Goal: Task Accomplishment & Management: Use online tool/utility

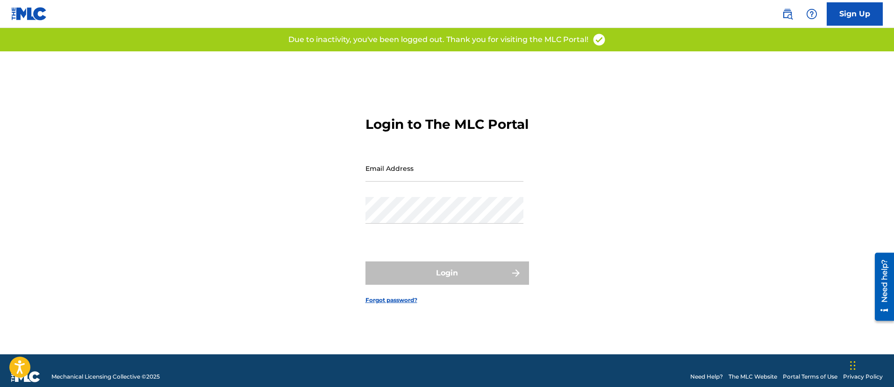
click at [428, 182] on input "Email Address" at bounding box center [444, 168] width 158 height 27
type input "[EMAIL_ADDRESS][DOMAIN_NAME]"
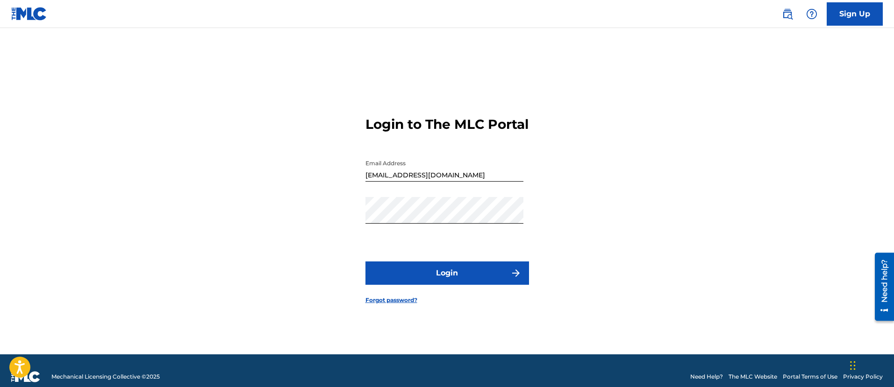
click at [442, 270] on button "Login" at bounding box center [447, 273] width 164 height 23
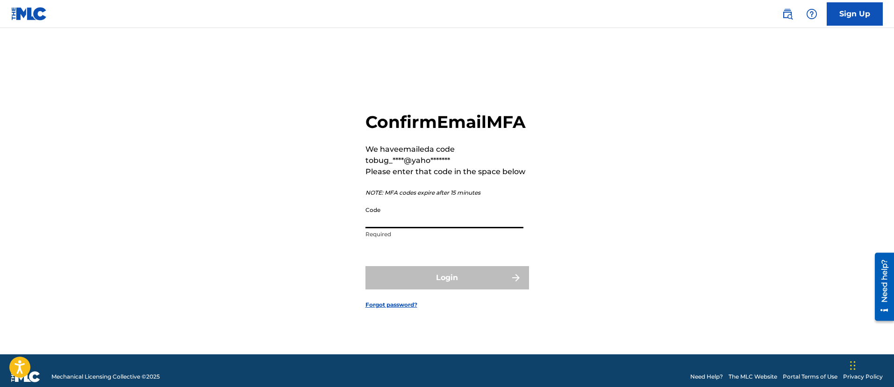
click at [451, 229] on input "Code" at bounding box center [444, 215] width 158 height 27
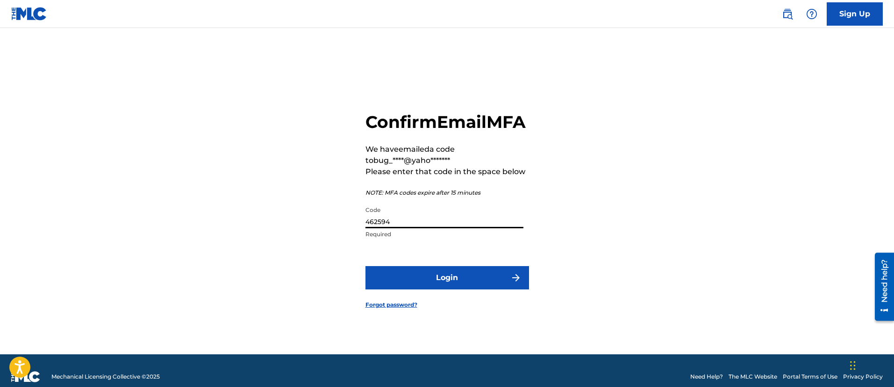
type input "462594"
click at [365, 266] on button "Login" at bounding box center [447, 277] width 164 height 23
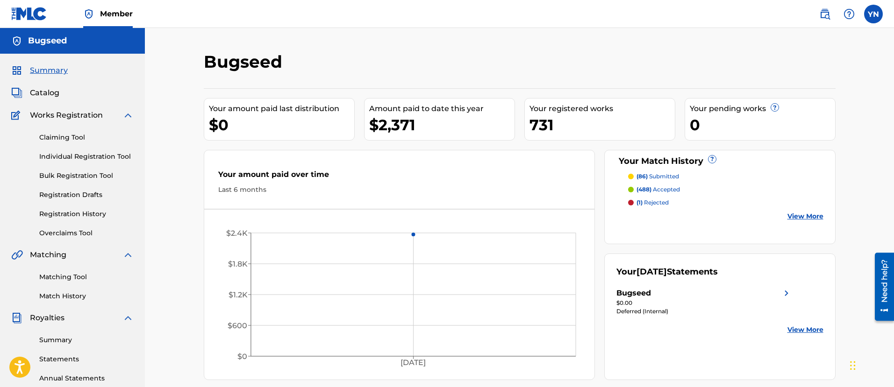
click at [87, 274] on link "Matching Tool" at bounding box center [86, 277] width 94 height 10
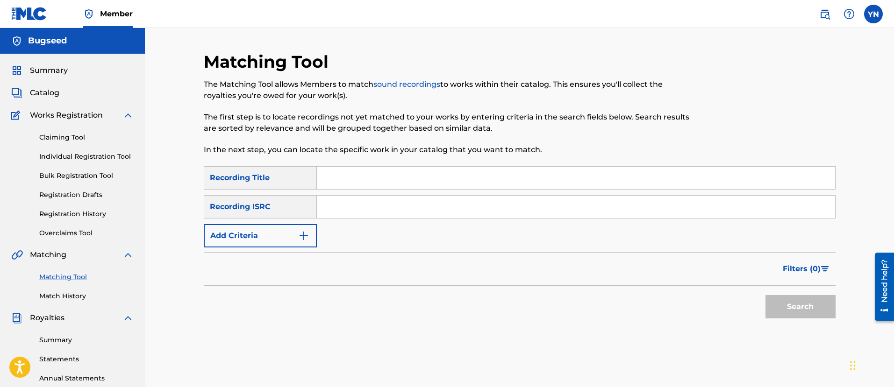
click at [96, 300] on link "Match History" at bounding box center [86, 297] width 94 height 10
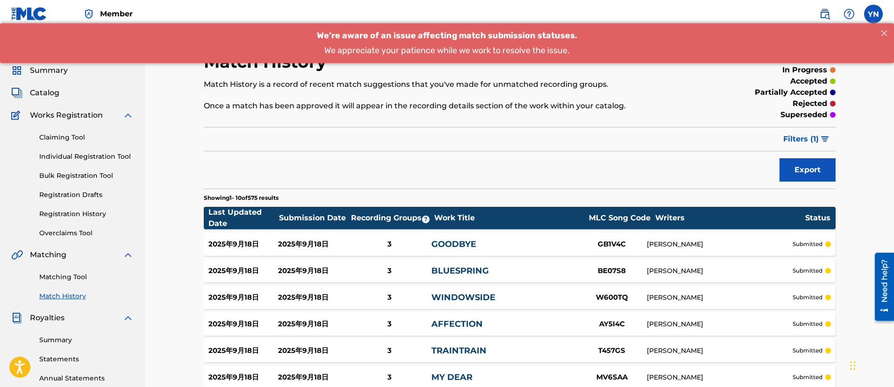
click at [72, 275] on link "Matching Tool" at bounding box center [86, 277] width 94 height 10
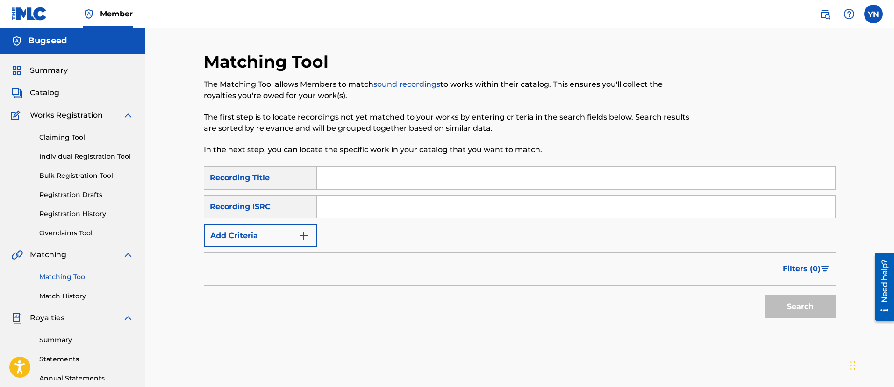
click at [392, 200] on input "Search Form" at bounding box center [576, 207] width 518 height 22
click at [387, 215] on input "Search Form" at bounding box center [576, 207] width 518 height 22
paste input "QZKDK2056741"
type input "QZKDK2056741"
click at [392, 185] on input "Search Form" at bounding box center [576, 178] width 518 height 22
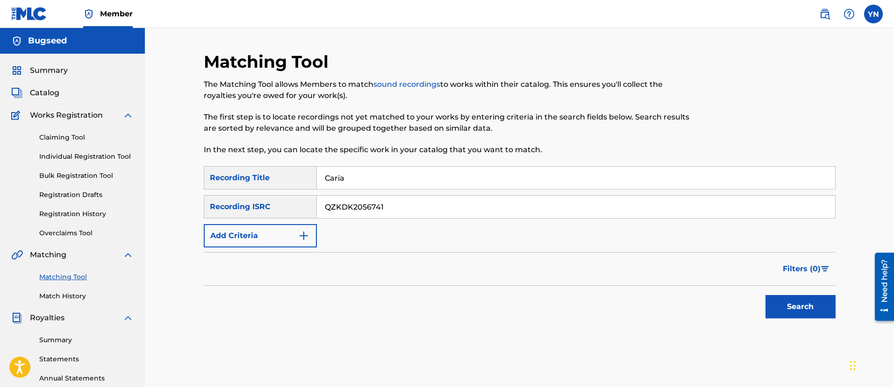
click at [392, 185] on input "Caria" at bounding box center [576, 178] width 518 height 22
type input "Caria"
click at [784, 303] on button "Search" at bounding box center [800, 306] width 70 height 23
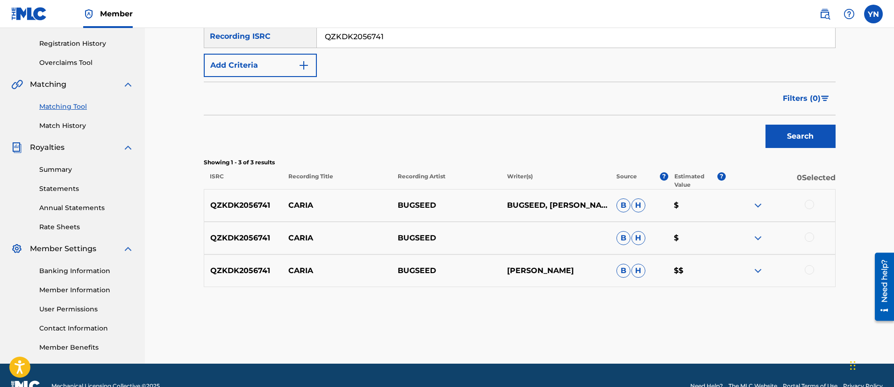
scroll to position [192, 0]
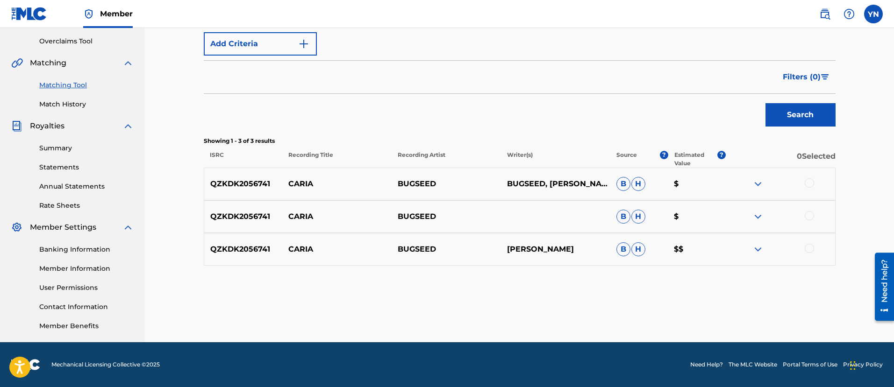
drag, startPoint x: 810, startPoint y: 253, endPoint x: 807, endPoint y: 249, distance: 5.4
click at [809, 254] on div at bounding box center [780, 249] width 109 height 11
click at [807, 247] on div at bounding box center [809, 248] width 9 height 9
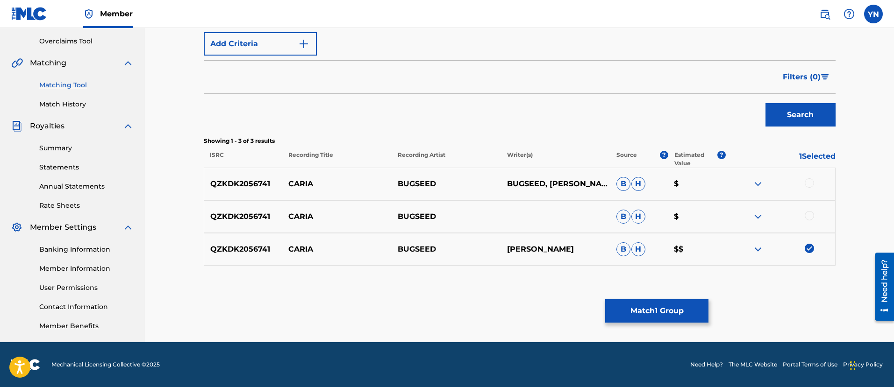
click at [807, 214] on div at bounding box center [809, 215] width 9 height 9
click at [811, 180] on div at bounding box center [809, 183] width 9 height 9
click at [657, 314] on button "Match 3 Groups" at bounding box center [656, 311] width 103 height 23
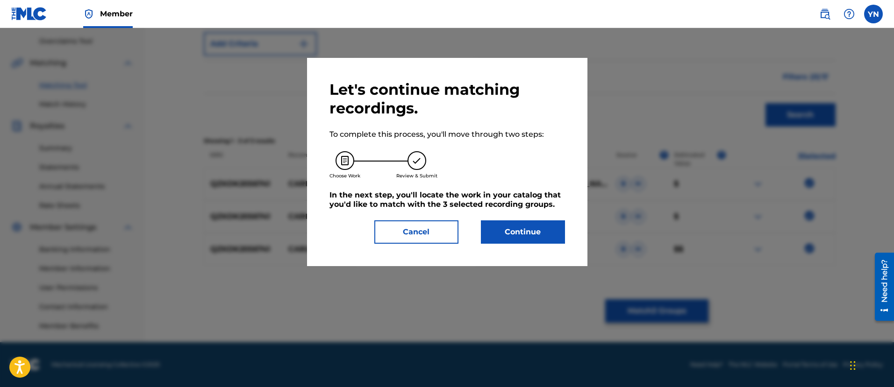
click at [532, 229] on button "Continue" at bounding box center [523, 232] width 84 height 23
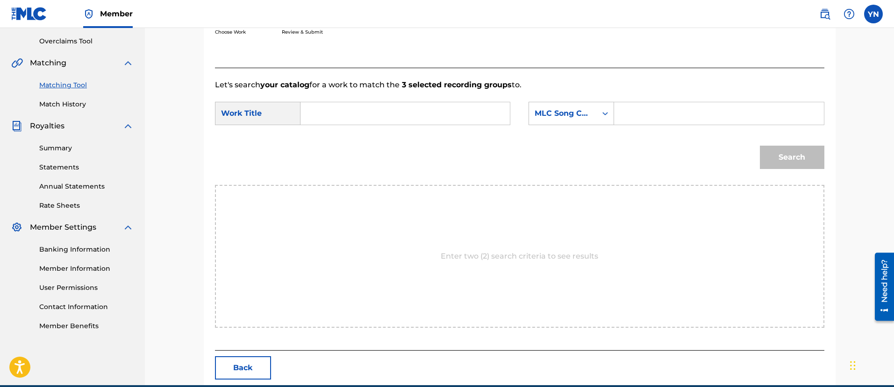
click at [472, 116] on input "Search Form" at bounding box center [404, 113] width 193 height 22
paste input "Caria"
type input "Caria"
click at [549, 115] on div "MLC Song Code" at bounding box center [563, 113] width 57 height 11
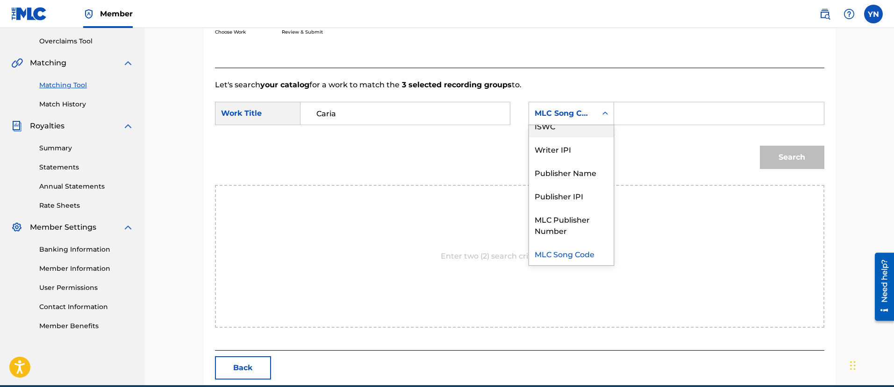
scroll to position [0, 0]
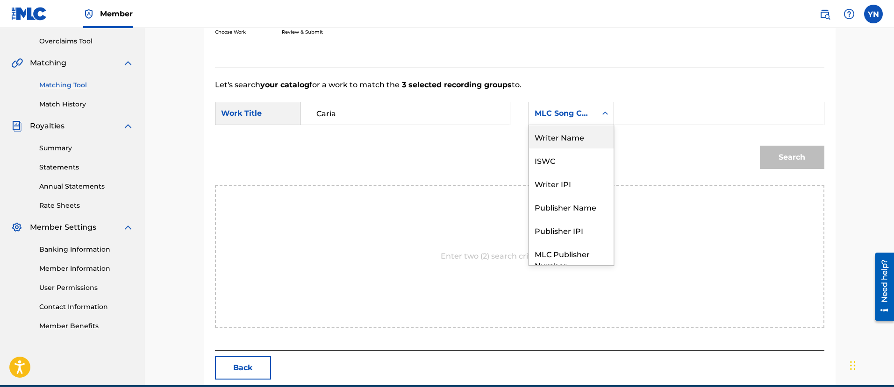
click at [577, 142] on div "Writer Name" at bounding box center [571, 136] width 85 height 23
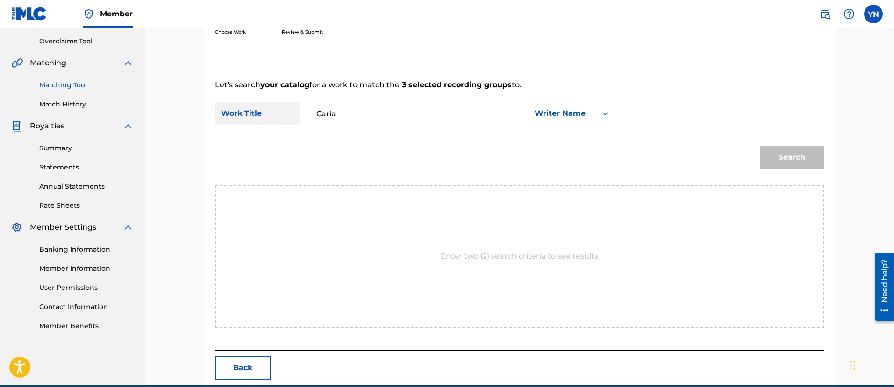
click at [650, 116] on input "Search Form" at bounding box center [718, 113] width 193 height 22
type input "[PERSON_NAME]"
click at [760, 146] on button "Search" at bounding box center [792, 157] width 64 height 23
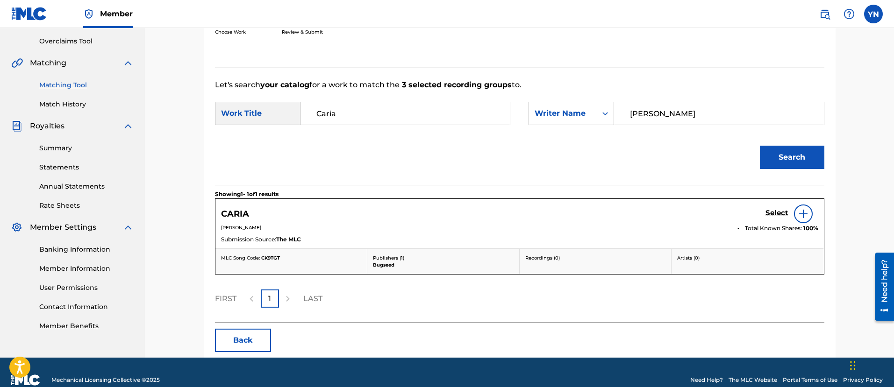
click at [772, 216] on h5 "Select" at bounding box center [776, 213] width 23 height 9
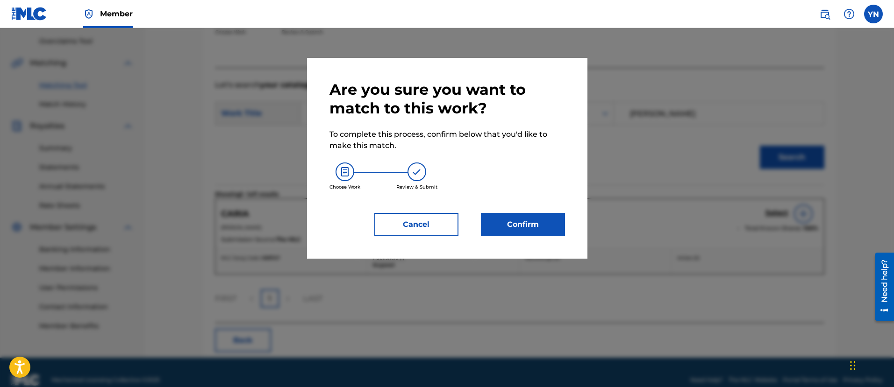
click at [523, 233] on button "Confirm" at bounding box center [523, 224] width 84 height 23
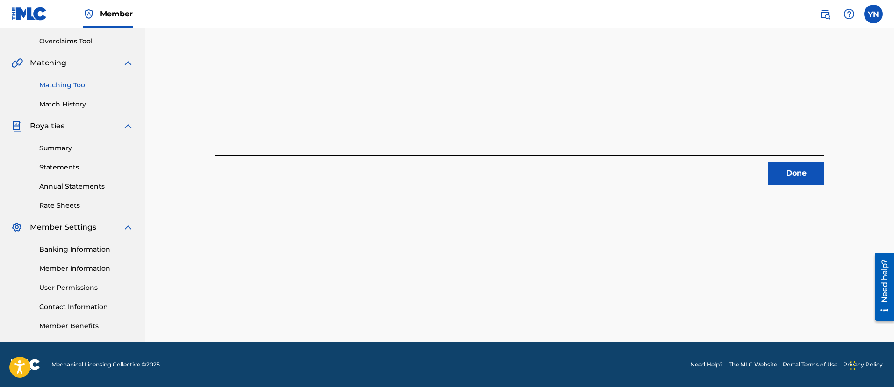
scroll to position [75, 0]
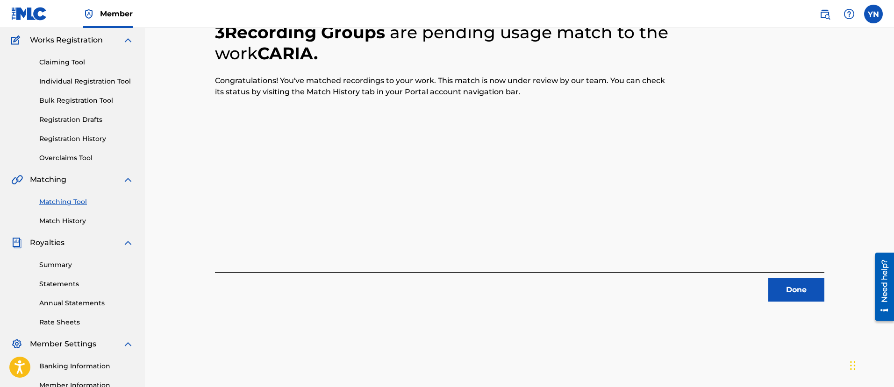
click at [793, 290] on button "Done" at bounding box center [796, 290] width 56 height 23
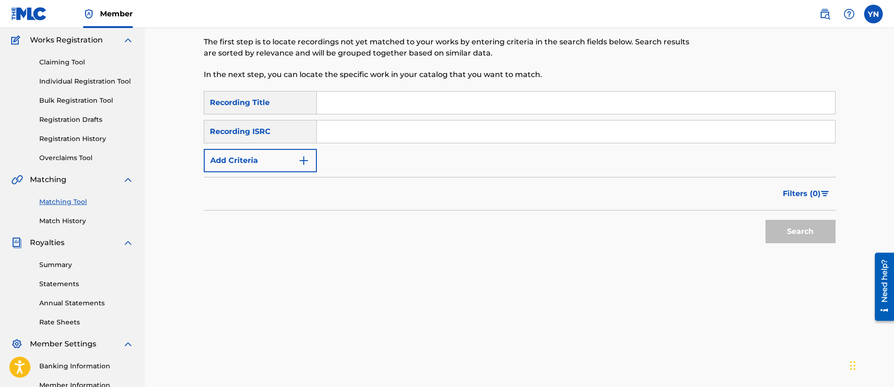
drag, startPoint x: 657, startPoint y: 180, endPoint x: 368, endPoint y: 197, distance: 289.7
click at [384, 118] on div "SearchWithCriteriaeab1f2d9-3963-4497-a133-8ac1510390fd Recording Title SearchWi…" at bounding box center [520, 131] width 632 height 81
click at [384, 136] on input "Search Form" at bounding box center [576, 132] width 518 height 22
paste input "QZKDK2041436"
type input "QZKDK2041436"
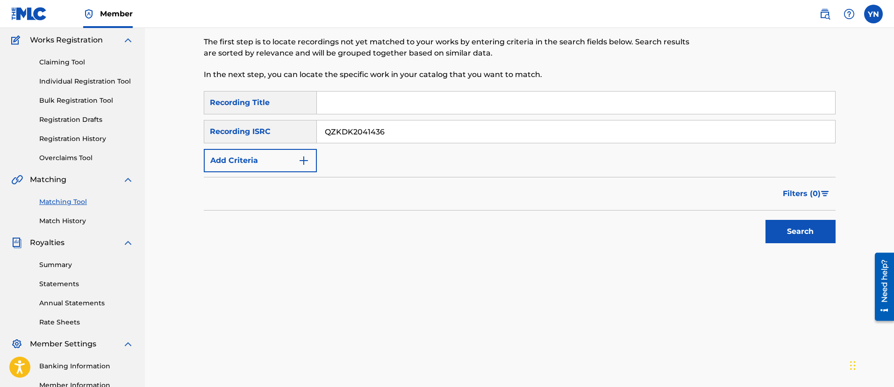
drag, startPoint x: 374, startPoint y: 156, endPoint x: 375, endPoint y: 132, distance: 24.3
click at [381, 99] on input "Search Form" at bounding box center [576, 103] width 518 height 22
paste input "[MEDICAL_DATA]"
type input "[MEDICAL_DATA]"
click at [805, 227] on button "Search" at bounding box center [800, 231] width 70 height 23
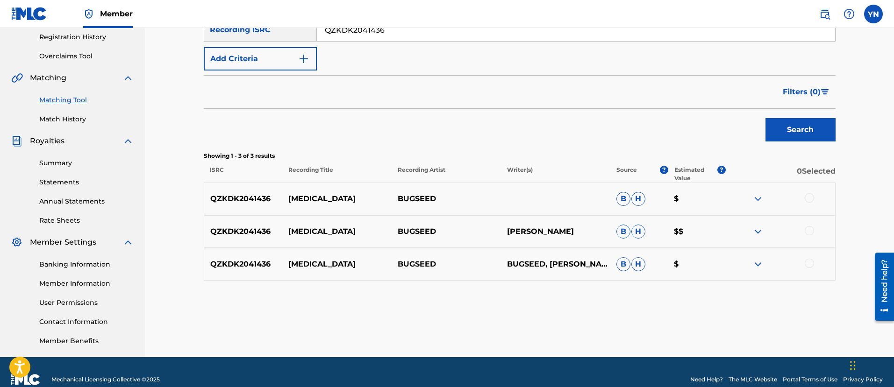
scroll to position [192, 0]
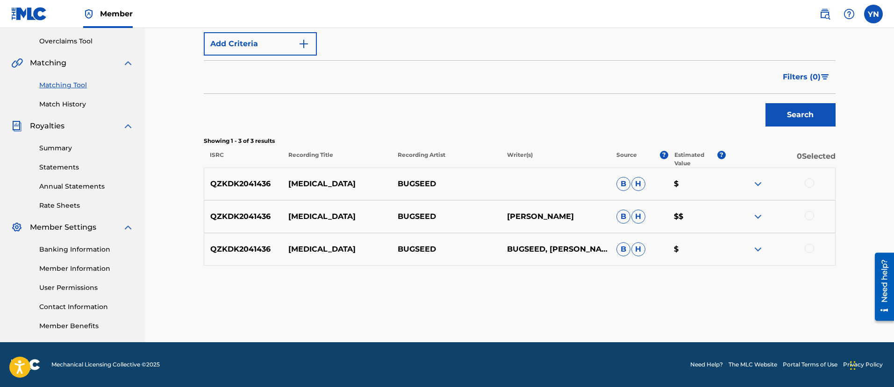
click at [812, 186] on div at bounding box center [809, 183] width 9 height 9
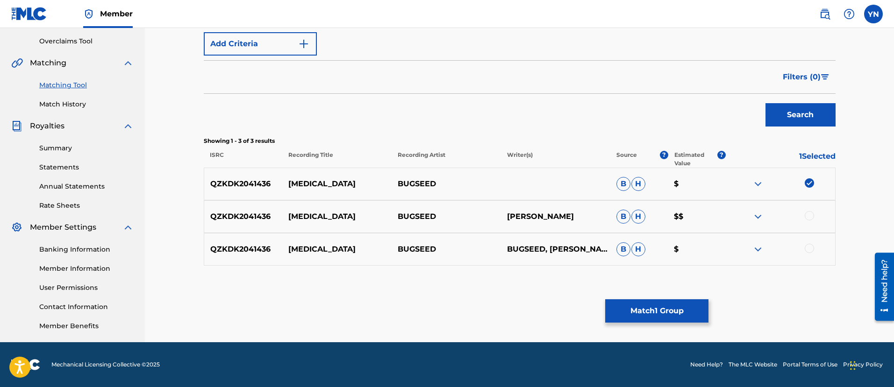
click at [811, 213] on div at bounding box center [809, 215] width 9 height 9
click at [810, 244] on div at bounding box center [809, 248] width 9 height 9
click at [676, 304] on button "Match 3 Groups" at bounding box center [656, 311] width 103 height 23
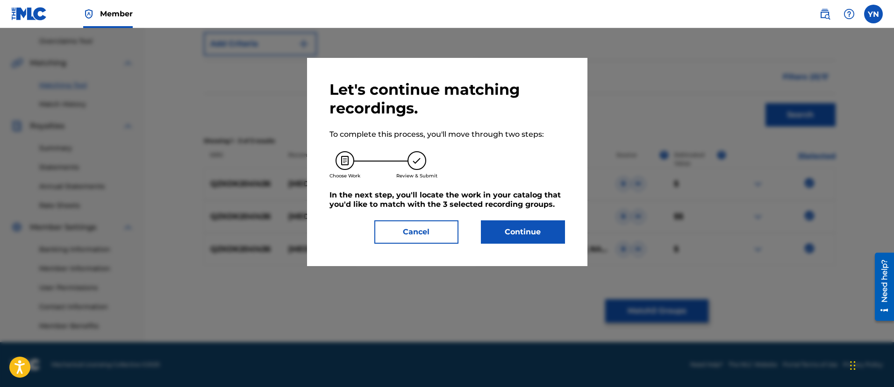
click at [551, 241] on button "Continue" at bounding box center [523, 232] width 84 height 23
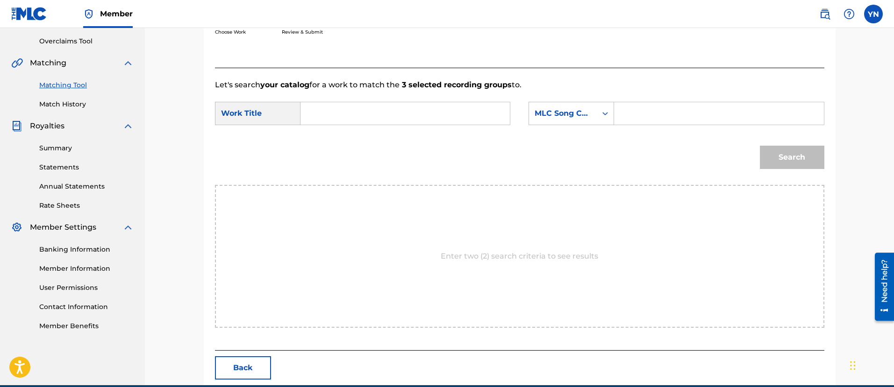
paste input "[MEDICAL_DATA]"
click at [468, 112] on input "Search Form" at bounding box center [404, 113] width 193 height 22
type input "[MEDICAL_DATA]"
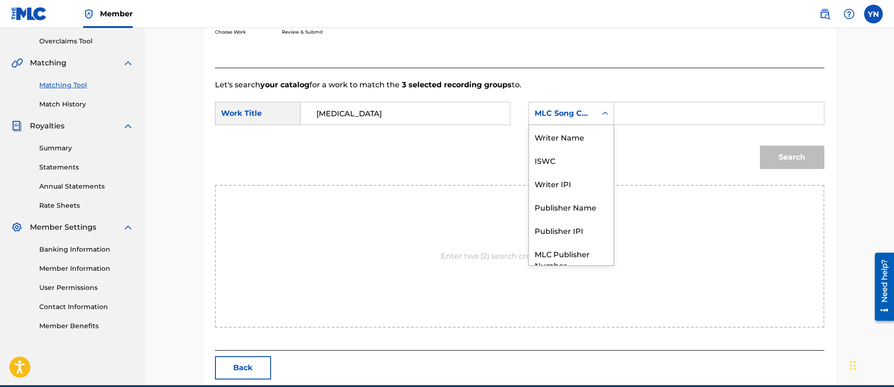
click at [570, 114] on div "MLC Song Code" at bounding box center [563, 113] width 57 height 11
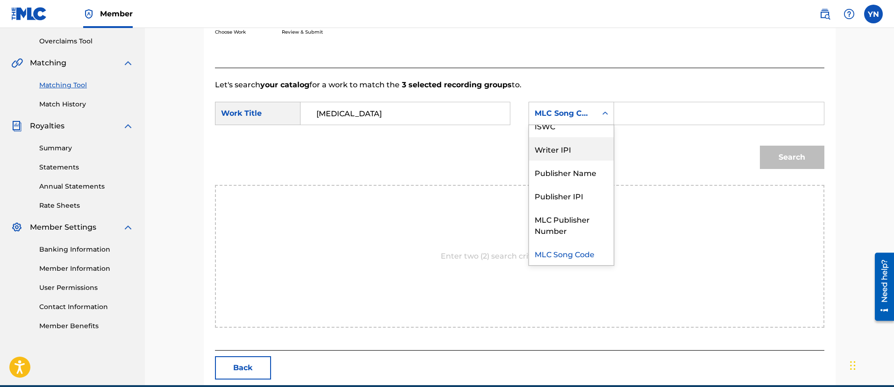
scroll to position [0, 0]
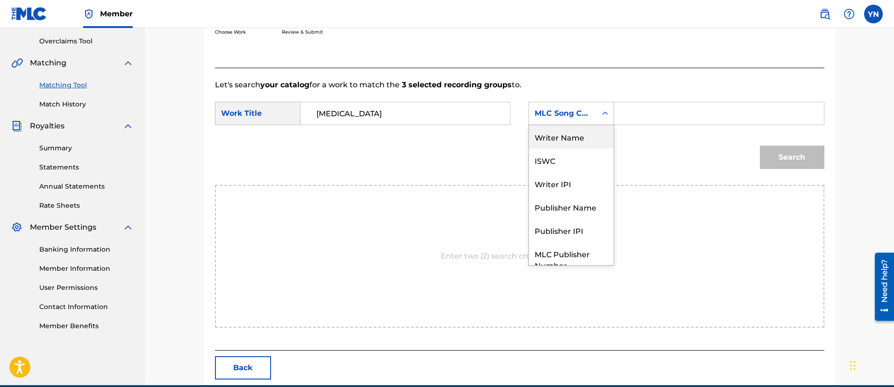
click at [570, 143] on div "Writer Name" at bounding box center [571, 136] width 85 height 23
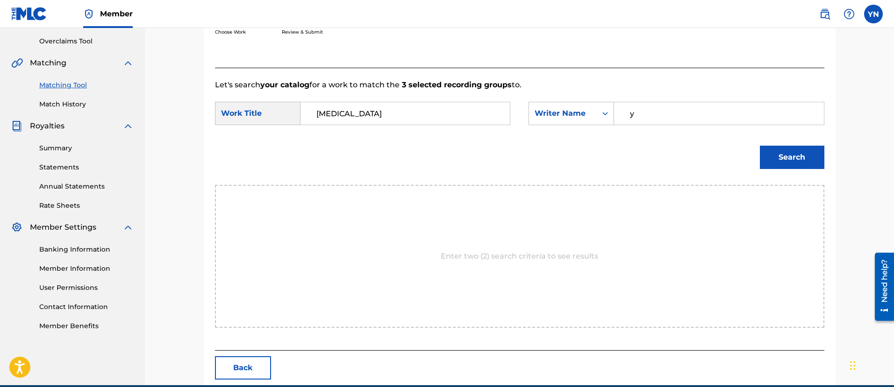
click at [650, 118] on input "y" at bounding box center [718, 113] width 193 height 22
type input "[PERSON_NAME]"
click at [760, 146] on button "Search" at bounding box center [792, 157] width 64 height 23
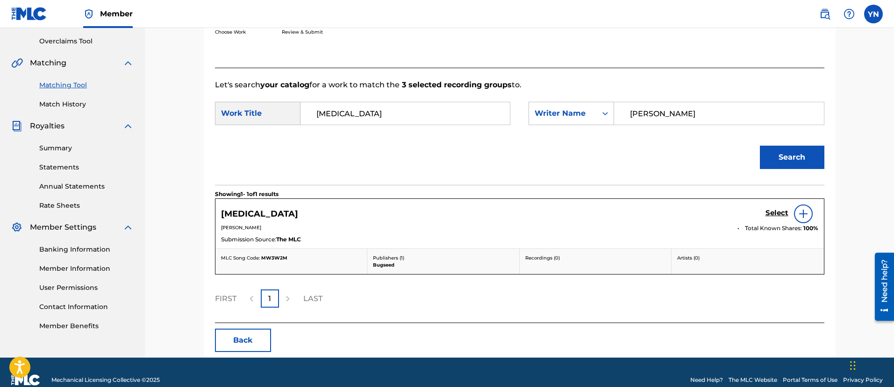
click at [785, 210] on h5 "Select" at bounding box center [776, 213] width 23 height 9
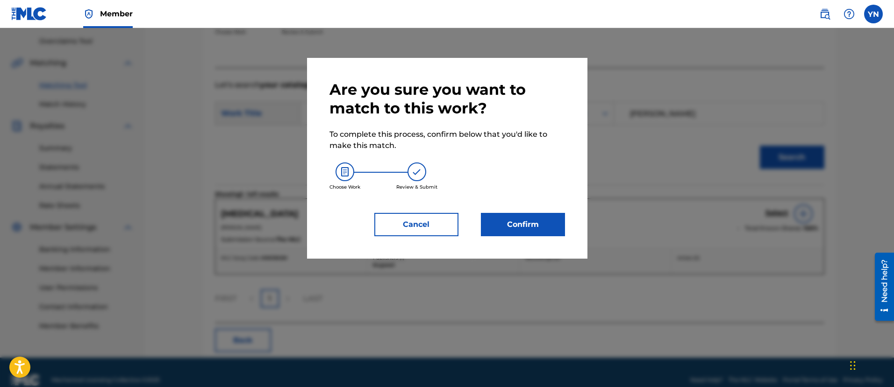
click at [557, 229] on button "Confirm" at bounding box center [523, 224] width 84 height 23
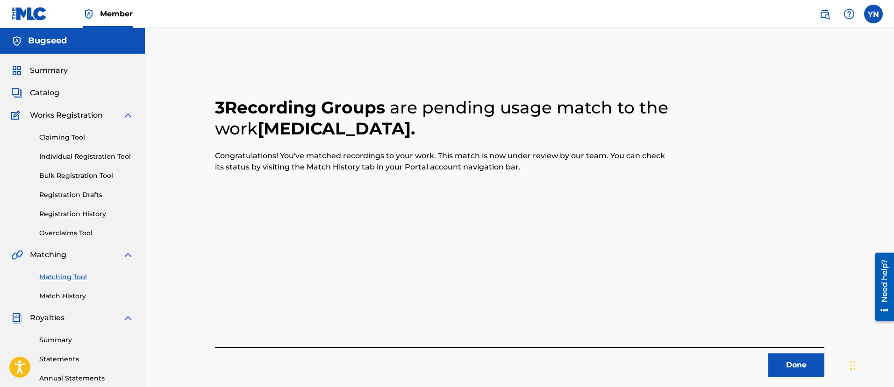
click at [800, 354] on button "Done" at bounding box center [796, 365] width 56 height 23
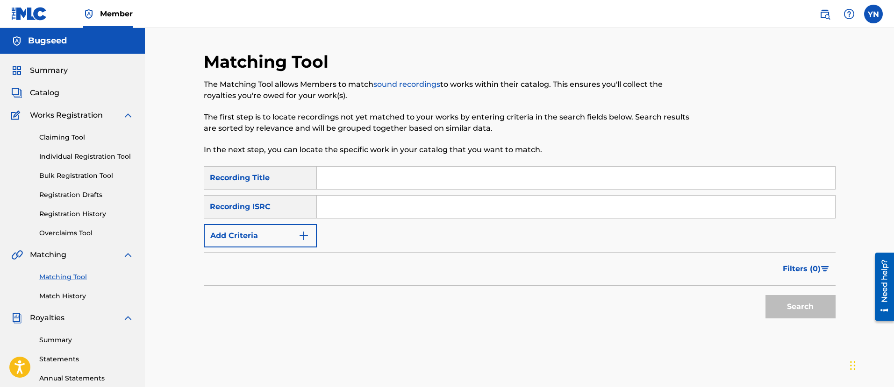
click at [506, 210] on input "Search Form" at bounding box center [576, 207] width 518 height 22
paste input "QZKDK2033555"
type input "QZKDK2033555"
drag, startPoint x: 507, startPoint y: 142, endPoint x: 237, endPoint y: 45, distance: 286.9
click at [378, 186] on input "Search Form" at bounding box center [576, 178] width 518 height 22
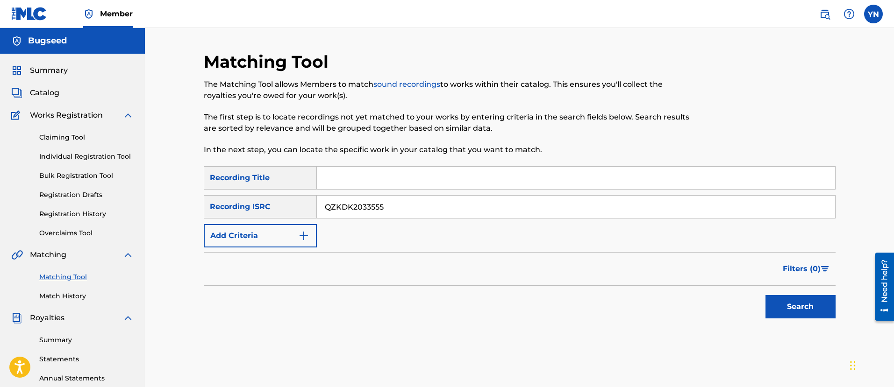
paste input "Be Late"
type input "Be Late"
click at [807, 303] on button "Search" at bounding box center [800, 306] width 70 height 23
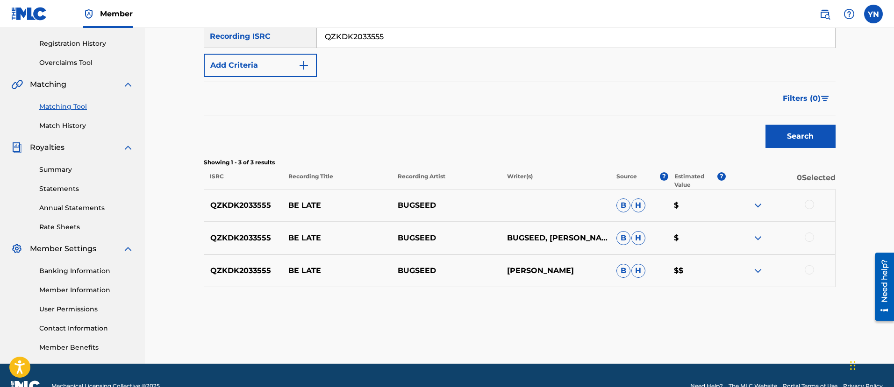
scroll to position [192, 0]
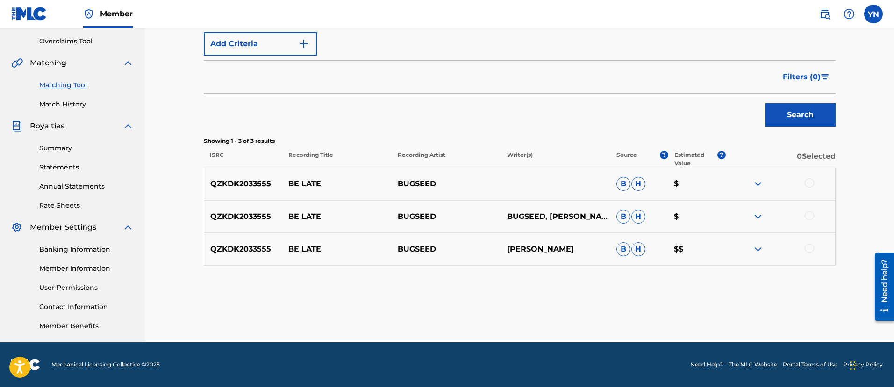
click at [815, 247] on div at bounding box center [780, 249] width 109 height 11
click at [813, 247] on div at bounding box center [809, 248] width 9 height 9
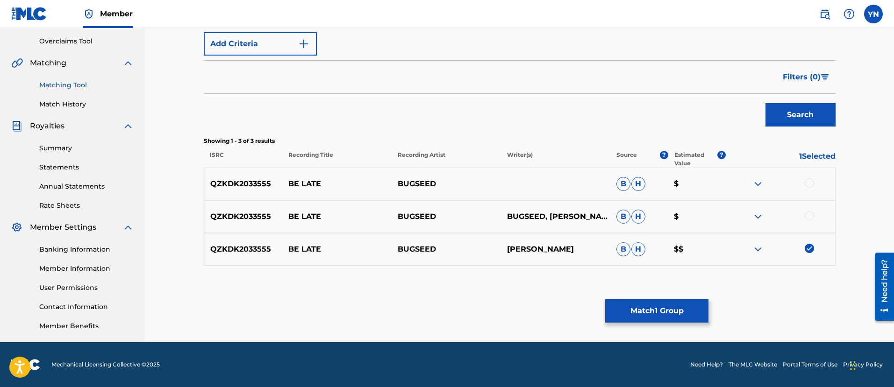
click at [810, 216] on div at bounding box center [809, 215] width 9 height 9
click at [807, 185] on div at bounding box center [809, 183] width 9 height 9
click at [689, 312] on button "Match 3 Groups" at bounding box center [656, 311] width 103 height 23
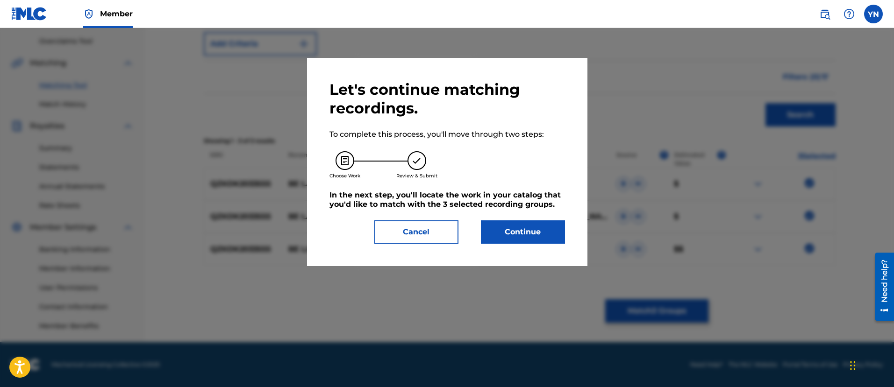
click at [539, 237] on button "Continue" at bounding box center [523, 232] width 84 height 23
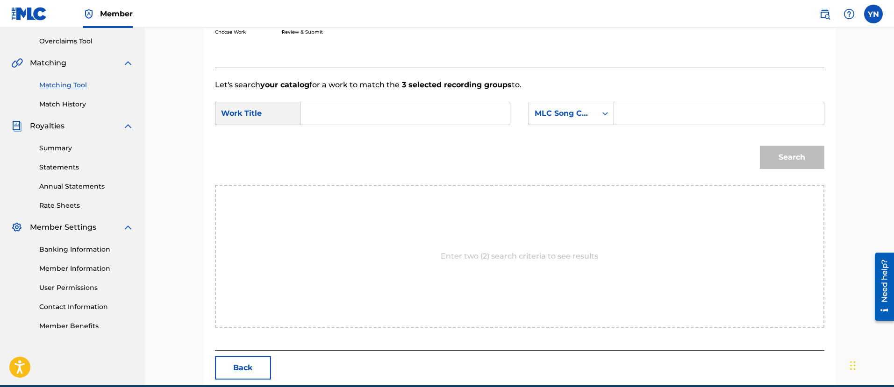
click at [460, 127] on div "SearchWithCriteria842bc3b5-9266-45cf-bb45-655cea9acd4d Work Title SearchWithCri…" at bounding box center [519, 116] width 609 height 29
click at [462, 116] on input "Search Form" at bounding box center [404, 113] width 193 height 22
paste input "Be Late"
type input "Be Late"
click at [559, 119] on div "MLC Song Code" at bounding box center [563, 113] width 57 height 11
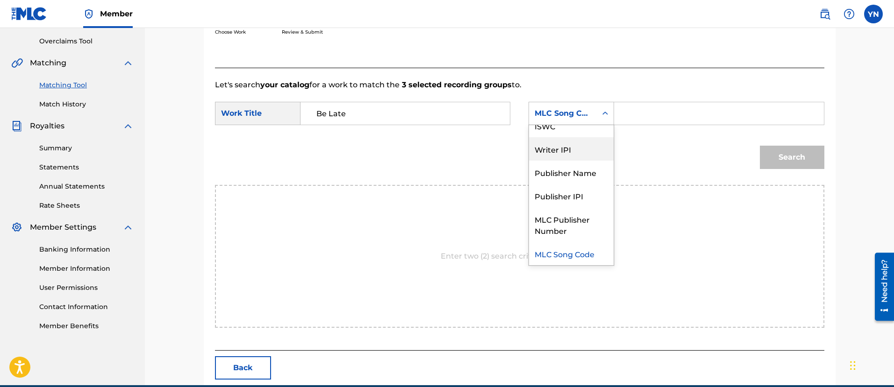
scroll to position [0, 0]
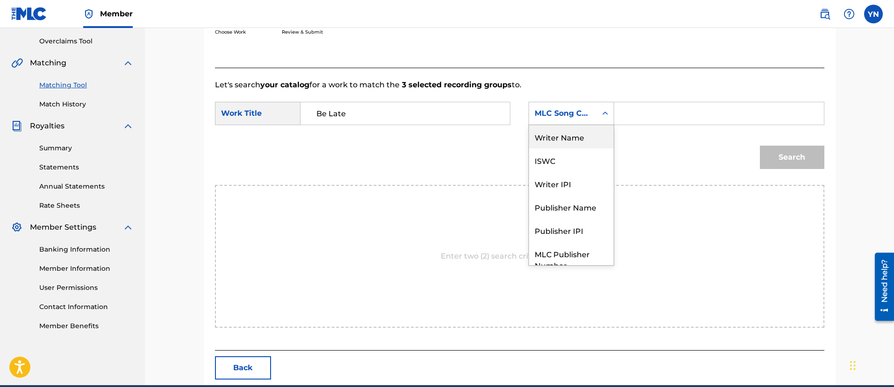
click at [565, 139] on div "Writer Name" at bounding box center [571, 136] width 85 height 23
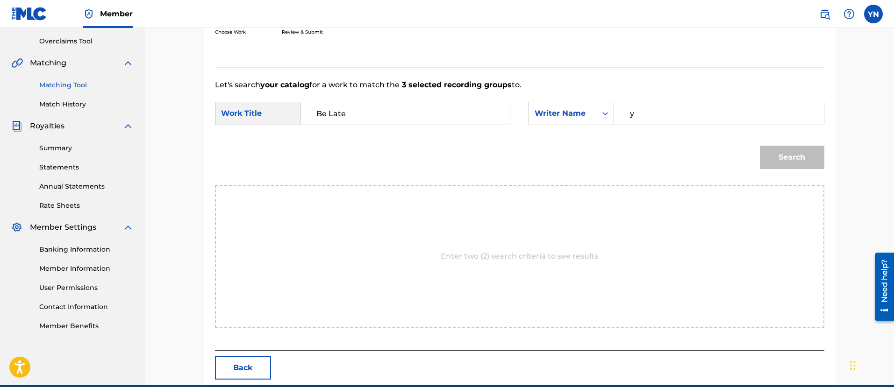
click at [654, 112] on input "y" at bounding box center [718, 113] width 193 height 22
type input "[PERSON_NAME]"
click at [760, 146] on button "Search" at bounding box center [792, 157] width 64 height 23
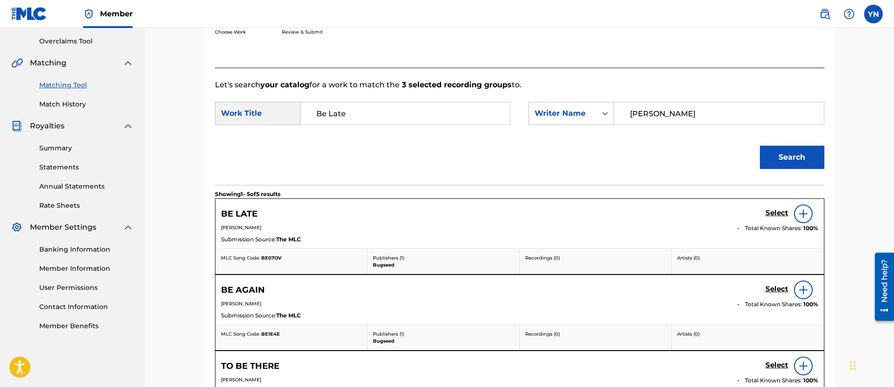
click at [777, 209] on h5 "Select" at bounding box center [776, 213] width 23 height 9
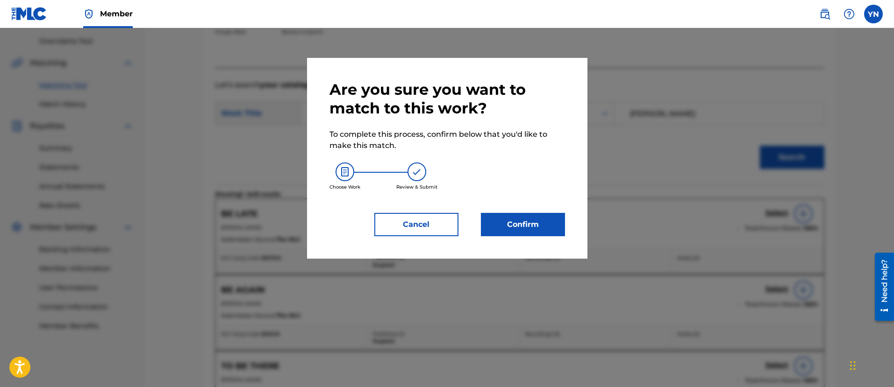
click at [540, 226] on button "Confirm" at bounding box center [523, 224] width 84 height 23
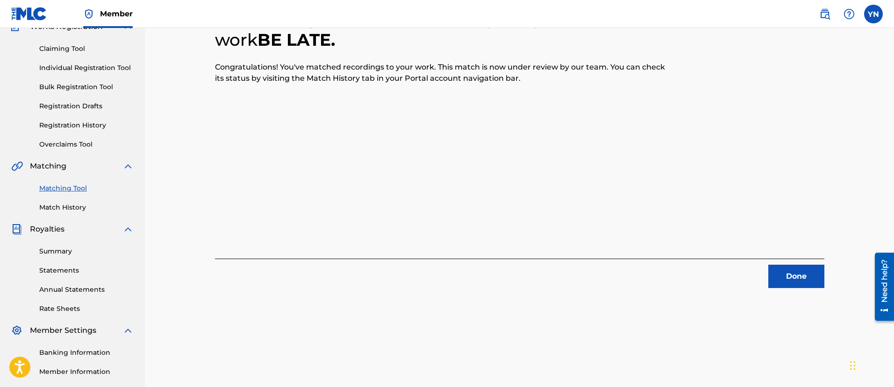
scroll to position [75, 0]
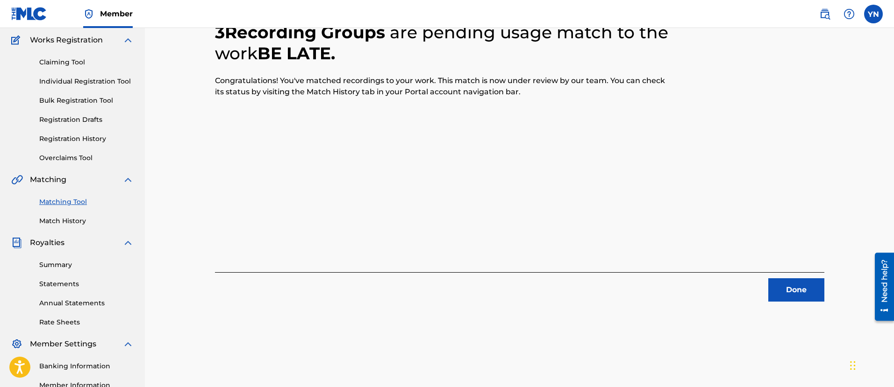
click at [795, 302] on div "3 Recording Groups are pending usage match to the work BE LATE . Congratulation…" at bounding box center [520, 217] width 654 height 483
click at [794, 288] on button "Done" at bounding box center [796, 290] width 56 height 23
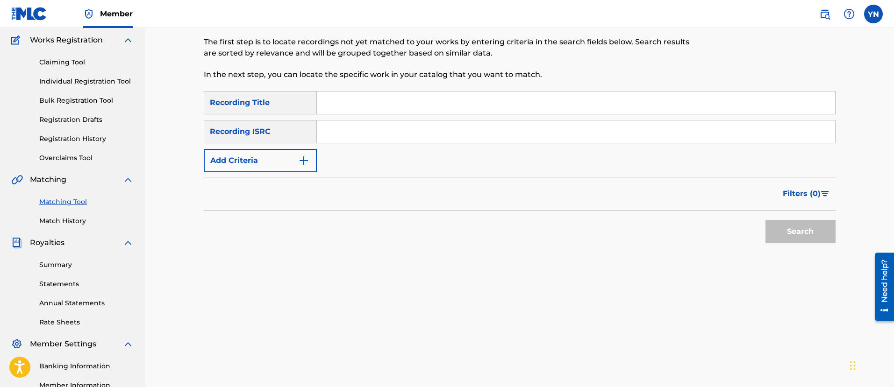
drag, startPoint x: 794, startPoint y: 288, endPoint x: 273, endPoint y: 115, distance: 548.4
click at [367, 124] on input "Search Form" at bounding box center [576, 132] width 518 height 22
paste input "QZKDK2060211"
type input "QZKDK2060211"
drag, startPoint x: 366, startPoint y: 134, endPoint x: 362, endPoint y: 198, distance: 63.7
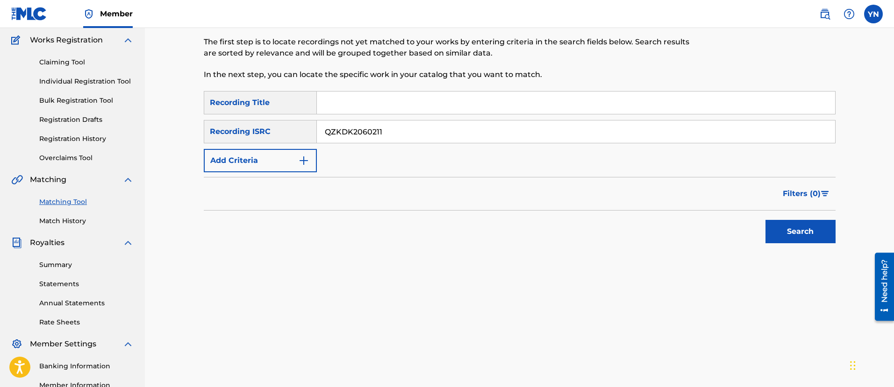
click at [389, 91] on div "Search Form" at bounding box center [576, 102] width 519 height 23
paste input "Firstnovember"
type input "Firstnovember"
click at [806, 240] on button "Search" at bounding box center [800, 231] width 70 height 23
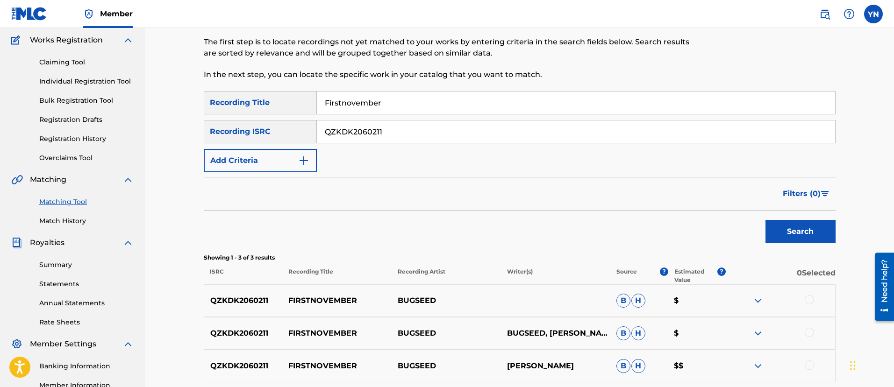
scroll to position [192, 0]
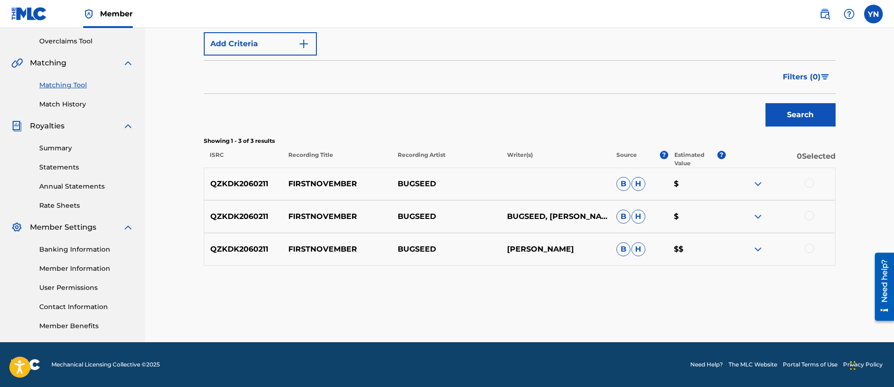
click at [810, 182] on div at bounding box center [809, 183] width 9 height 9
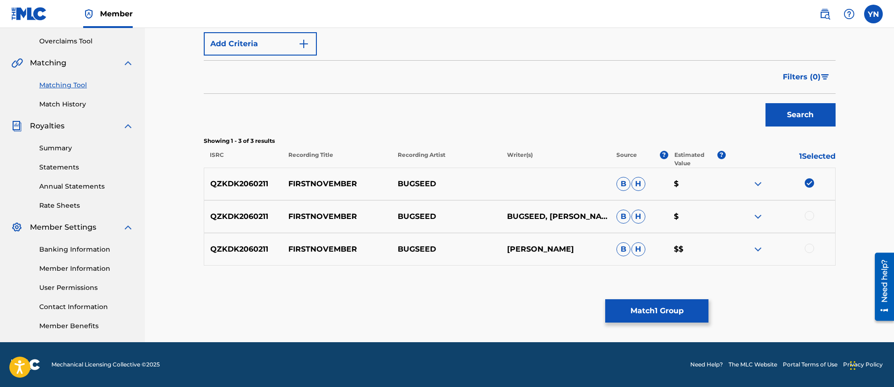
click at [810, 216] on div at bounding box center [809, 215] width 9 height 9
click at [815, 257] on div "QZKDK2060211 FIRSTNOVEMBER BUGSEED [PERSON_NAME] [PERSON_NAME] $$" at bounding box center [520, 249] width 632 height 33
click at [812, 255] on div "QZKDK2060211 FIRSTNOVEMBER BUGSEED [PERSON_NAME] [PERSON_NAME] $$" at bounding box center [520, 249] width 632 height 33
click at [809, 253] on div at bounding box center [809, 248] width 9 height 9
click at [651, 314] on button "Match 3 Groups" at bounding box center [656, 311] width 103 height 23
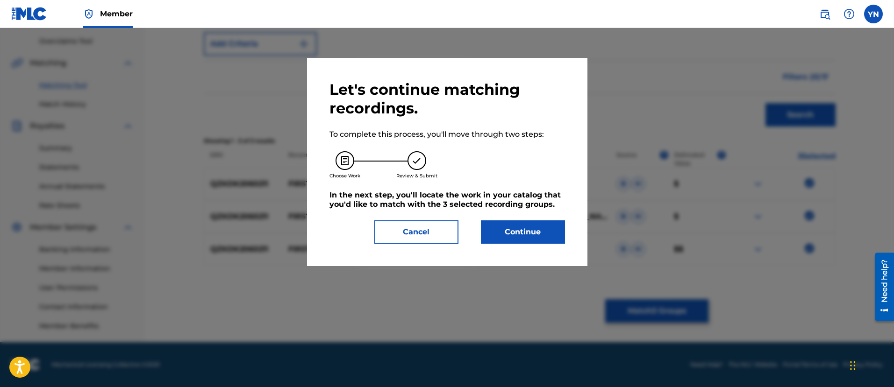
click at [525, 230] on button "Continue" at bounding box center [523, 232] width 84 height 23
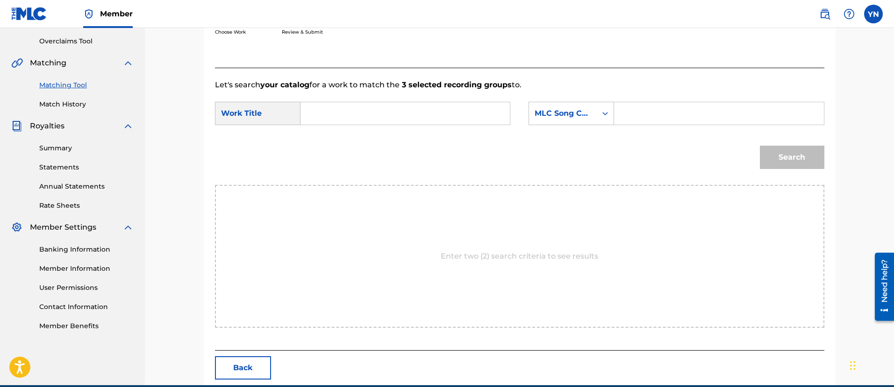
click at [417, 109] on input "Search Form" at bounding box center [404, 113] width 193 height 22
paste input "Firstnovember"
type input "Firstnovember"
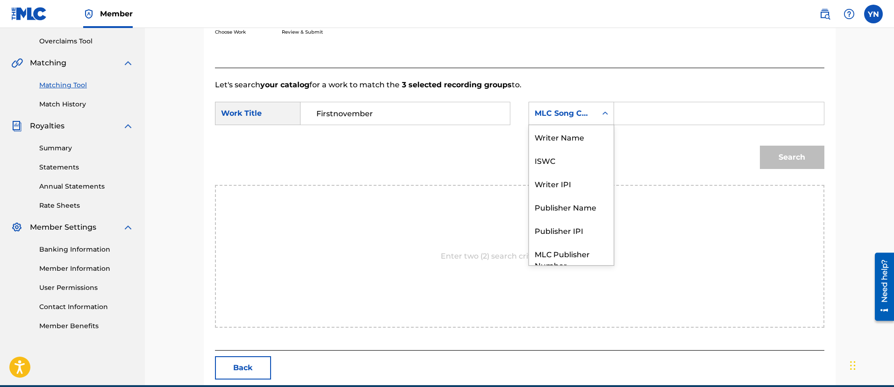
click at [549, 115] on div "MLC Song Code" at bounding box center [563, 113] width 57 height 11
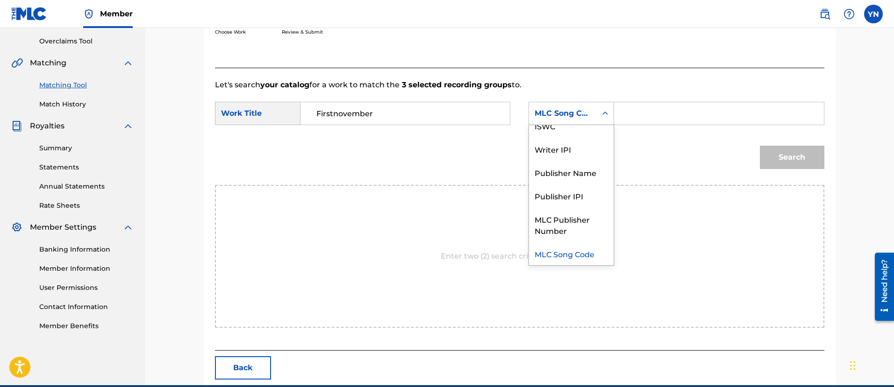
scroll to position [0, 0]
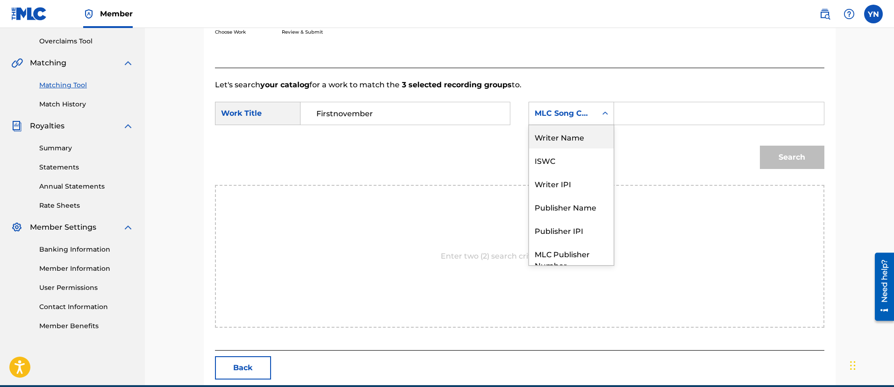
click at [563, 139] on div "Writer Name" at bounding box center [571, 136] width 85 height 23
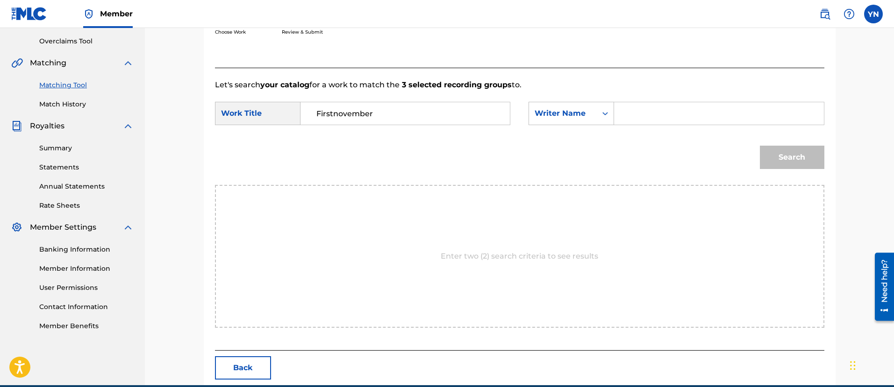
click at [639, 110] on input "Search Form" at bounding box center [718, 113] width 193 height 22
type input "[PERSON_NAME]"
click at [760, 146] on button "Search" at bounding box center [792, 157] width 64 height 23
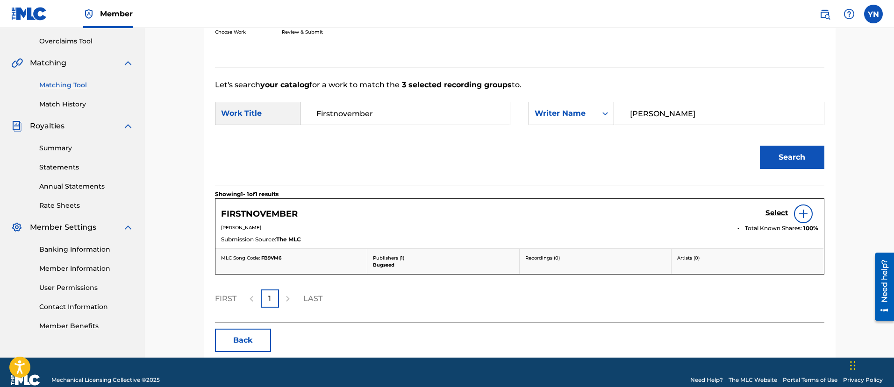
click at [771, 211] on h5 "Select" at bounding box center [776, 213] width 23 height 9
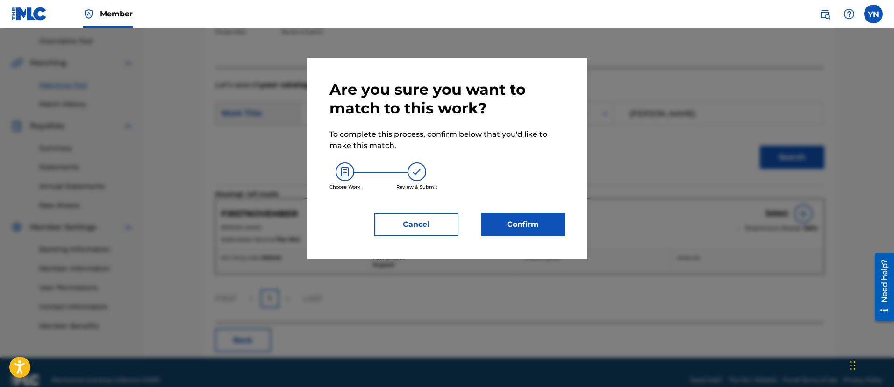
click at [515, 229] on button "Confirm" at bounding box center [523, 224] width 84 height 23
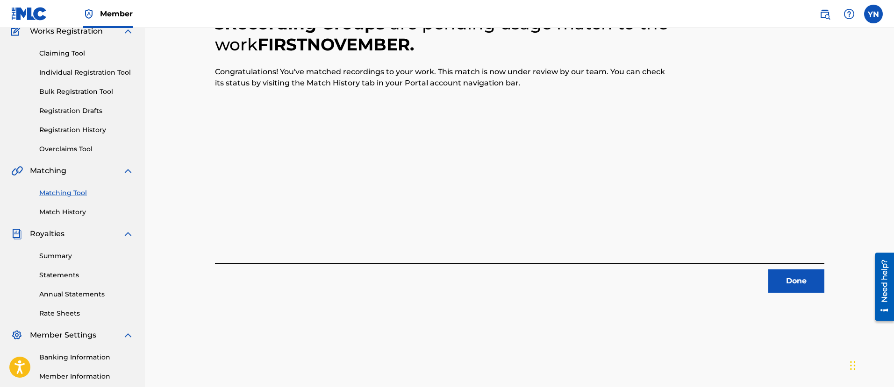
scroll to position [75, 0]
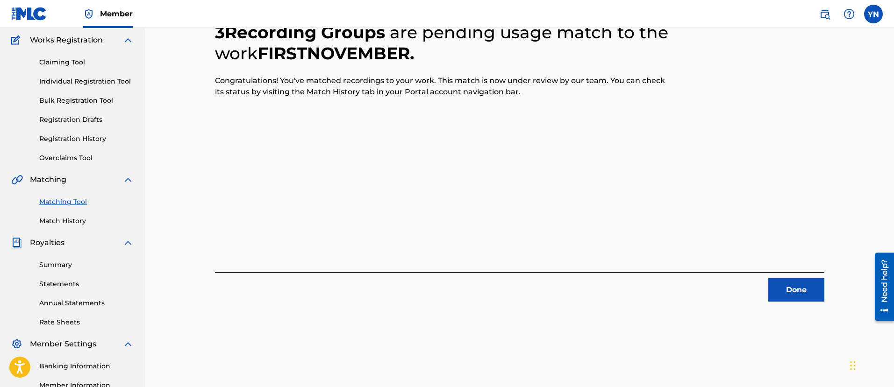
click at [793, 286] on button "Done" at bounding box center [796, 290] width 56 height 23
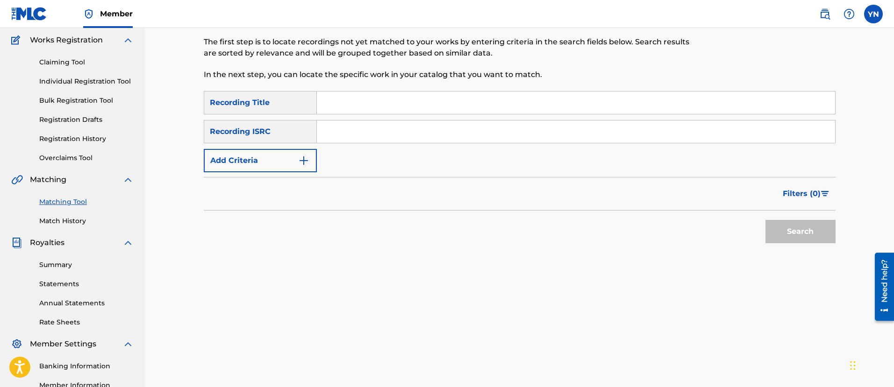
drag, startPoint x: 664, startPoint y: 201, endPoint x: 275, endPoint y: 62, distance: 413.0
click at [390, 131] on input "Search Form" at bounding box center [576, 132] width 518 height 22
paste input "QZKDK2022720"
type input "QZKDK2022720"
drag, startPoint x: 390, startPoint y: 131, endPoint x: 226, endPoint y: 47, distance: 183.9
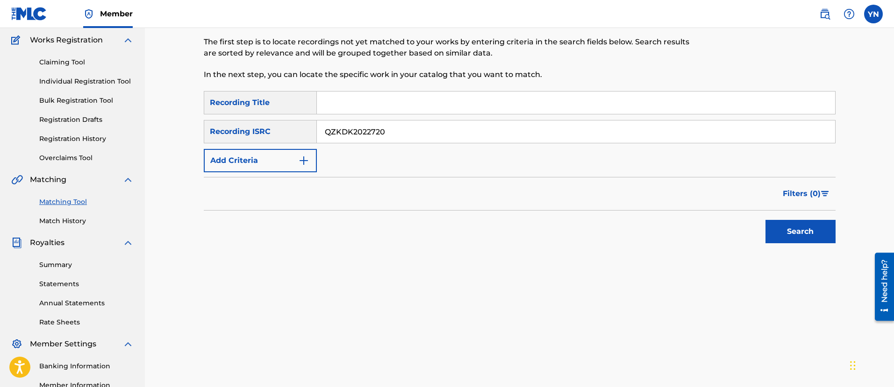
click at [470, 100] on input "Search Form" at bounding box center [576, 103] width 518 height 22
paste input "Poll"
type input "Poll"
click at [782, 224] on button "Search" at bounding box center [800, 231] width 70 height 23
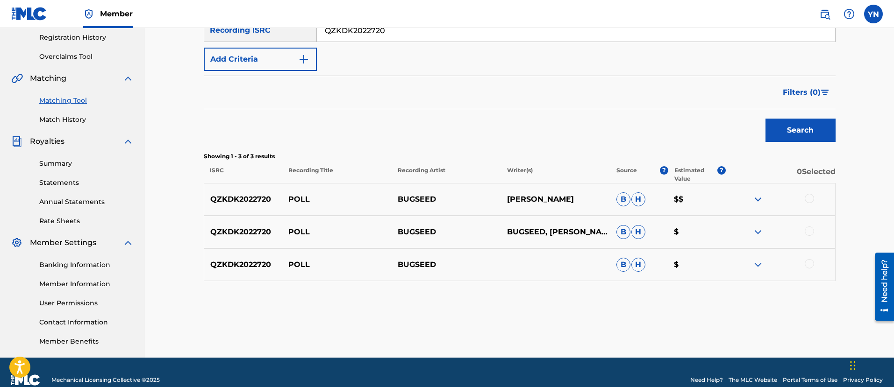
scroll to position [192, 0]
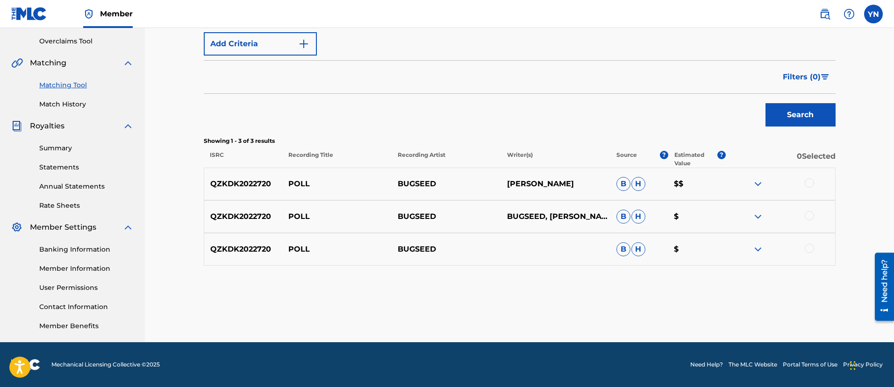
click at [809, 184] on div at bounding box center [809, 183] width 9 height 9
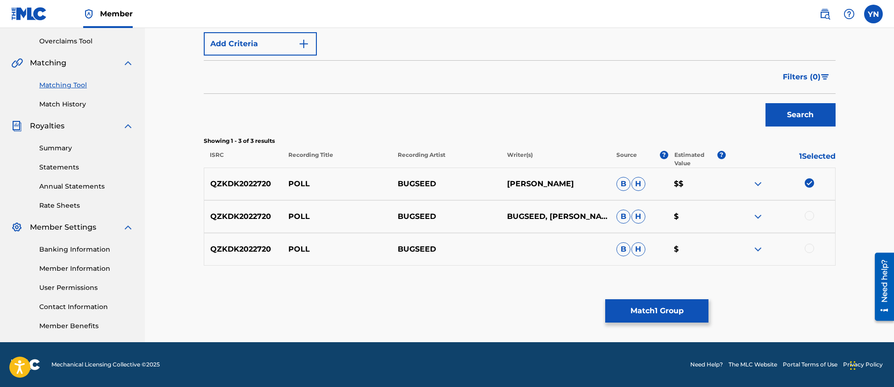
click at [814, 213] on div at bounding box center [780, 216] width 109 height 11
click at [810, 214] on div at bounding box center [809, 215] width 9 height 9
click at [812, 250] on div at bounding box center [809, 248] width 9 height 9
click at [661, 311] on button "Match 3 Groups" at bounding box center [656, 311] width 103 height 23
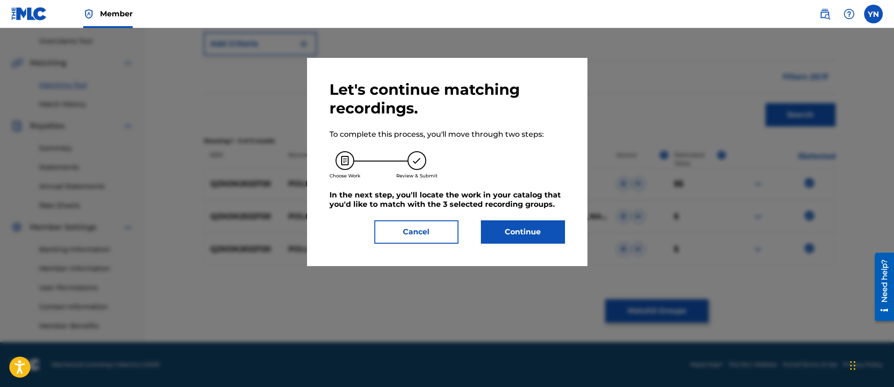
click at [560, 253] on div "Let's continue matching recordings. To complete this process, you'll move throu…" at bounding box center [447, 162] width 280 height 208
click at [542, 239] on button "Continue" at bounding box center [523, 232] width 84 height 23
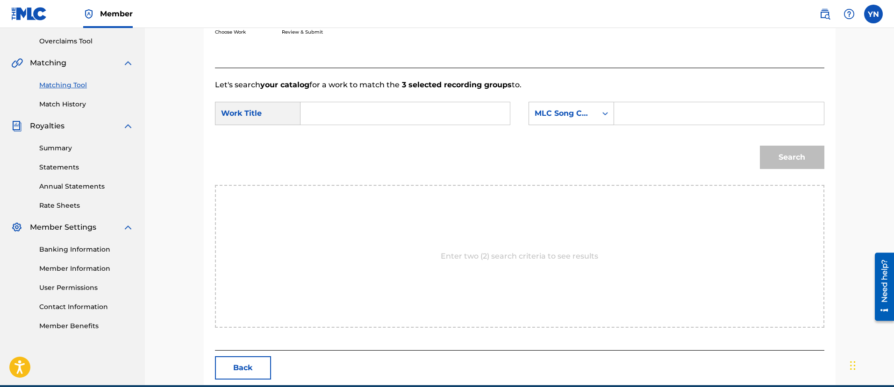
click at [388, 112] on input "Search Form" at bounding box center [404, 113] width 193 height 22
paste input "Poll"
type input "Poll"
click at [582, 113] on div "MLC Song Code" at bounding box center [563, 113] width 57 height 11
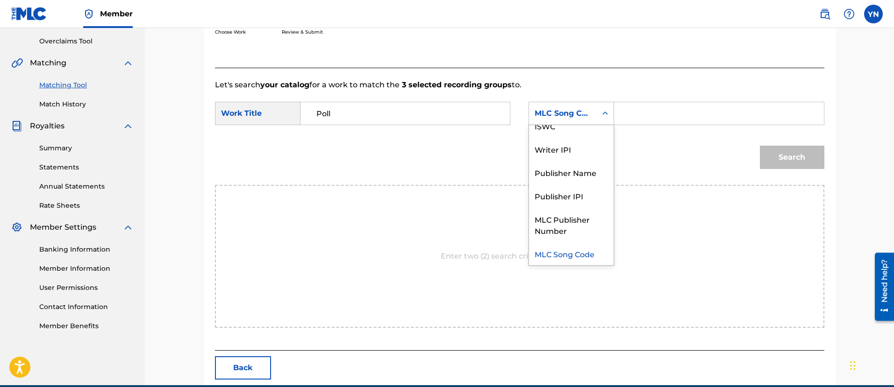
scroll to position [0, 0]
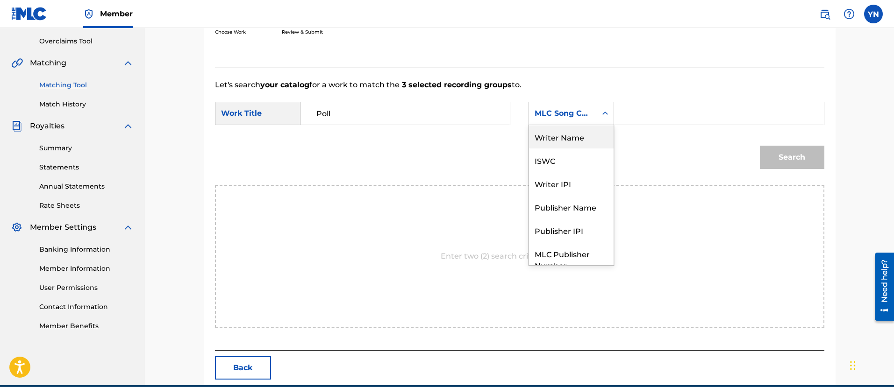
click at [584, 138] on div "Writer Name" at bounding box center [571, 136] width 85 height 23
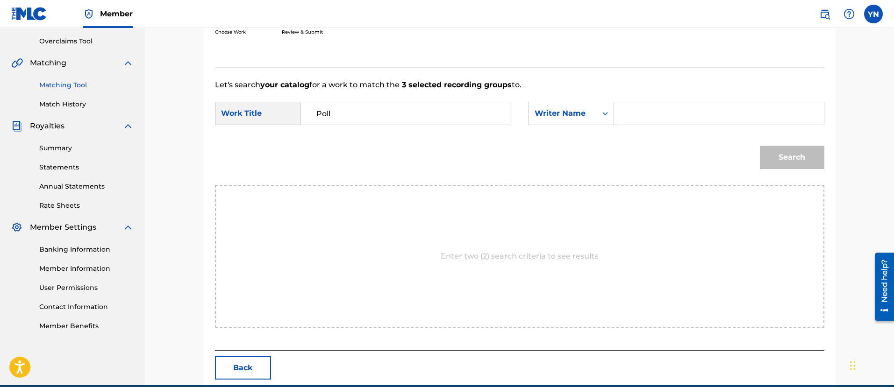
click at [675, 114] on input "Search Form" at bounding box center [718, 113] width 193 height 22
type input "[PERSON_NAME]"
click at [760, 146] on button "Search" at bounding box center [792, 157] width 64 height 23
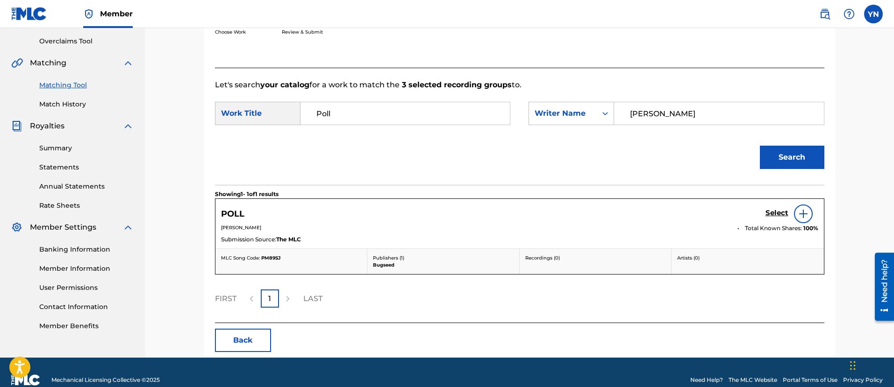
click at [772, 214] on h5 "Select" at bounding box center [776, 213] width 23 height 9
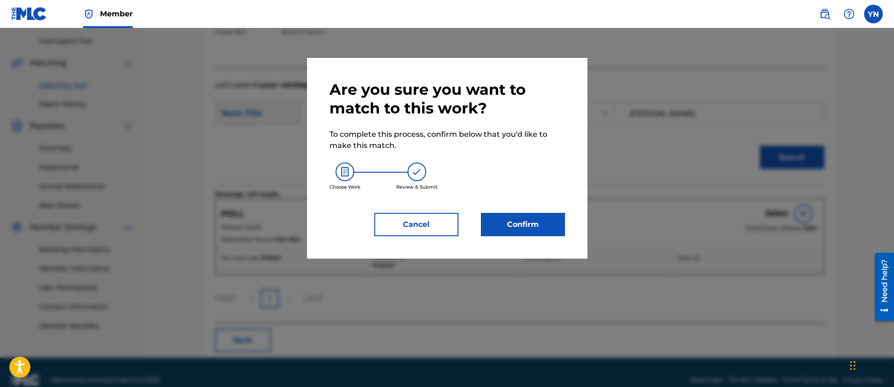
click at [538, 217] on button "Confirm" at bounding box center [523, 224] width 84 height 23
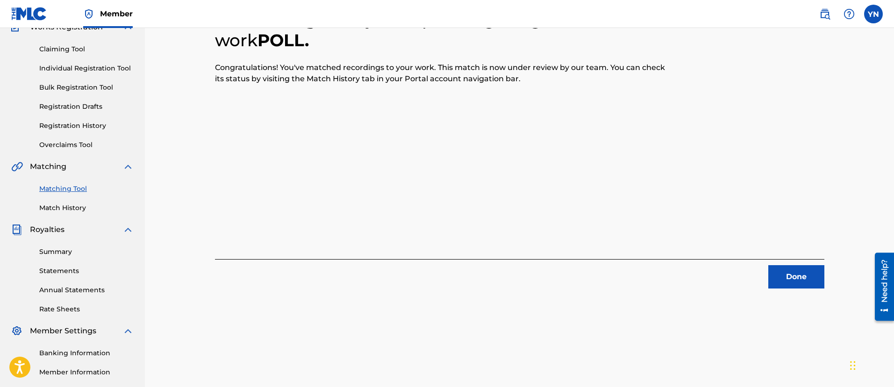
scroll to position [75, 0]
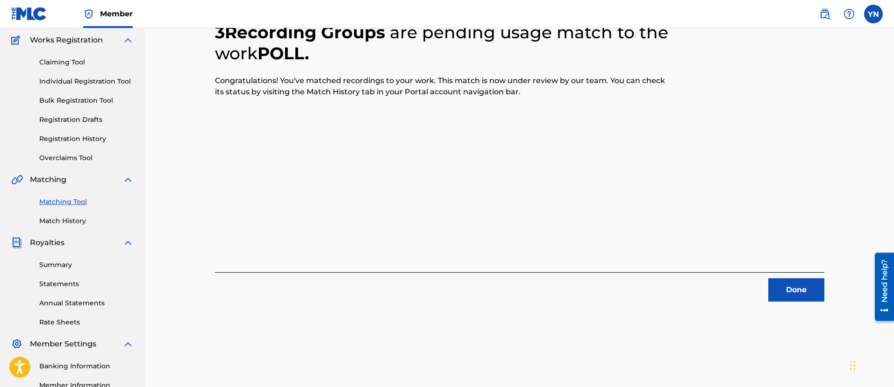
click at [801, 300] on button "Done" at bounding box center [796, 290] width 56 height 23
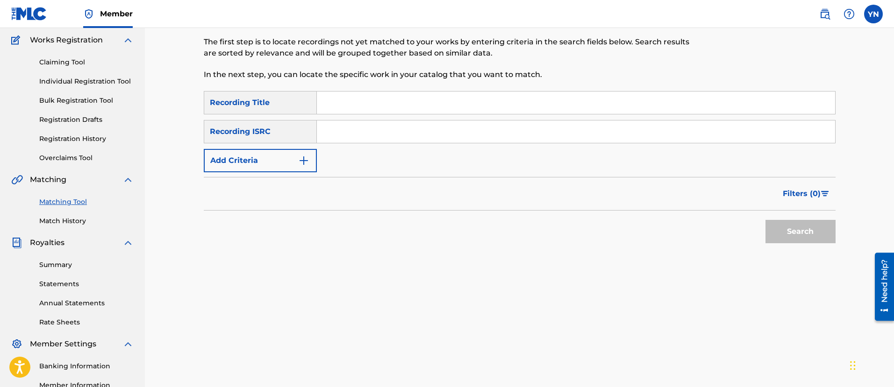
drag, startPoint x: 526, startPoint y: 218, endPoint x: 286, endPoint y: 114, distance: 261.6
click at [385, 132] on input "Search Form" at bounding box center [576, 132] width 518 height 22
paste input "QZKDK2085208"
type input "QZKDK2085208"
drag, startPoint x: 393, startPoint y: 145, endPoint x: 255, endPoint y: 72, distance: 155.9
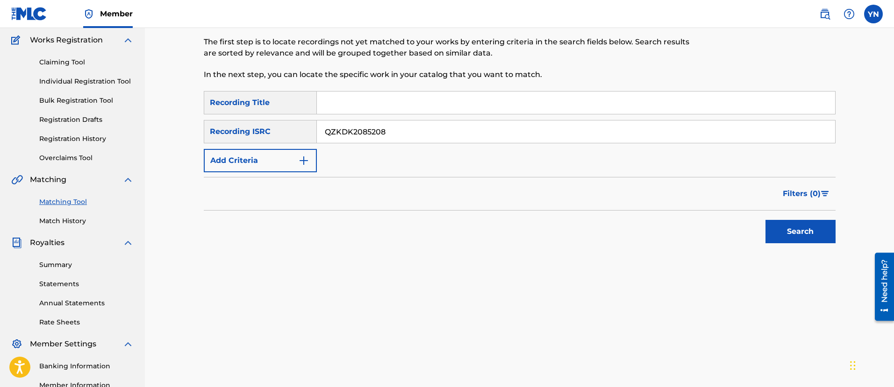
click at [385, 97] on input "Search Form" at bounding box center [576, 103] width 518 height 22
paste input "Three"
type input "Three"
drag, startPoint x: 789, startPoint y: 218, endPoint x: 788, endPoint y: 229, distance: 10.8
click at [789, 220] on div "Search" at bounding box center [798, 229] width 75 height 37
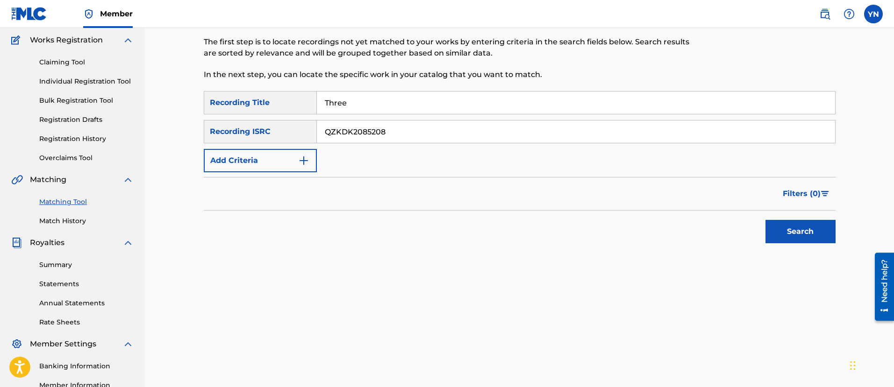
click at [788, 235] on button "Search" at bounding box center [800, 231] width 70 height 23
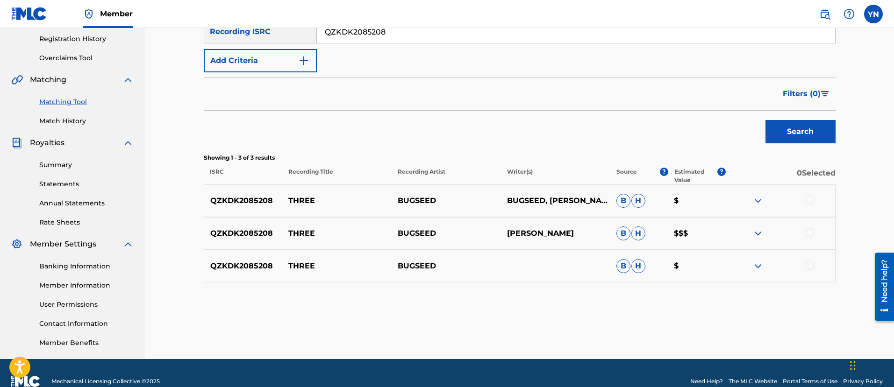
scroll to position [192, 0]
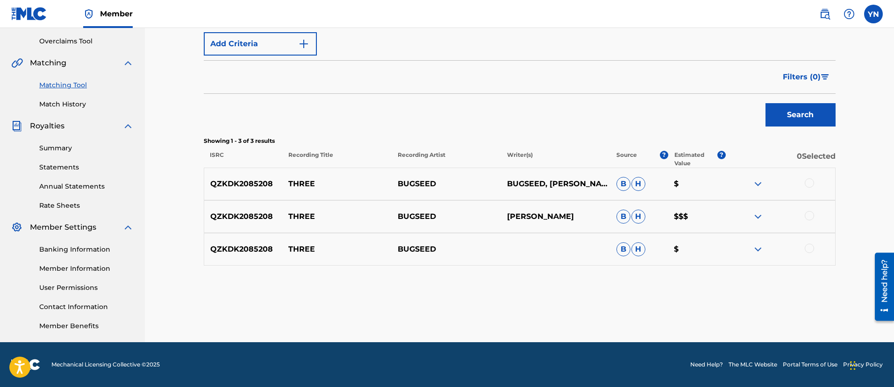
click at [806, 184] on div at bounding box center [780, 184] width 109 height 11
click at [810, 188] on div at bounding box center [780, 184] width 109 height 11
click at [805, 186] on div at bounding box center [809, 183] width 9 height 9
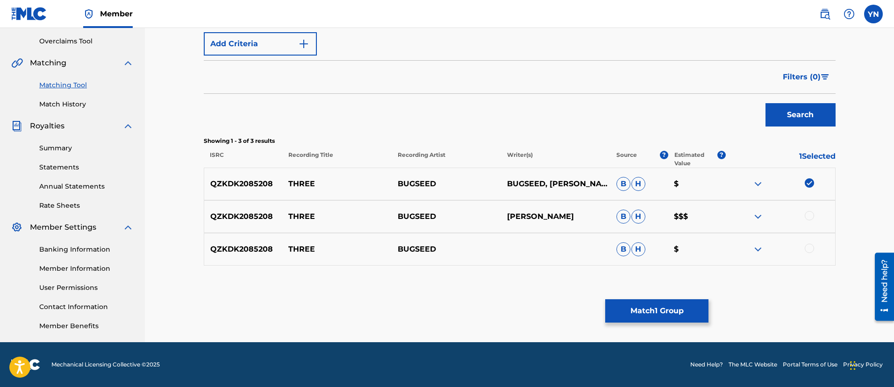
click at [808, 218] on div at bounding box center [809, 215] width 9 height 9
click at [812, 251] on div at bounding box center [809, 248] width 9 height 9
click at [677, 314] on button "Match 3 Groups" at bounding box center [656, 311] width 103 height 23
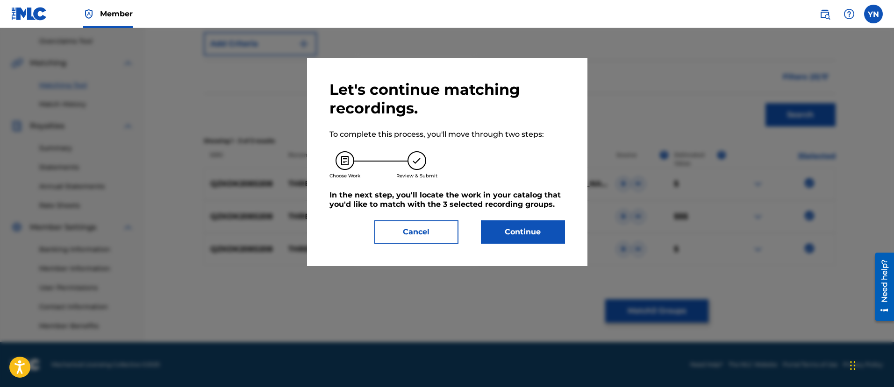
click at [525, 223] on button "Continue" at bounding box center [523, 232] width 84 height 23
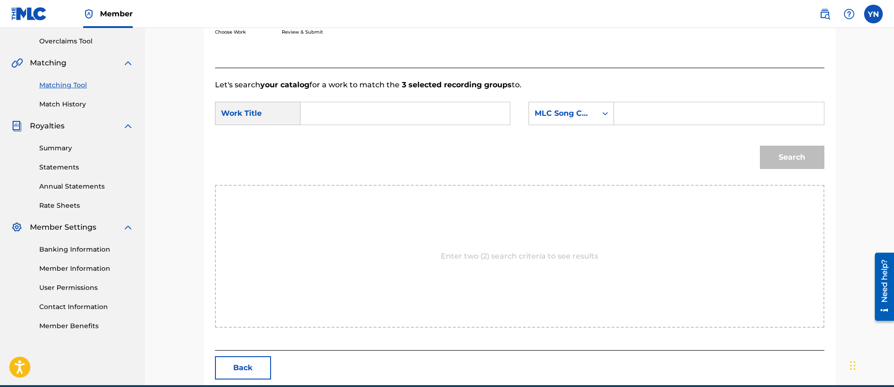
click at [447, 117] on input "Search Form" at bounding box center [404, 113] width 193 height 22
paste input "Three"
type input "Three"
click at [579, 114] on div "MLC Song Code" at bounding box center [563, 113] width 57 height 11
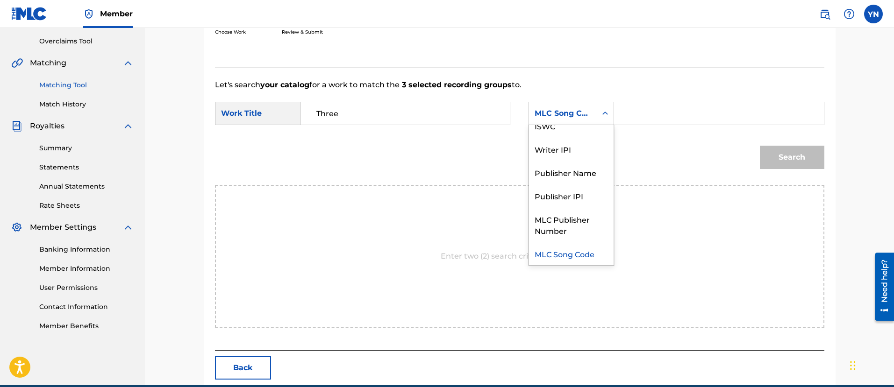
scroll to position [0, 0]
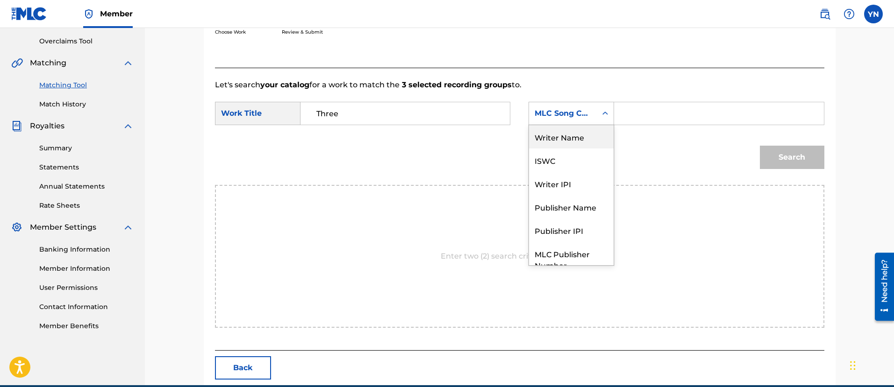
click at [580, 136] on div "Writer Name" at bounding box center [571, 136] width 85 height 23
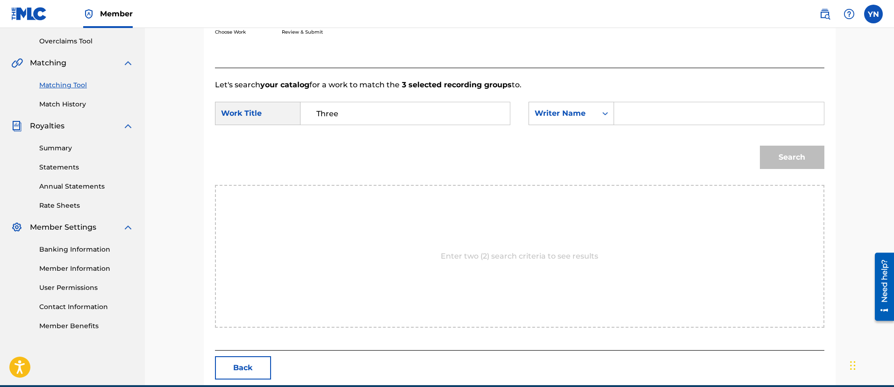
click at [645, 118] on input "Search Form" at bounding box center [718, 113] width 193 height 22
type input "[PERSON_NAME]"
click at [760, 146] on button "Search" at bounding box center [792, 157] width 64 height 23
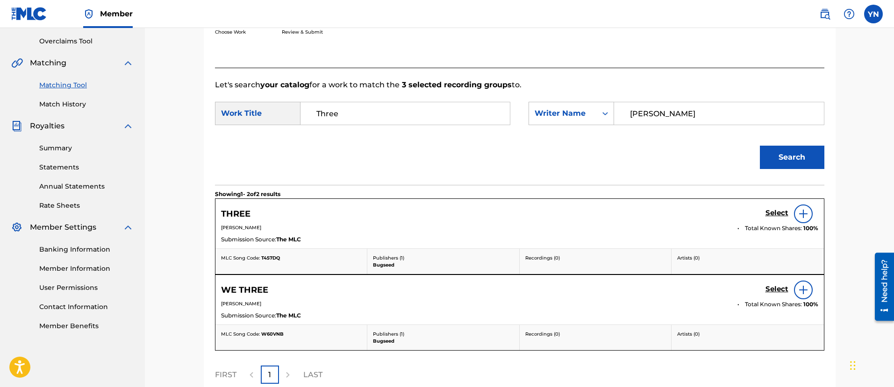
click at [771, 211] on h5 "Select" at bounding box center [776, 213] width 23 height 9
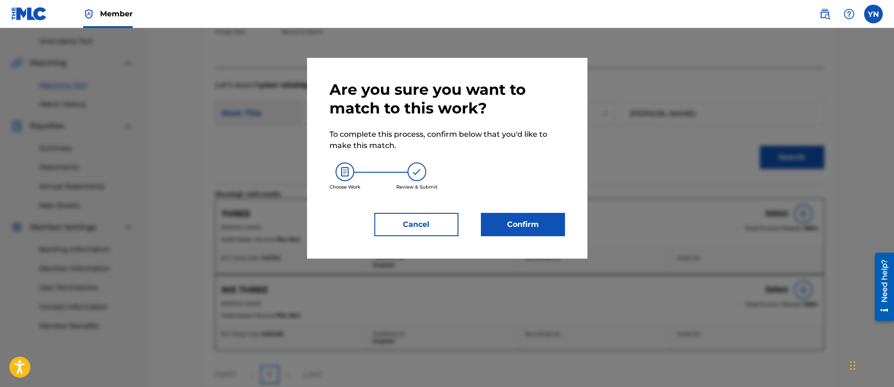
click at [526, 235] on button "Confirm" at bounding box center [523, 224] width 84 height 23
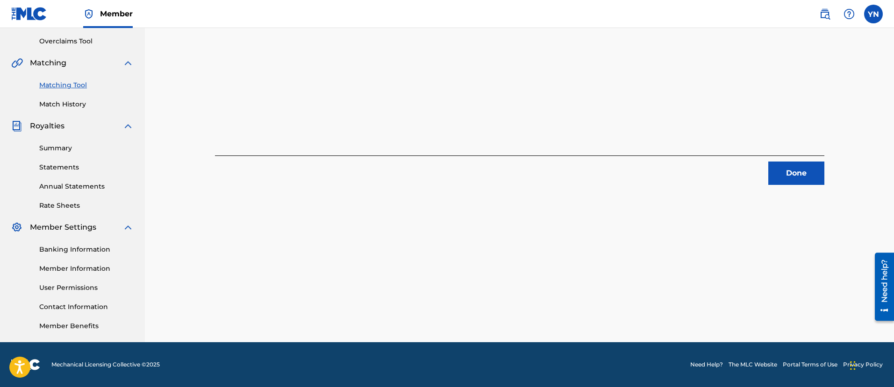
click at [790, 177] on button "Done" at bounding box center [796, 173] width 56 height 23
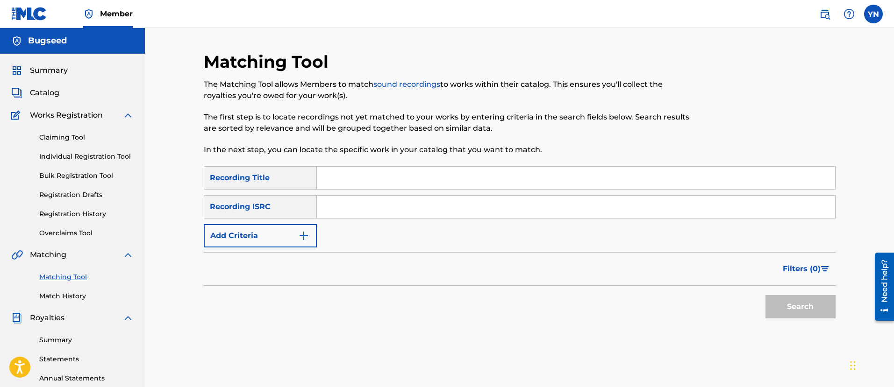
paste input "QZKDK2051143"
type input "QZKDK2051143"
click at [448, 180] on input "Search Form" at bounding box center [576, 178] width 518 height 22
paste input "Hadrians Wall"
type input "Hadrians Wall"
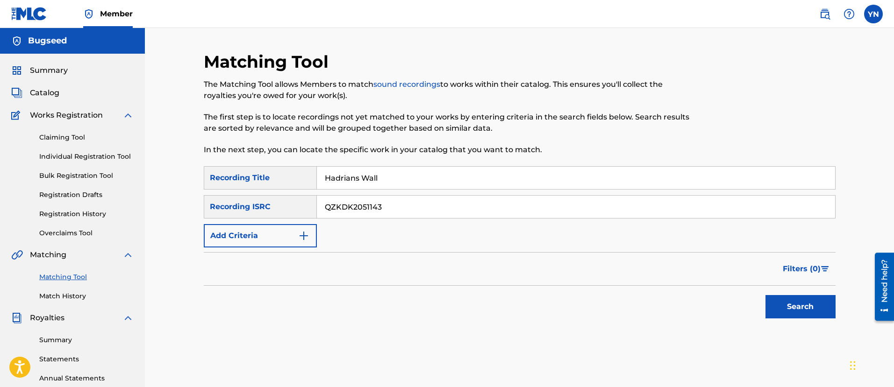
click at [767, 300] on button "Search" at bounding box center [800, 306] width 70 height 23
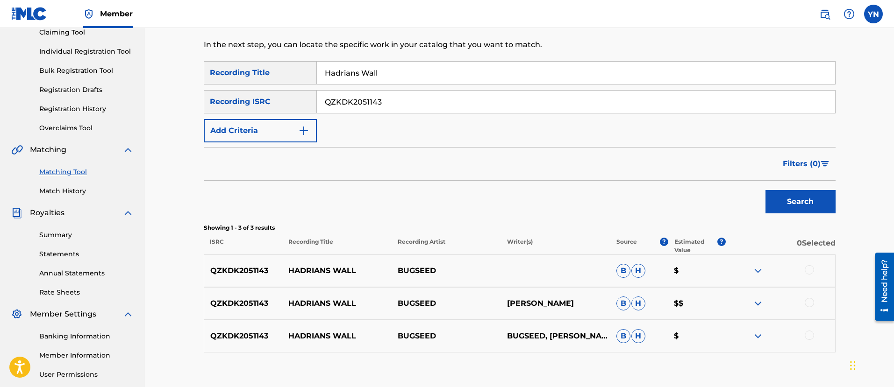
scroll to position [117, 0]
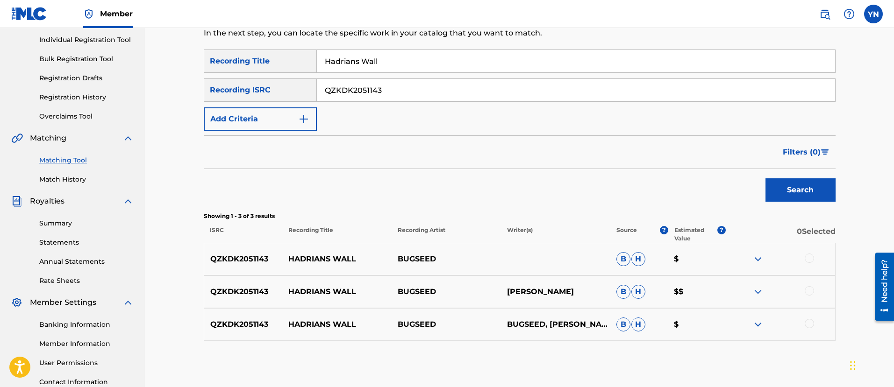
drag, startPoint x: 809, startPoint y: 261, endPoint x: 810, endPoint y: 267, distance: 6.6
click at [810, 260] on div at bounding box center [809, 258] width 9 height 9
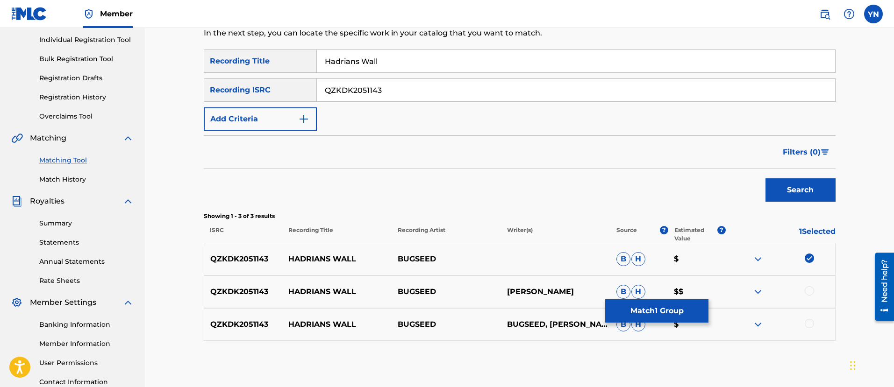
click at [809, 293] on div at bounding box center [809, 290] width 9 height 9
click at [809, 332] on div "QZKDK2051143 HADRIANS WALL BUGSEED BUGSEED, [PERSON_NAME] [PERSON_NAME] $" at bounding box center [520, 324] width 632 height 33
click at [808, 323] on div at bounding box center [809, 323] width 9 height 9
click at [678, 319] on button "Match 3 Groups" at bounding box center [656, 311] width 103 height 23
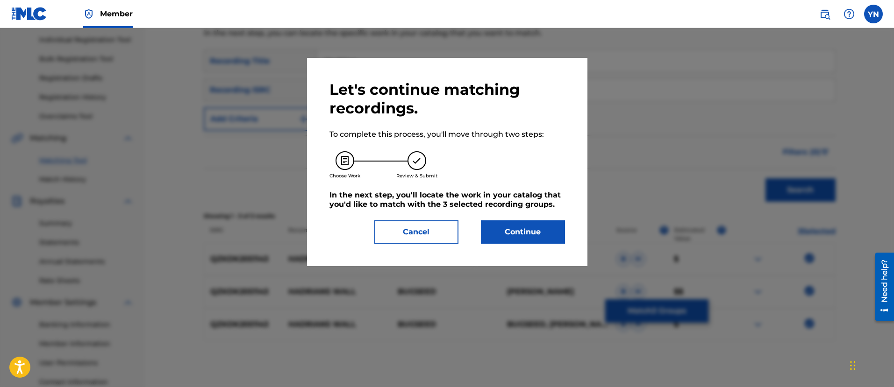
click at [531, 222] on button "Continue" at bounding box center [523, 232] width 84 height 23
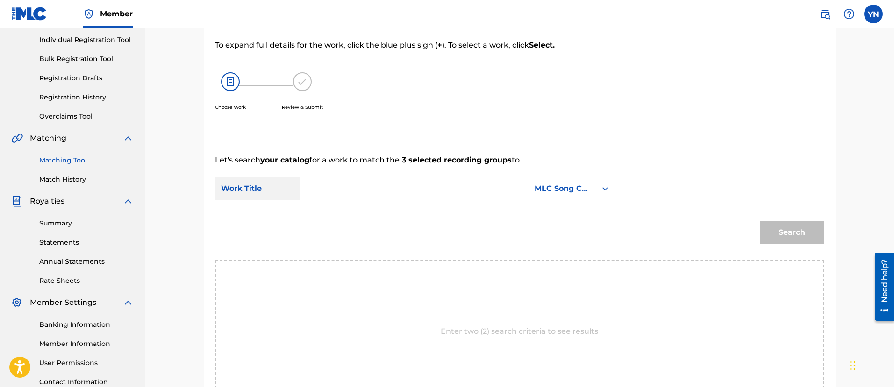
click at [451, 183] on input "Search Form" at bounding box center [404, 189] width 193 height 22
paste input "Hadrians Wall"
type input "Hadrians Wall"
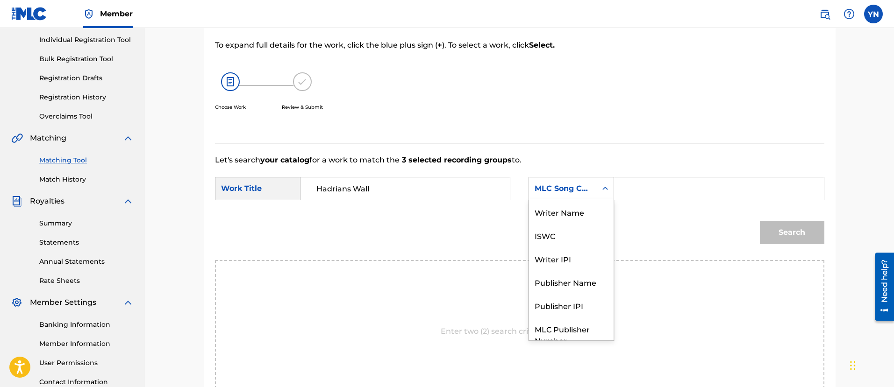
click at [561, 190] on div "MLC Song Code" at bounding box center [563, 188] width 57 height 11
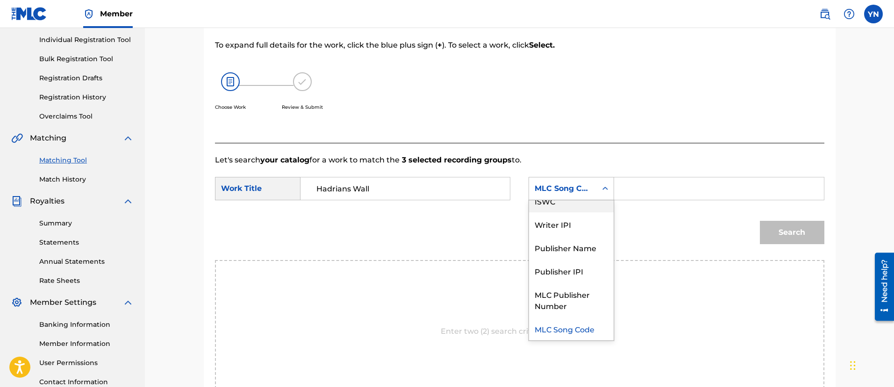
scroll to position [0, 0]
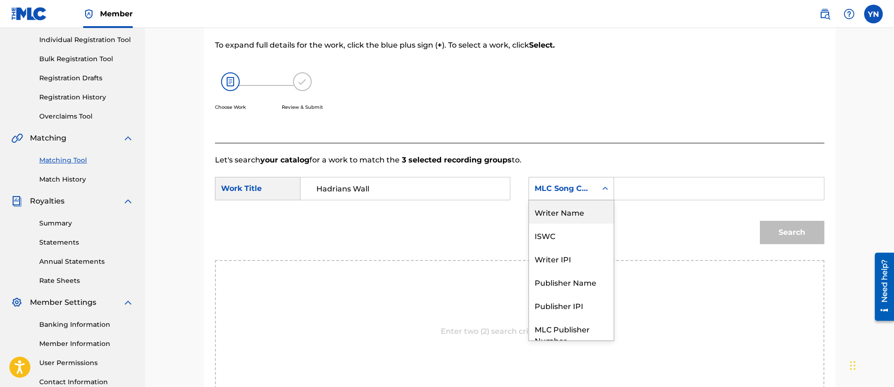
click at [573, 200] on div "Writer Name" at bounding box center [571, 211] width 85 height 23
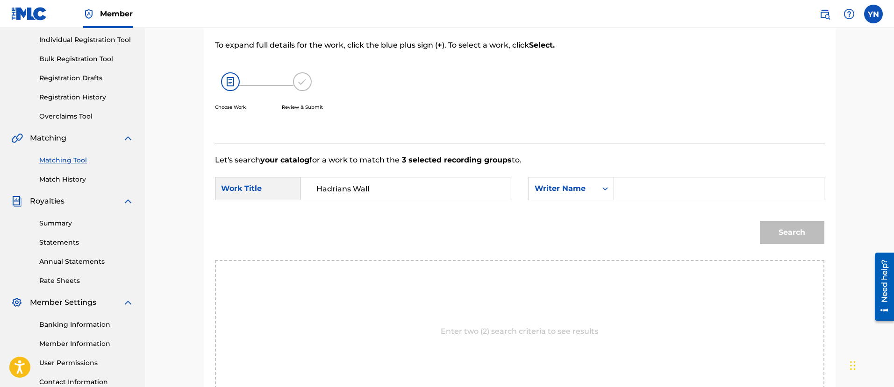
click at [653, 191] on input "Search Form" at bounding box center [718, 189] width 193 height 22
type input "[PERSON_NAME]"
click at [760, 221] on button "Search" at bounding box center [792, 232] width 64 height 23
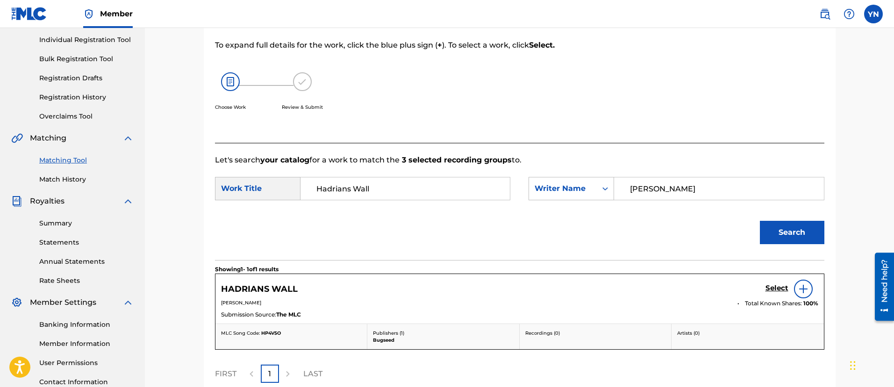
click at [775, 290] on h5 "Select" at bounding box center [776, 288] width 23 height 9
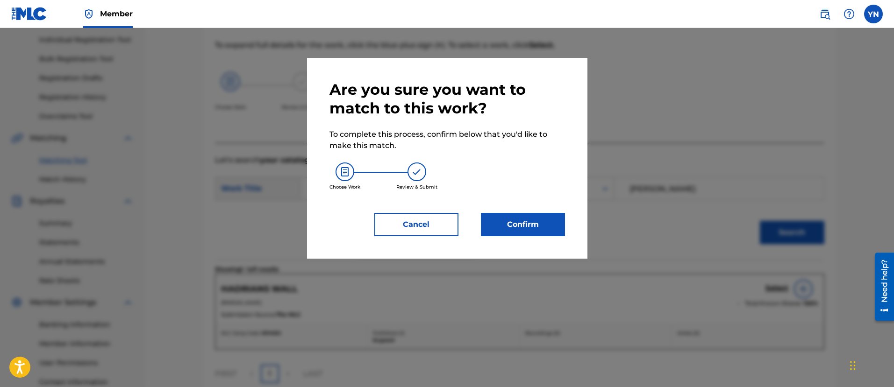
click at [556, 230] on button "Confirm" at bounding box center [523, 224] width 84 height 23
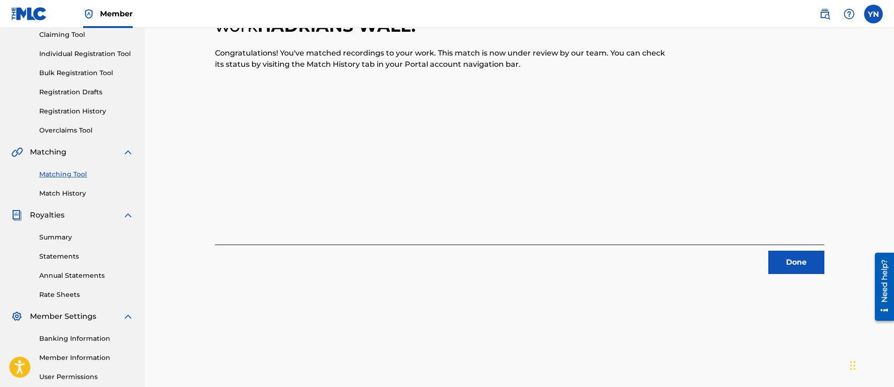
scroll to position [117, 0]
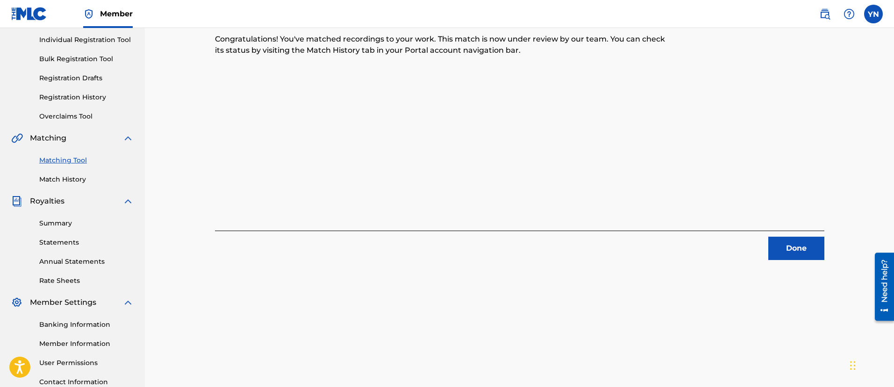
click at [792, 254] on button "Done" at bounding box center [796, 248] width 56 height 23
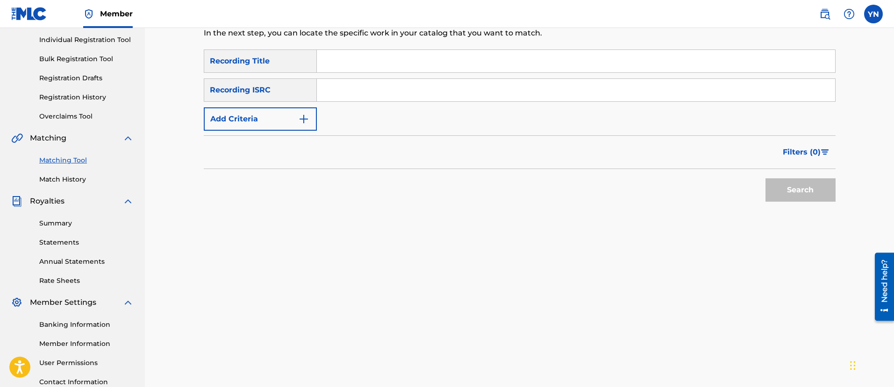
drag, startPoint x: 461, startPoint y: 120, endPoint x: 278, endPoint y: 60, distance: 192.6
click at [361, 95] on input "Search Form" at bounding box center [576, 90] width 518 height 22
paste input "QZKDK2022581"
type input "QZKDK2022581"
drag, startPoint x: 361, startPoint y: 95, endPoint x: 430, endPoint y: 156, distance: 91.7
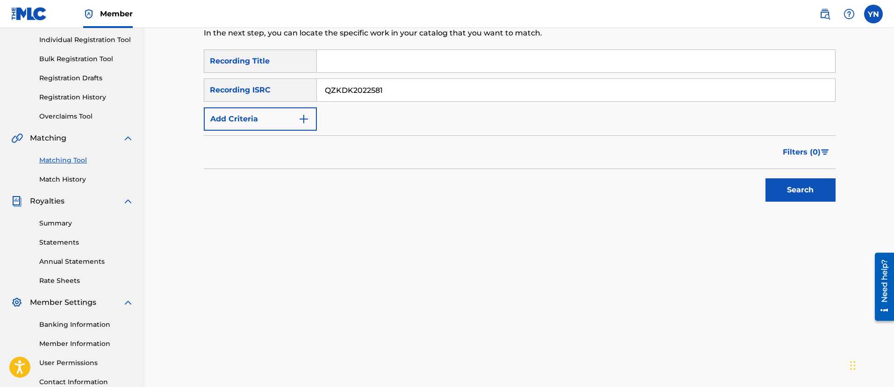
click at [424, 60] on input "Search Form" at bounding box center [576, 61] width 518 height 22
paste input "Dark Beauty"
type input "Dark Beauty"
click at [788, 190] on button "Search" at bounding box center [800, 190] width 70 height 23
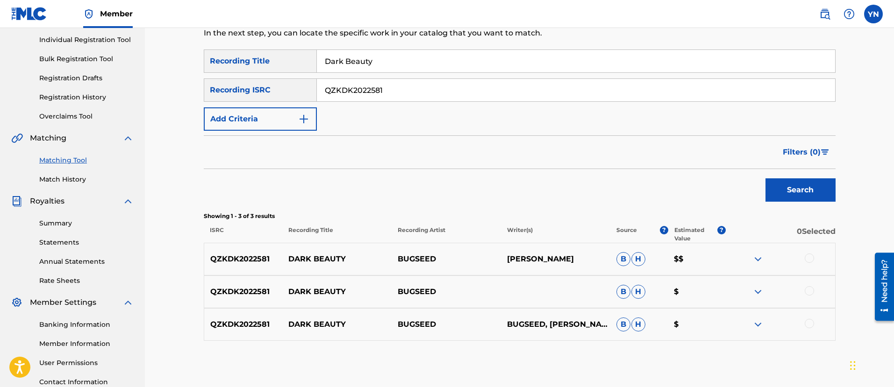
click at [807, 259] on div at bounding box center [809, 258] width 9 height 9
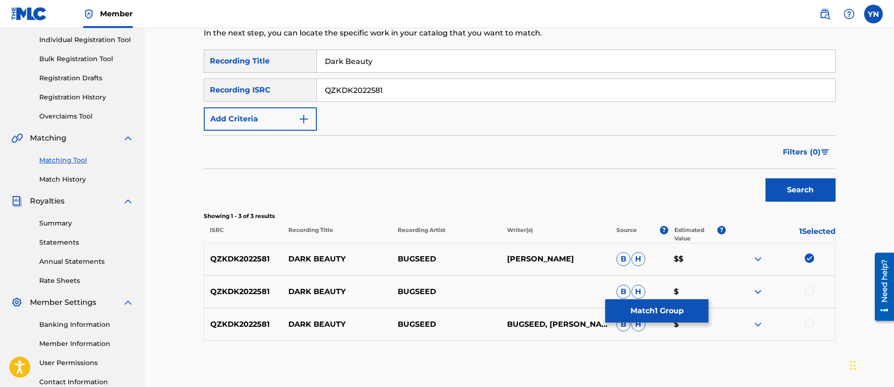
click at [812, 286] on div "QZKDK2022581 DARK BEAUTY BUGSEED B H $" at bounding box center [520, 292] width 632 height 33
click at [808, 289] on div at bounding box center [809, 290] width 9 height 9
click at [808, 325] on div at bounding box center [809, 323] width 9 height 9
click at [684, 303] on button "Match 3 Groups" at bounding box center [656, 311] width 103 height 23
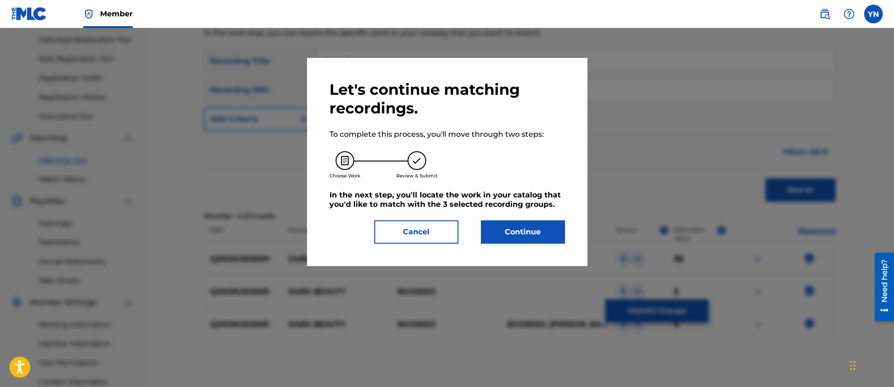
click at [515, 221] on button "Continue" at bounding box center [523, 232] width 84 height 23
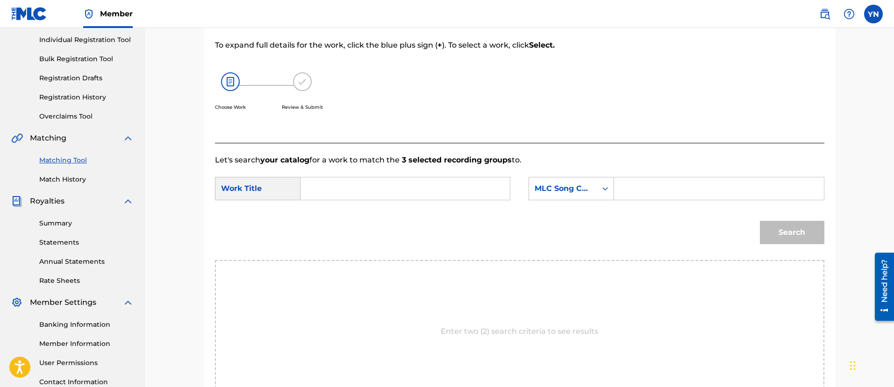
click at [462, 193] on input "Search Form" at bounding box center [404, 189] width 193 height 22
paste input "Dark Beauty"
type input "Dark Beauty"
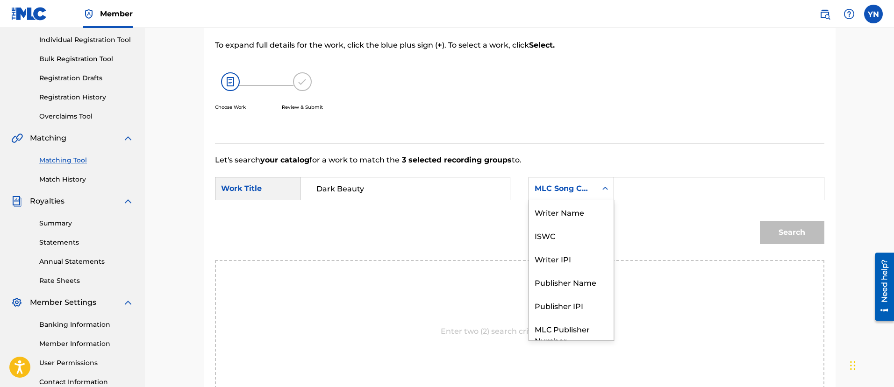
click at [564, 188] on div "MLC Song Code" at bounding box center [563, 188] width 57 height 11
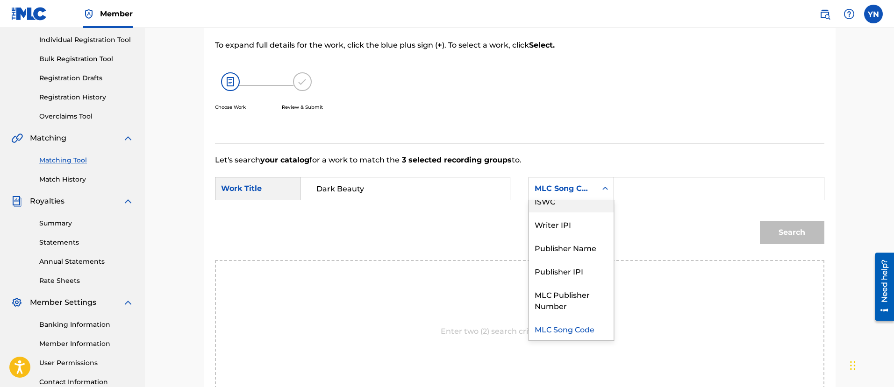
scroll to position [0, 0]
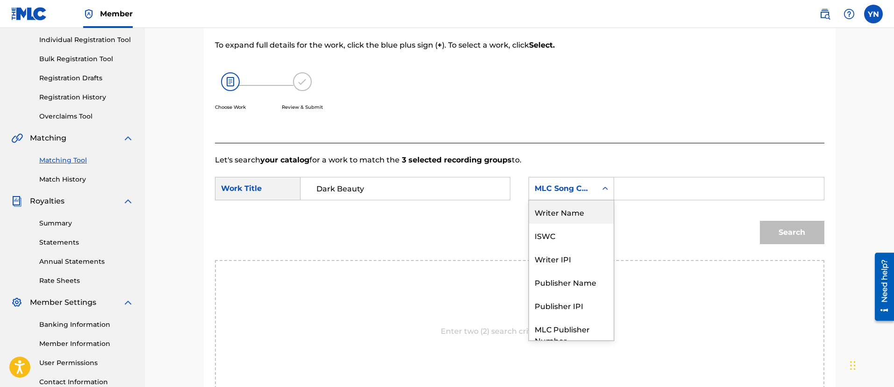
click at [569, 215] on div "Writer Name" at bounding box center [571, 211] width 85 height 23
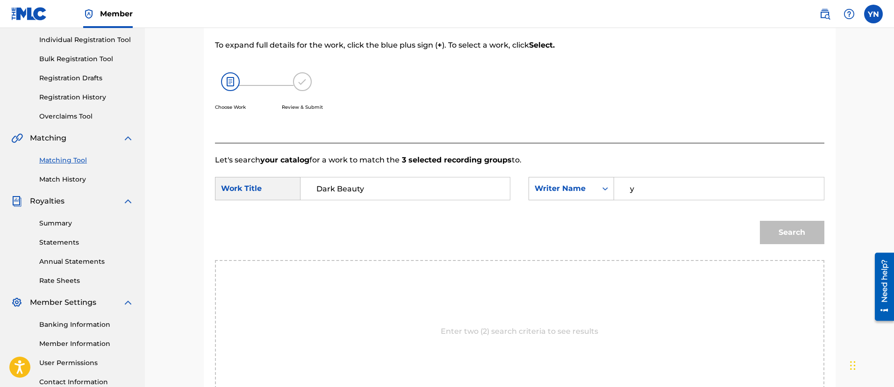
click at [670, 190] on input "y" at bounding box center [718, 189] width 193 height 22
type input "[PERSON_NAME]"
click at [763, 236] on button "Search" at bounding box center [792, 232] width 64 height 23
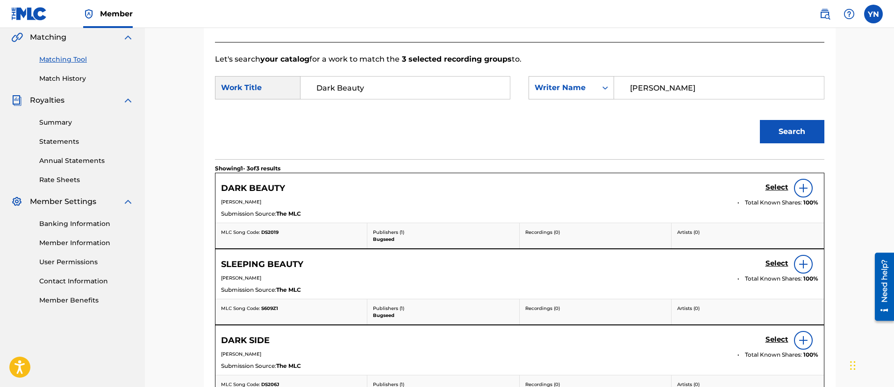
scroll to position [234, 0]
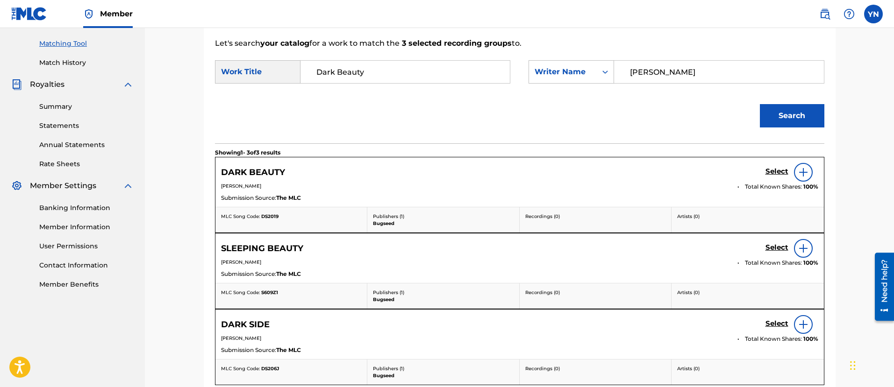
click at [773, 170] on h5 "Select" at bounding box center [776, 171] width 23 height 9
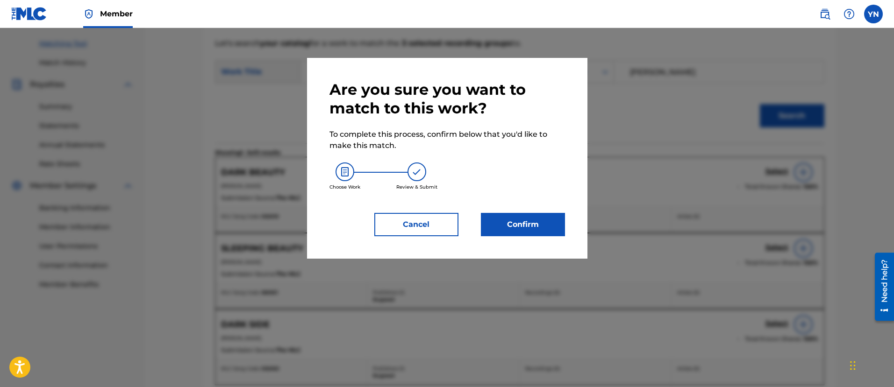
click at [550, 235] on button "Confirm" at bounding box center [523, 224] width 84 height 23
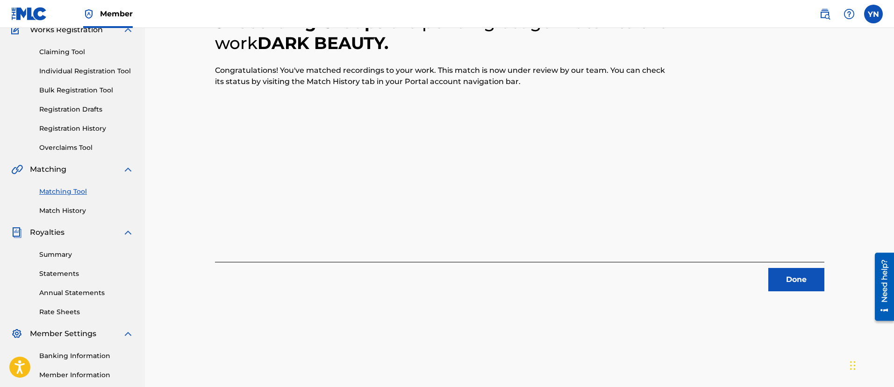
scroll to position [75, 0]
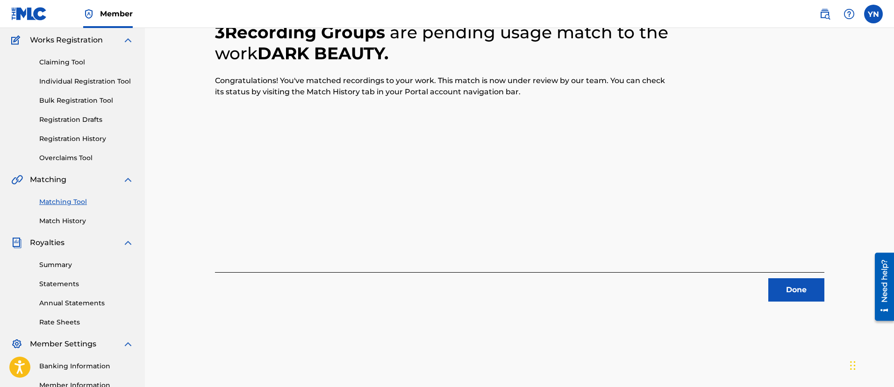
click at [794, 286] on button "Done" at bounding box center [796, 290] width 56 height 23
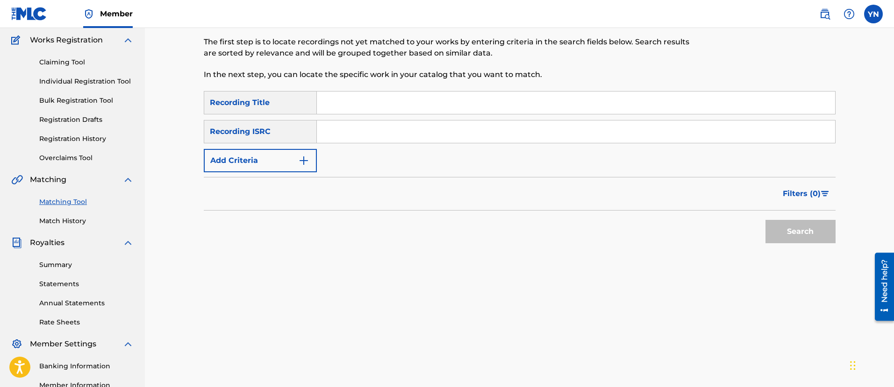
drag, startPoint x: 626, startPoint y: 208, endPoint x: 274, endPoint y: 52, distance: 384.5
click at [393, 133] on input "Search Form" at bounding box center [576, 132] width 518 height 22
paste input "QZKDK2037497"
type input "QZKDK2037497"
drag, startPoint x: 393, startPoint y: 133, endPoint x: 476, endPoint y: 284, distance: 173.0
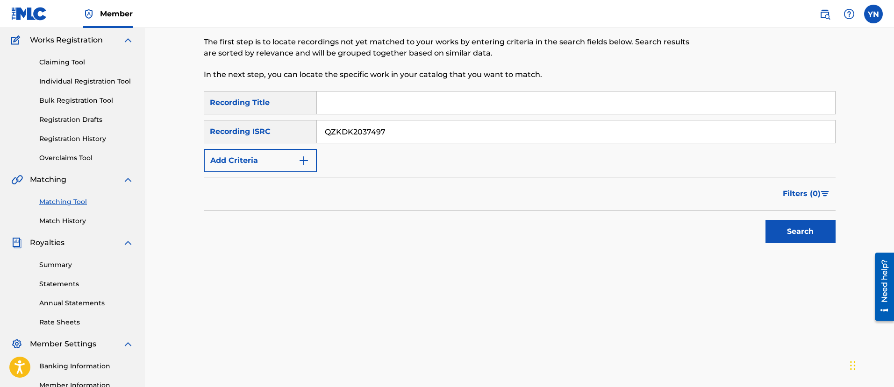
click at [433, 110] on input "Search Form" at bounding box center [576, 103] width 518 height 22
paste input "Visions of Mind"
type input "Visions of Mind"
click at [815, 235] on button "Search" at bounding box center [800, 231] width 70 height 23
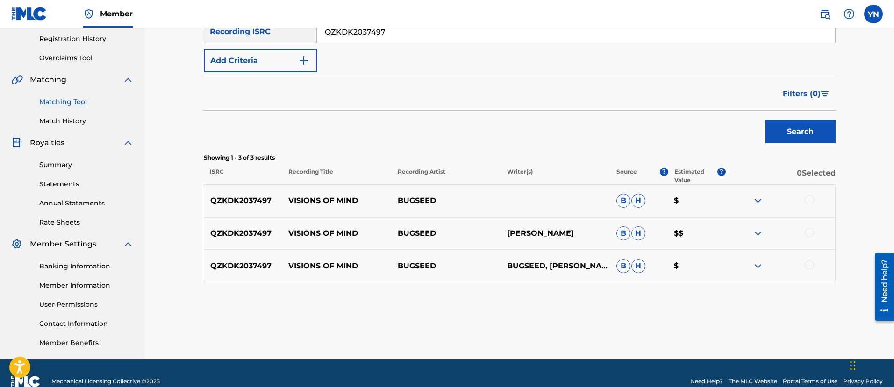
scroll to position [192, 0]
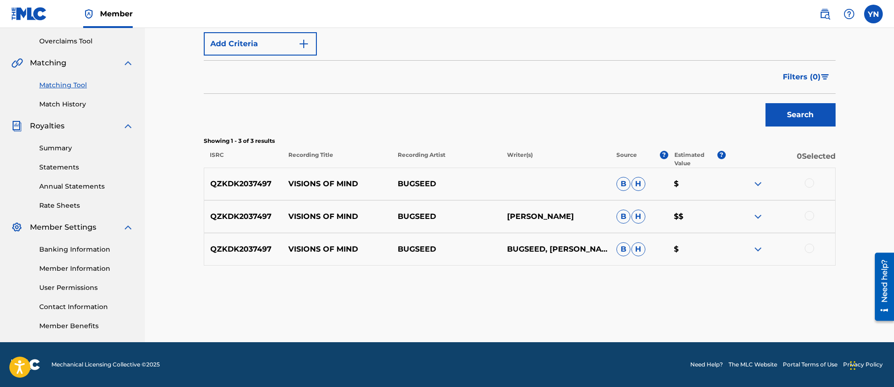
click at [811, 183] on div at bounding box center [809, 183] width 9 height 9
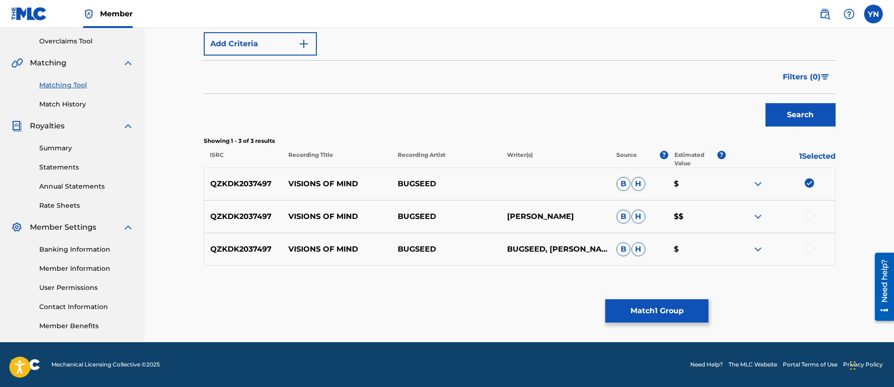
click at [809, 215] on div at bounding box center [809, 215] width 9 height 9
click at [813, 250] on div at bounding box center [809, 248] width 9 height 9
click at [663, 307] on button "Match 3 Groups" at bounding box center [656, 311] width 103 height 23
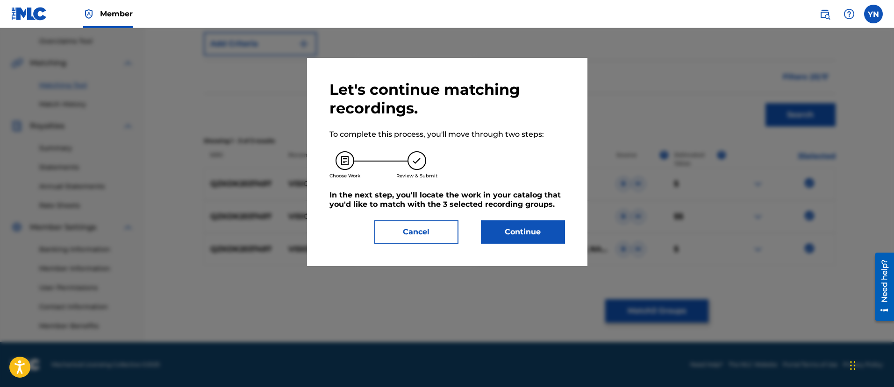
click at [541, 234] on button "Continue" at bounding box center [523, 232] width 84 height 23
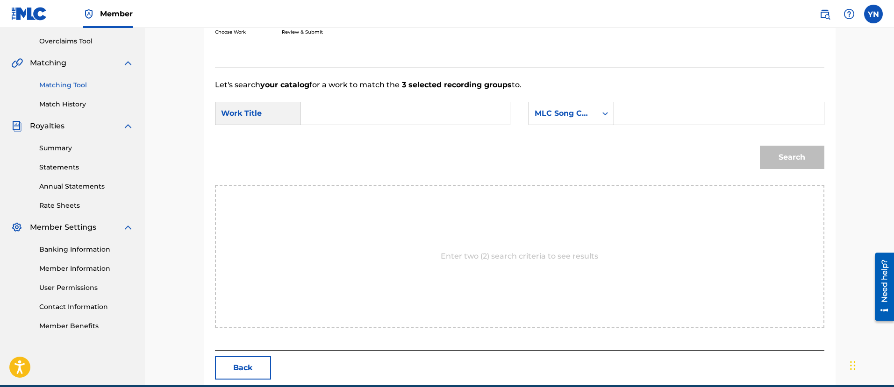
click at [491, 111] on input "Search Form" at bounding box center [404, 113] width 193 height 22
paste input "Visions of Mind"
type input "Visions of Mind"
click at [563, 112] on div "MLC Song Code" at bounding box center [563, 113] width 57 height 11
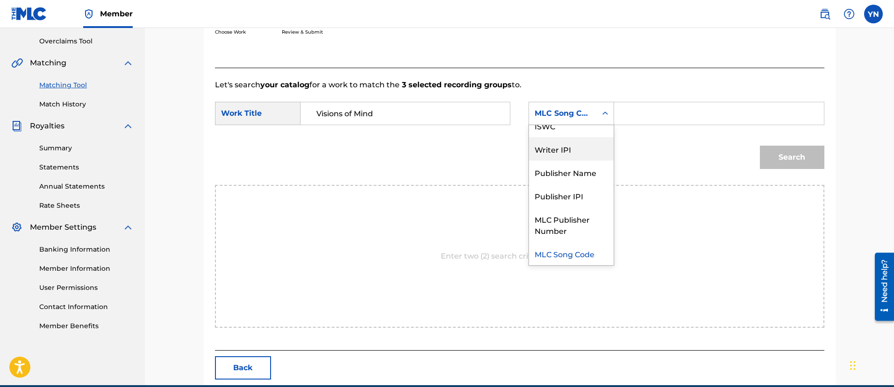
scroll to position [0, 0]
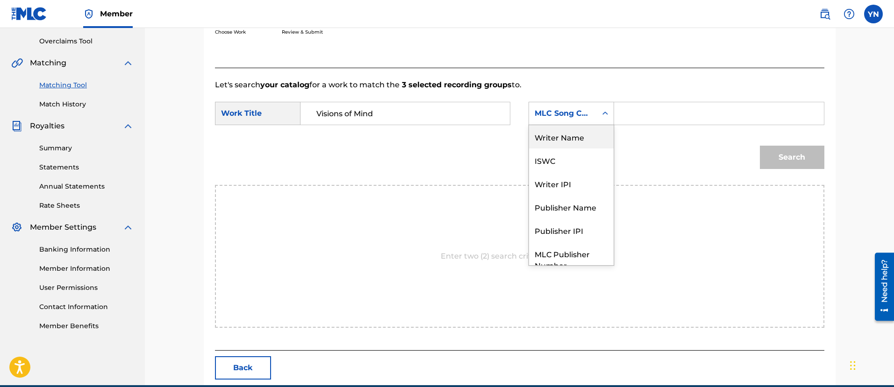
click at [569, 131] on div "Writer Name" at bounding box center [571, 136] width 85 height 23
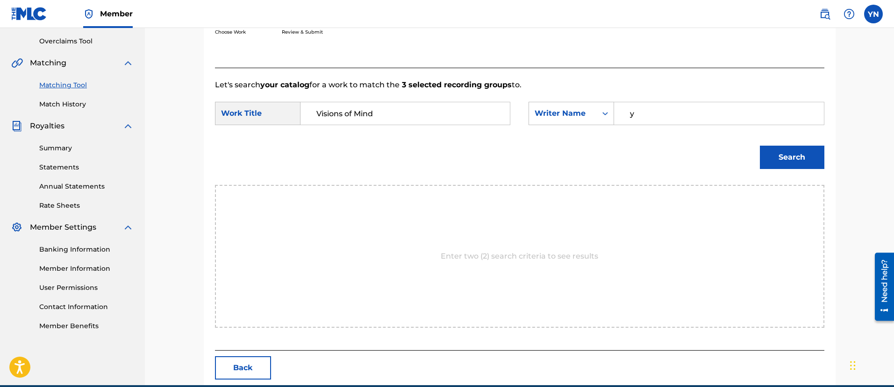
click at [639, 118] on input "y" at bounding box center [718, 113] width 193 height 22
type input "[PERSON_NAME]"
click at [760, 146] on button "Search" at bounding box center [792, 157] width 64 height 23
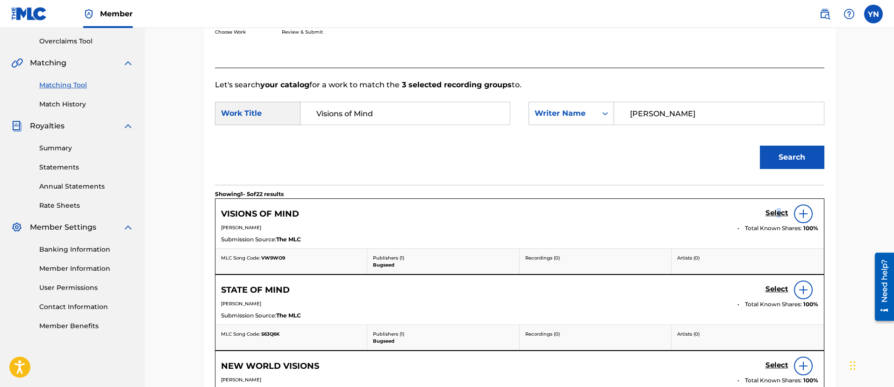
click at [779, 215] on h5 "Select" at bounding box center [776, 213] width 23 height 9
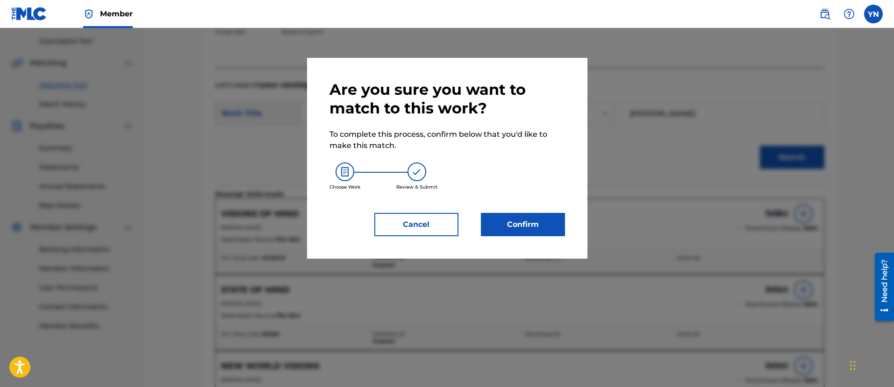
click at [510, 229] on button "Confirm" at bounding box center [523, 224] width 84 height 23
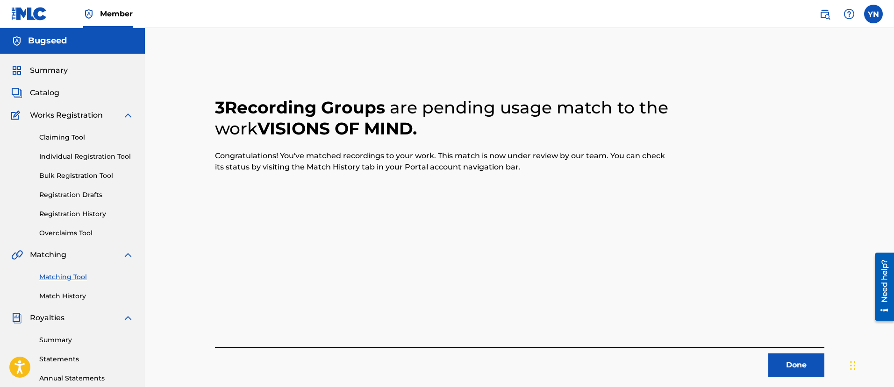
click at [798, 364] on button "Done" at bounding box center [796, 365] width 56 height 23
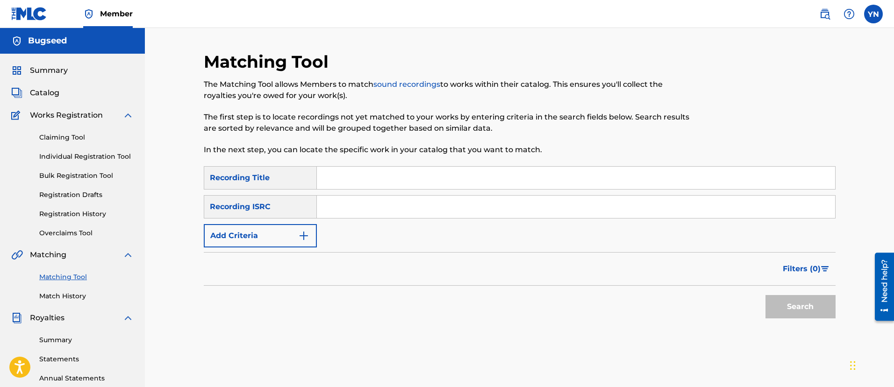
drag, startPoint x: 572, startPoint y: 131, endPoint x: 287, endPoint y: 64, distance: 293.0
drag, startPoint x: 392, startPoint y: 194, endPoint x: 392, endPoint y: 207, distance: 12.6
click at [392, 195] on div "SearchWithCriteriaeab1f2d9-3963-4497-a133-8ac1510390fd Recording Title SearchWi…" at bounding box center [520, 206] width 632 height 81
click at [393, 209] on input "Search Form" at bounding box center [576, 207] width 518 height 22
paste input "QZKDK2039776"
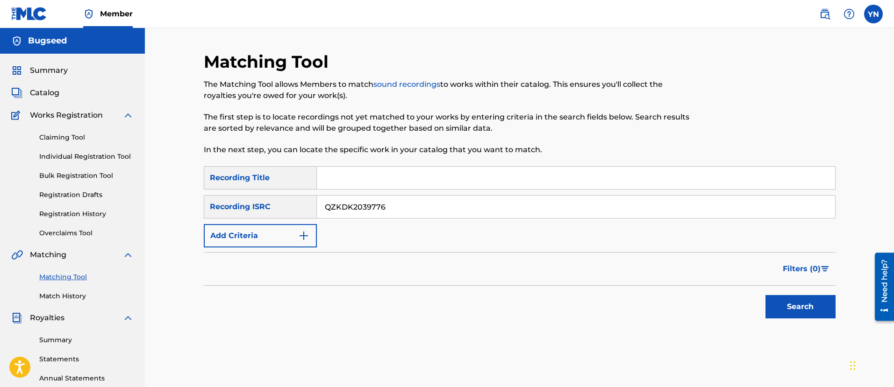
type input "QZKDK2039776"
drag, startPoint x: 393, startPoint y: 209, endPoint x: 234, endPoint y: 54, distance: 221.7
click at [419, 172] on input "Search Form" at bounding box center [576, 178] width 518 height 22
paste input "Six [PERSON_NAME]"
type input "Six [PERSON_NAME]"
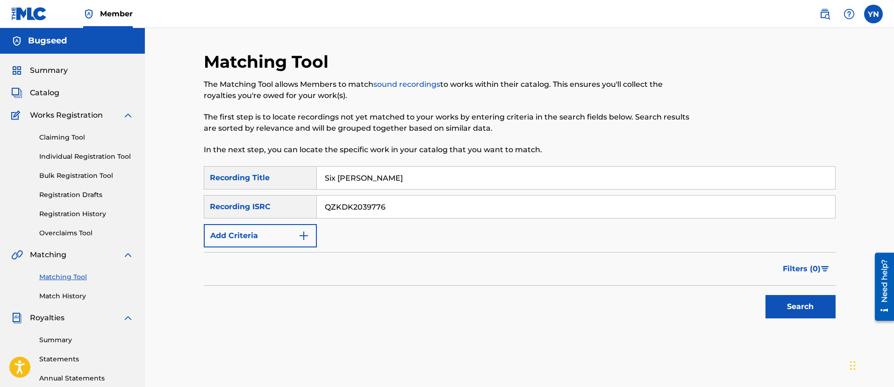
click at [770, 299] on button "Search" at bounding box center [800, 306] width 70 height 23
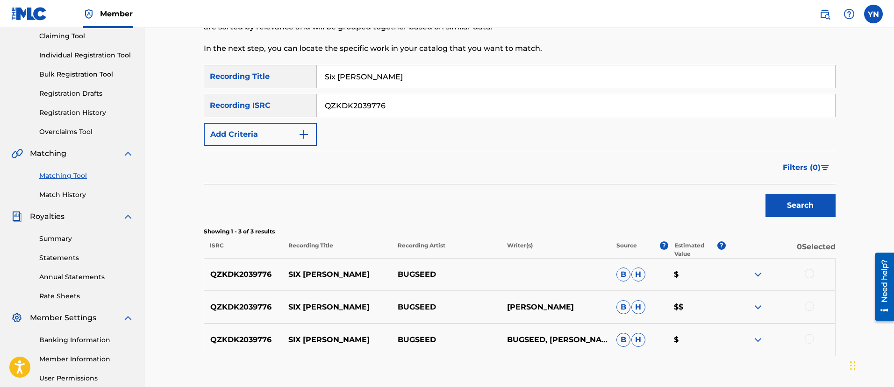
scroll to position [117, 0]
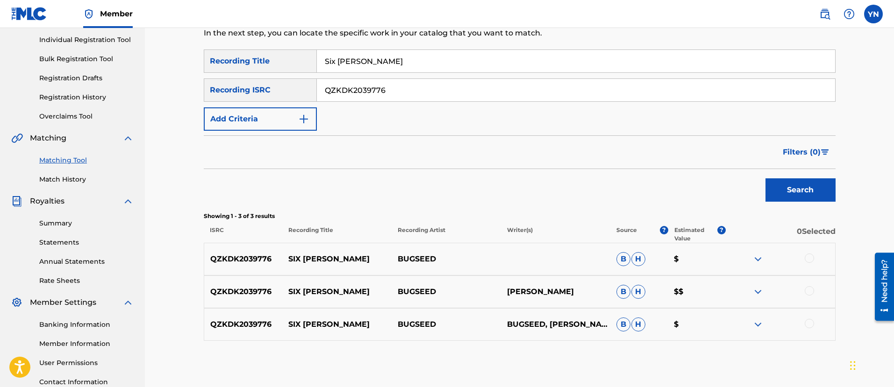
click at [809, 252] on div "QZKDK2039776 SIX [PERSON_NAME] BUGSEED B H $" at bounding box center [520, 259] width 632 height 33
click at [809, 261] on div at bounding box center [809, 258] width 9 height 9
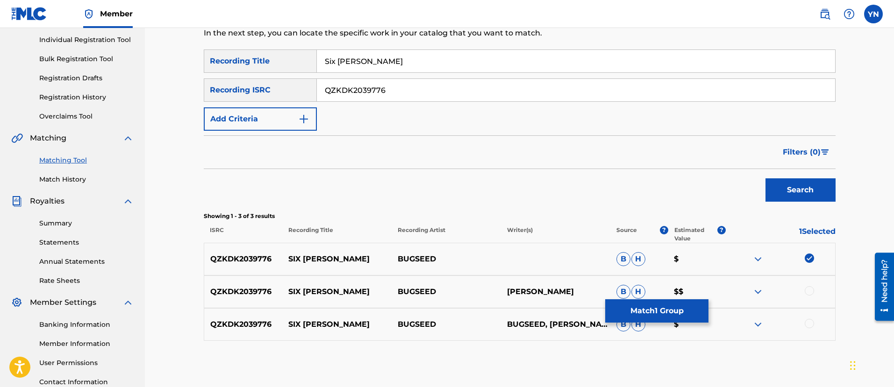
click at [807, 293] on div at bounding box center [809, 290] width 9 height 9
click at [808, 329] on div at bounding box center [780, 324] width 109 height 11
click at [807, 322] on div at bounding box center [809, 323] width 9 height 9
click at [691, 318] on button "Match 3 Groups" at bounding box center [656, 311] width 103 height 23
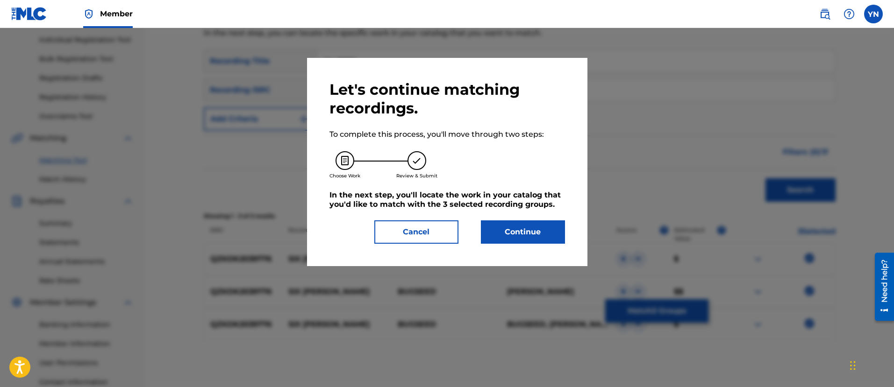
click at [514, 236] on button "Continue" at bounding box center [523, 232] width 84 height 23
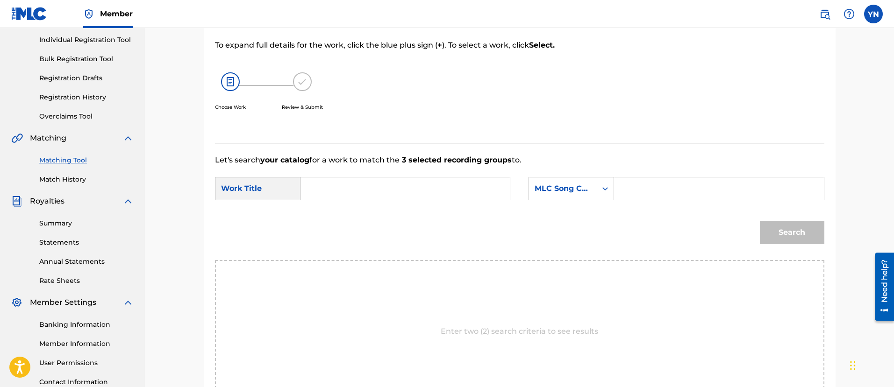
click at [457, 193] on input "Search Form" at bounding box center [404, 189] width 193 height 22
paste input "Six [PERSON_NAME]"
type input "Six [PERSON_NAME]"
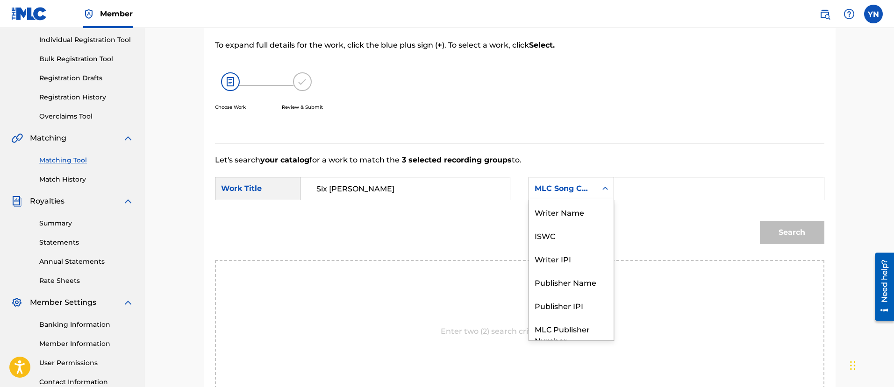
click at [541, 189] on div "MLC Song Code" at bounding box center [563, 188] width 57 height 11
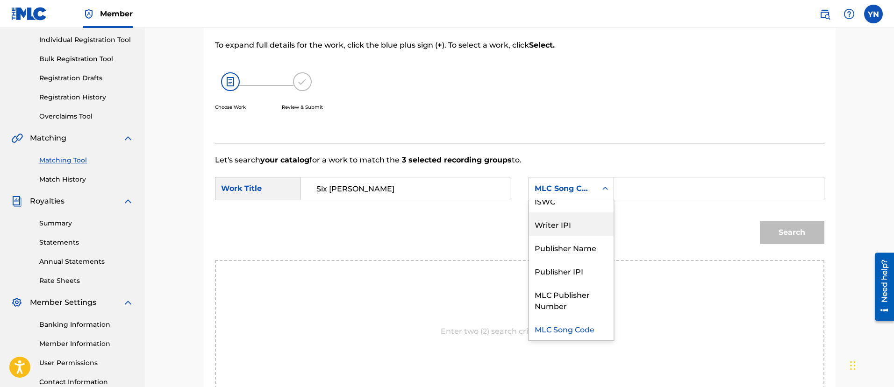
scroll to position [0, 0]
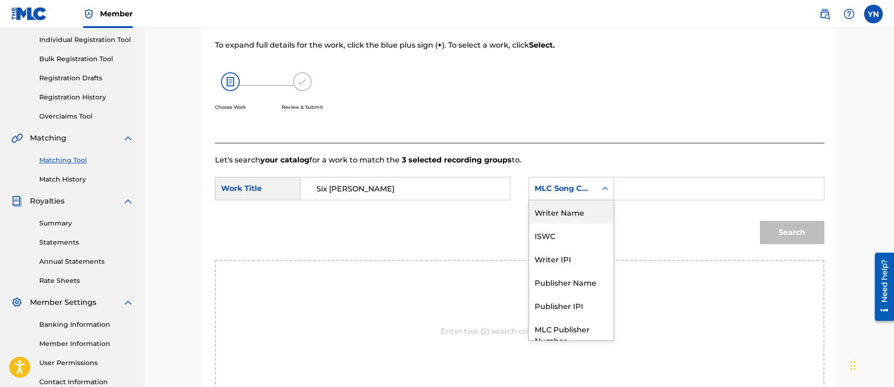
click at [574, 215] on div "Writer Name" at bounding box center [571, 211] width 85 height 23
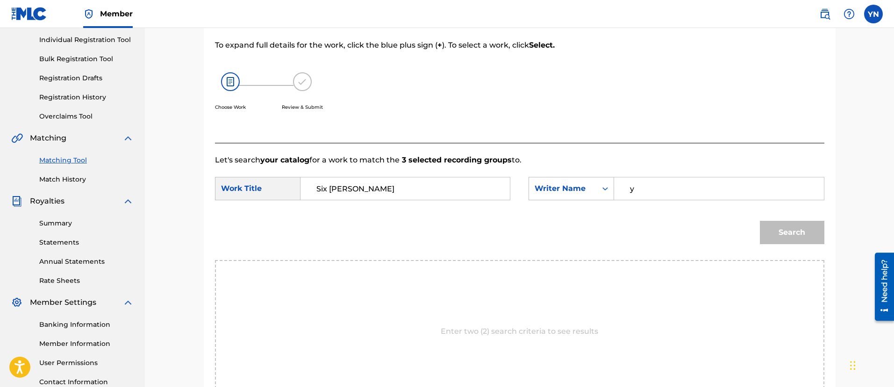
click at [643, 189] on input "y" at bounding box center [718, 189] width 193 height 22
type input "[PERSON_NAME]"
click at [760, 221] on button "Search" at bounding box center [792, 232] width 64 height 23
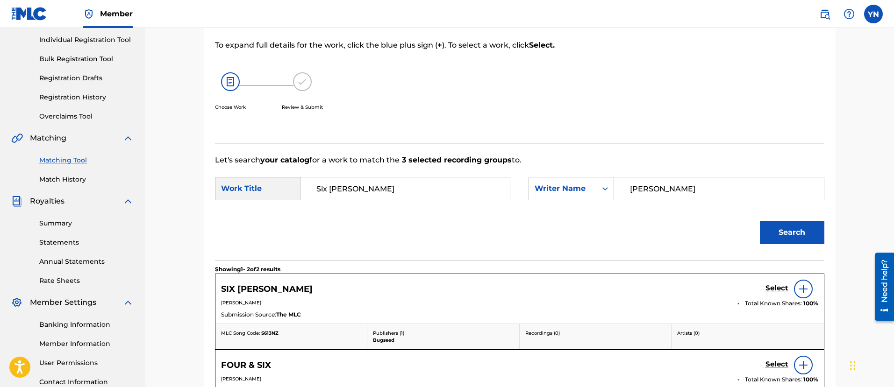
click at [778, 290] on h5 "Select" at bounding box center [776, 288] width 23 height 9
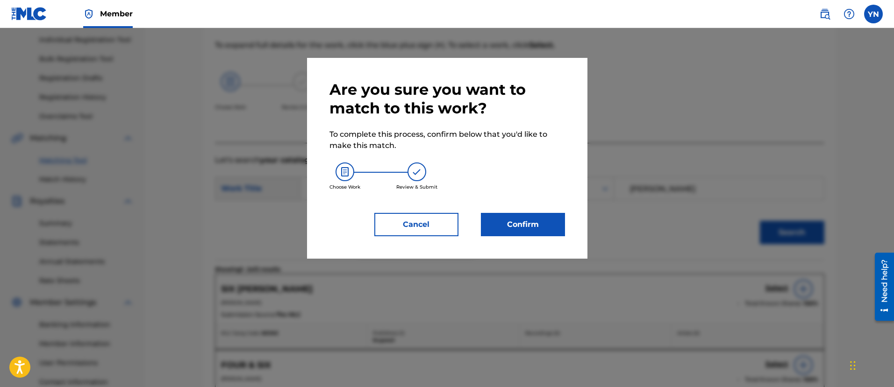
click at [543, 229] on button "Confirm" at bounding box center [523, 224] width 84 height 23
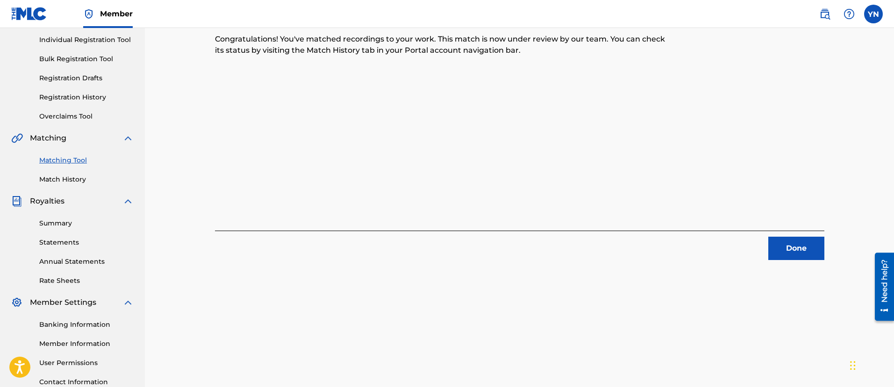
click at [789, 244] on button "Done" at bounding box center [796, 248] width 56 height 23
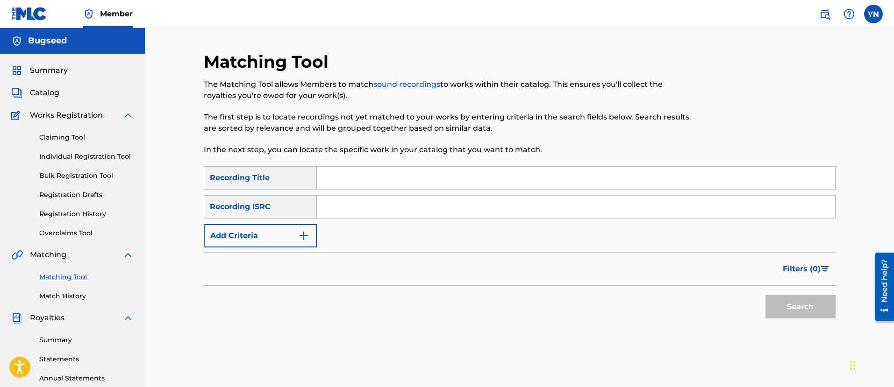
drag, startPoint x: 789, startPoint y: 244, endPoint x: 286, endPoint y: 65, distance: 533.7
click at [383, 201] on input "Search Form" at bounding box center [576, 207] width 518 height 22
paste input "QZKDK2084547"
type input "QZKDK2084547"
drag, startPoint x: 383, startPoint y: 201, endPoint x: 404, endPoint y: 272, distance: 74.1
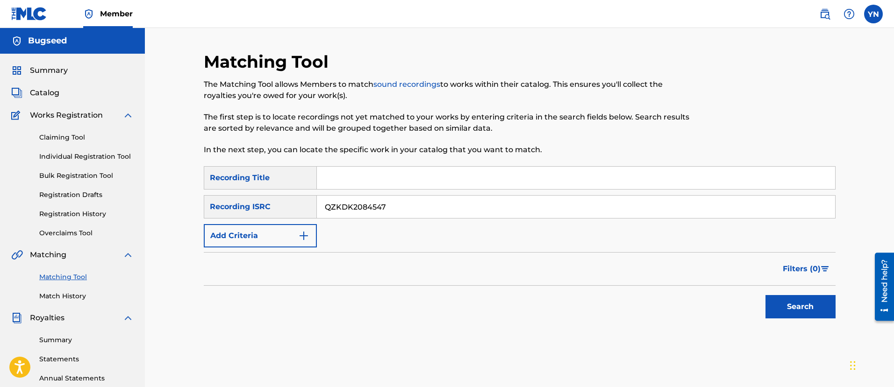
paste input "Whitebirds"
click at [399, 179] on input "Search Form" at bounding box center [576, 178] width 518 height 22
type input "Whitebirds"
click at [790, 323] on div "SearchWithCriteriaeab1f2d9-3963-4497-a133-8ac1510390fd Recording Title Whitebir…" at bounding box center [520, 247] width 632 height 163
click at [791, 310] on button "Search" at bounding box center [800, 306] width 70 height 23
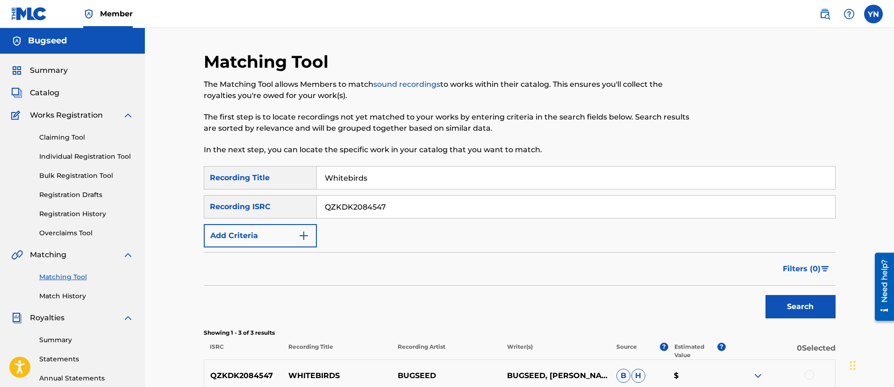
scroll to position [117, 0]
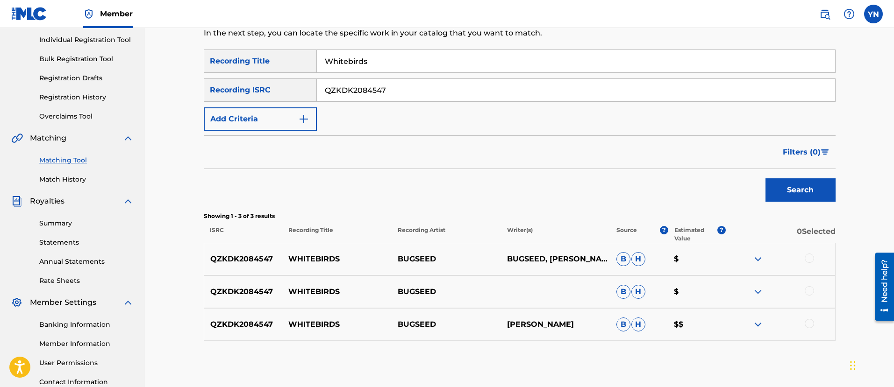
click at [812, 261] on div at bounding box center [809, 258] width 9 height 9
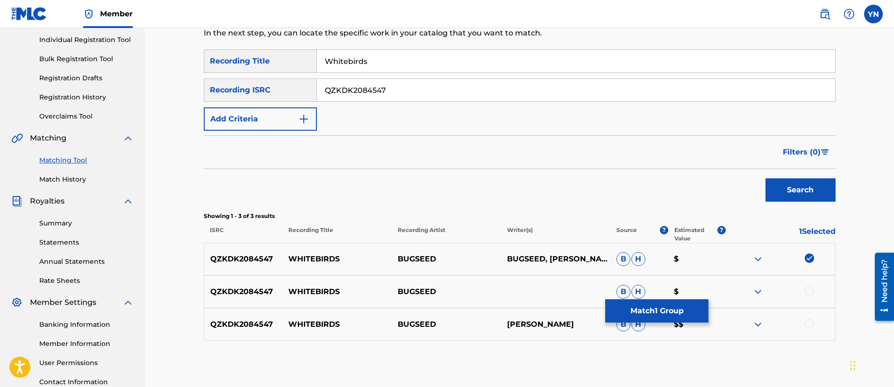
click at [808, 293] on div at bounding box center [809, 290] width 9 height 9
click at [809, 317] on div "QZKDK2084547 WHITEBIRDS [PERSON_NAME] [PERSON_NAME] $$" at bounding box center [520, 324] width 632 height 33
click at [810, 321] on div at bounding box center [809, 323] width 9 height 9
click at [671, 319] on button "Match 3 Groups" at bounding box center [656, 311] width 103 height 23
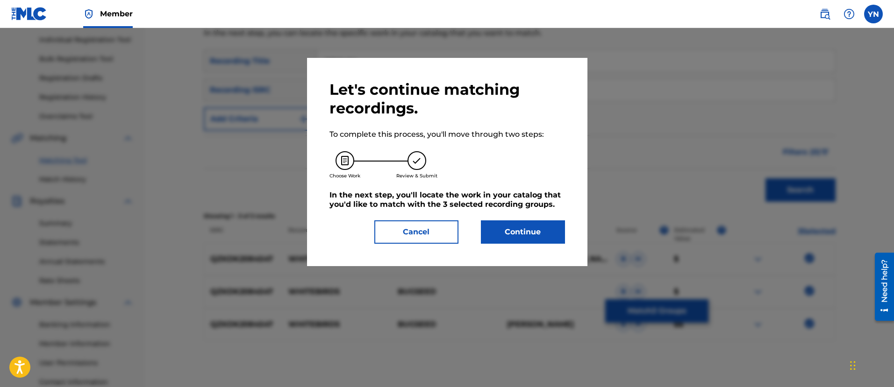
click at [539, 239] on button "Continue" at bounding box center [523, 232] width 84 height 23
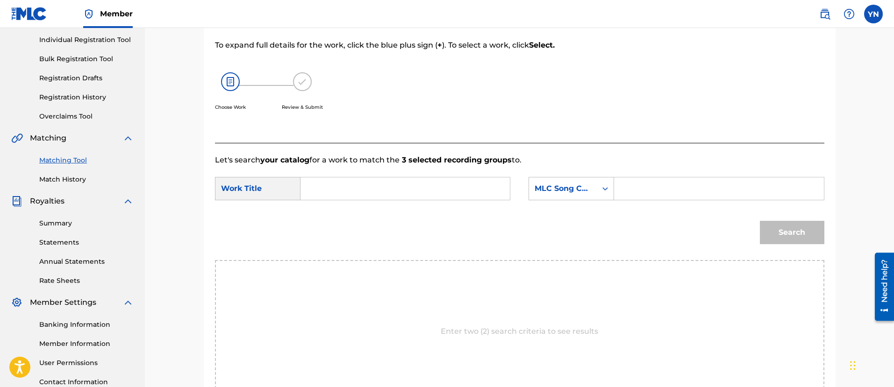
click at [471, 179] on input "Search Form" at bounding box center [404, 189] width 193 height 22
paste input "Whitebirds"
type input "Whitebirds"
click at [569, 193] on div "MLC Song Code" at bounding box center [563, 188] width 57 height 11
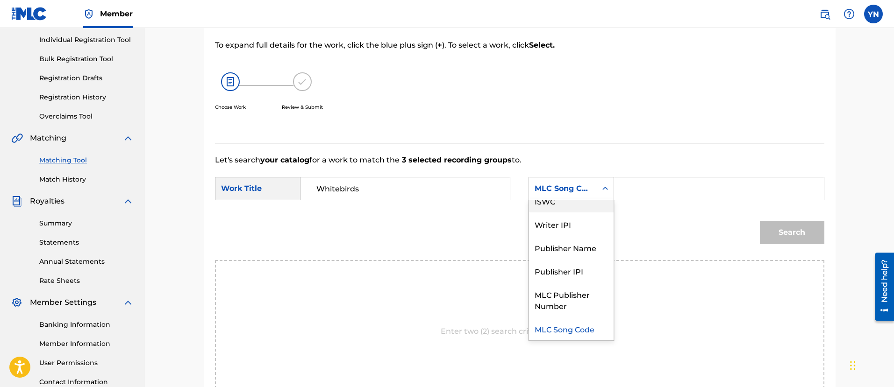
scroll to position [0, 0]
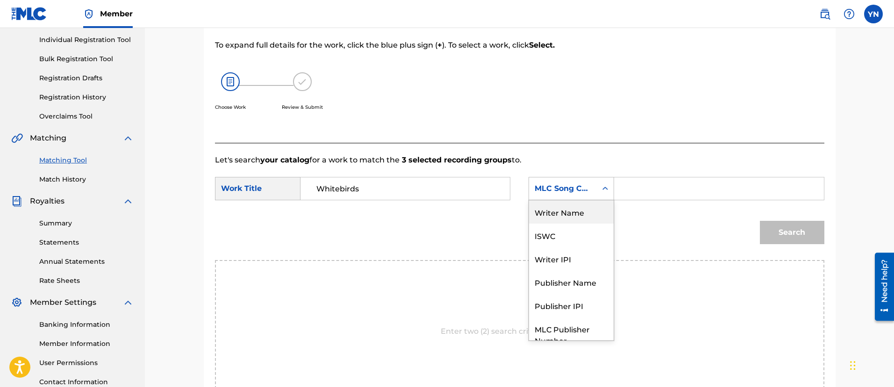
click at [579, 213] on div "Writer Name" at bounding box center [571, 211] width 85 height 23
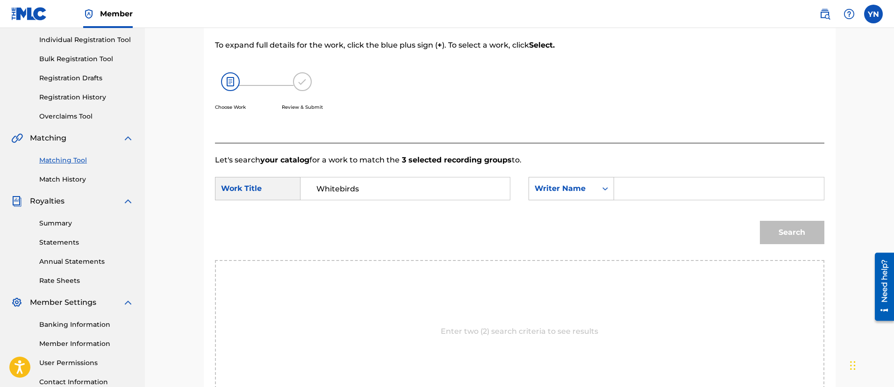
click at [639, 184] on input "Search Form" at bounding box center [718, 189] width 193 height 22
type input "[PERSON_NAME]"
click at [760, 221] on button "Search" at bounding box center [792, 232] width 64 height 23
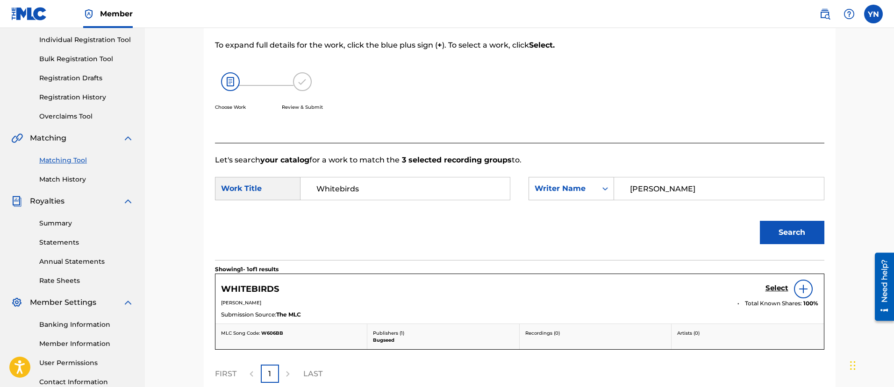
click at [780, 285] on h5 "Select" at bounding box center [776, 288] width 23 height 9
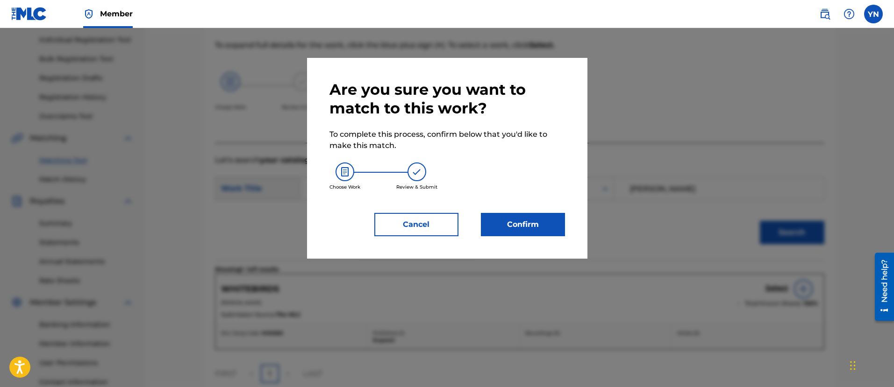
click at [529, 229] on button "Confirm" at bounding box center [523, 224] width 84 height 23
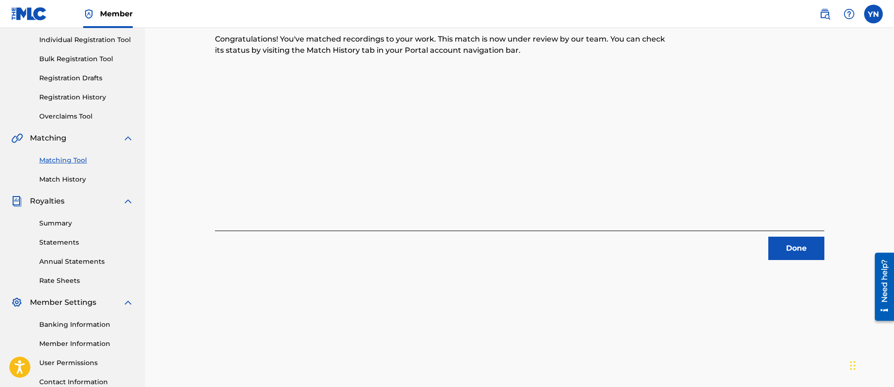
click at [782, 238] on button "Done" at bounding box center [796, 248] width 56 height 23
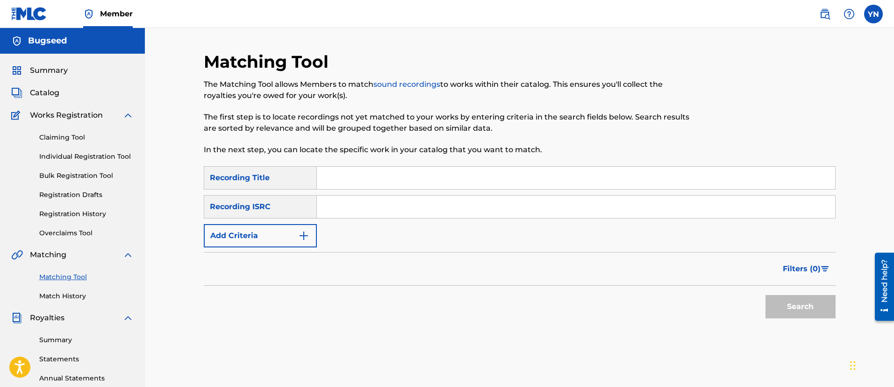
drag, startPoint x: 487, startPoint y: 223, endPoint x: 279, endPoint y: 98, distance: 243.1
click at [366, 208] on input "Search Form" at bounding box center [576, 207] width 518 height 22
paste input "QZKDK2005736"
drag, startPoint x: 321, startPoint y: 202, endPoint x: 347, endPoint y: 202, distance: 26.2
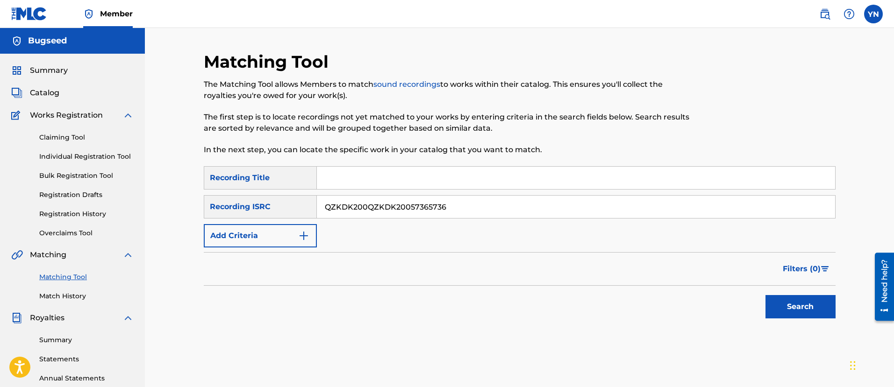
click at [333, 204] on div "SearchWithCriteria3add6680-46a0-446f-8381-7001e1cc5d46 Recording ISRC QZKDK200Q…" at bounding box center [520, 206] width 632 height 23
click at [348, 202] on input "QZKDK200QZKDK20057365736" at bounding box center [576, 207] width 518 height 22
paste input "Search Form"
type input "QZKDK2005736"
drag, startPoint x: 353, startPoint y: 209, endPoint x: 270, endPoint y: 100, distance: 137.8
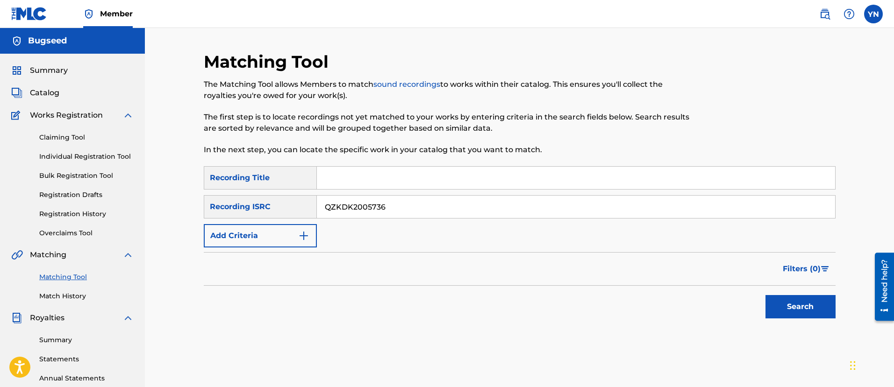
paste input "Peace"
click at [430, 179] on input "Peace" at bounding box center [576, 178] width 518 height 22
type input "Peace"
click at [785, 307] on button "Search" at bounding box center [800, 306] width 70 height 23
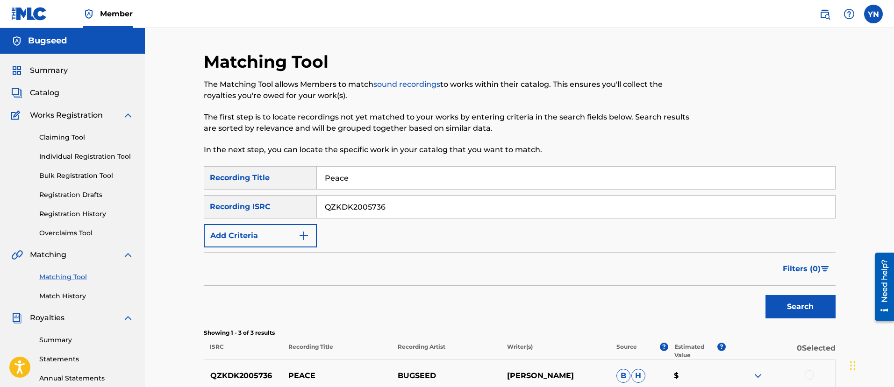
scroll to position [117, 0]
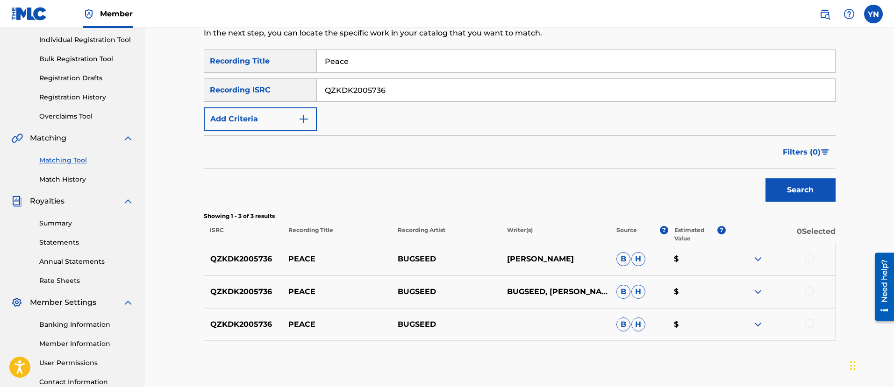
click at [807, 257] on div at bounding box center [809, 258] width 9 height 9
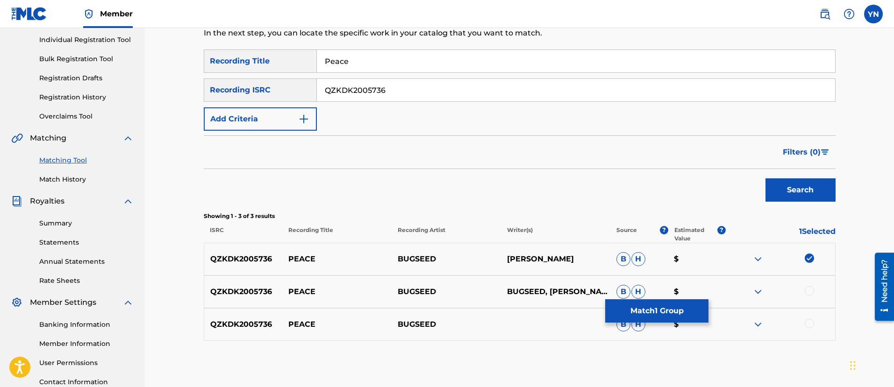
click at [808, 290] on div at bounding box center [809, 290] width 9 height 9
click at [808, 321] on div at bounding box center [809, 323] width 9 height 9
click at [672, 315] on button "Match 3 Groups" at bounding box center [656, 311] width 103 height 23
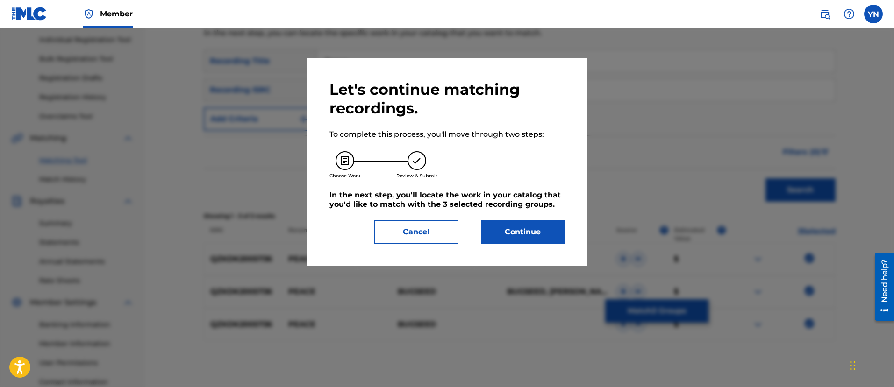
click at [547, 231] on button "Continue" at bounding box center [523, 232] width 84 height 23
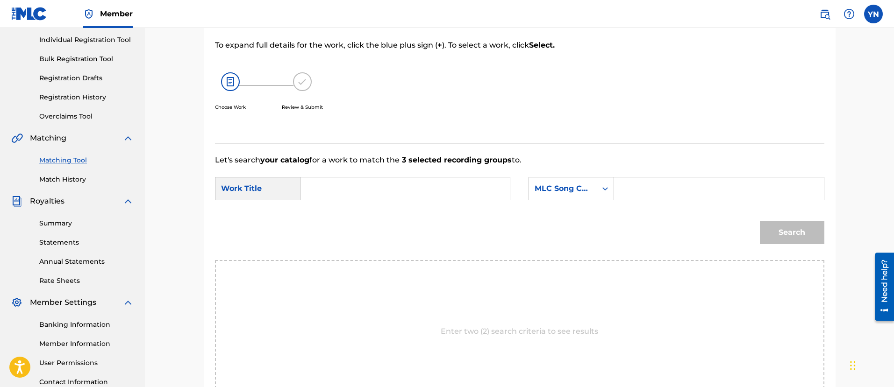
click at [464, 190] on input "Search Form" at bounding box center [404, 189] width 193 height 22
paste input "Peace"
type input "Peace"
click at [575, 184] on div "MLC Song Code" at bounding box center [563, 188] width 57 height 11
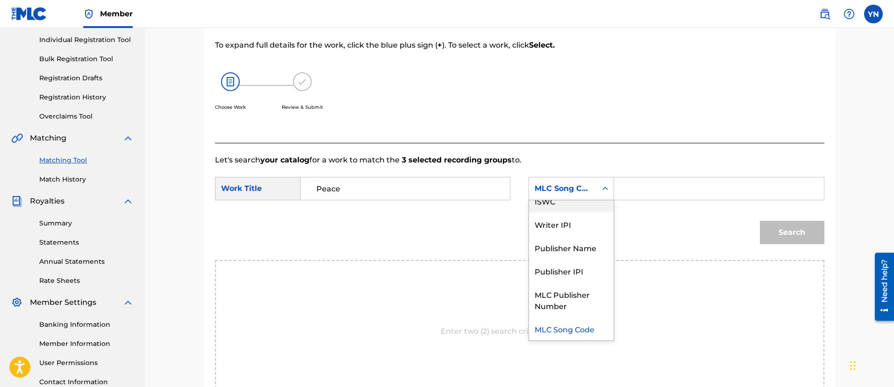
scroll to position [0, 0]
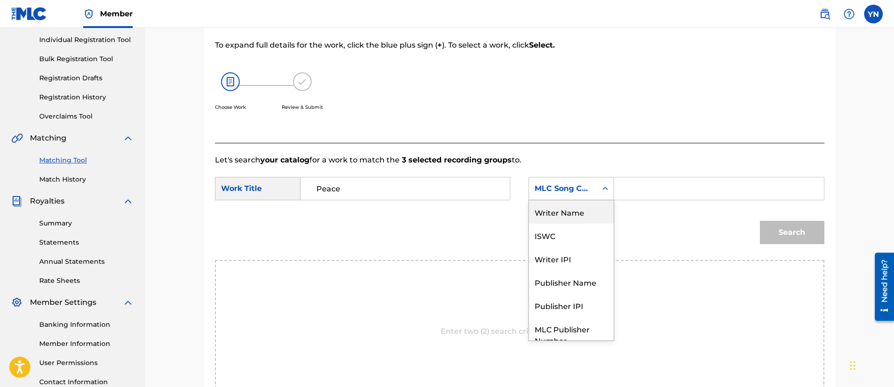
click at [578, 208] on div "Writer Name" at bounding box center [571, 211] width 85 height 23
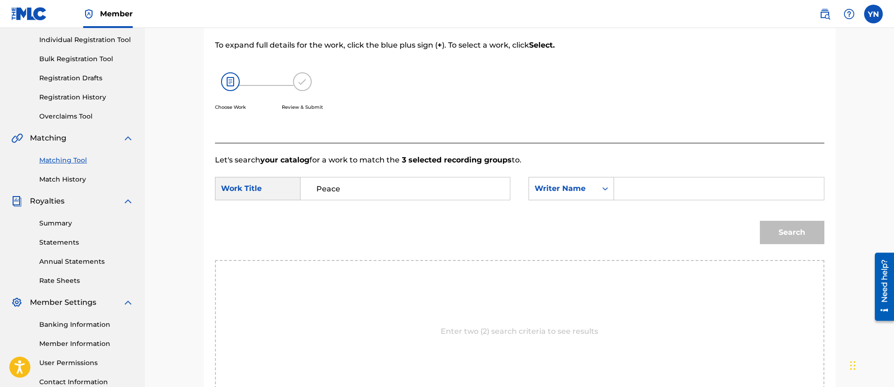
click at [621, 190] on div "Search Form" at bounding box center [719, 188] width 210 height 23
click at [636, 188] on input "Search Form" at bounding box center [718, 189] width 193 height 22
type input "[PERSON_NAME]"
click at [760, 221] on button "Search" at bounding box center [792, 232] width 64 height 23
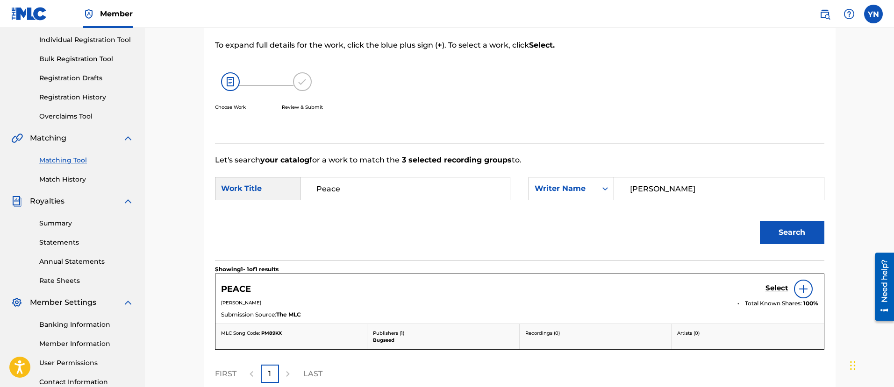
click at [776, 287] on h5 "Select" at bounding box center [776, 288] width 23 height 9
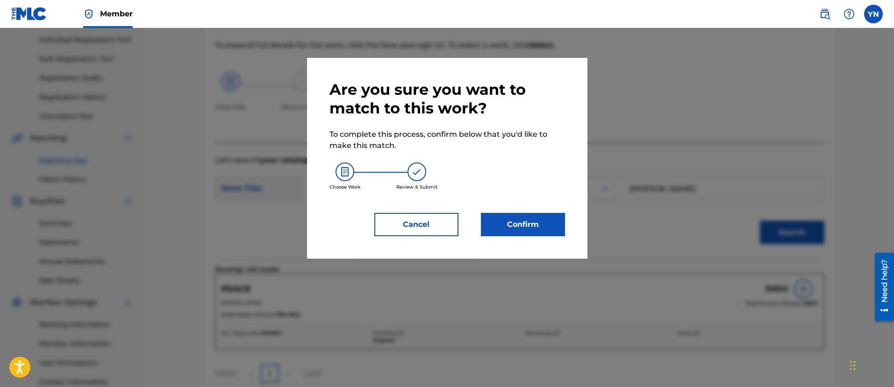
click at [540, 222] on button "Confirm" at bounding box center [523, 224] width 84 height 23
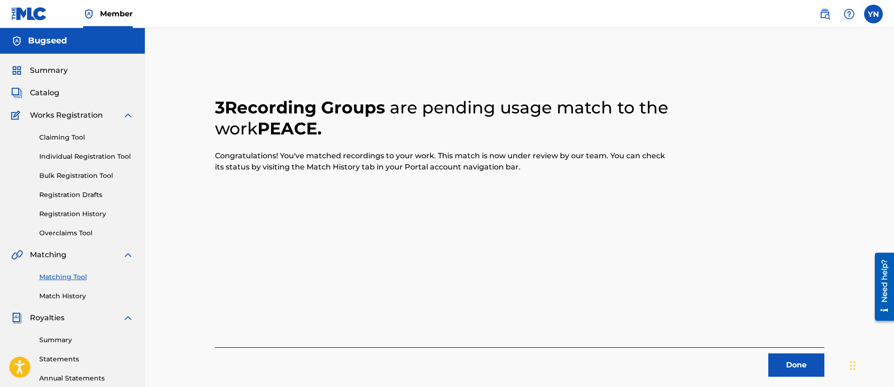
click at [799, 358] on button "Done" at bounding box center [796, 365] width 56 height 23
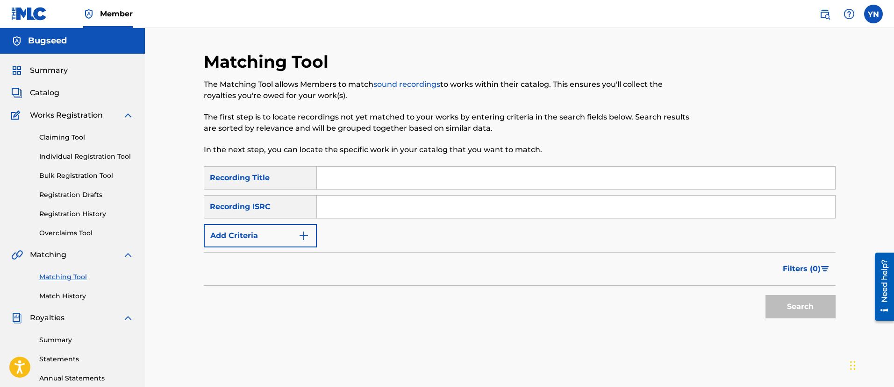
click at [417, 198] on input "Search Form" at bounding box center [576, 207] width 518 height 22
paste input "QM42K1967483"
type input "QM42K1967483"
drag, startPoint x: 431, startPoint y: 214, endPoint x: 338, endPoint y: 240, distance: 97.2
click at [404, 185] on input "Search Form" at bounding box center [576, 178] width 518 height 22
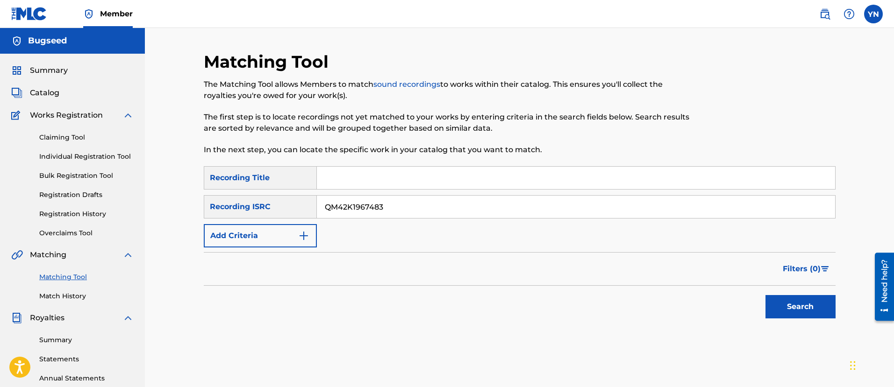
paste input "Swamp"
type input "Swamp"
click at [830, 302] on button "Search" at bounding box center [800, 306] width 70 height 23
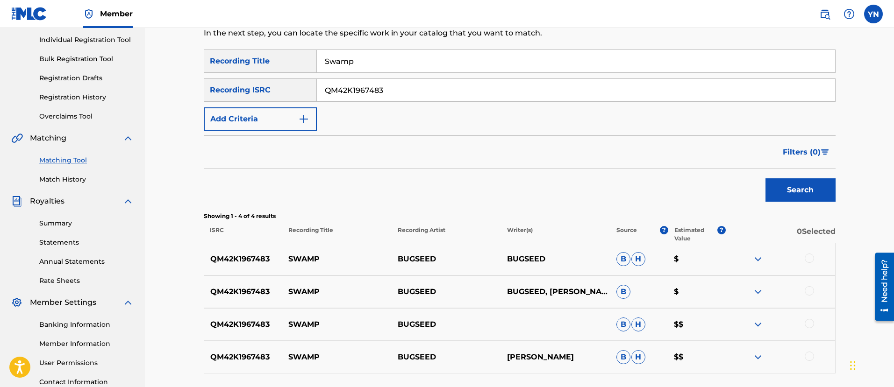
scroll to position [195, 0]
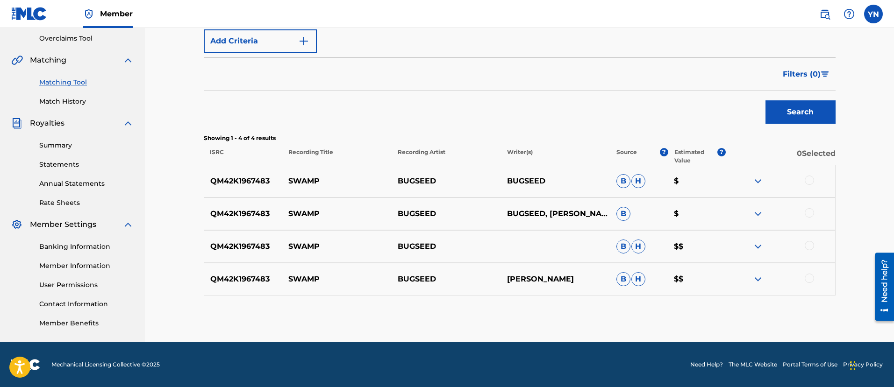
click at [812, 279] on div at bounding box center [809, 278] width 9 height 9
click at [810, 243] on div at bounding box center [809, 245] width 9 height 9
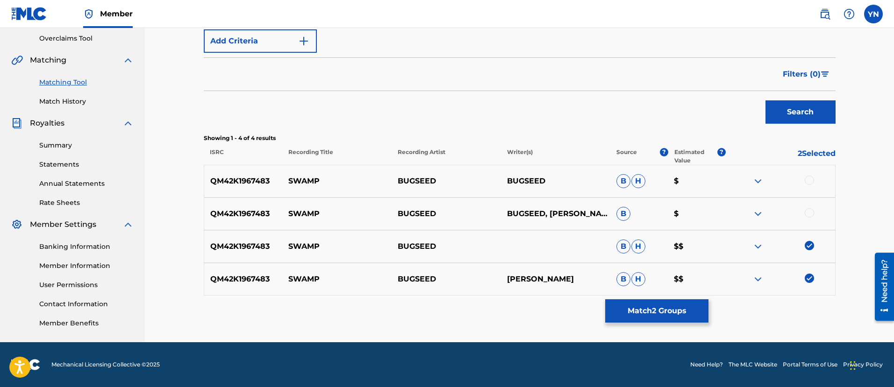
click at [807, 211] on div at bounding box center [809, 212] width 9 height 9
click at [811, 173] on div "QM42K1967483 SWAMP BUGSEED BUGSEED B H $" at bounding box center [520, 181] width 632 height 33
click at [807, 182] on div at bounding box center [809, 180] width 9 height 9
click at [690, 304] on button "Match 4 Groups" at bounding box center [656, 311] width 103 height 23
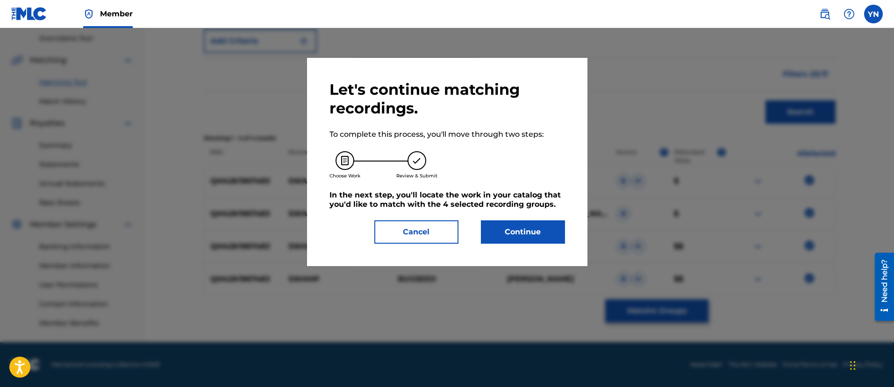
click at [546, 224] on button "Continue" at bounding box center [523, 232] width 84 height 23
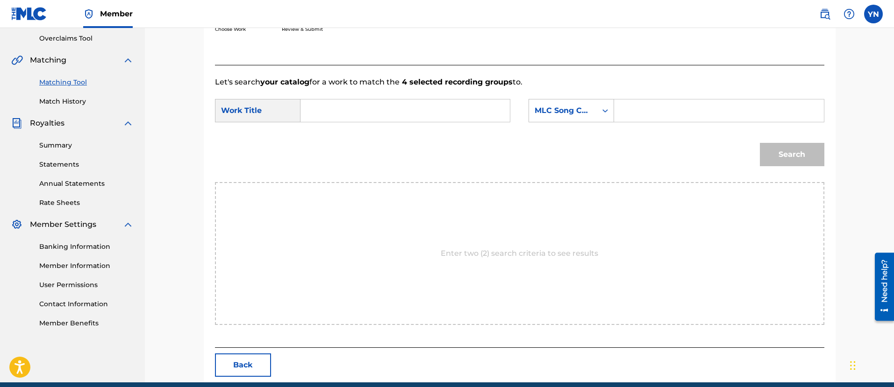
click at [448, 114] on input "Search Form" at bounding box center [404, 111] width 193 height 22
paste input "Swamp"
type input "Swamp"
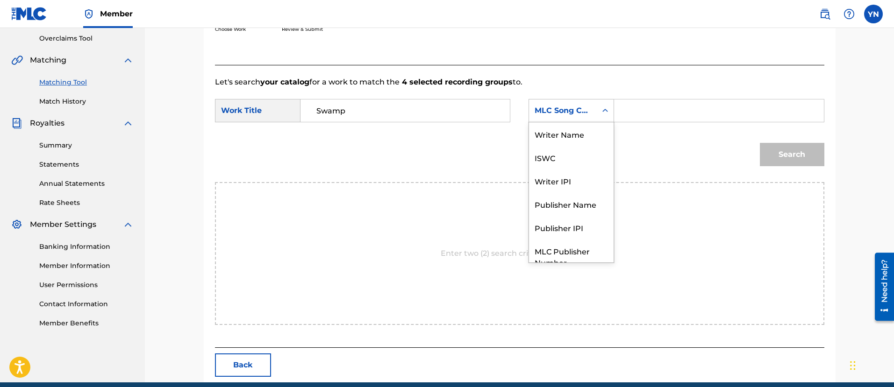
click at [579, 112] on div "MLC Song Code" at bounding box center [563, 110] width 57 height 11
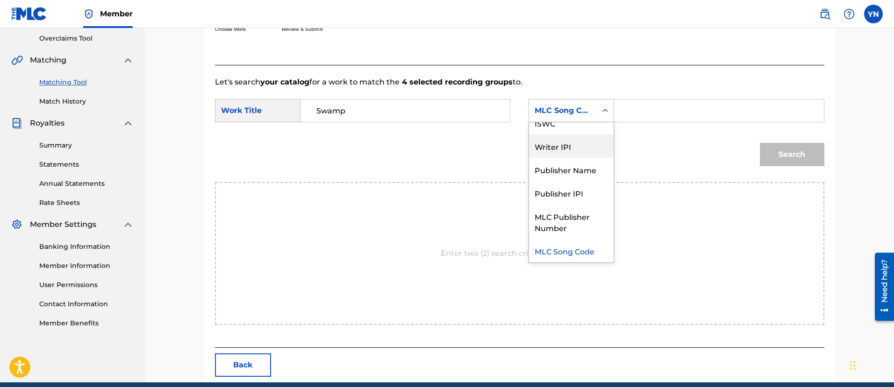
scroll to position [0, 0]
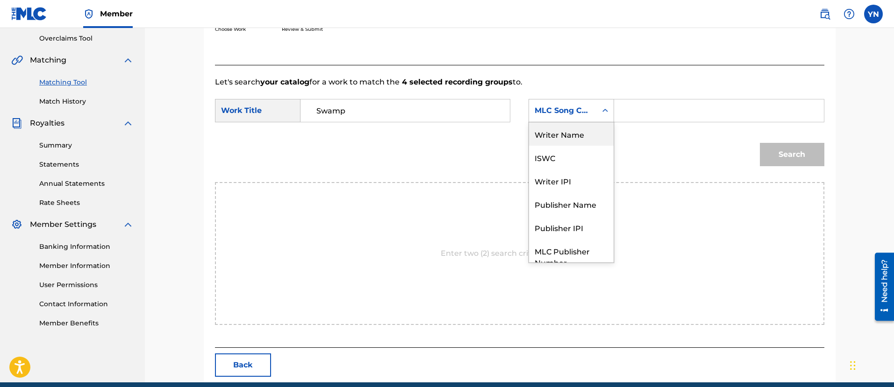
click at [569, 138] on div "Writer Name" at bounding box center [571, 133] width 85 height 23
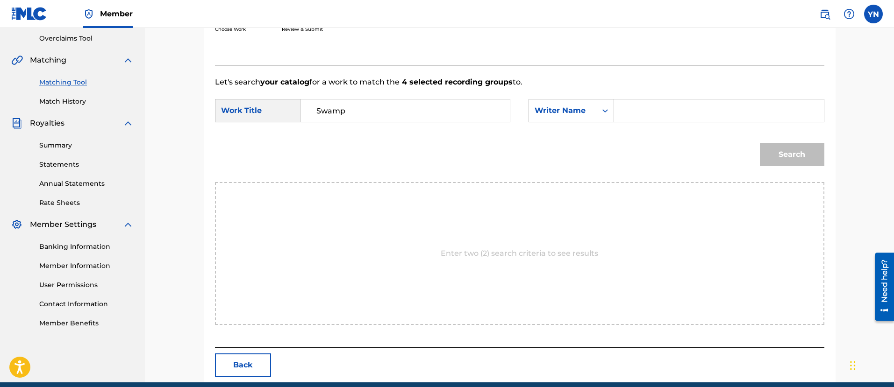
click at [672, 123] on div "SearchWithCriteria842bc3b5-9266-45cf-bb45-655cea9acd4d Work Title Swamp SearchW…" at bounding box center [519, 113] width 609 height 29
click at [672, 115] on input "Search Form" at bounding box center [718, 111] width 193 height 22
type input "[PERSON_NAME]"
click at [760, 143] on button "Search" at bounding box center [792, 154] width 64 height 23
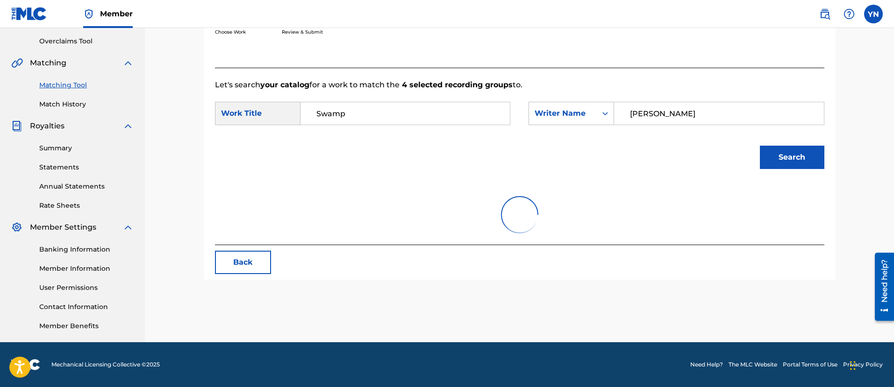
scroll to position [195, 0]
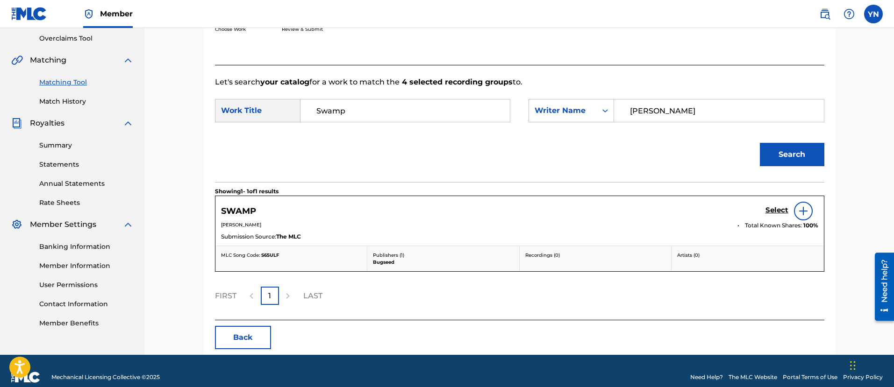
click at [776, 203] on div "Select" at bounding box center [791, 211] width 53 height 19
click at [775, 203] on div "Select" at bounding box center [791, 211] width 53 height 19
click at [775, 206] on h5 "Select" at bounding box center [776, 210] width 23 height 9
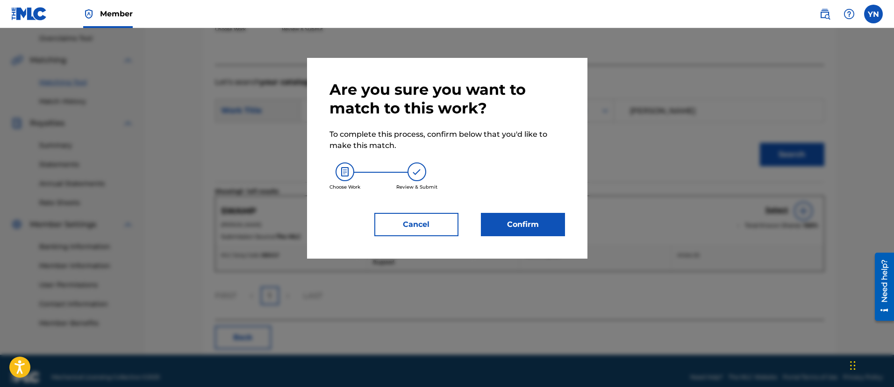
click at [517, 228] on button "Confirm" at bounding box center [523, 224] width 84 height 23
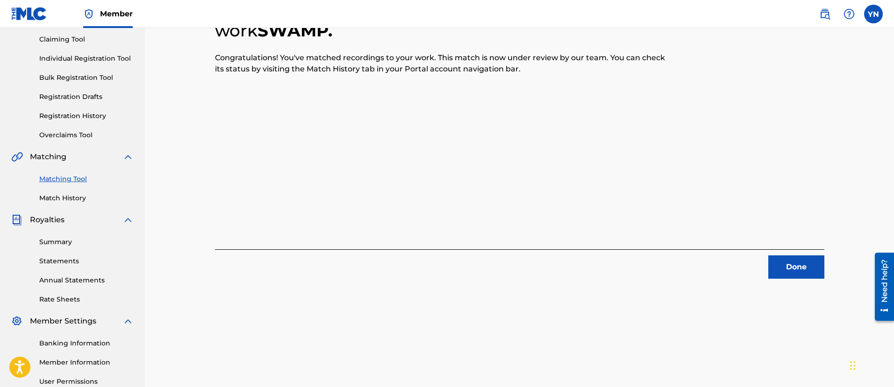
scroll to position [117, 0]
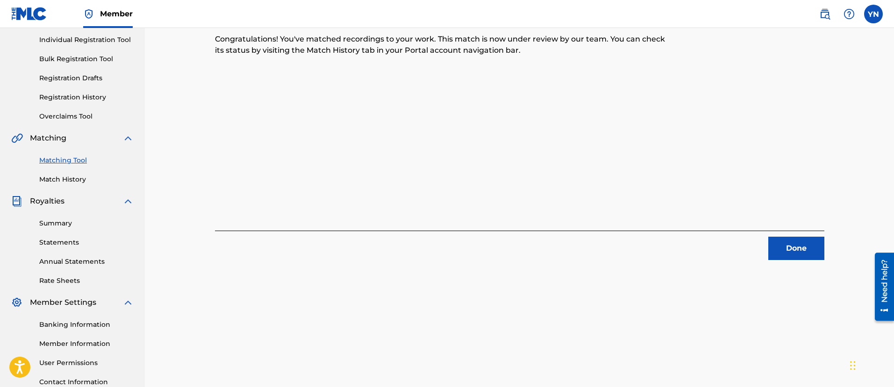
click at [786, 261] on div "4 Recording Groups are pending usage match to the work SWAMP . Congratulations!…" at bounding box center [520, 176] width 654 height 483
click at [786, 255] on button "Done" at bounding box center [796, 248] width 56 height 23
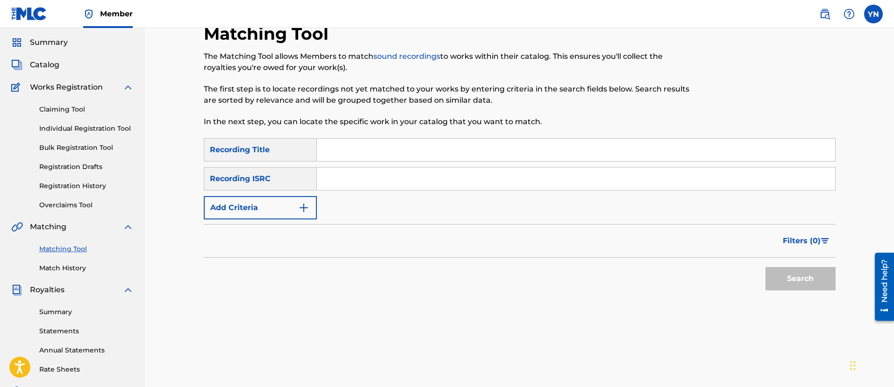
scroll to position [0, 0]
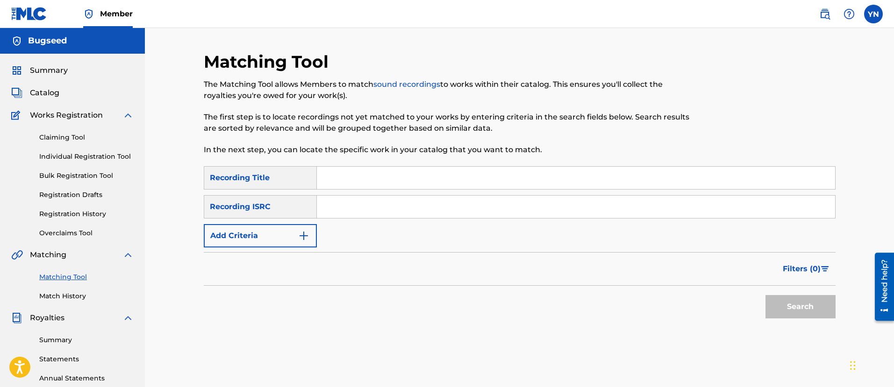
click at [376, 216] on input "Search Form" at bounding box center [576, 207] width 518 height 22
paste input "QM42K1935219"
type input "QM42K1935219"
click at [456, 178] on input "Search Form" at bounding box center [576, 178] width 518 height 22
paste input "Coup"
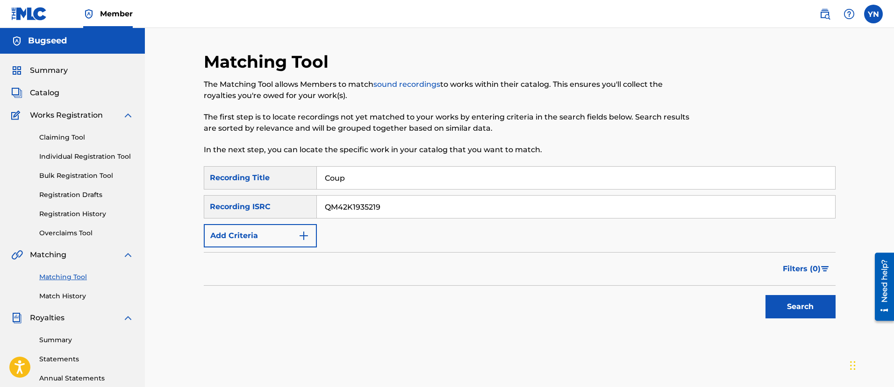
type input "Coup"
click at [785, 314] on button "Search" at bounding box center [800, 306] width 70 height 23
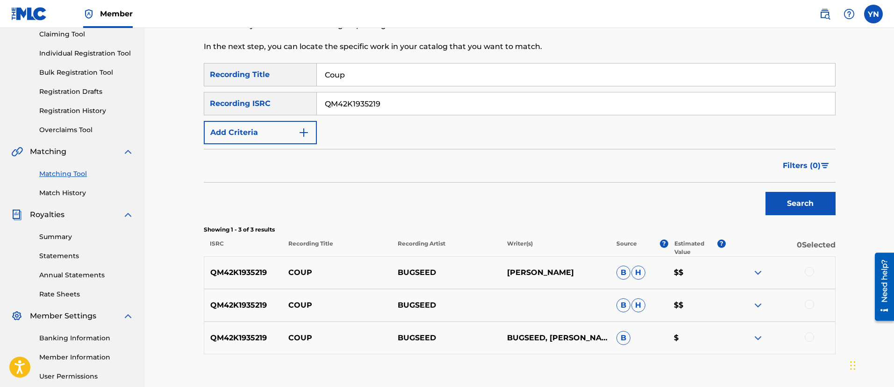
scroll to position [117, 0]
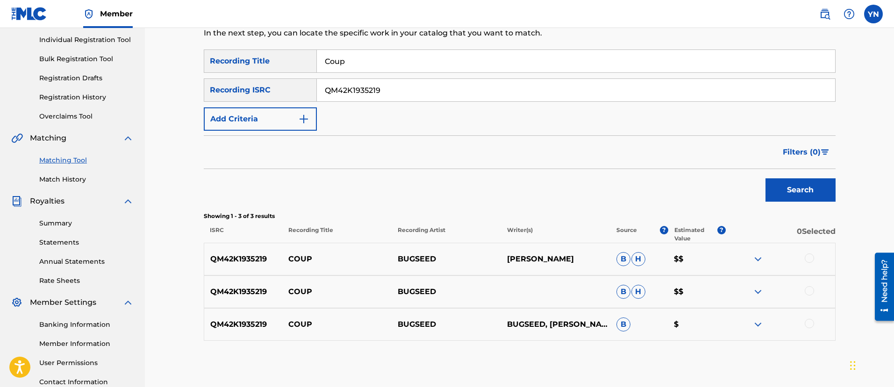
click at [813, 260] on div at bounding box center [809, 258] width 9 height 9
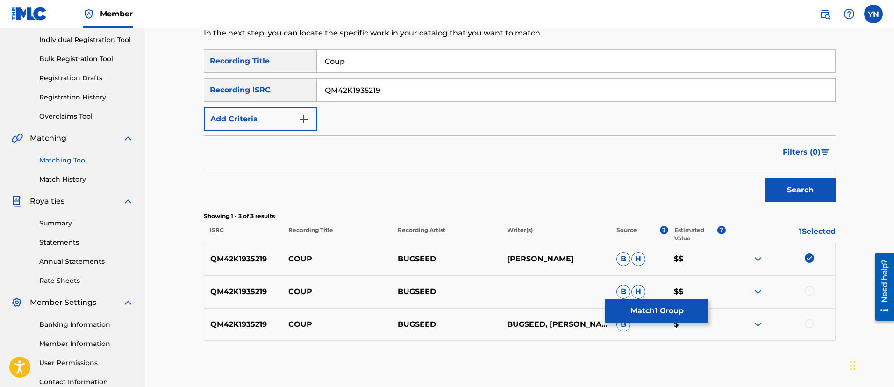
click at [810, 289] on div at bounding box center [809, 290] width 9 height 9
click at [810, 321] on div at bounding box center [809, 323] width 9 height 9
click at [686, 316] on button "Match 3 Groups" at bounding box center [656, 311] width 103 height 23
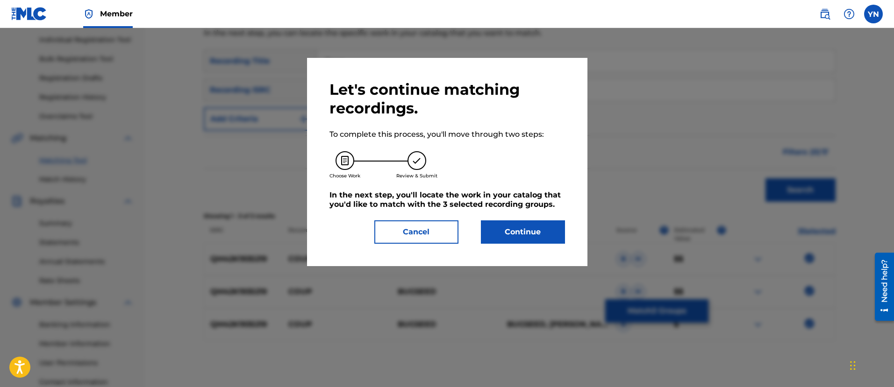
click at [550, 227] on button "Continue" at bounding box center [523, 232] width 84 height 23
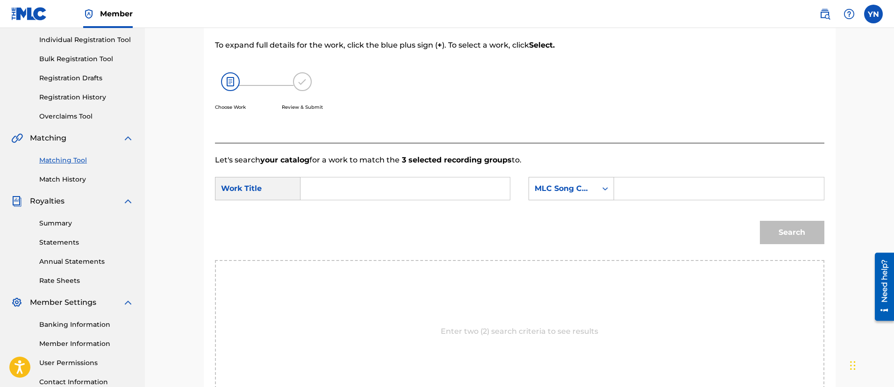
click at [433, 195] on input "Search Form" at bounding box center [404, 189] width 193 height 22
paste input "Coup"
type input "Coup"
click at [541, 192] on div "MLC Song Code" at bounding box center [563, 188] width 57 height 11
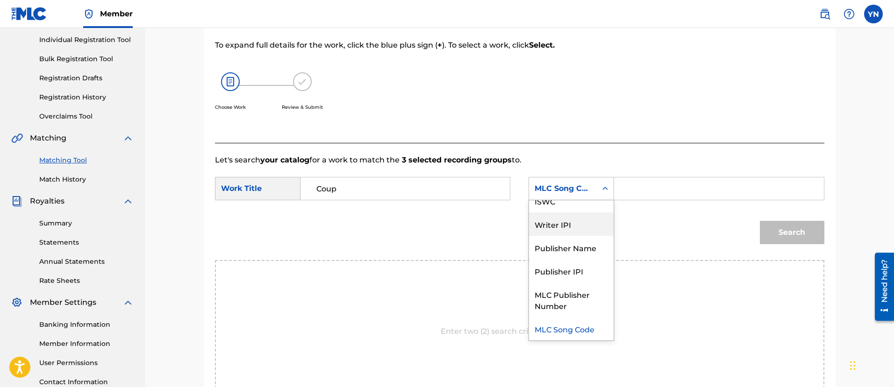
scroll to position [0, 0]
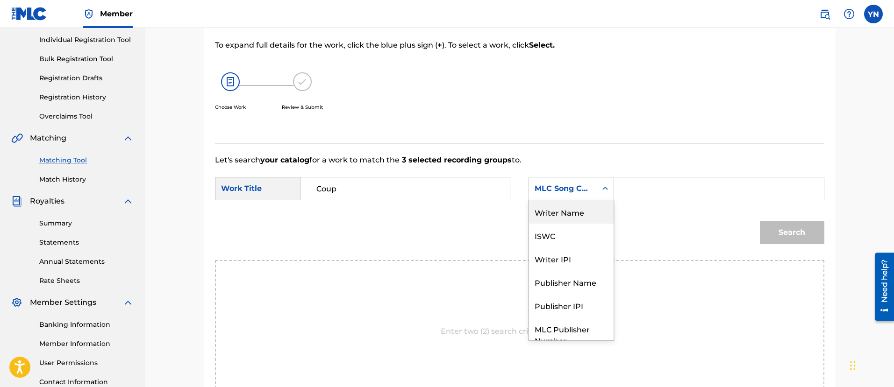
click at [560, 222] on div "Writer Name" at bounding box center [571, 211] width 85 height 23
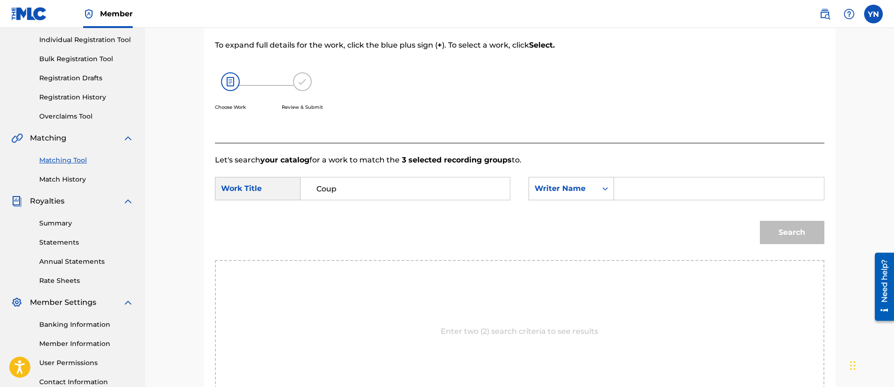
click at [650, 187] on input "Search Form" at bounding box center [718, 189] width 193 height 22
type input "[PERSON_NAME]"
click at [760, 221] on button "Search" at bounding box center [792, 232] width 64 height 23
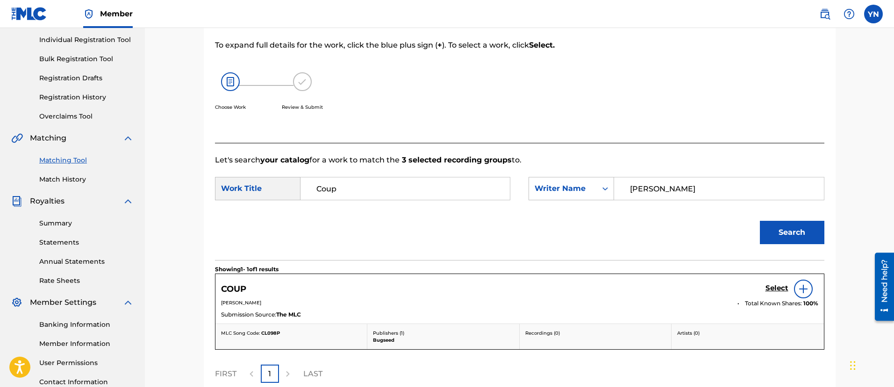
click at [777, 289] on h5 "Select" at bounding box center [776, 288] width 23 height 9
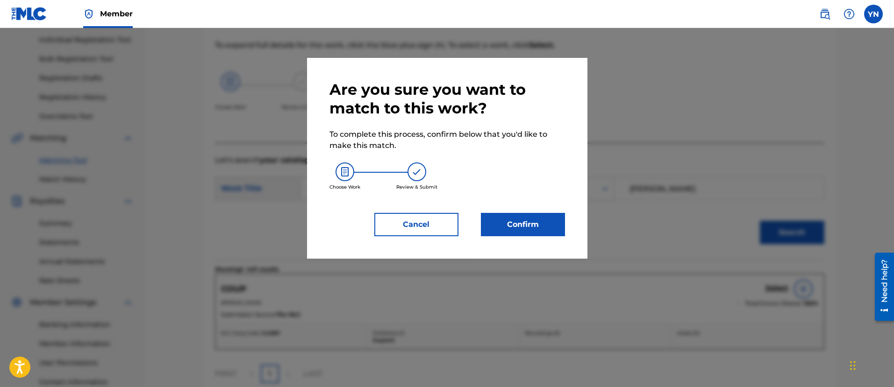
click at [534, 217] on button "Confirm" at bounding box center [523, 224] width 84 height 23
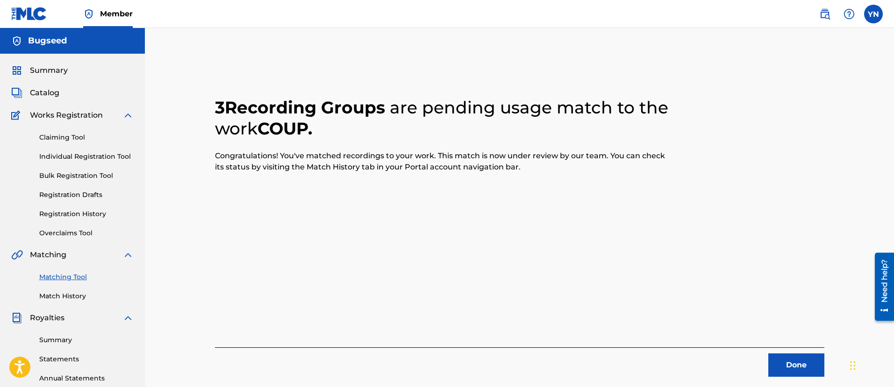
scroll to position [117, 0]
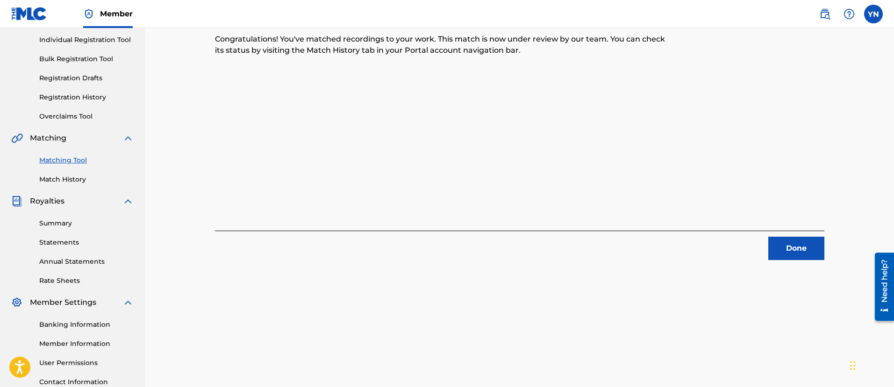
click at [821, 257] on button "Done" at bounding box center [796, 248] width 56 height 23
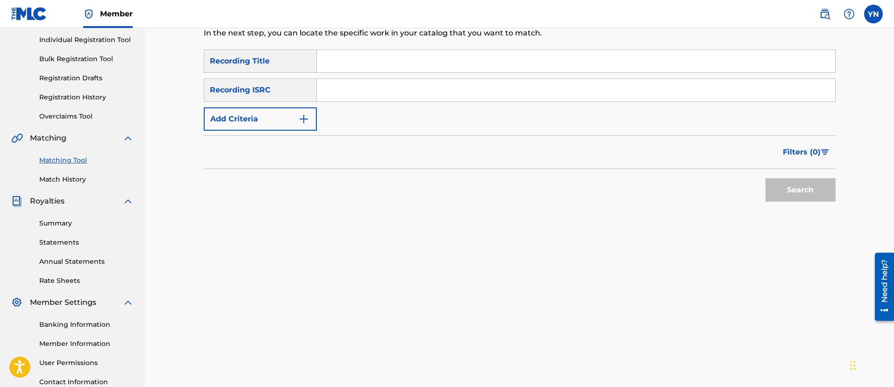
click at [483, 89] on input "Search Form" at bounding box center [576, 90] width 518 height 22
paste input "QM42K1977362"
type input "QM42K1977362"
drag, startPoint x: 480, startPoint y: 120, endPoint x: 226, endPoint y: 47, distance: 264.0
click at [496, 69] on input "Search Form" at bounding box center [576, 61] width 518 height 22
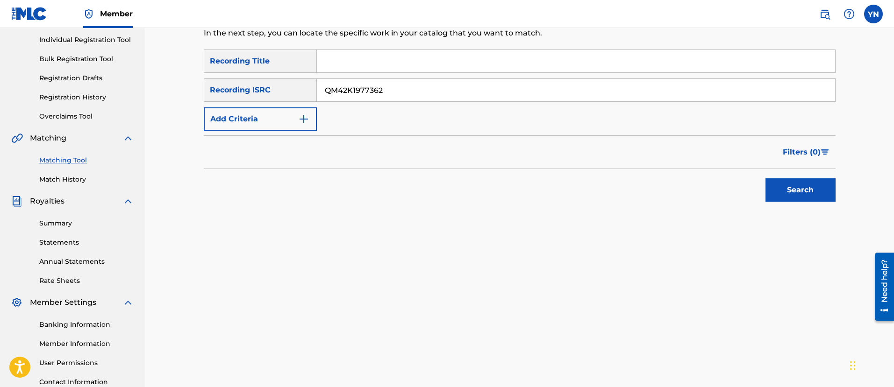
paste input "Maze"
type input "Maze"
click at [787, 190] on button "Search" at bounding box center [800, 190] width 70 height 23
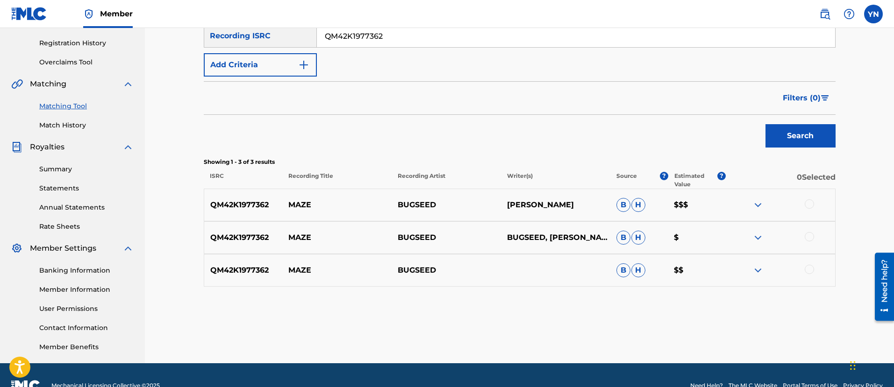
scroll to position [192, 0]
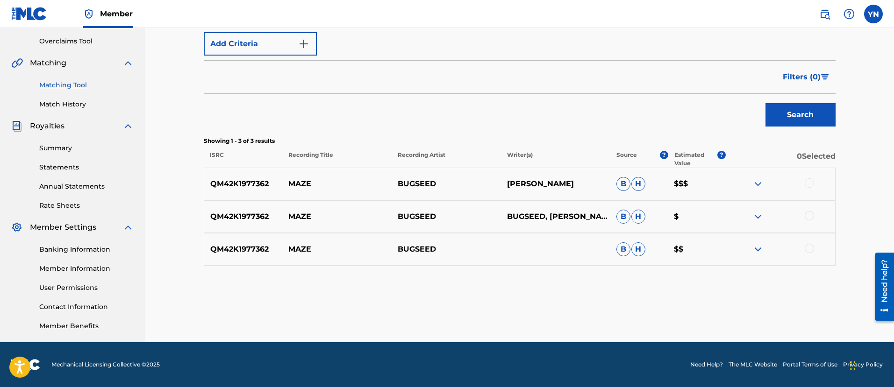
click at [810, 182] on div at bounding box center [809, 183] width 9 height 9
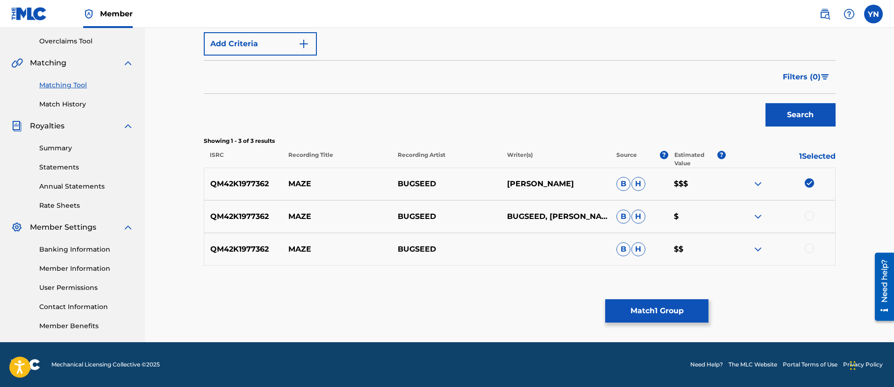
click at [811, 214] on div at bounding box center [809, 215] width 9 height 9
click at [810, 241] on div "QM42K1977362 MAZE BUGSEED B H $$" at bounding box center [520, 249] width 632 height 33
click at [810, 249] on div at bounding box center [809, 248] width 9 height 9
click at [685, 308] on button "Match 3 Groups" at bounding box center [656, 311] width 103 height 23
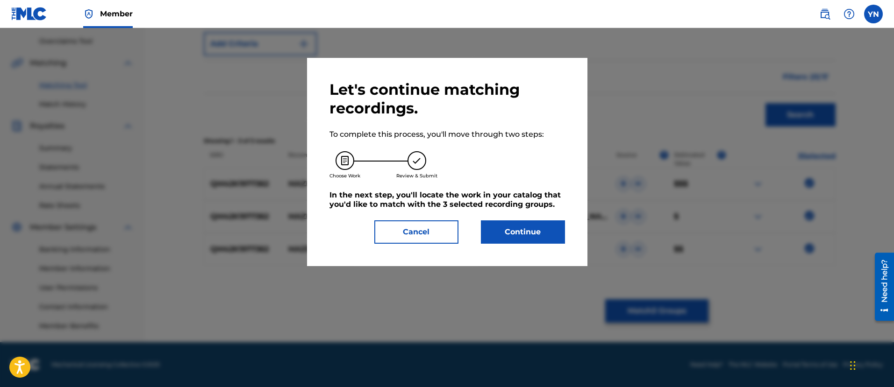
click at [535, 227] on button "Continue" at bounding box center [523, 232] width 84 height 23
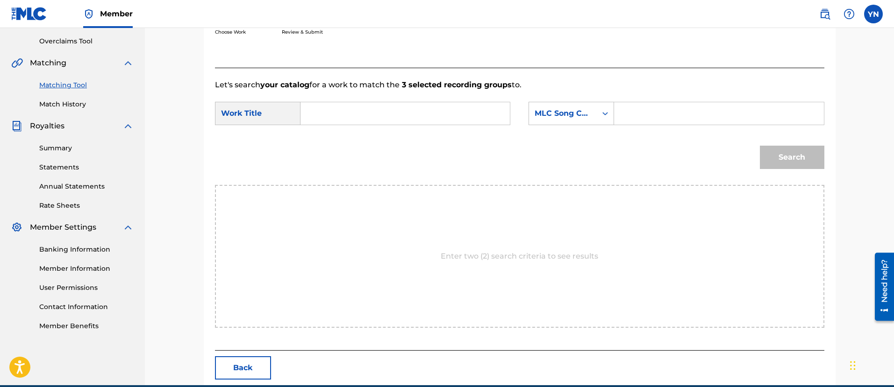
click at [493, 121] on input "Search Form" at bounding box center [404, 113] width 193 height 22
paste input "Maze"
type input "Maze"
click at [557, 119] on div "MLC Song Code" at bounding box center [563, 114] width 68 height 18
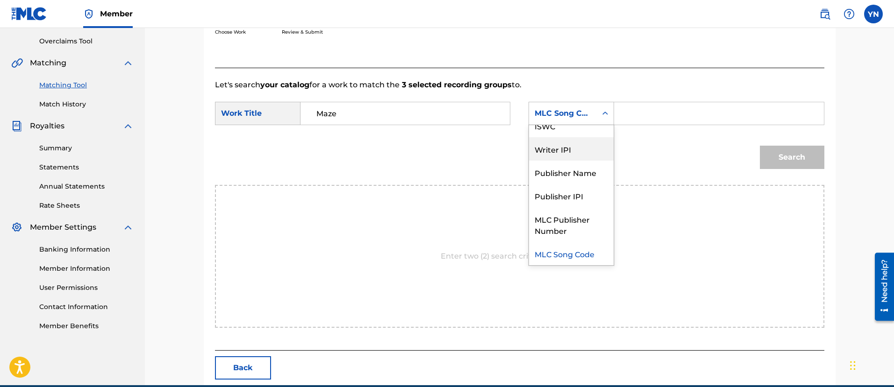
scroll to position [0, 0]
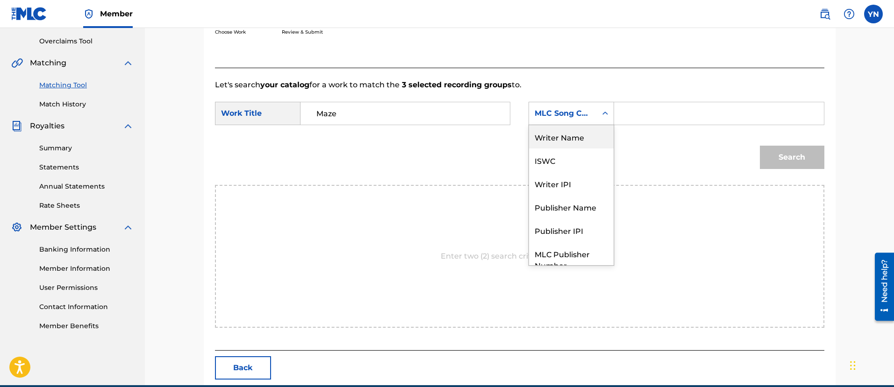
click at [562, 141] on div "Writer Name" at bounding box center [571, 136] width 85 height 23
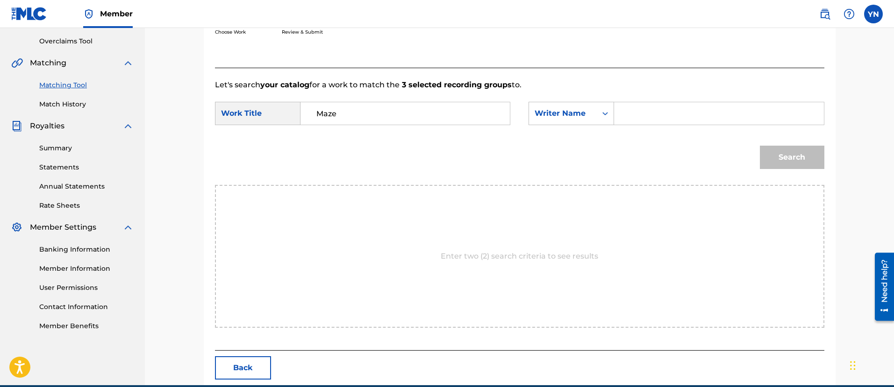
click at [688, 108] on input "Search Form" at bounding box center [718, 113] width 193 height 22
type input "[PERSON_NAME]"
click at [760, 146] on button "Search" at bounding box center [792, 157] width 64 height 23
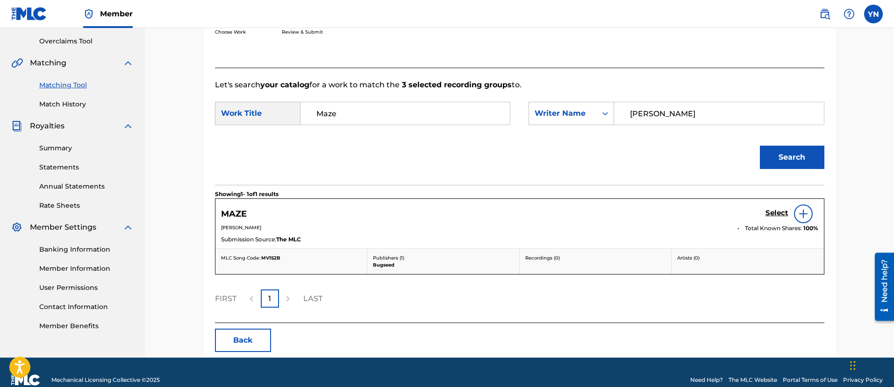
click at [779, 211] on h5 "Select" at bounding box center [776, 213] width 23 height 9
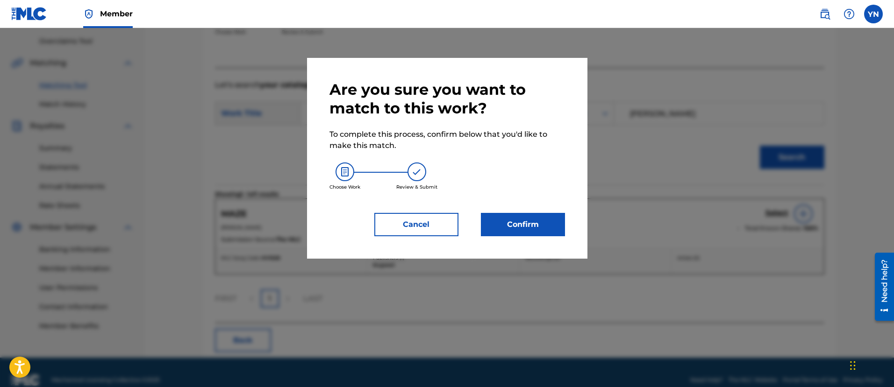
click at [506, 221] on button "Confirm" at bounding box center [523, 224] width 84 height 23
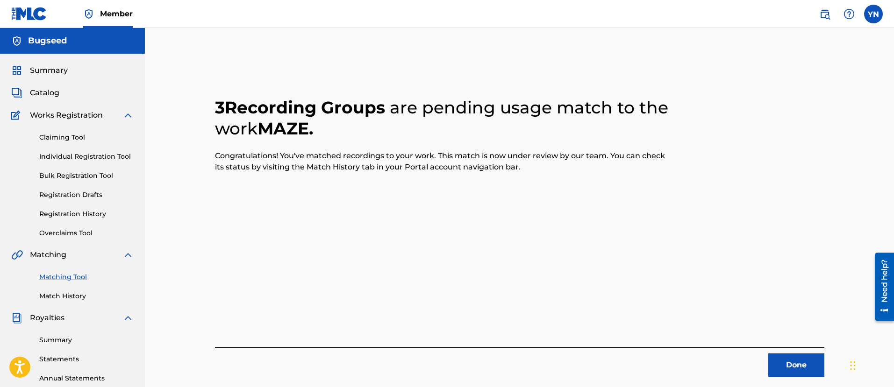
scroll to position [117, 0]
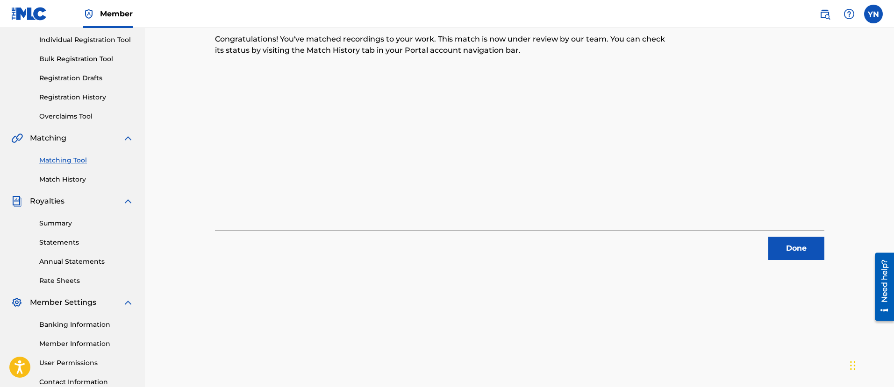
click at [777, 253] on button "Done" at bounding box center [796, 248] width 56 height 23
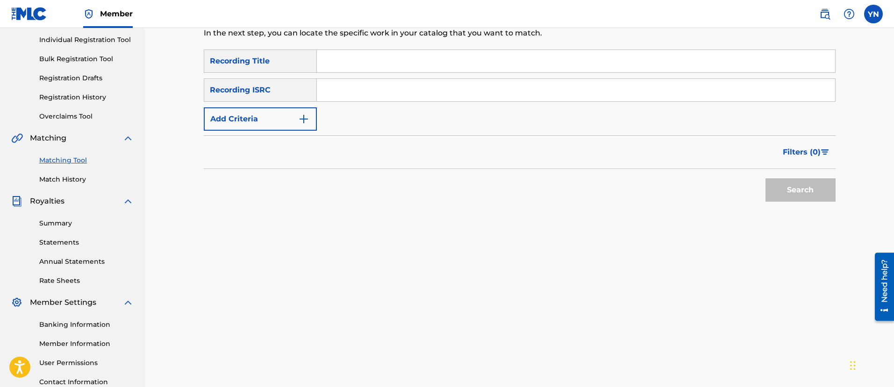
click at [430, 93] on input "Search Form" at bounding box center [576, 90] width 518 height 22
paste input "QM42K1980946"
type input "QM42K1980946"
click at [477, 50] on div "Search Form" at bounding box center [576, 61] width 519 height 23
click at [477, 55] on input "Search Form" at bounding box center [576, 61] width 518 height 22
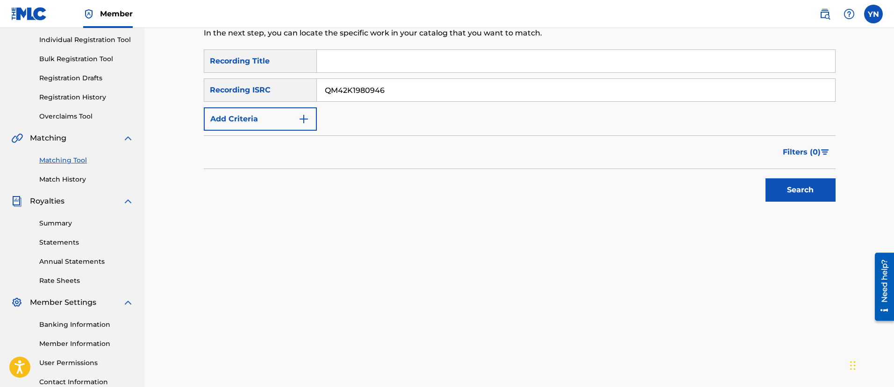
paste input "Circus Funk"
type input "Circus Funk"
click at [792, 201] on button "Search" at bounding box center [800, 190] width 70 height 23
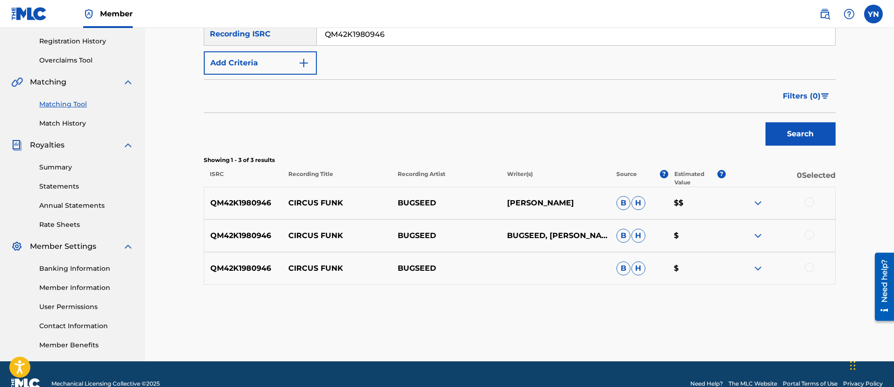
scroll to position [192, 0]
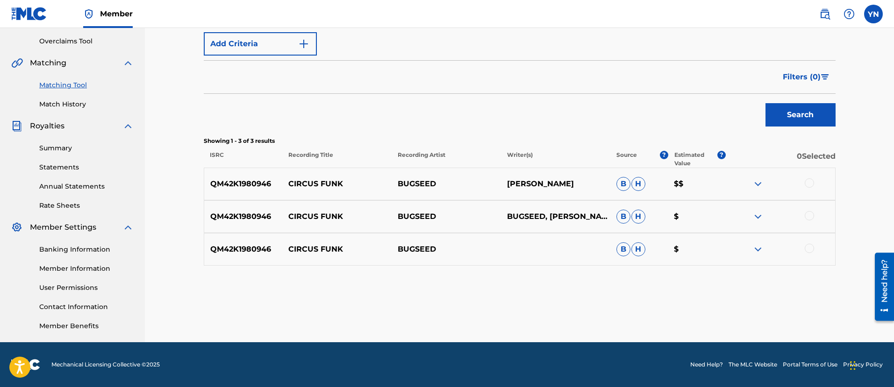
click at [810, 183] on div at bounding box center [809, 183] width 9 height 9
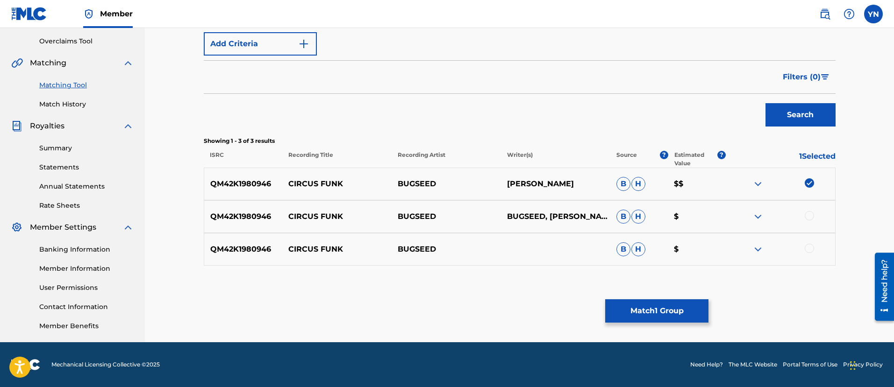
click at [810, 215] on div at bounding box center [809, 215] width 9 height 9
click at [810, 250] on div at bounding box center [809, 248] width 9 height 9
click at [650, 310] on button "Match 3 Groups" at bounding box center [656, 311] width 103 height 23
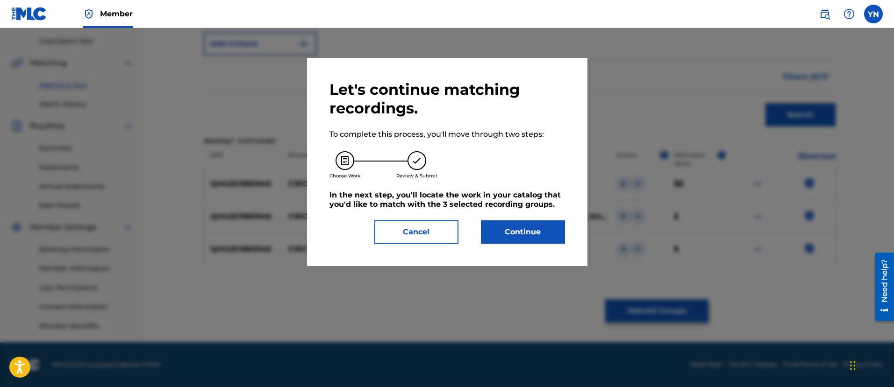
click at [530, 243] on button "Continue" at bounding box center [523, 232] width 84 height 23
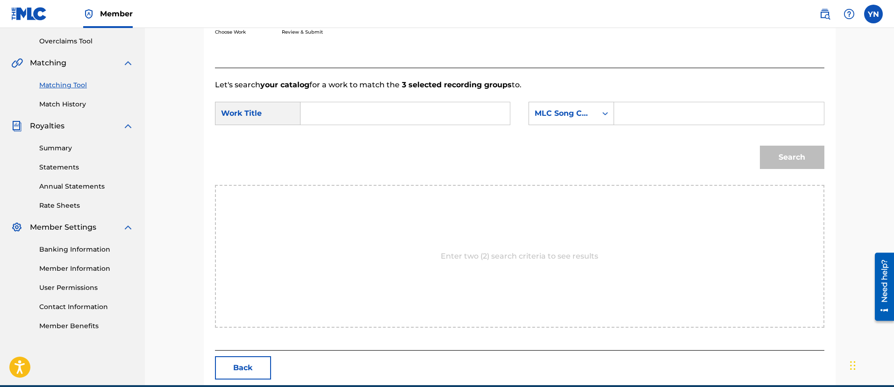
click at [472, 117] on input "Search Form" at bounding box center [404, 113] width 193 height 22
paste input "Circus Funk"
type input "Circus Funk"
click at [571, 115] on div "MLC Song Code" at bounding box center [563, 113] width 57 height 11
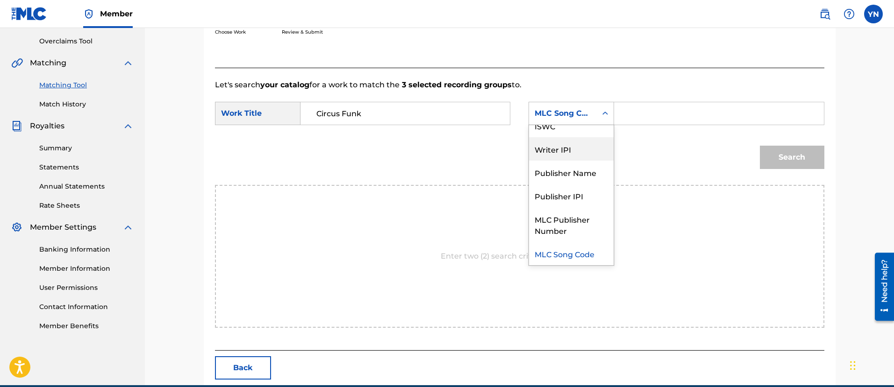
scroll to position [0, 0]
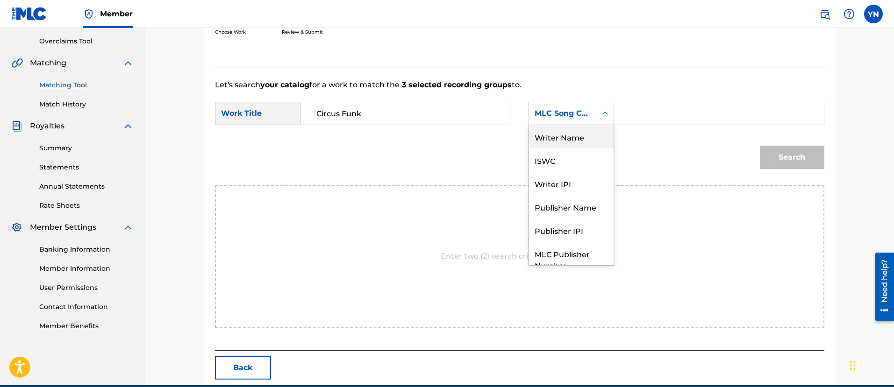
click at [578, 133] on div "Writer Name" at bounding box center [571, 136] width 85 height 23
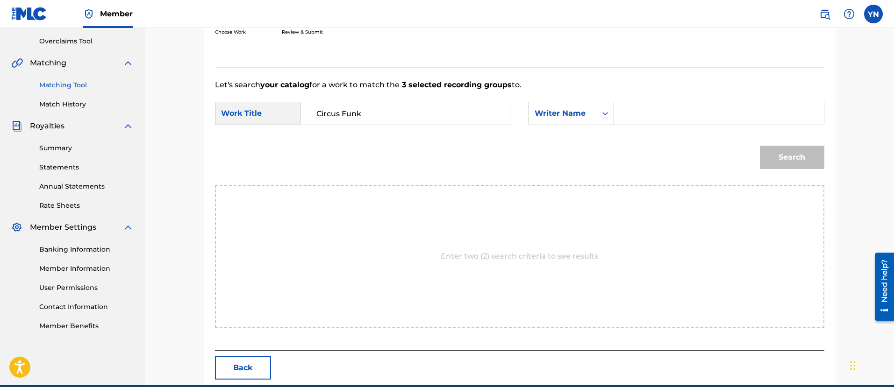
click at [644, 121] on input "Search Form" at bounding box center [718, 113] width 193 height 22
type input "[PERSON_NAME]"
click at [760, 146] on button "Search" at bounding box center [792, 157] width 64 height 23
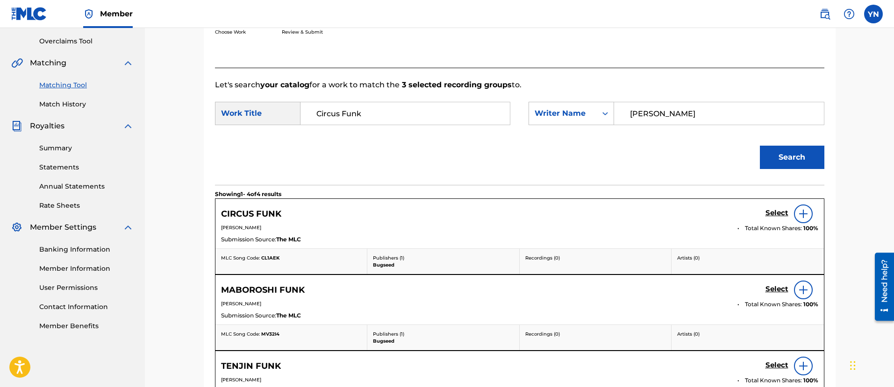
click at [771, 210] on h5 "Select" at bounding box center [776, 213] width 23 height 9
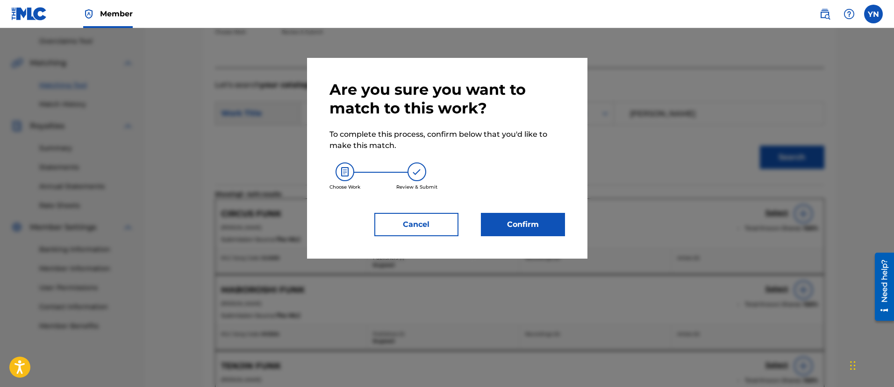
click at [546, 222] on button "Confirm" at bounding box center [523, 224] width 84 height 23
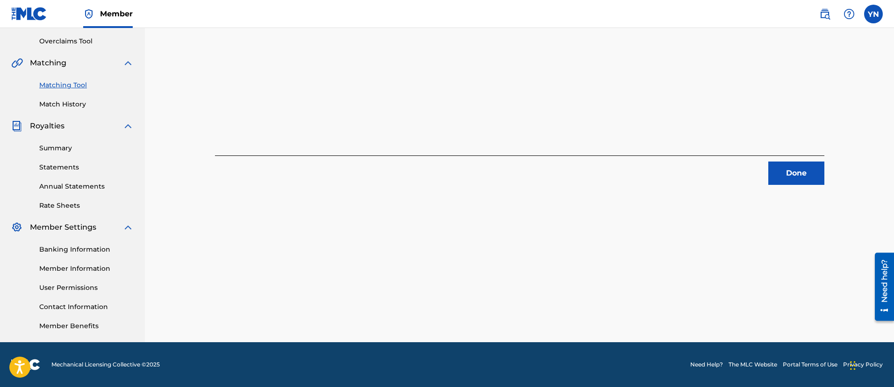
scroll to position [75, 0]
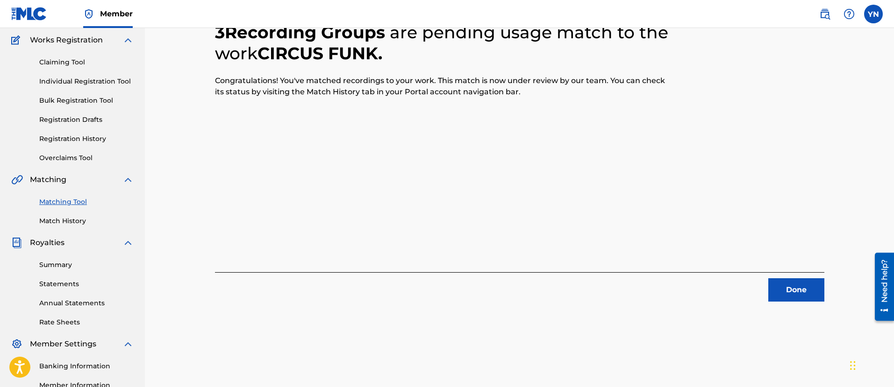
click at [805, 285] on button "Done" at bounding box center [796, 290] width 56 height 23
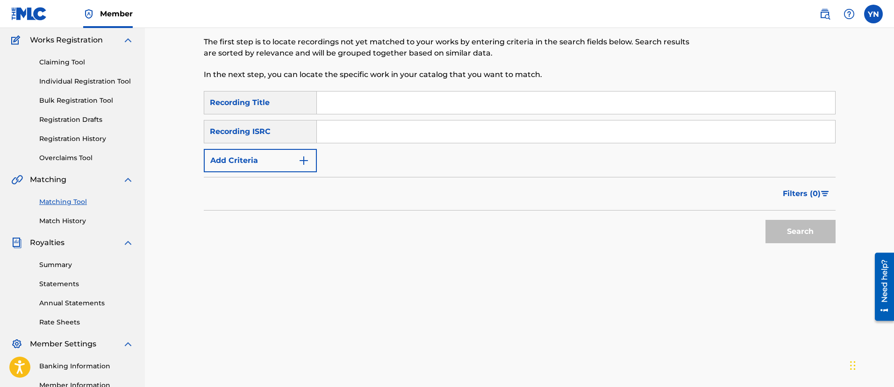
click at [465, 122] on input "Search Form" at bounding box center [576, 132] width 518 height 22
paste input "QM42K1934730"
type input "QM42K1934730"
drag, startPoint x: 447, startPoint y: 83, endPoint x: 237, endPoint y: 47, distance: 213.4
click at [386, 102] on input "Search Form" at bounding box center [576, 103] width 518 height 22
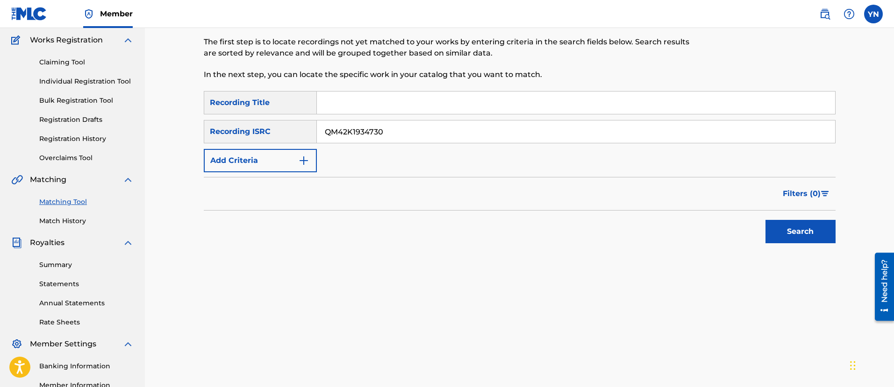
paste input "Local View"
type input "Local View"
click at [780, 225] on button "Search" at bounding box center [800, 231] width 70 height 23
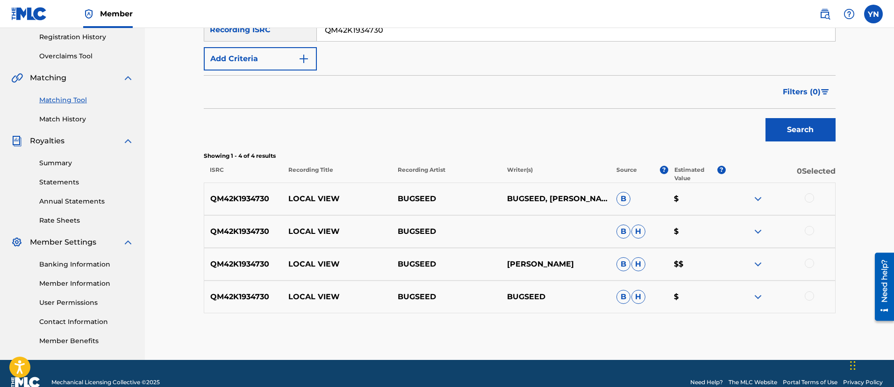
scroll to position [192, 0]
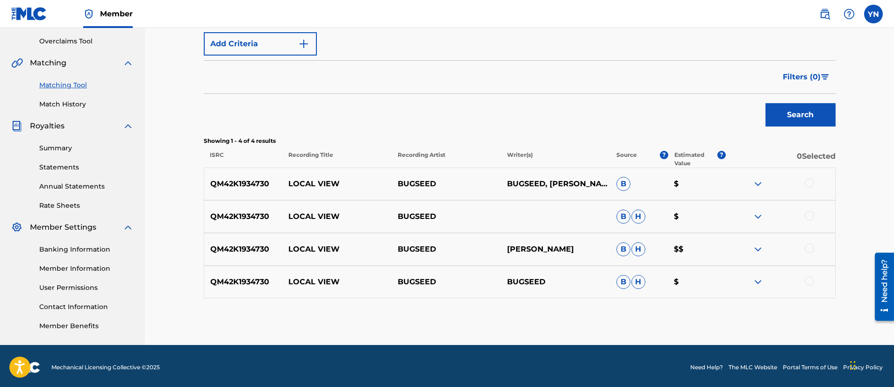
click at [812, 181] on div at bounding box center [809, 183] width 9 height 9
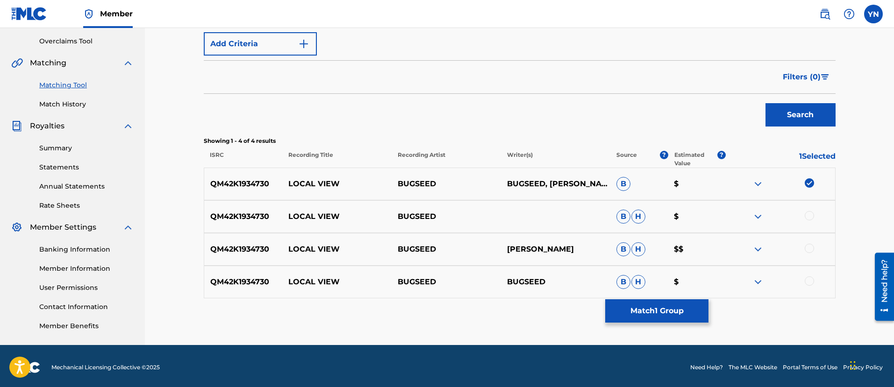
click at [808, 213] on div at bounding box center [809, 215] width 9 height 9
click at [807, 247] on div at bounding box center [809, 248] width 9 height 9
click at [808, 286] on div at bounding box center [780, 282] width 109 height 11
click at [807, 281] on div at bounding box center [809, 281] width 9 height 9
click at [666, 302] on button "Match 4 Groups" at bounding box center [656, 311] width 103 height 23
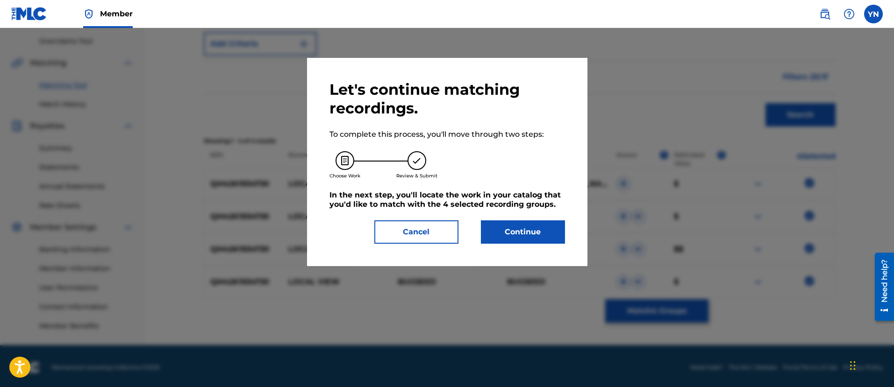
click at [557, 231] on button "Continue" at bounding box center [523, 232] width 84 height 23
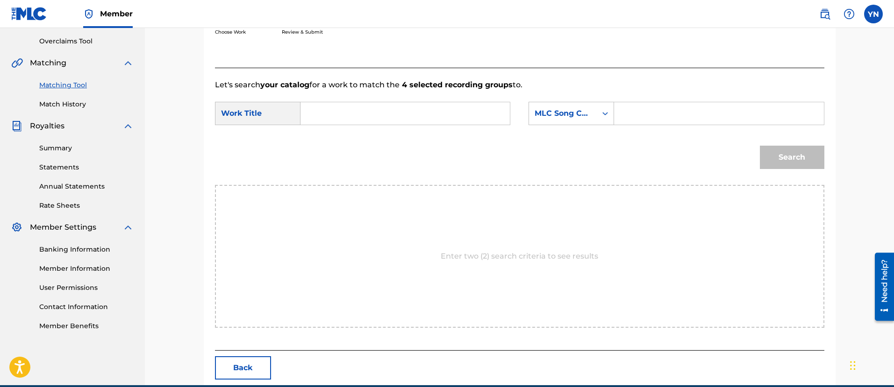
click at [481, 113] on input "Search Form" at bounding box center [404, 113] width 193 height 22
paste input "Local View"
type input "Local View"
click at [557, 121] on div "MLC Song Code" at bounding box center [563, 114] width 68 height 18
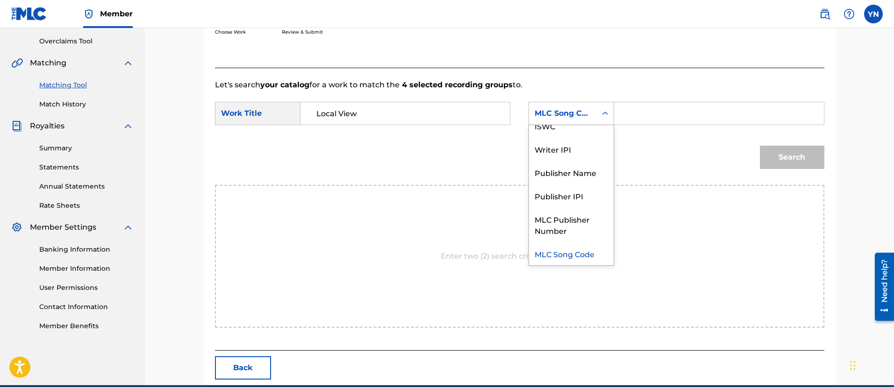
scroll to position [0, 0]
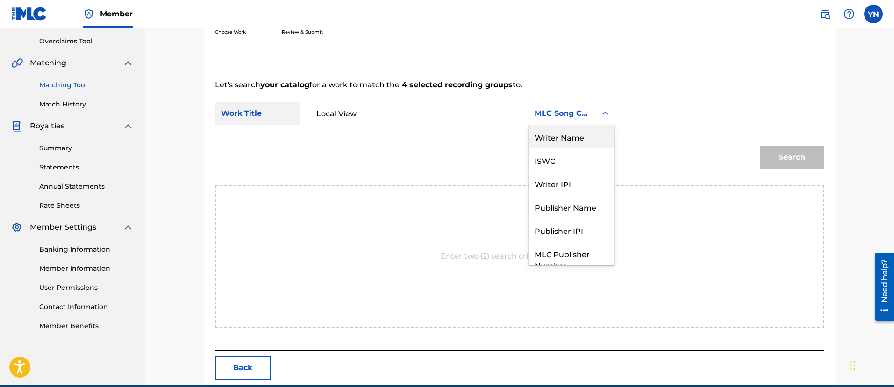
click at [576, 132] on div "Writer Name" at bounding box center [571, 136] width 85 height 23
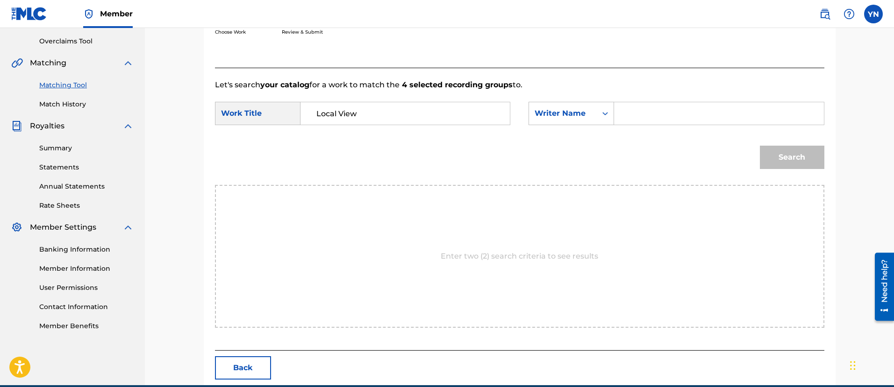
click at [646, 115] on input "Search Form" at bounding box center [718, 113] width 193 height 22
type input "[PERSON_NAME]"
click at [800, 160] on button "Search" at bounding box center [792, 157] width 64 height 23
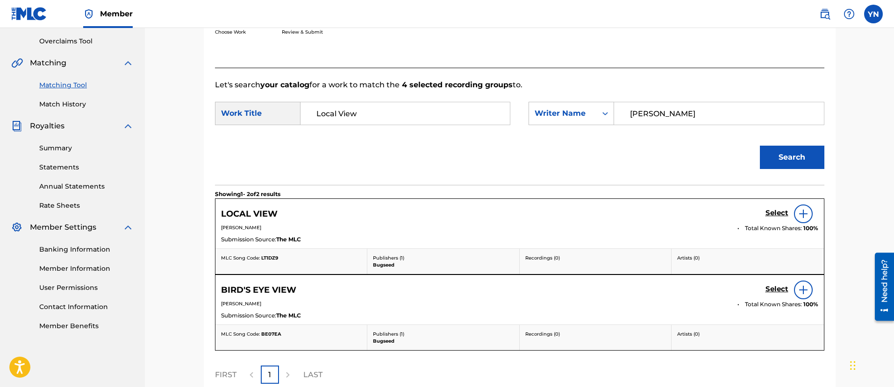
click at [779, 213] on h5 "Select" at bounding box center [776, 213] width 23 height 9
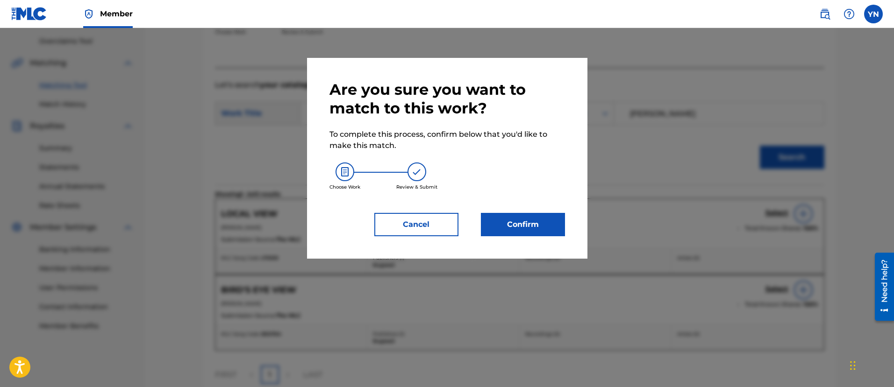
click at [552, 218] on button "Confirm" at bounding box center [523, 224] width 84 height 23
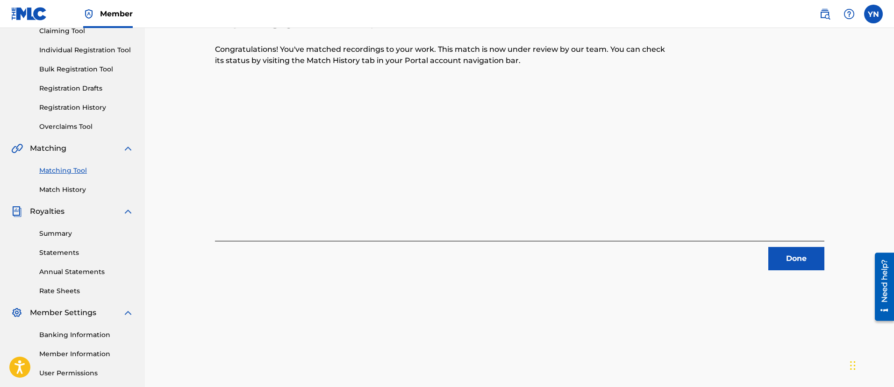
scroll to position [117, 0]
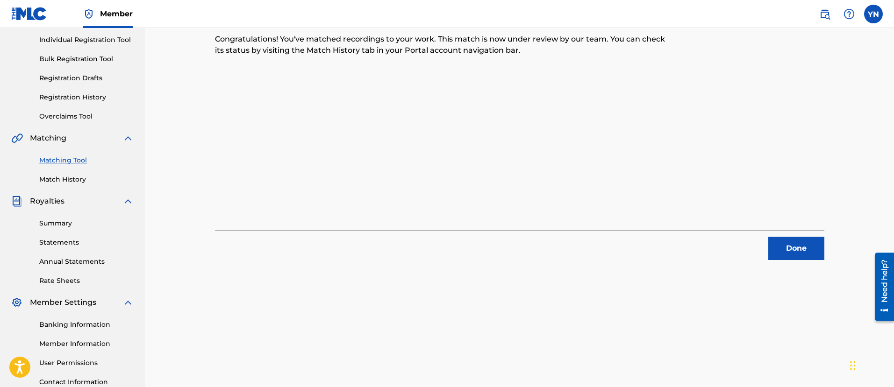
click at [772, 239] on button "Done" at bounding box center [796, 248] width 56 height 23
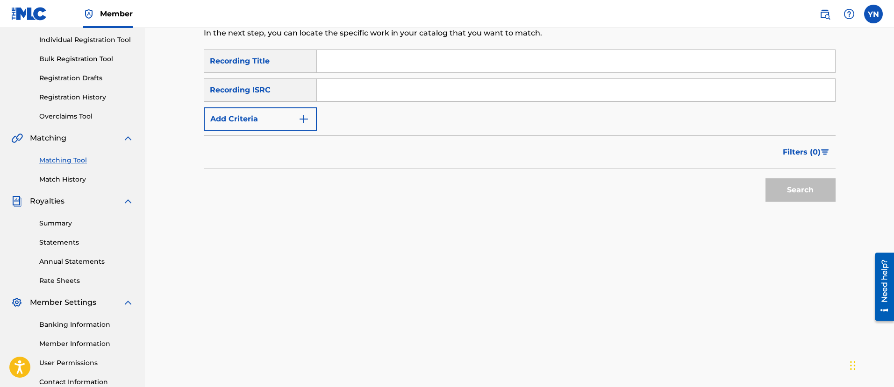
scroll to position [0, 0]
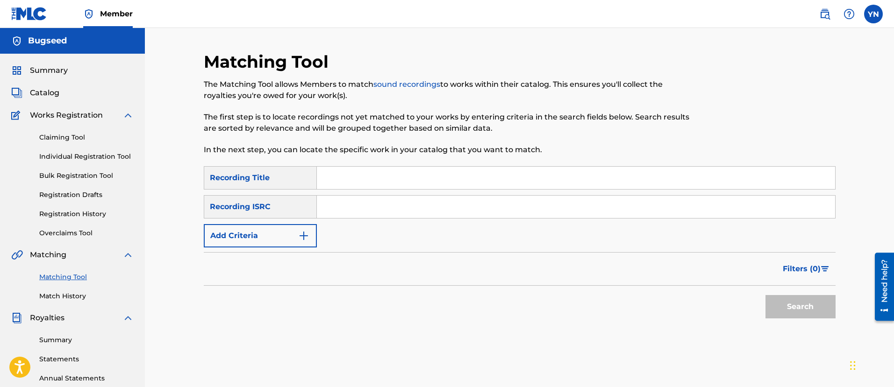
drag, startPoint x: 635, startPoint y: 249, endPoint x: 267, endPoint y: 56, distance: 415.7
click at [346, 221] on div "SearchWithCriteriaeab1f2d9-3963-4497-a133-8ac1510390fd Recording Title SearchWi…" at bounding box center [520, 206] width 632 height 81
click at [339, 210] on input "Search Form" at bounding box center [576, 207] width 518 height 22
paste input "QM42K1932792"
type input "QM42K1932792"
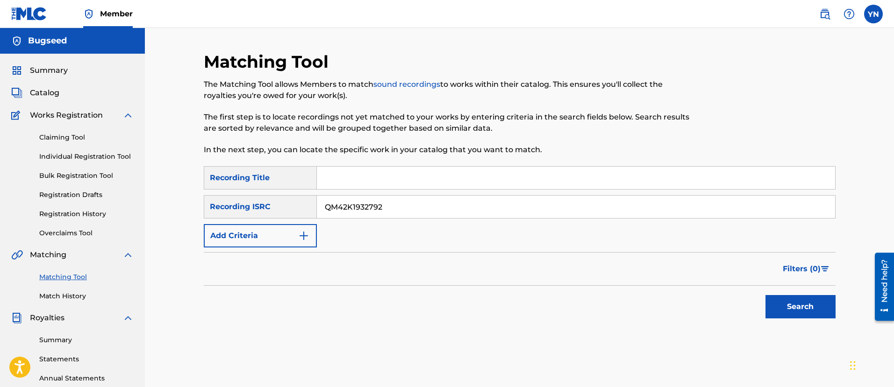
drag, startPoint x: 320, startPoint y: 127, endPoint x: 233, endPoint y: 49, distance: 116.5
click at [336, 174] on input "Search Form" at bounding box center [576, 178] width 518 height 22
paste input "Mkgok"
type input "Mkgok"
click at [772, 312] on button "Search" at bounding box center [800, 306] width 70 height 23
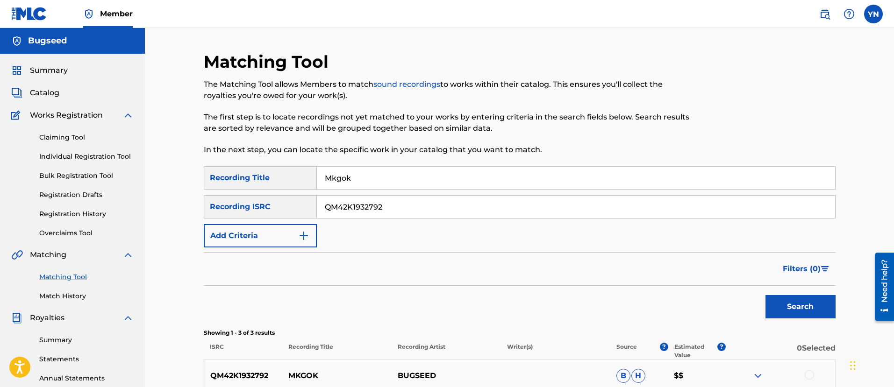
scroll to position [117, 0]
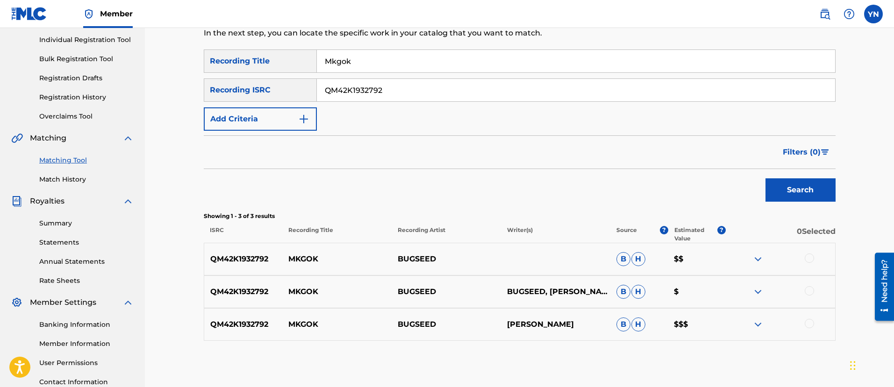
click at [808, 322] on div at bounding box center [809, 323] width 9 height 9
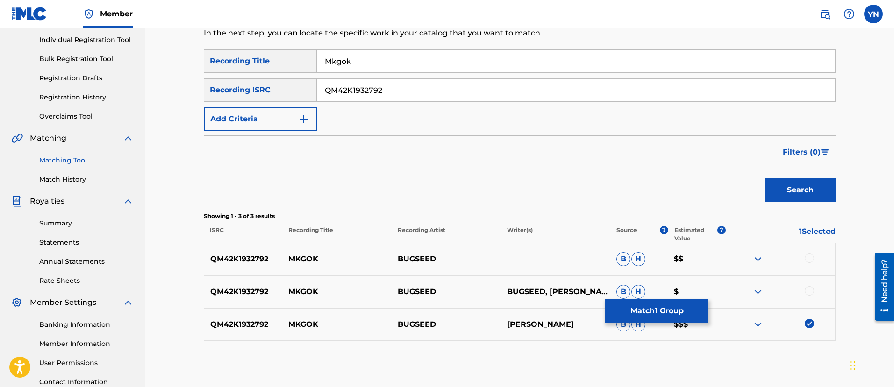
click at [804, 291] on div at bounding box center [780, 291] width 109 height 11
click at [814, 293] on div at bounding box center [809, 290] width 9 height 9
click at [811, 259] on div at bounding box center [809, 258] width 9 height 9
click at [658, 310] on button "Match 3 Groups" at bounding box center [656, 311] width 103 height 23
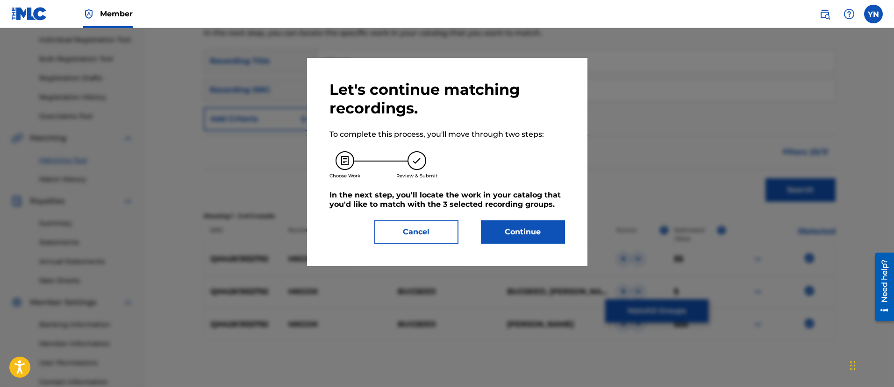
click at [542, 235] on button "Continue" at bounding box center [523, 232] width 84 height 23
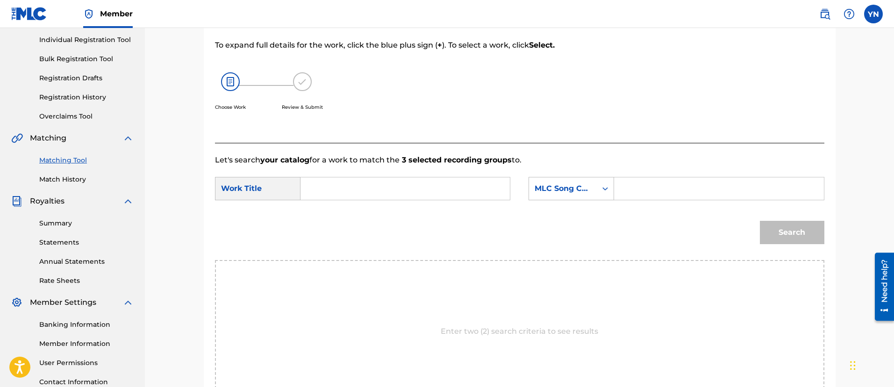
click at [417, 171] on form "SearchWithCriteria842bc3b5-9266-45cf-bb45-655cea9acd4d Work Title SearchWithCri…" at bounding box center [519, 213] width 609 height 94
click at [416, 184] on input "Search Form" at bounding box center [404, 189] width 193 height 22
paste input "Mkgok"
type input "Mkgok"
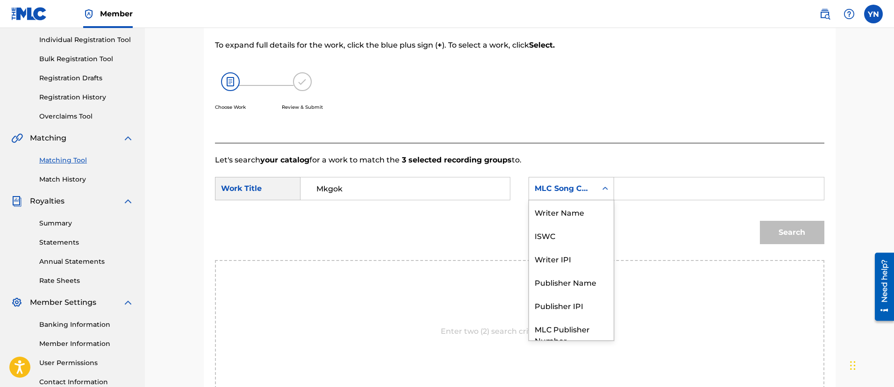
click at [602, 181] on div "Search Form" at bounding box center [605, 188] width 17 height 17
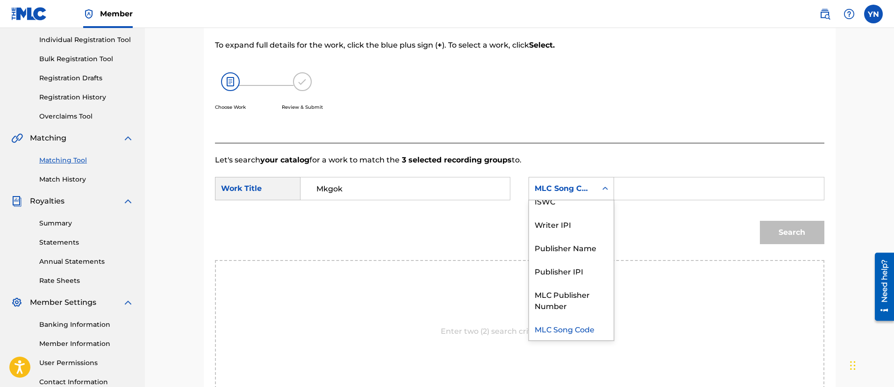
scroll to position [0, 0]
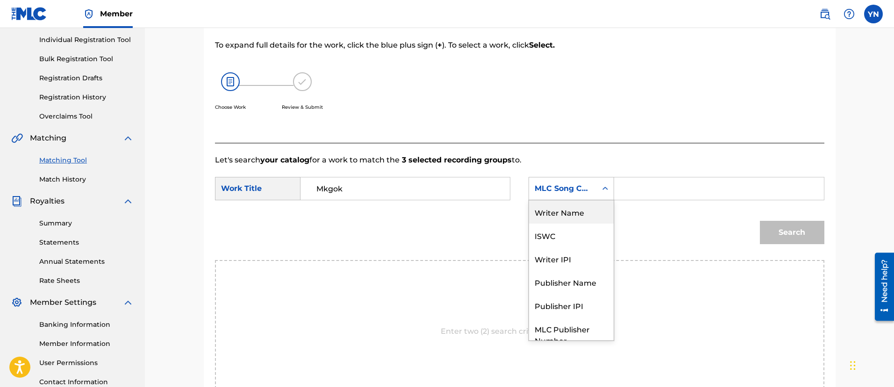
click at [581, 210] on div "Writer Name" at bounding box center [571, 211] width 85 height 23
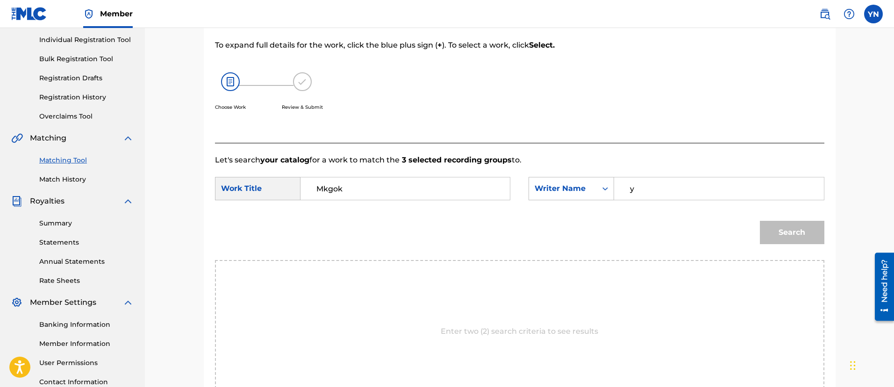
click at [658, 193] on input "y" at bounding box center [718, 189] width 193 height 22
type input "[PERSON_NAME]"
click at [760, 221] on button "Search" at bounding box center [792, 232] width 64 height 23
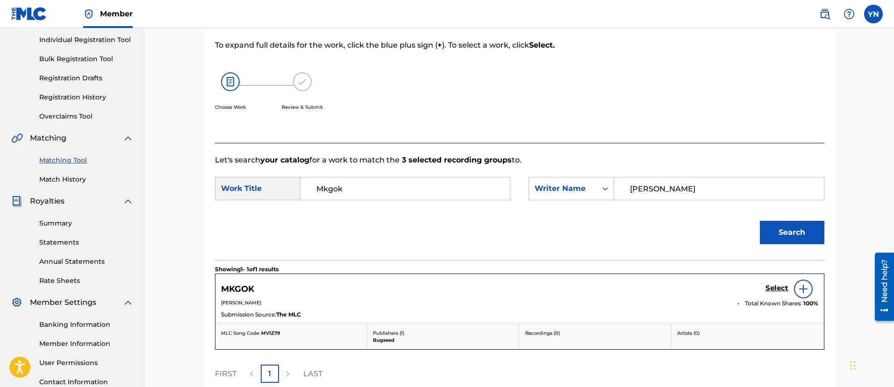
click at [779, 289] on h5 "Select" at bounding box center [776, 288] width 23 height 9
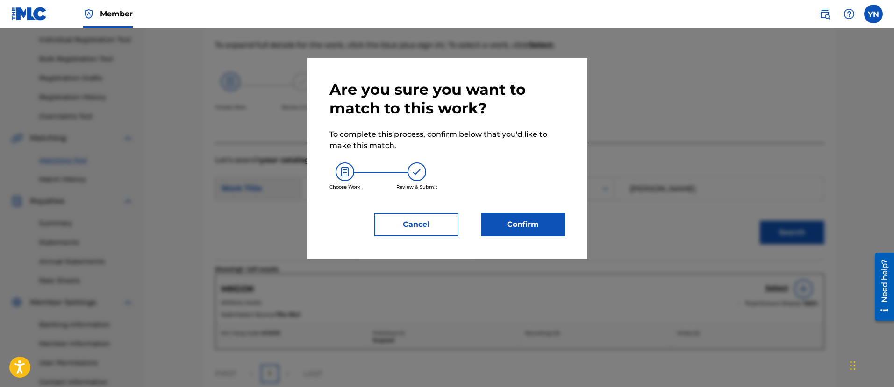
click at [479, 221] on div "Confirm" at bounding box center [517, 224] width 95 height 23
click at [509, 218] on button "Confirm" at bounding box center [523, 224] width 84 height 23
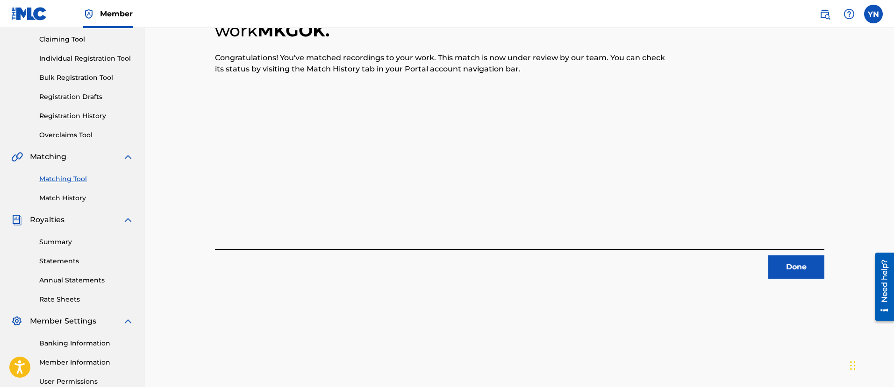
scroll to position [117, 0]
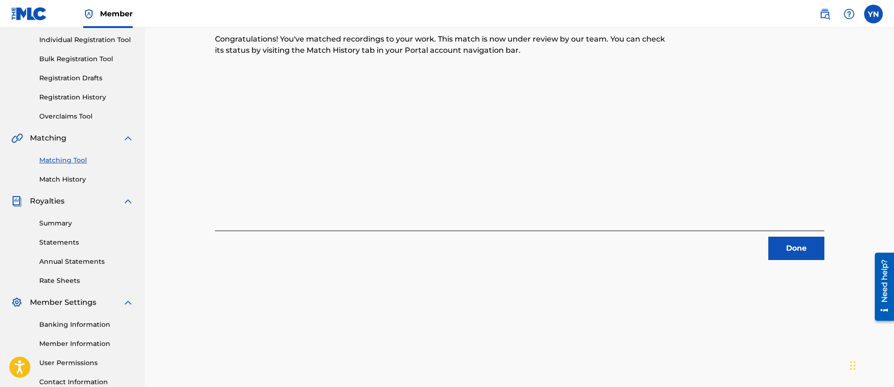
click at [814, 252] on button "Done" at bounding box center [796, 248] width 56 height 23
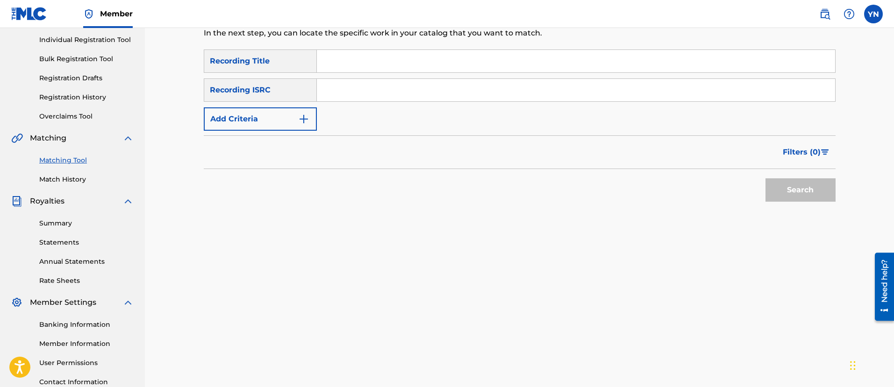
scroll to position [0, 0]
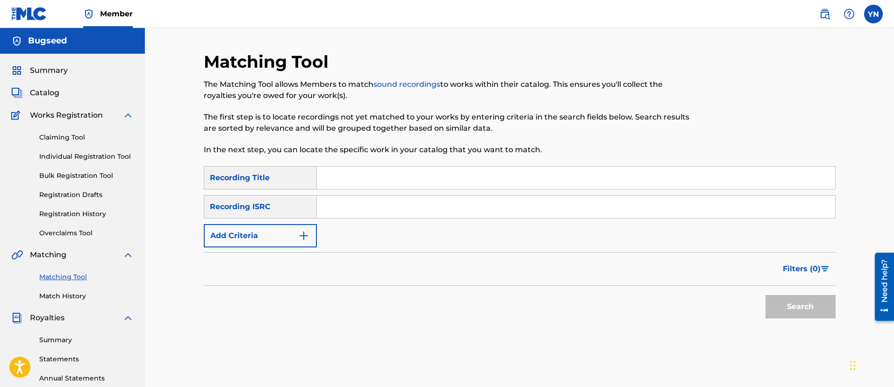
click at [374, 214] on input "Search Form" at bounding box center [576, 207] width 518 height 22
paste input "QM42K1958366"
type input "QM42K1958366"
drag, startPoint x: 350, startPoint y: 226, endPoint x: 235, endPoint y: 41, distance: 217.6
drag, startPoint x: 403, startPoint y: 177, endPoint x: 410, endPoint y: 180, distance: 7.7
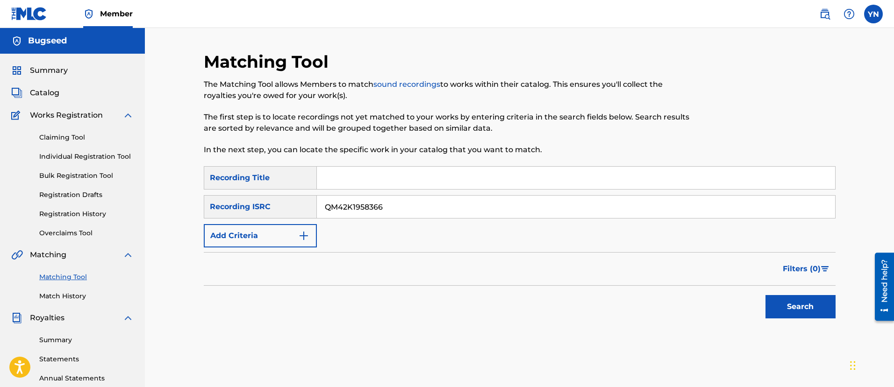
click at [403, 177] on input "Search Form" at bounding box center [576, 178] width 518 height 22
paste input "Billing"
type input "Billing"
click at [810, 317] on button "Search" at bounding box center [800, 306] width 70 height 23
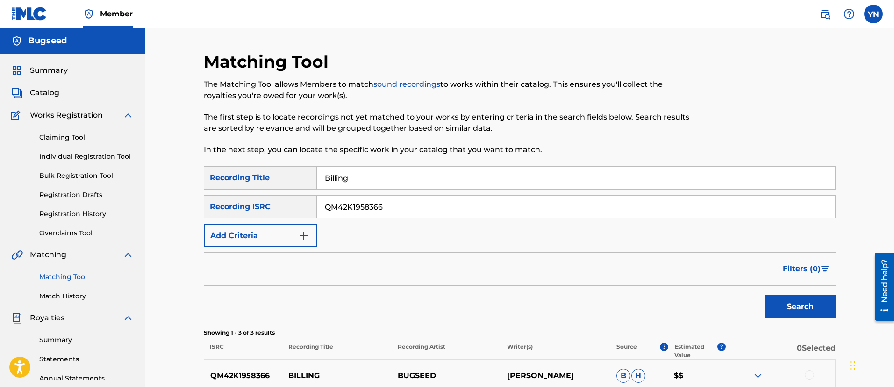
scroll to position [117, 0]
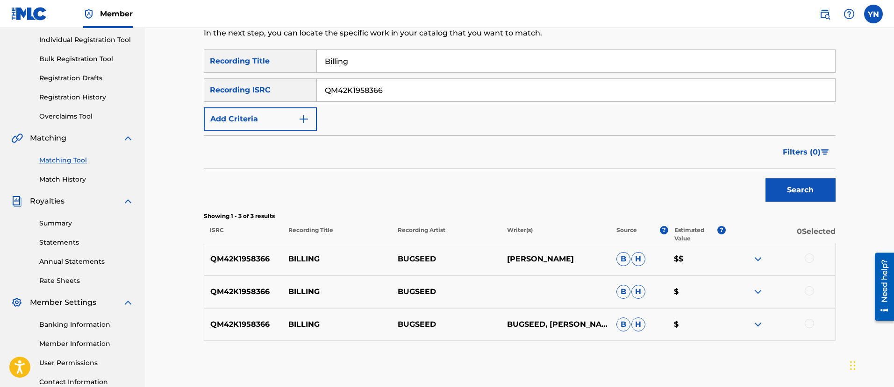
click at [806, 257] on div at bounding box center [809, 258] width 9 height 9
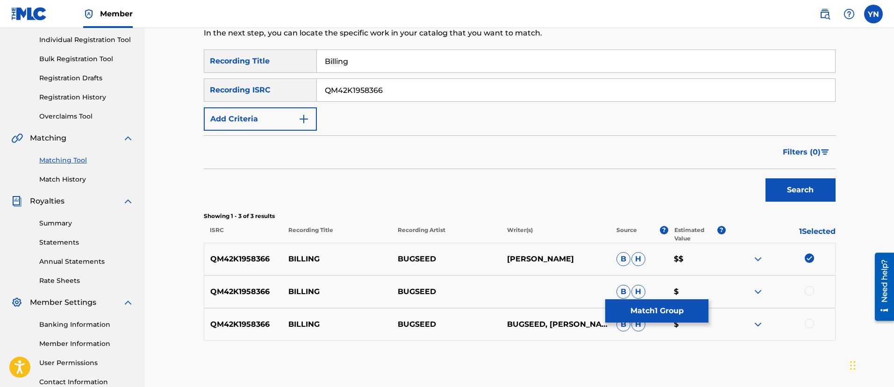
click at [807, 289] on div at bounding box center [809, 290] width 9 height 9
click at [812, 321] on div at bounding box center [809, 323] width 9 height 9
click at [633, 318] on button "Match 3 Groups" at bounding box center [656, 311] width 103 height 23
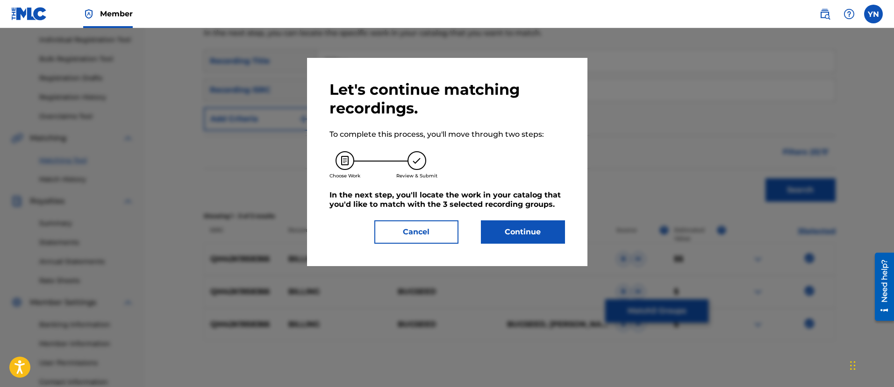
click at [527, 234] on button "Continue" at bounding box center [523, 232] width 84 height 23
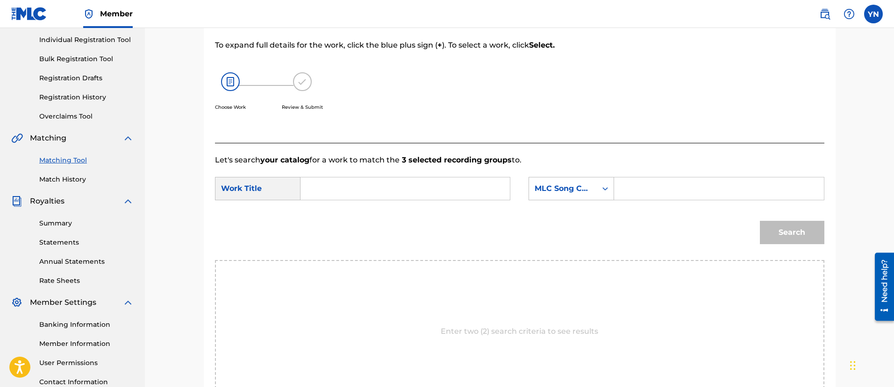
click at [408, 175] on form "SearchWithCriteria842bc3b5-9266-45cf-bb45-655cea9acd4d Work Title SearchWithCri…" at bounding box center [519, 213] width 609 height 94
click at [408, 189] on input "Search Form" at bounding box center [404, 189] width 193 height 22
paste input "Billing"
type input "Billing"
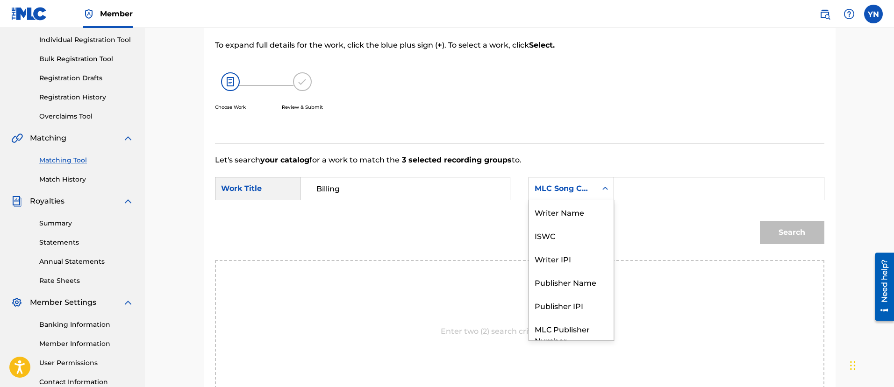
click at [534, 186] on div "MLC Song Code" at bounding box center [563, 189] width 68 height 18
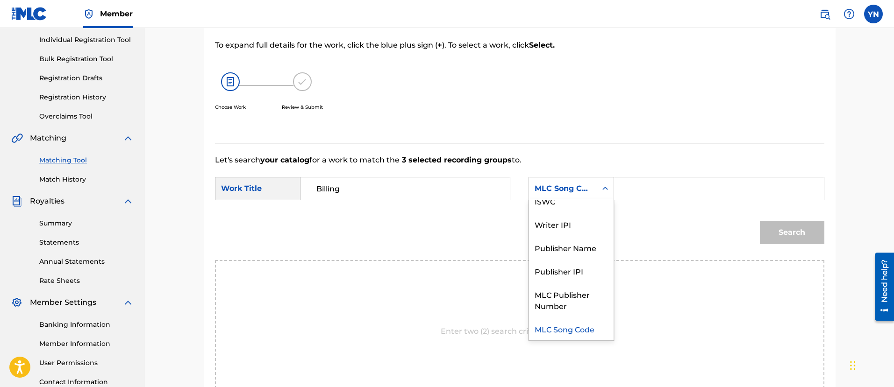
scroll to position [0, 0]
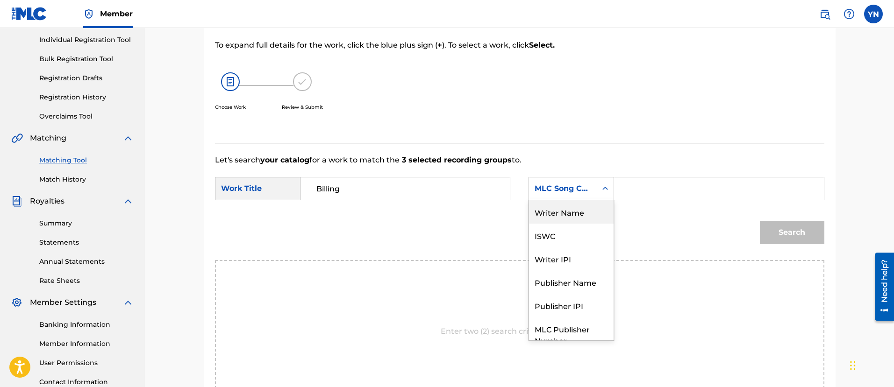
click at [569, 210] on div "Writer Name" at bounding box center [571, 211] width 85 height 23
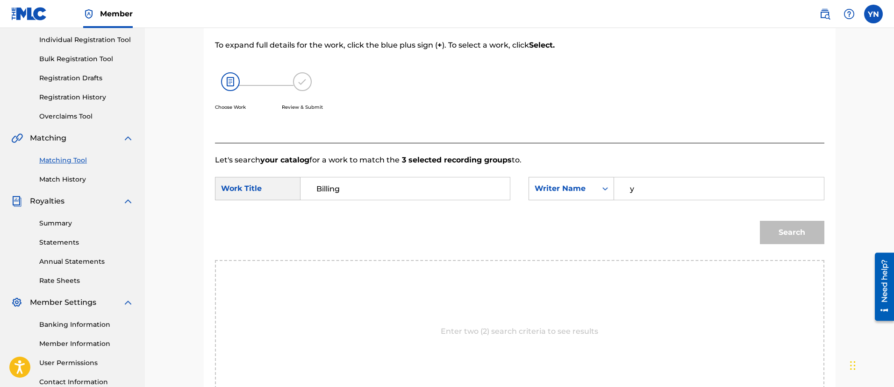
click at [631, 191] on input "y" at bounding box center [718, 189] width 193 height 22
type input "[PERSON_NAME]"
click at [760, 221] on button "Search" at bounding box center [792, 232] width 64 height 23
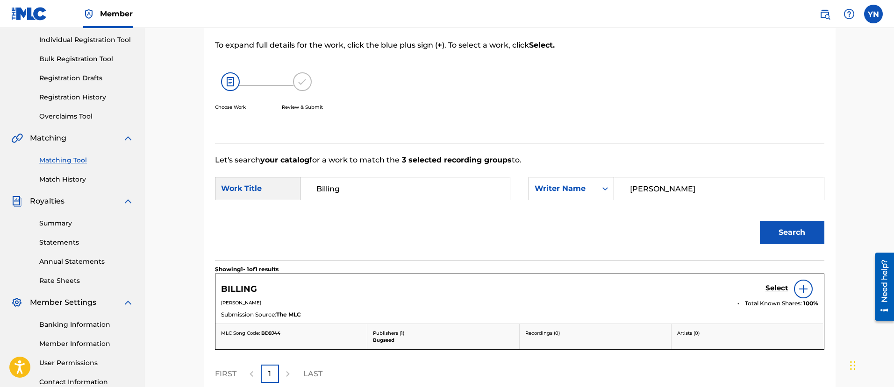
click at [771, 285] on h5 "Select" at bounding box center [776, 288] width 23 height 9
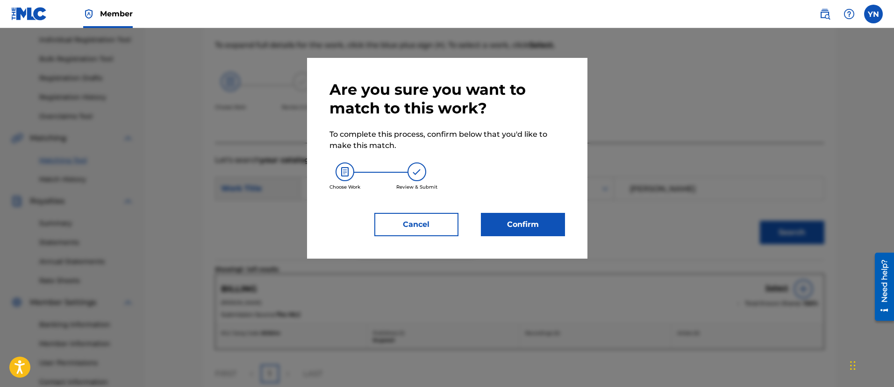
click at [557, 227] on button "Confirm" at bounding box center [523, 224] width 84 height 23
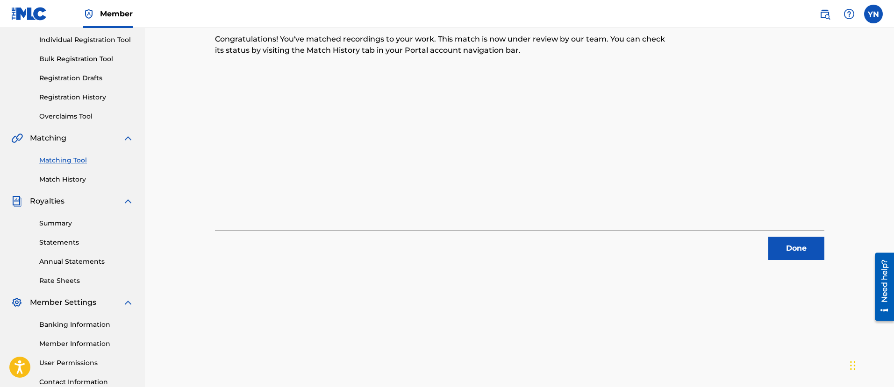
click at [803, 247] on button "Done" at bounding box center [796, 248] width 56 height 23
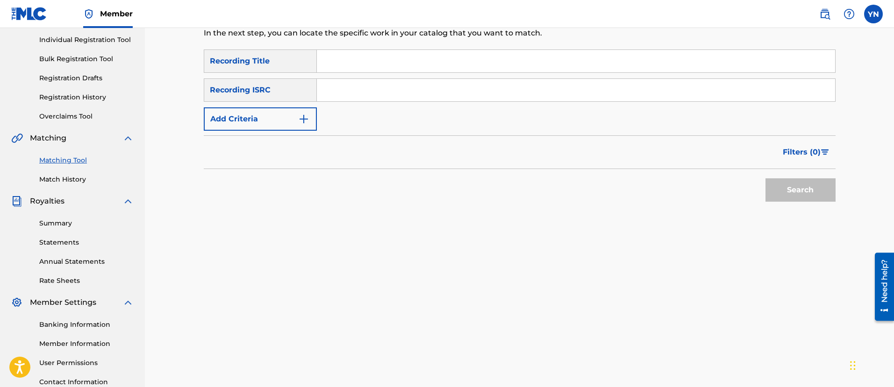
click at [476, 94] on input "Search Form" at bounding box center [576, 90] width 518 height 22
paste input "QM42K1830675"
type input "QM42K1830675"
drag, startPoint x: 477, startPoint y: 96, endPoint x: 311, endPoint y: 97, distance: 165.9
click at [332, 61] on input "Search Form" at bounding box center [576, 61] width 518 height 22
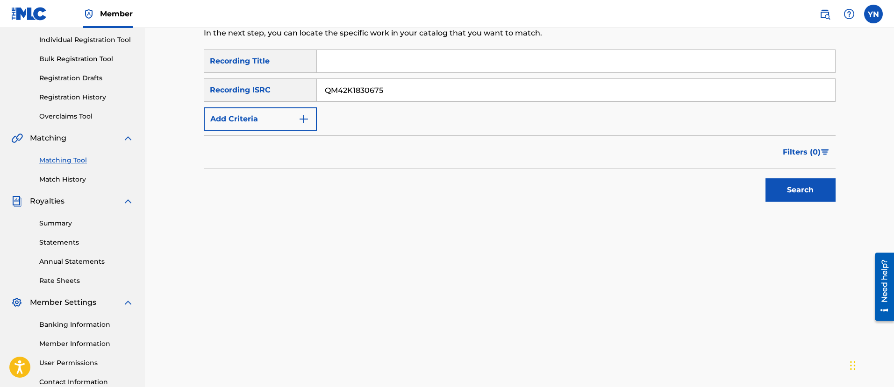
paste input "World Famous"
type input "World Famous"
click at [779, 186] on button "Search" at bounding box center [800, 190] width 70 height 23
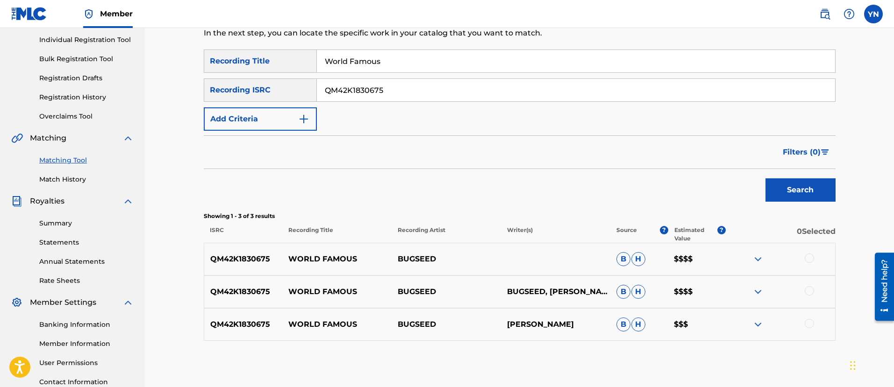
click at [810, 258] on div at bounding box center [809, 258] width 9 height 9
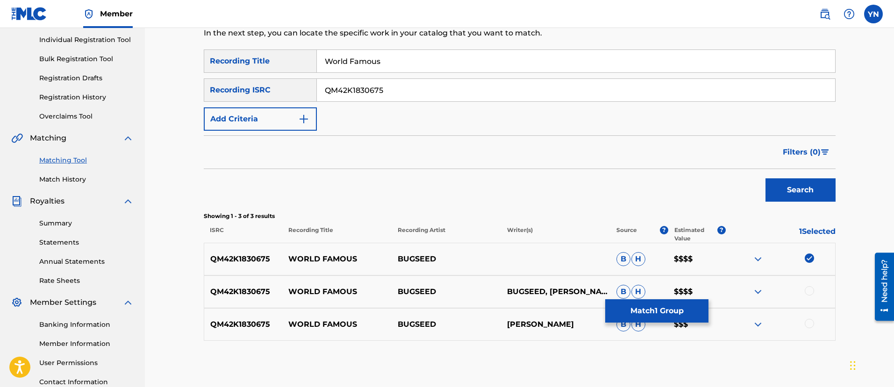
click at [807, 292] on div at bounding box center [809, 290] width 9 height 9
click at [808, 322] on div at bounding box center [809, 323] width 9 height 9
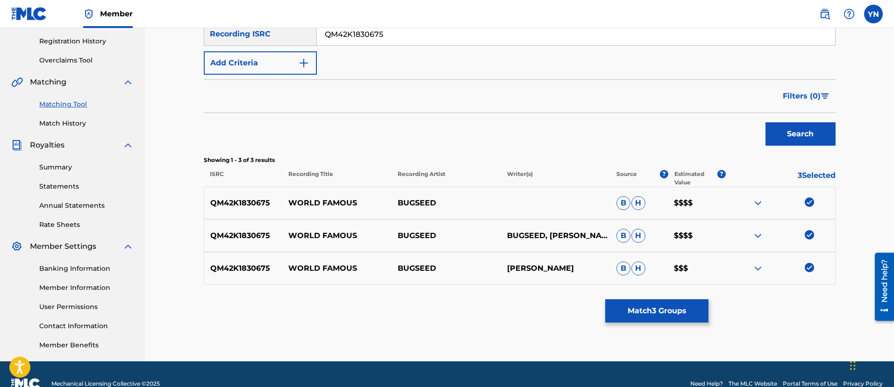
scroll to position [192, 0]
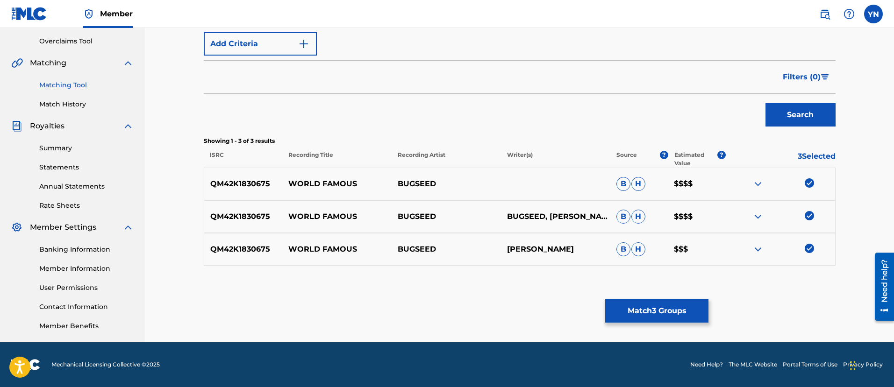
click at [686, 307] on button "Match 3 Groups" at bounding box center [656, 311] width 103 height 23
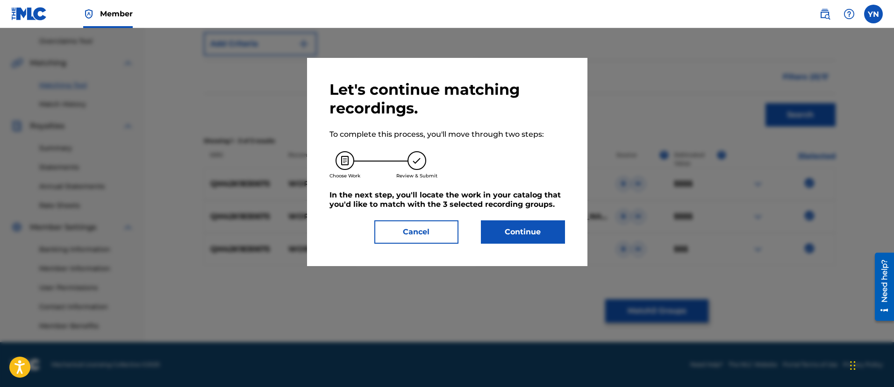
click at [521, 227] on button "Continue" at bounding box center [523, 232] width 84 height 23
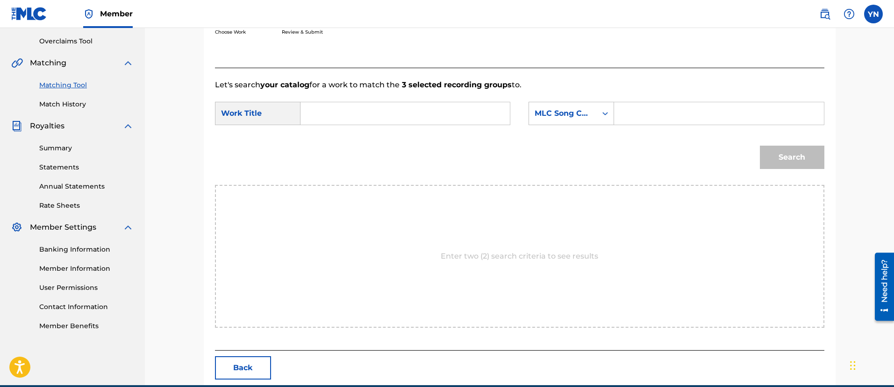
click at [478, 110] on input "Search Form" at bounding box center [404, 113] width 193 height 22
paste input "World Famous"
type input "World Famous"
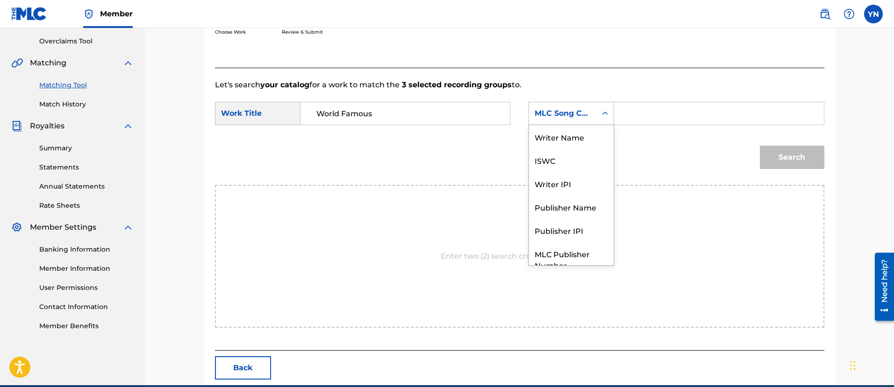
click at [568, 116] on div "MLC Song Code" at bounding box center [563, 113] width 57 height 11
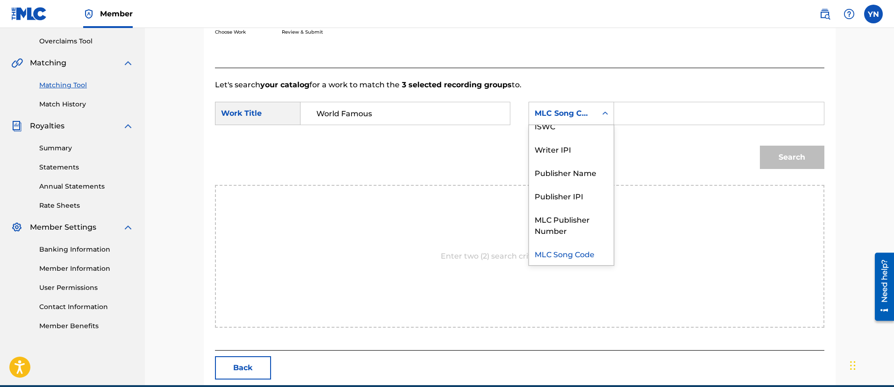
scroll to position [0, 0]
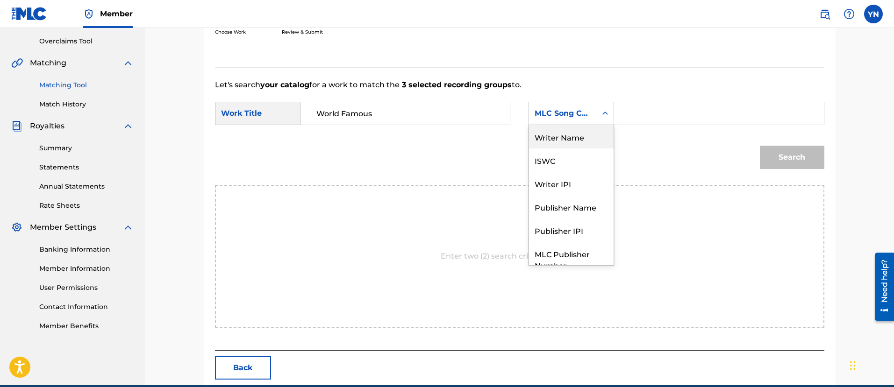
click at [566, 135] on div "Writer Name" at bounding box center [571, 136] width 85 height 23
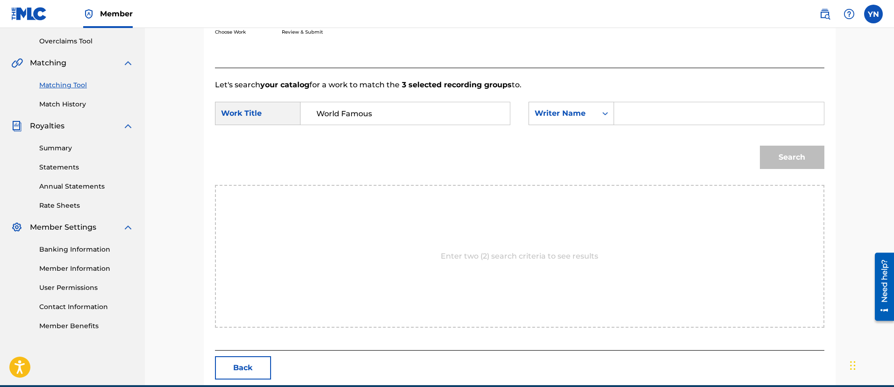
click at [627, 120] on input "Search Form" at bounding box center [718, 113] width 193 height 22
type input "[PERSON_NAME]"
click at [760, 146] on button "Search" at bounding box center [792, 157] width 64 height 23
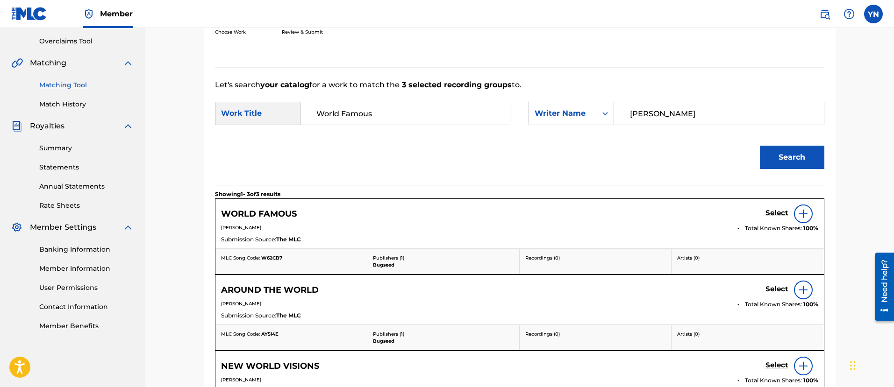
click at [767, 209] on h5 "Select" at bounding box center [776, 213] width 23 height 9
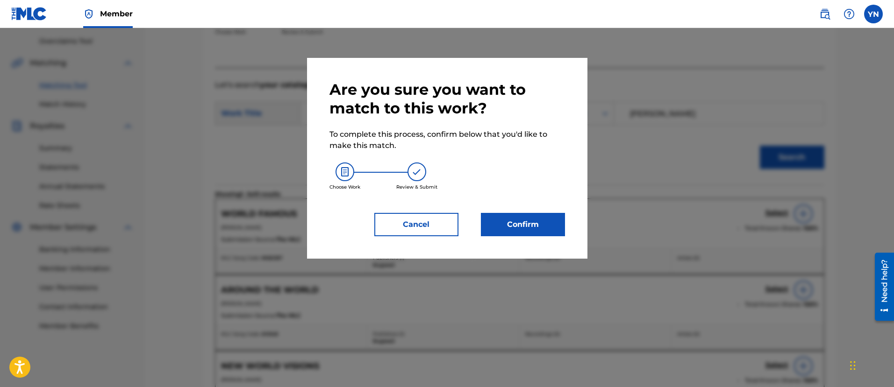
click at [542, 219] on button "Confirm" at bounding box center [523, 224] width 84 height 23
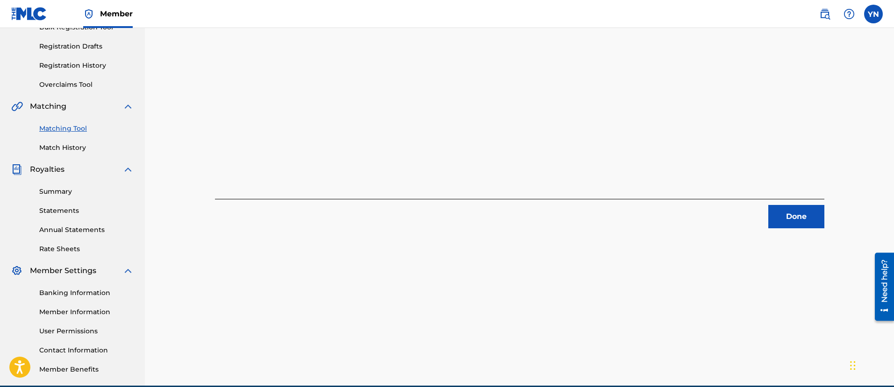
scroll to position [75, 0]
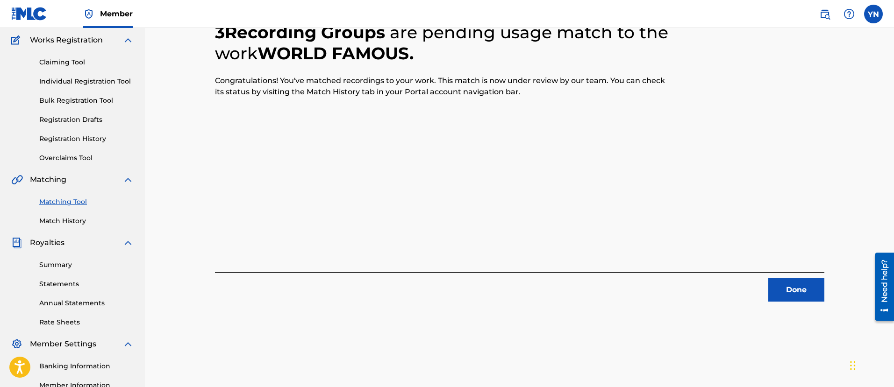
click at [802, 295] on button "Done" at bounding box center [796, 290] width 56 height 23
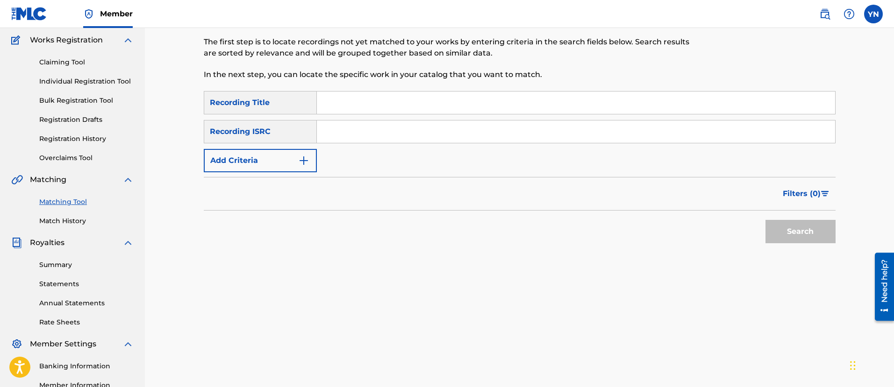
scroll to position [0, 0]
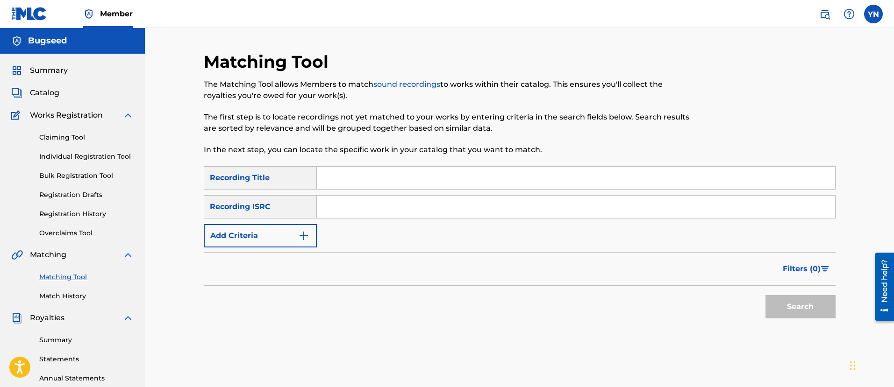
click at [527, 196] on input "Search Form" at bounding box center [576, 207] width 518 height 22
paste input "QM42K1915409"
type input "QM42K1915409"
drag, startPoint x: 512, startPoint y: 128, endPoint x: 272, endPoint y: 72, distance: 246.1
click at [405, 189] on input "Search Form" at bounding box center [576, 178] width 518 height 22
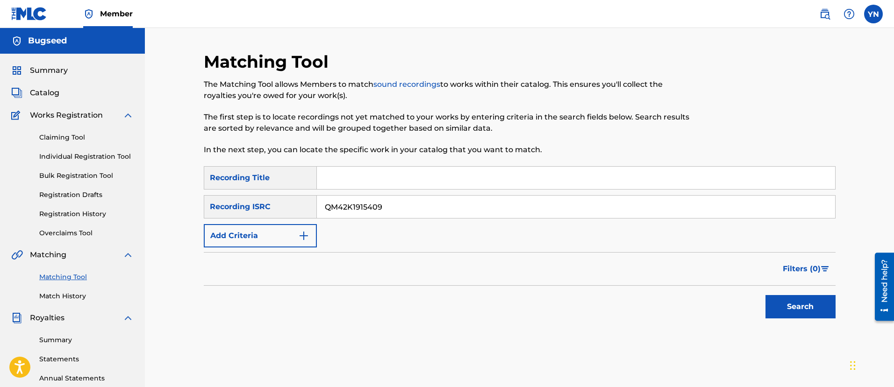
paste input "Spacing"
type input "Spacing"
click at [795, 293] on div "Search" at bounding box center [798, 304] width 75 height 37
click at [796, 297] on button "Search" at bounding box center [800, 306] width 70 height 23
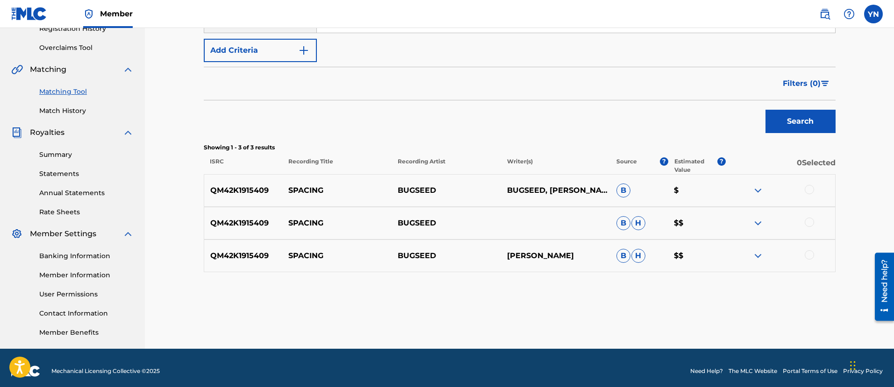
scroll to position [192, 0]
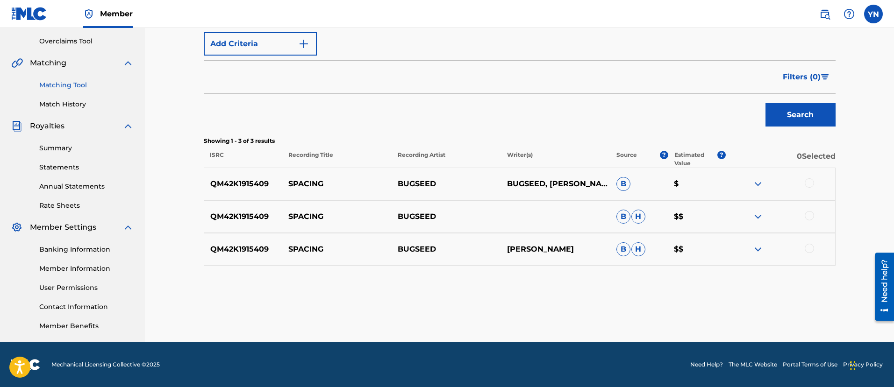
click at [807, 250] on div at bounding box center [809, 248] width 9 height 9
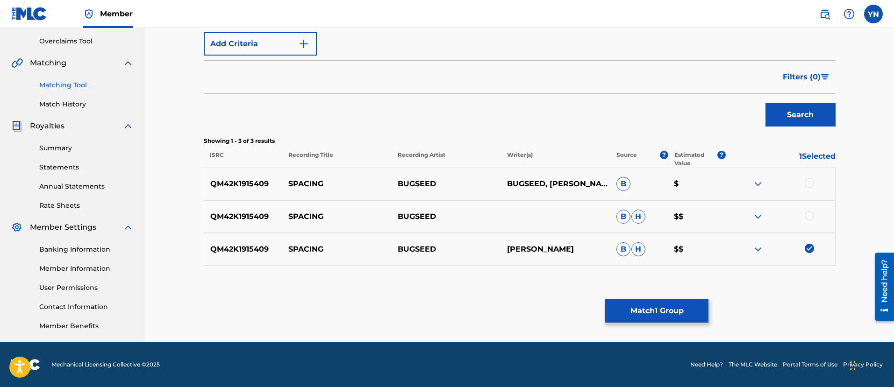
click at [810, 217] on div at bounding box center [809, 215] width 9 height 9
click at [809, 189] on div at bounding box center [780, 184] width 109 height 11
click at [807, 186] on div at bounding box center [809, 183] width 9 height 9
click at [667, 306] on button "Match 3 Groups" at bounding box center [656, 311] width 103 height 23
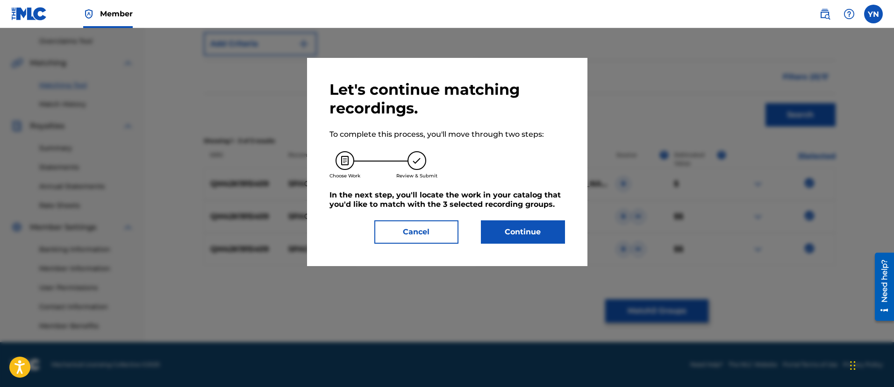
click at [543, 227] on button "Continue" at bounding box center [523, 232] width 84 height 23
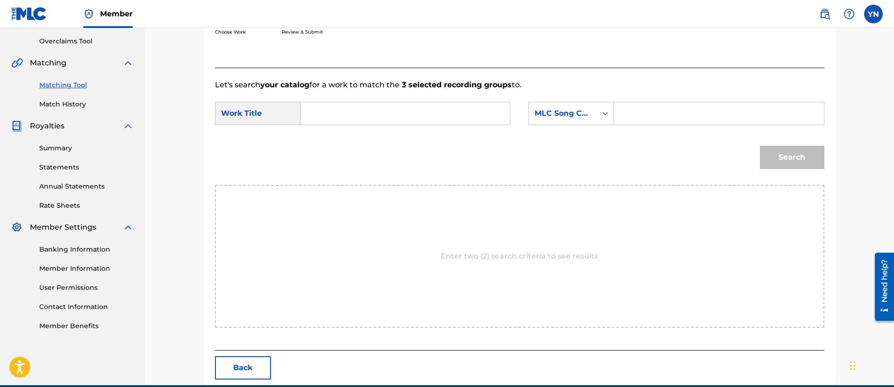
click at [443, 88] on strong "3 selected recording groups" at bounding box center [456, 84] width 112 height 9
click at [443, 121] on input "Search Form" at bounding box center [404, 113] width 193 height 22
paste input "Spacing"
type input "Spacing"
click at [553, 108] on div "MLC Song Code" at bounding box center [563, 113] width 57 height 11
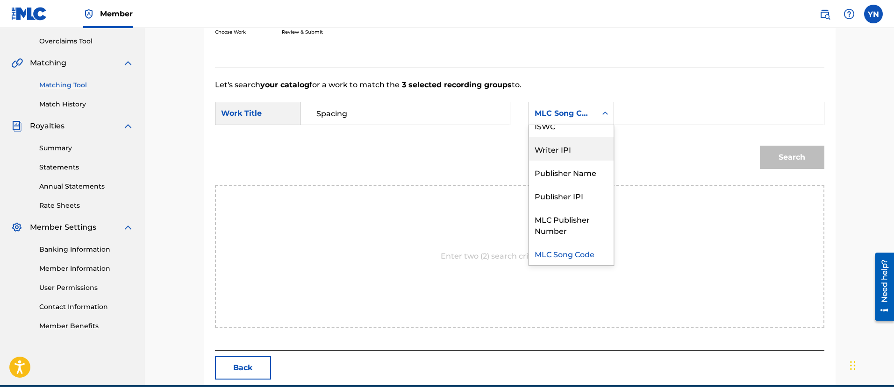
scroll to position [0, 0]
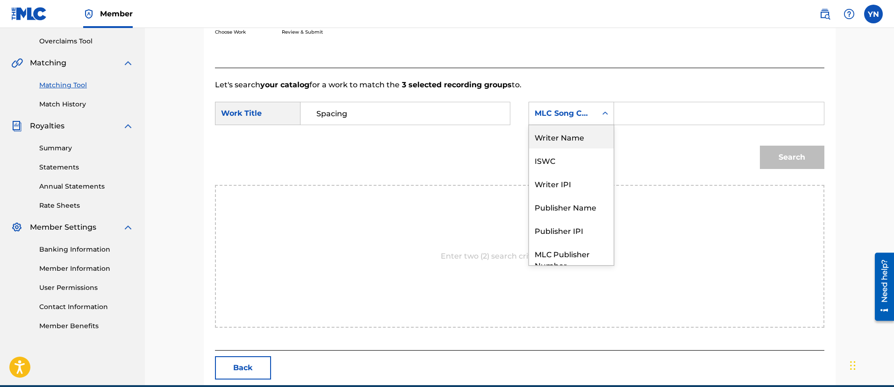
click at [572, 136] on div "Writer Name" at bounding box center [571, 136] width 85 height 23
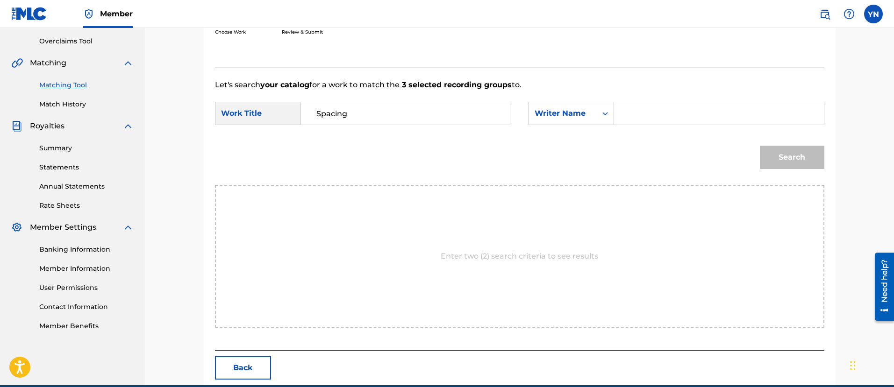
click at [658, 121] on input "Search Form" at bounding box center [718, 113] width 193 height 22
type input "ｙ"
type input "[PERSON_NAME]"
click at [760, 146] on button "Search" at bounding box center [792, 157] width 64 height 23
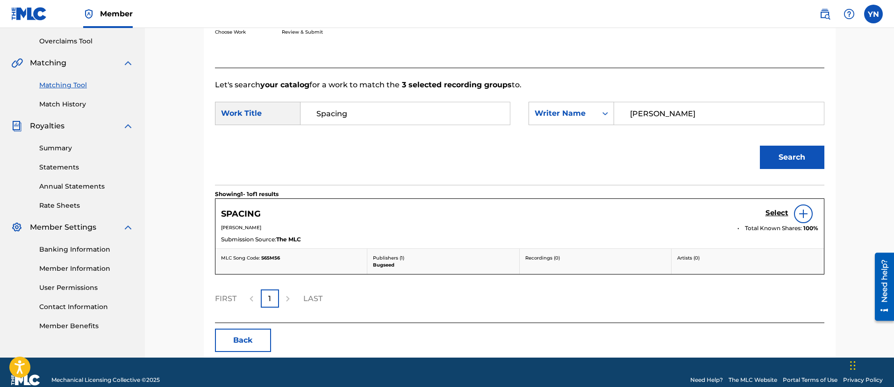
click at [781, 218] on link "Select" at bounding box center [776, 214] width 23 height 10
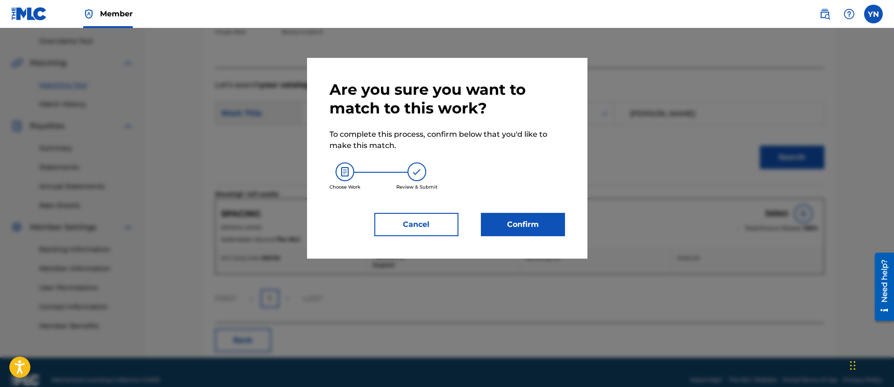
click at [544, 222] on button "Confirm" at bounding box center [523, 224] width 84 height 23
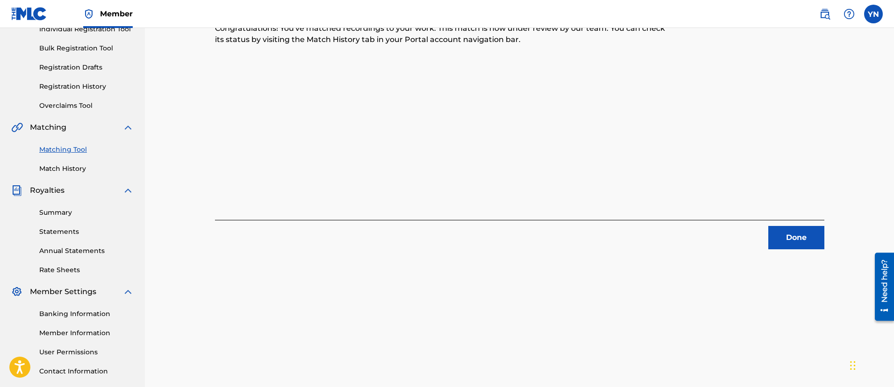
scroll to position [75, 0]
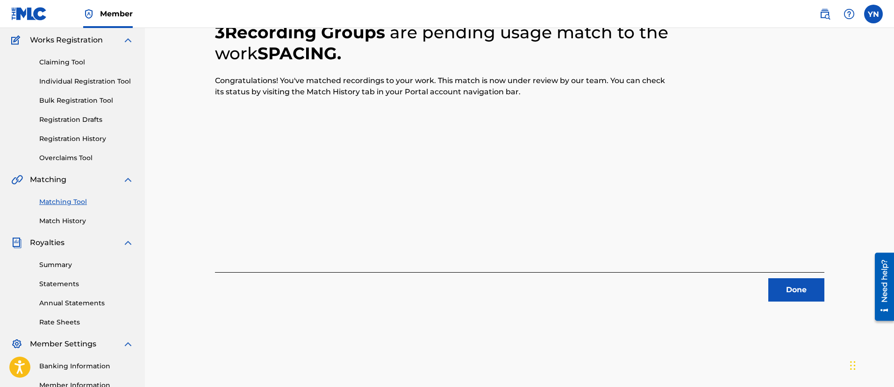
click at [792, 287] on button "Done" at bounding box center [796, 290] width 56 height 23
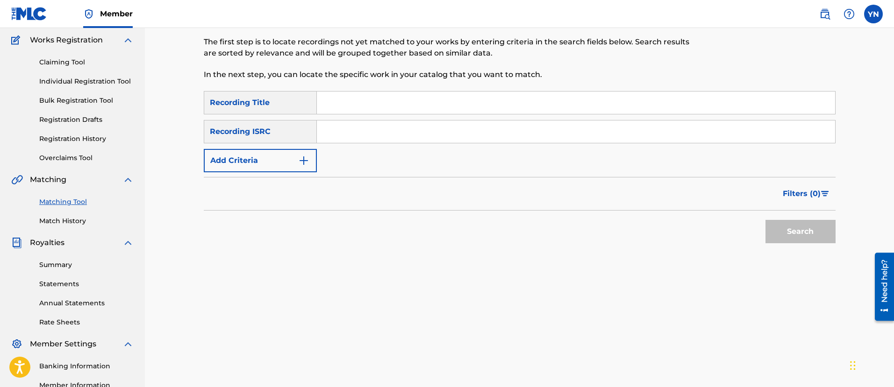
click at [390, 137] on input "Search Form" at bounding box center [576, 132] width 518 height 22
paste input "QM42K1929252"
type input "QM42K1929252"
drag, startPoint x: 390, startPoint y: 137, endPoint x: 238, endPoint y: 89, distance: 159.2
click at [457, 114] on div "Search Form" at bounding box center [576, 102] width 519 height 23
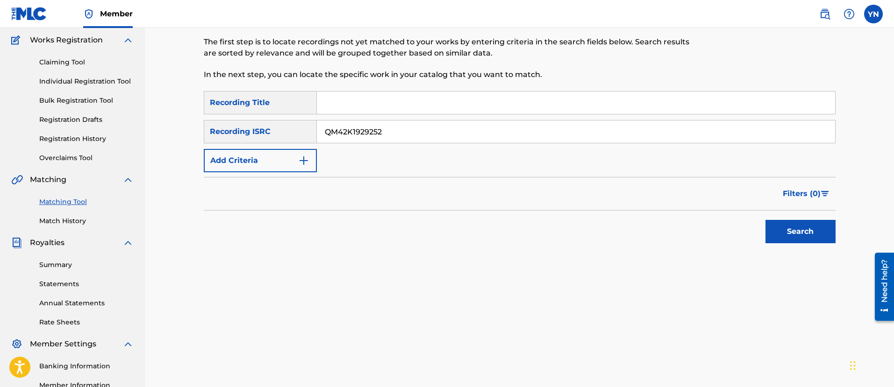
click at [458, 104] on input "Search Form" at bounding box center [576, 103] width 518 height 22
paste input "Sizone"
type input "Sizone"
click at [792, 243] on div "Search" at bounding box center [798, 229] width 75 height 37
click at [785, 229] on button "Search" at bounding box center [800, 231] width 70 height 23
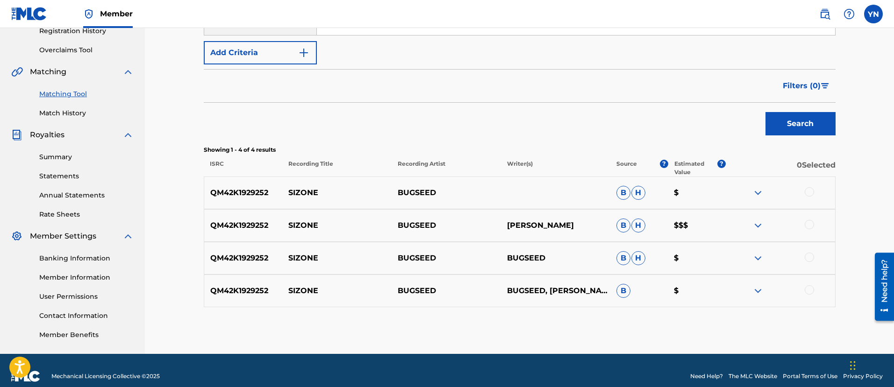
scroll to position [192, 0]
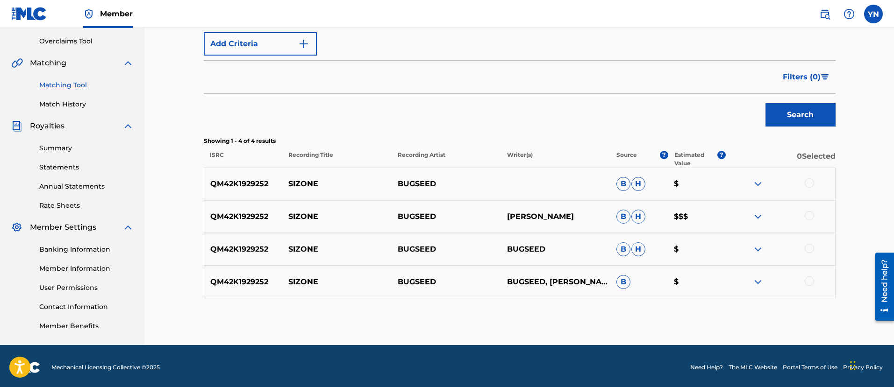
click at [807, 279] on div at bounding box center [809, 281] width 9 height 9
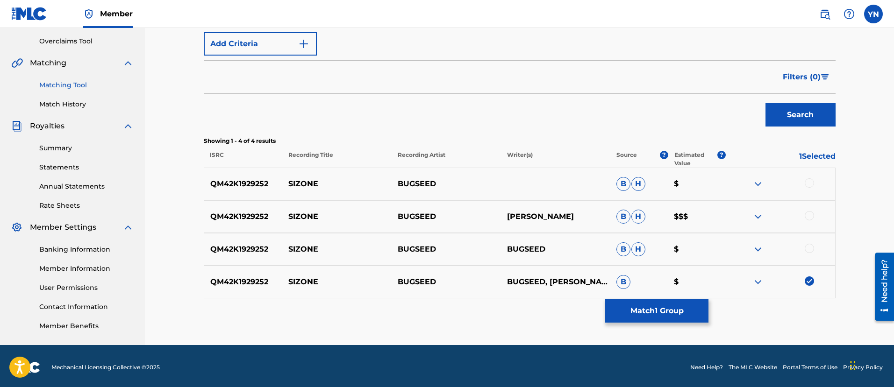
click at [811, 250] on div at bounding box center [809, 248] width 9 height 9
click at [808, 212] on div at bounding box center [809, 215] width 9 height 9
click at [806, 175] on div "QM42K1929252 SIZONE BUGSEED B H $" at bounding box center [520, 184] width 632 height 33
click at [809, 181] on div at bounding box center [809, 183] width 9 height 9
click at [671, 309] on button "Match 4 Groups" at bounding box center [656, 311] width 103 height 23
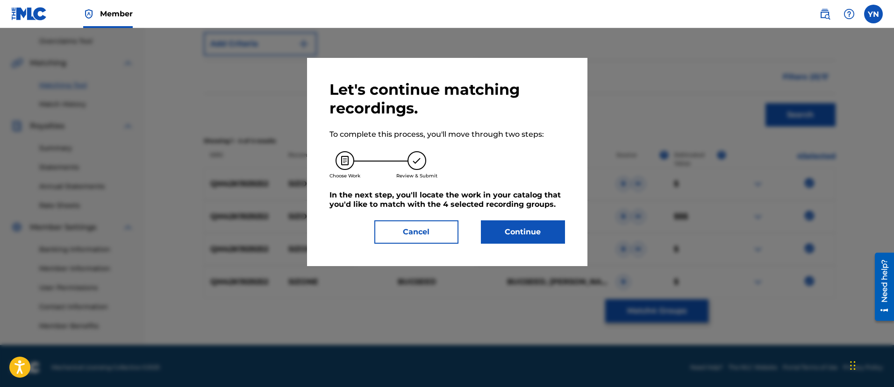
click at [543, 230] on button "Continue" at bounding box center [523, 232] width 84 height 23
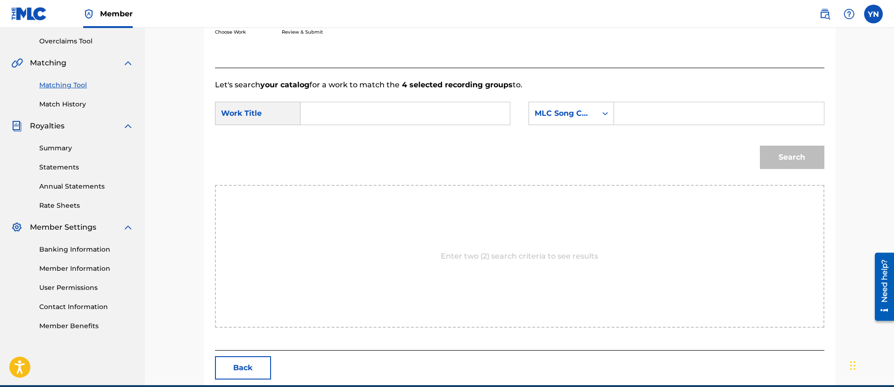
click at [351, 105] on input "Search Form" at bounding box center [404, 113] width 193 height 22
paste input "Sizone"
type input "Sizone"
click at [586, 113] on div "MLC Song Code" at bounding box center [563, 113] width 57 height 11
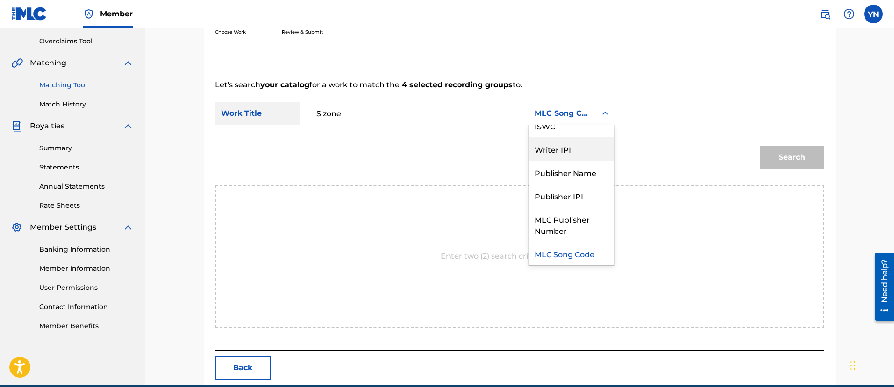
scroll to position [0, 0]
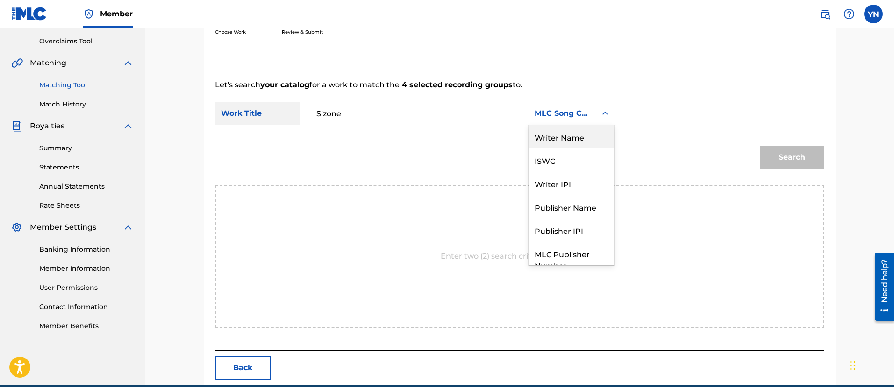
click at [574, 141] on div "Writer Name" at bounding box center [571, 136] width 85 height 23
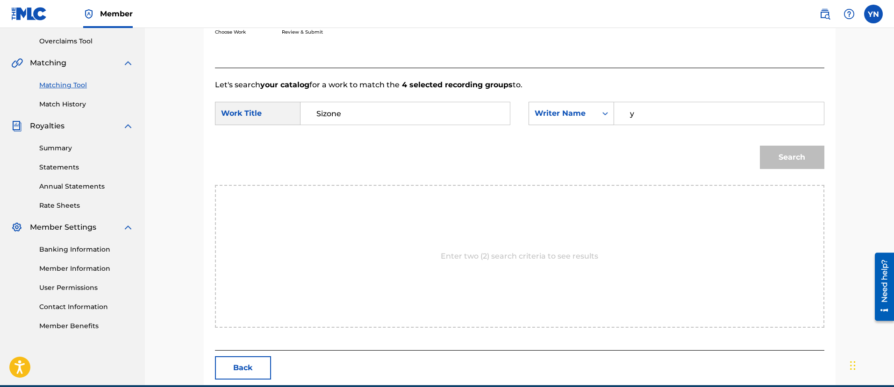
click at [651, 116] on input "y" at bounding box center [718, 113] width 193 height 22
type input "[PERSON_NAME]"
click at [796, 154] on button "Search" at bounding box center [792, 157] width 64 height 23
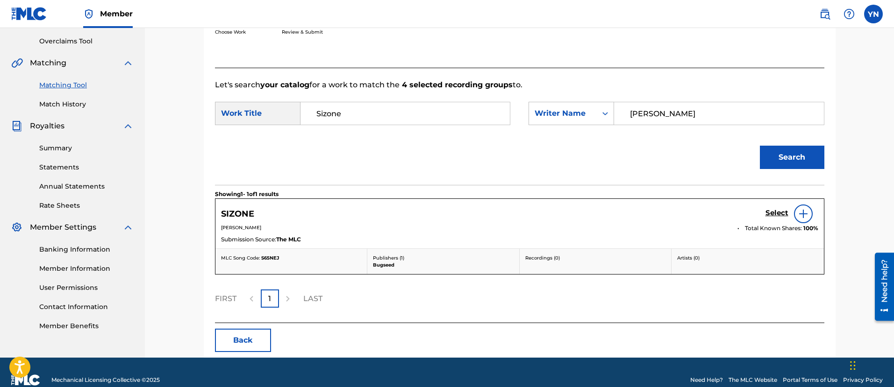
click at [776, 214] on h5 "Select" at bounding box center [776, 213] width 23 height 9
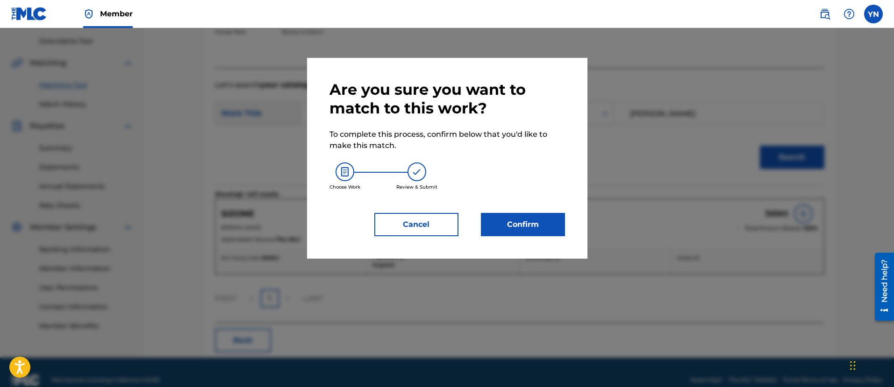
click at [549, 230] on button "Confirm" at bounding box center [523, 224] width 84 height 23
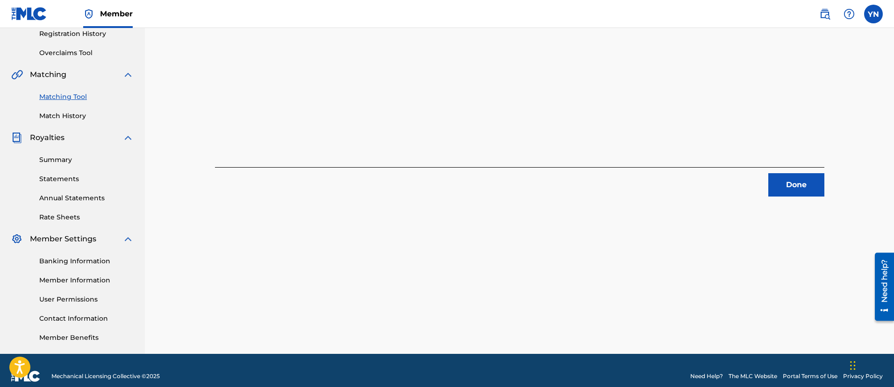
scroll to position [75, 0]
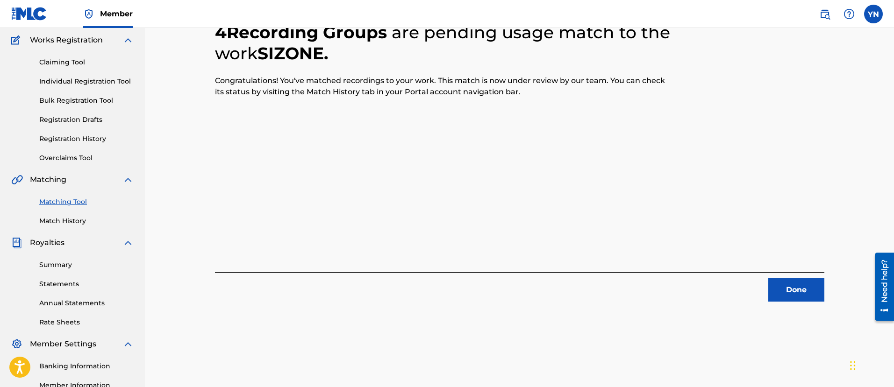
click at [797, 283] on button "Done" at bounding box center [796, 290] width 56 height 23
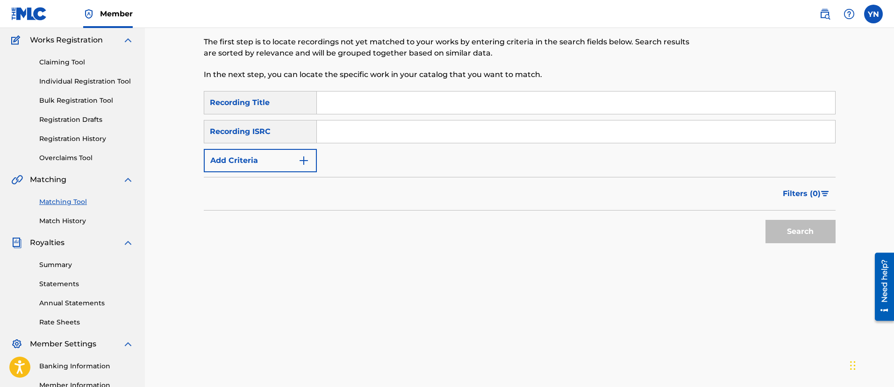
click at [443, 128] on input "Search Form" at bounding box center [576, 132] width 518 height 22
paste input "QZKDK2255285"
type input "QZKDK2255285"
drag, startPoint x: 443, startPoint y: 128, endPoint x: 248, endPoint y: 211, distance: 212.7
click at [402, 103] on input "Search Form" at bounding box center [576, 103] width 518 height 22
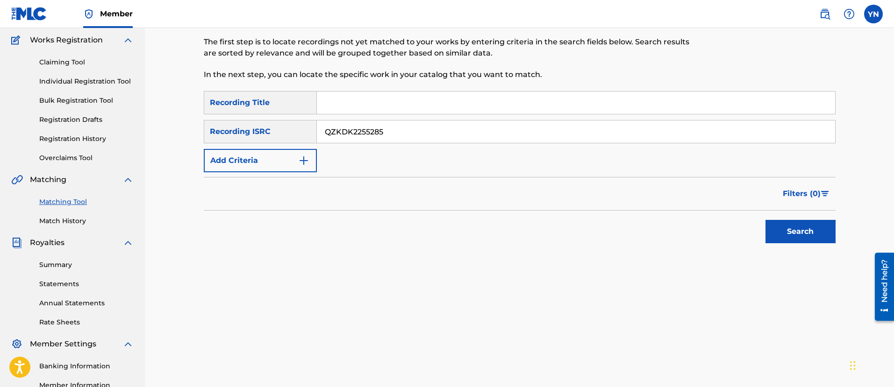
paste input "mad dogg"
type input "mad dogg"
click at [794, 222] on button "Search" at bounding box center [800, 231] width 70 height 23
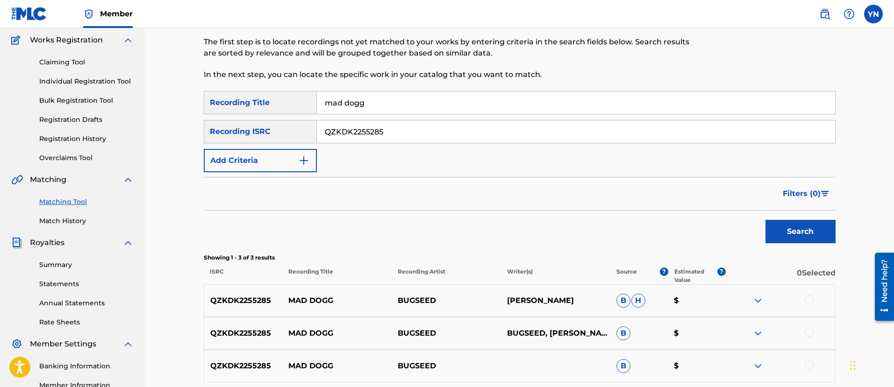
scroll to position [192, 0]
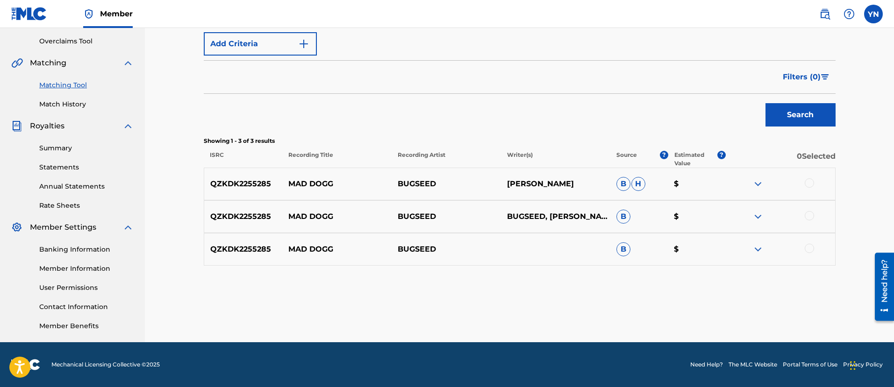
click at [812, 251] on div at bounding box center [809, 248] width 9 height 9
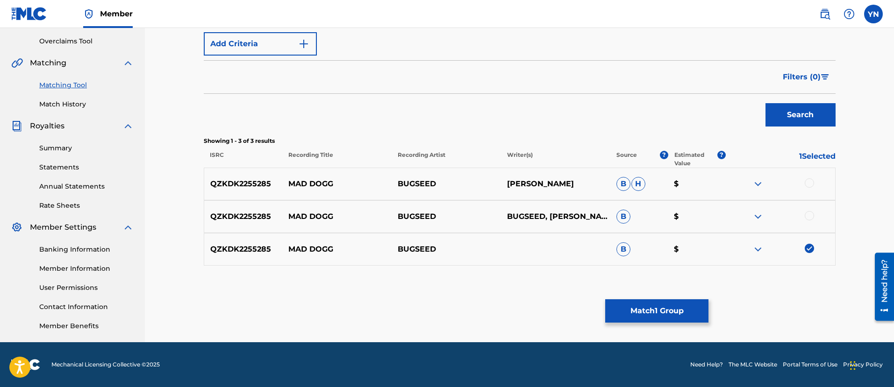
click at [809, 214] on div at bounding box center [809, 215] width 9 height 9
click at [809, 189] on div at bounding box center [780, 184] width 109 height 11
click at [811, 180] on div at bounding box center [809, 183] width 9 height 9
click at [700, 293] on div "Matching Tool The Matching Tool allows Members to match sound recordings to wor…" at bounding box center [520, 100] width 632 height 483
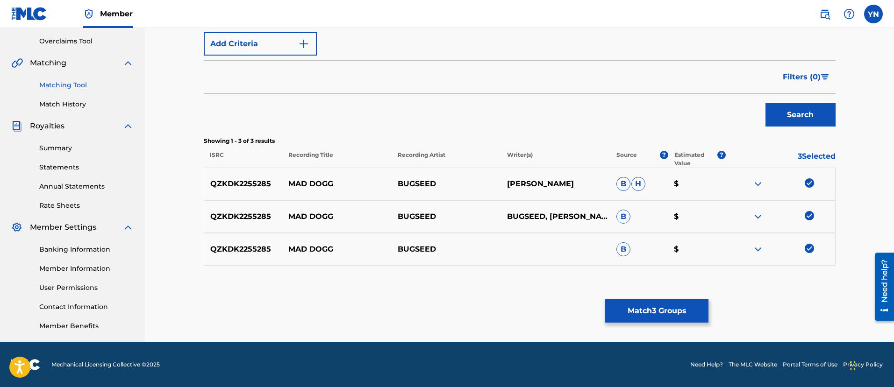
click at [693, 314] on button "Match 3 Groups" at bounding box center [656, 311] width 103 height 23
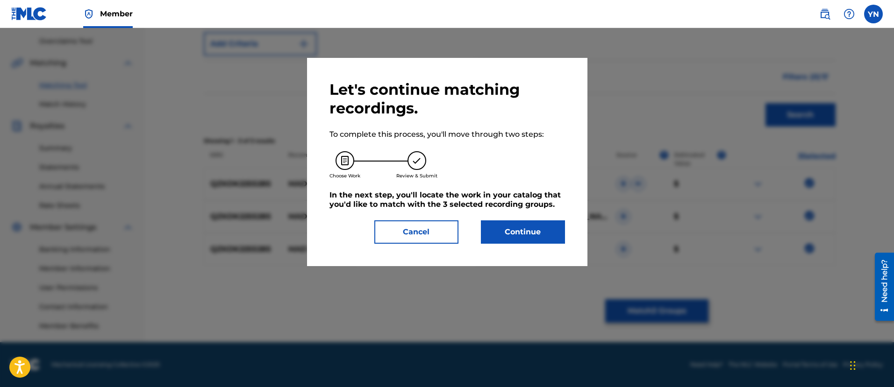
click at [543, 228] on button "Continue" at bounding box center [523, 232] width 84 height 23
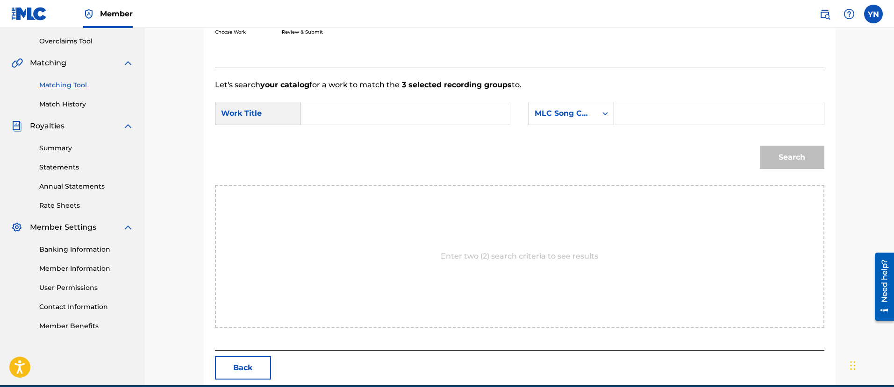
click at [474, 120] on input "Search Form" at bounding box center [404, 113] width 193 height 22
paste input "mad dogg"
type input "mad dogg"
click at [564, 114] on div "MLC Song Code" at bounding box center [563, 113] width 57 height 11
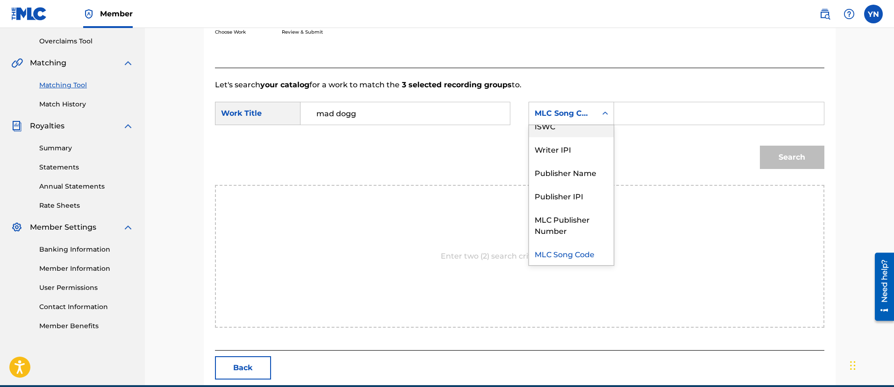
scroll to position [0, 0]
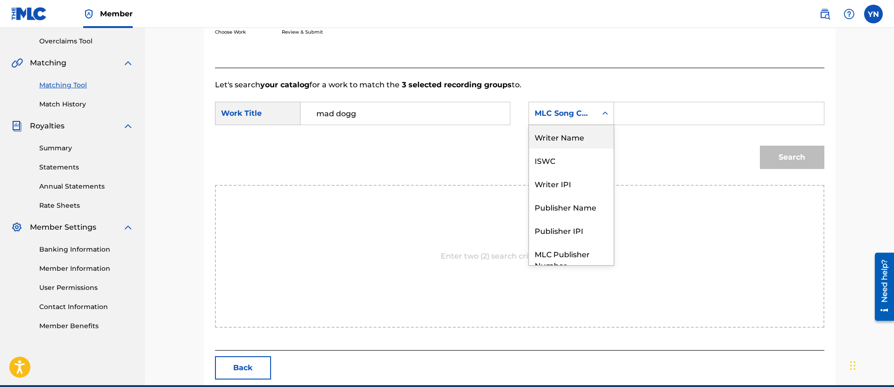
click at [580, 130] on div "Writer Name" at bounding box center [571, 136] width 85 height 23
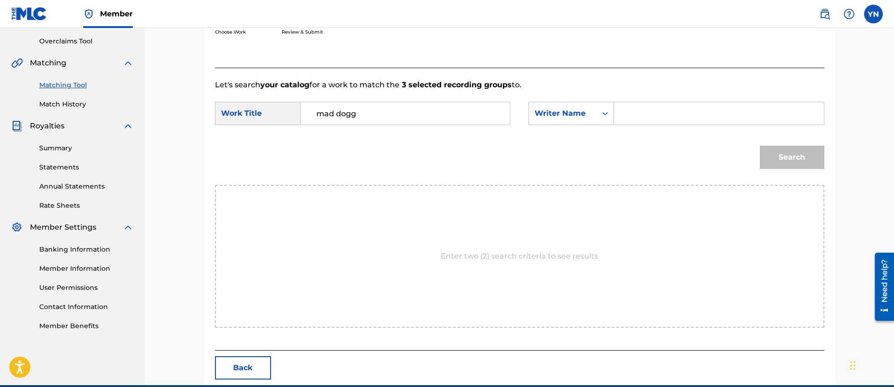
click at [663, 117] on input "Search Form" at bounding box center [718, 113] width 193 height 22
type input "[PERSON_NAME]"
click at [773, 146] on button "Search" at bounding box center [792, 157] width 64 height 23
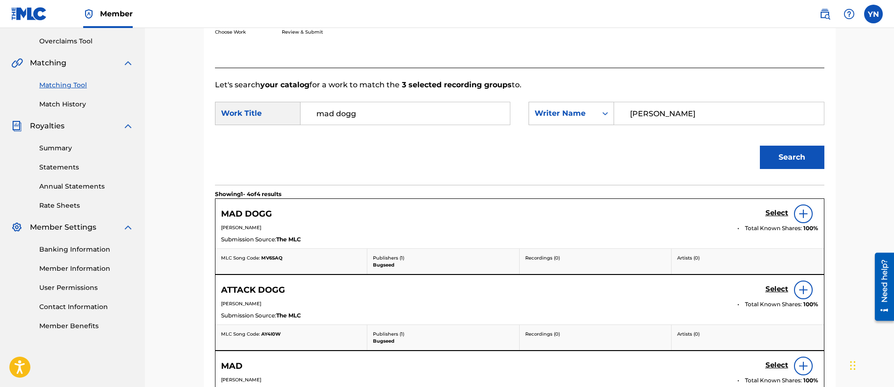
click at [779, 219] on div "Select" at bounding box center [791, 214] width 53 height 19
click at [768, 209] on h5 "Select" at bounding box center [776, 213] width 23 height 9
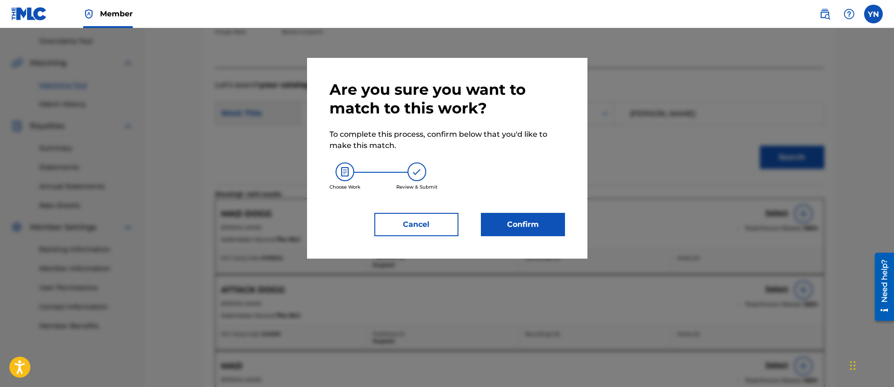
click at [553, 219] on button "Confirm" at bounding box center [523, 224] width 84 height 23
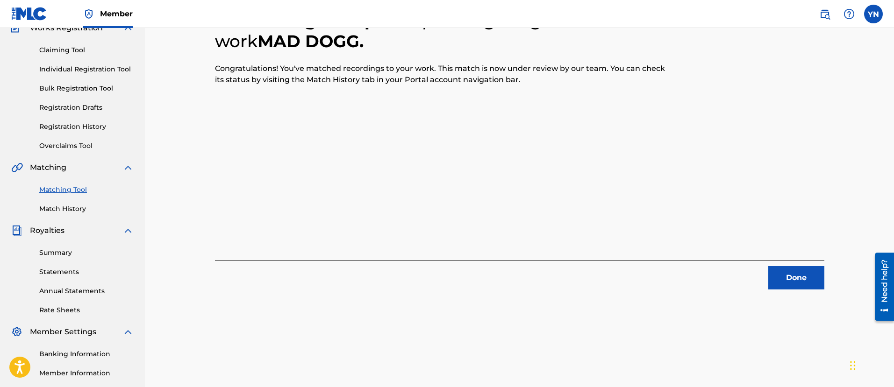
scroll to position [75, 0]
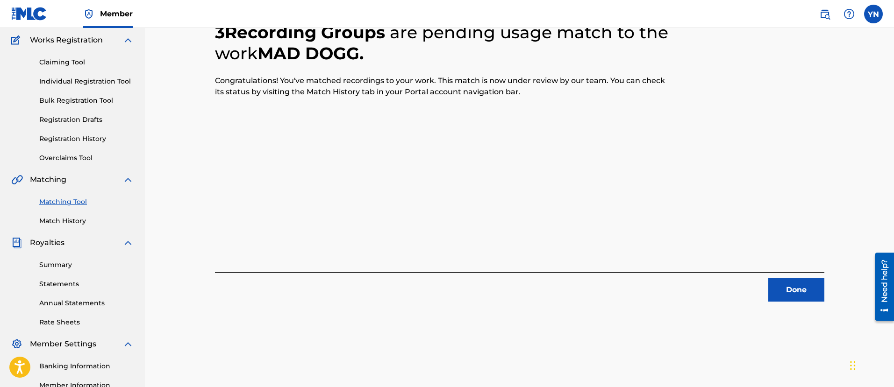
click at [783, 287] on button "Done" at bounding box center [796, 290] width 56 height 23
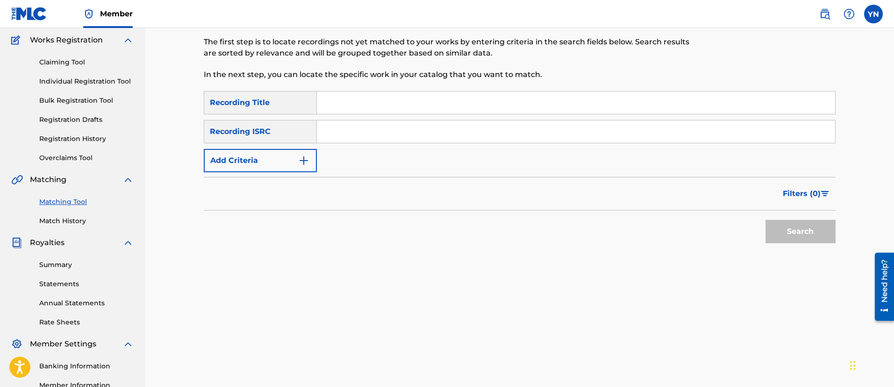
drag, startPoint x: 629, startPoint y: 198, endPoint x: 276, endPoint y: 305, distance: 369.1
click at [392, 128] on input "Search Form" at bounding box center [576, 132] width 518 height 22
paste input "QM42K2204055"
type input "QM42K2204055"
drag, startPoint x: 381, startPoint y: 148, endPoint x: 234, endPoint y: 293, distance: 206.2
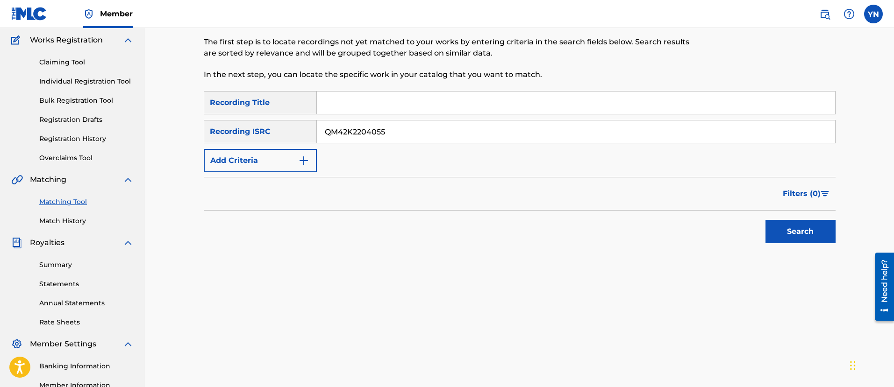
click at [406, 110] on input "Search Form" at bounding box center [576, 103] width 518 height 22
paste input "horsefeathers"
type input "horsefeathers"
click at [783, 241] on button "Search" at bounding box center [800, 231] width 70 height 23
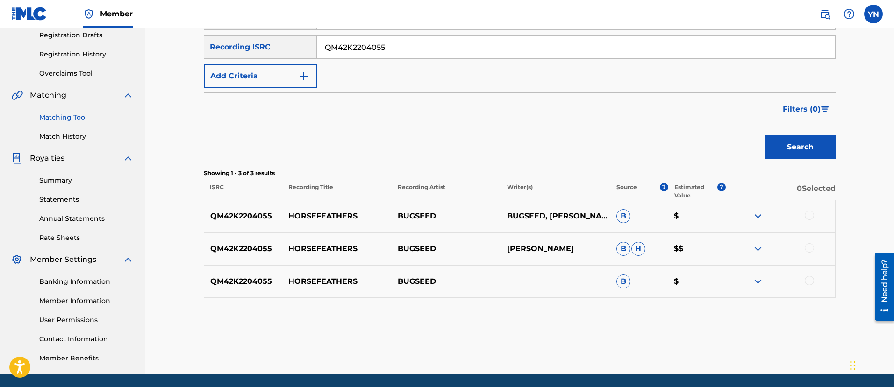
scroll to position [192, 0]
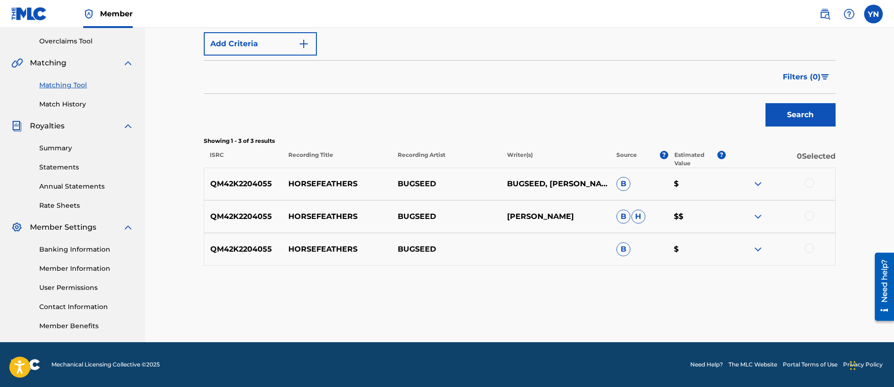
click at [807, 252] on div at bounding box center [809, 248] width 9 height 9
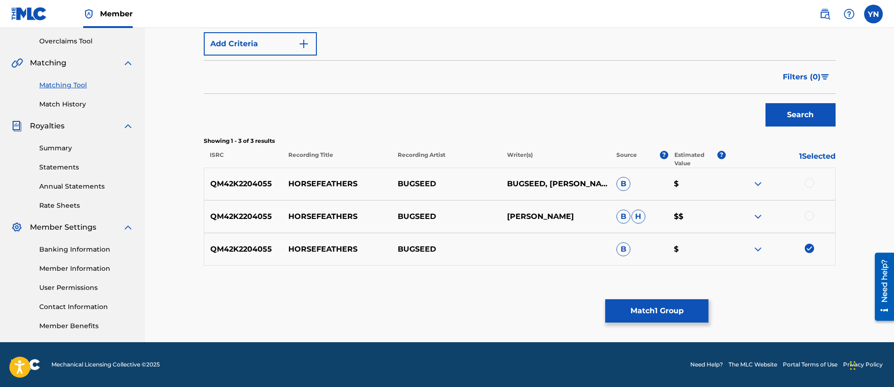
click at [807, 216] on div at bounding box center [809, 215] width 9 height 9
click at [810, 181] on div at bounding box center [809, 183] width 9 height 9
click at [680, 317] on button "Match 3 Groups" at bounding box center [656, 311] width 103 height 23
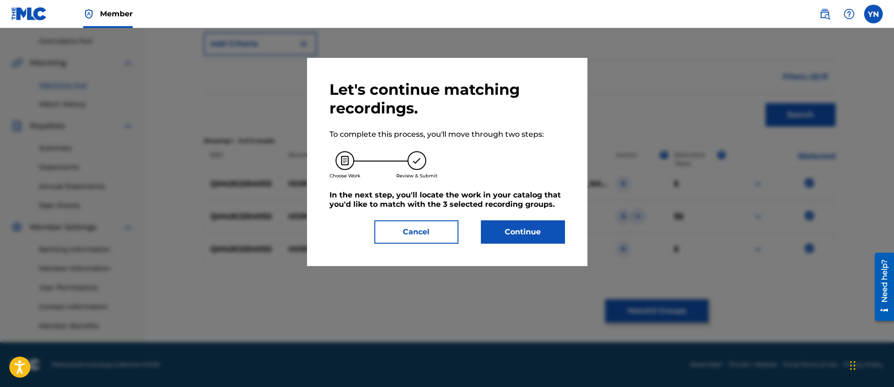
click at [556, 236] on button "Continue" at bounding box center [523, 232] width 84 height 23
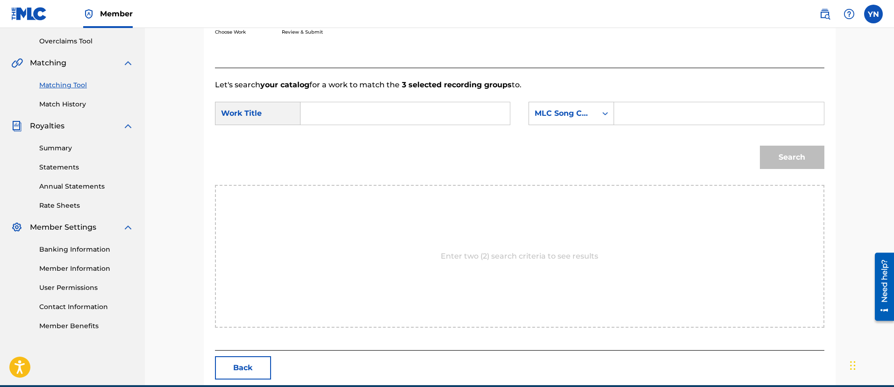
click at [434, 115] on input "Search Form" at bounding box center [404, 113] width 193 height 22
paste input "horsefeathers"
type input "horsefeathers"
click at [561, 113] on div "MLC Song Code" at bounding box center [563, 113] width 57 height 11
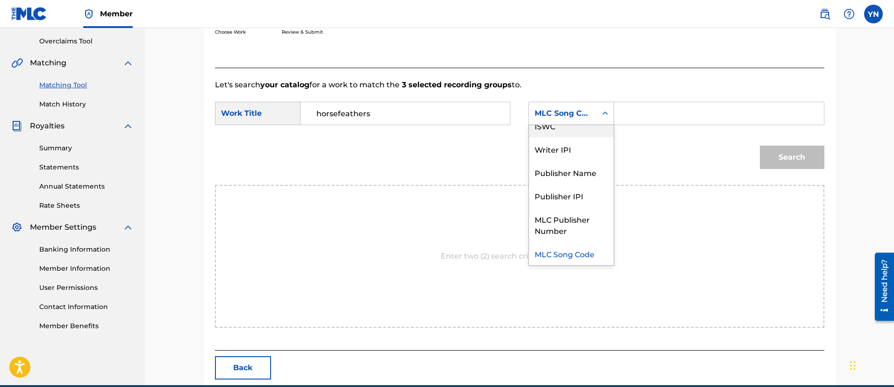
scroll to position [0, 0]
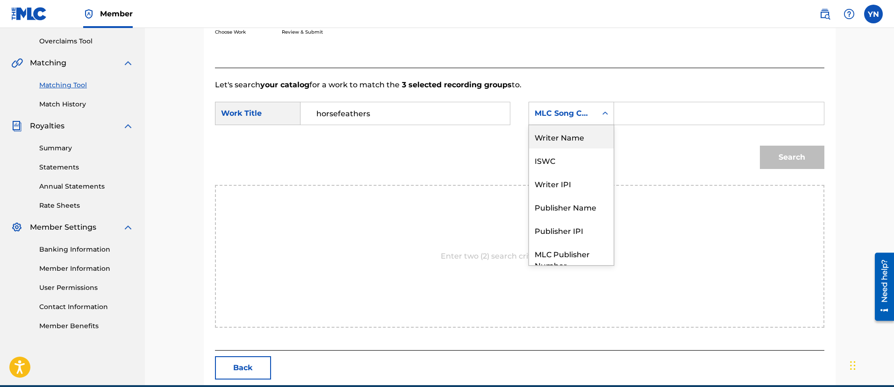
click at [576, 143] on div "Writer Name" at bounding box center [571, 136] width 85 height 23
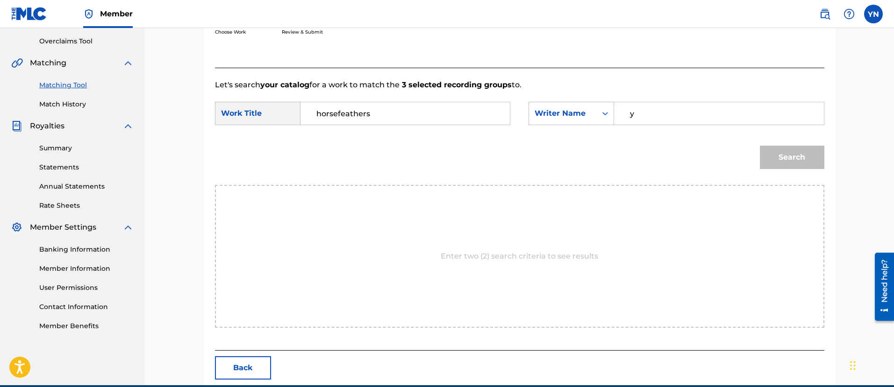
click at [642, 118] on input "y" at bounding box center [718, 113] width 193 height 22
type input "[PERSON_NAME]"
click at [793, 154] on button "Search" at bounding box center [792, 157] width 64 height 23
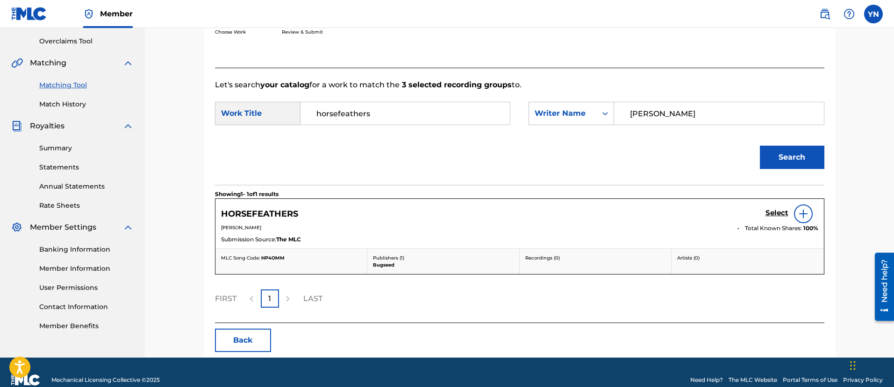
click at [767, 212] on h5 "Select" at bounding box center [776, 213] width 23 height 9
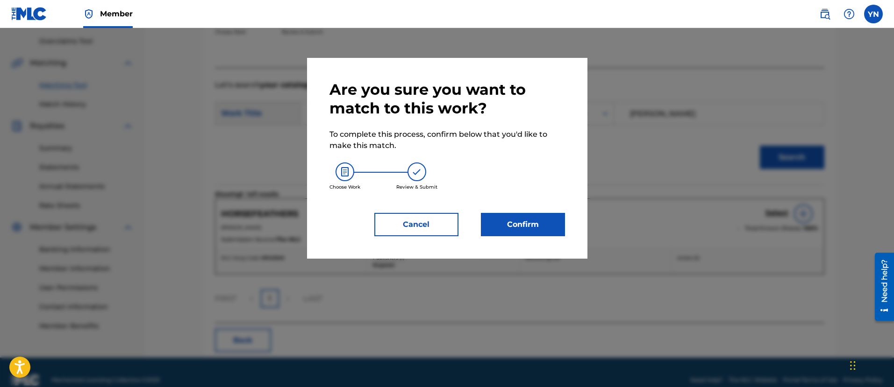
click at [560, 225] on button "Confirm" at bounding box center [523, 224] width 84 height 23
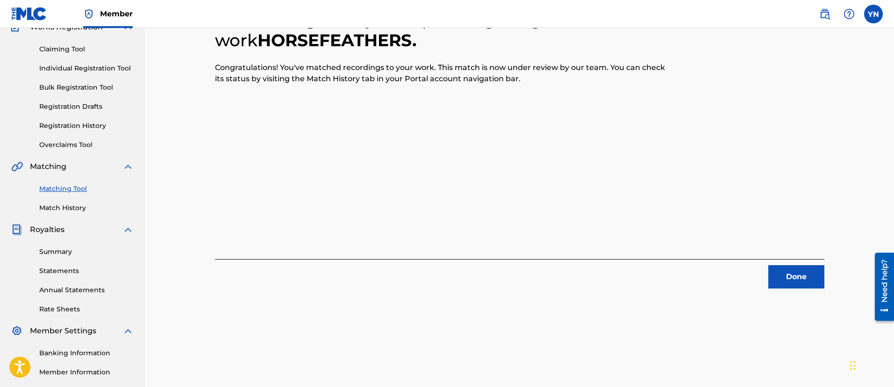
scroll to position [75, 0]
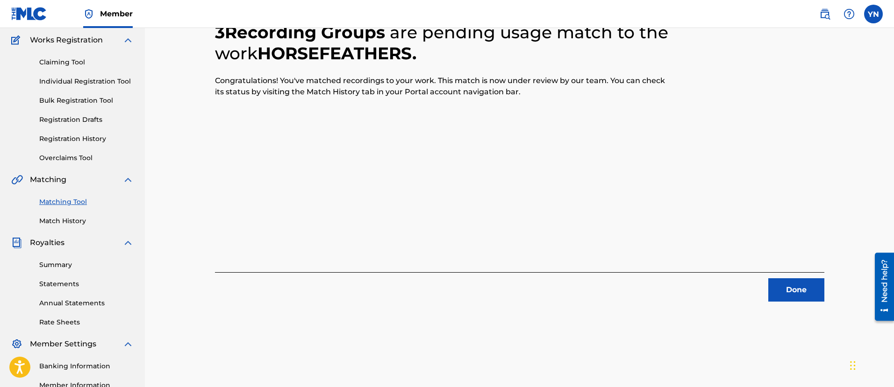
click at [786, 279] on button "Done" at bounding box center [796, 290] width 56 height 23
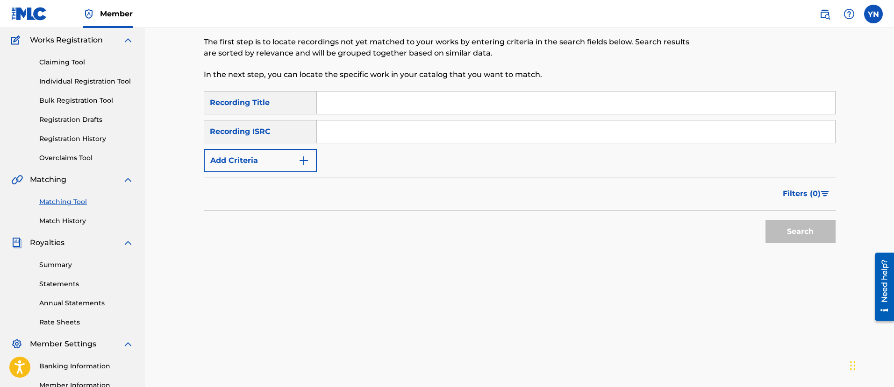
drag, startPoint x: 629, startPoint y: 244, endPoint x: 280, endPoint y: 257, distance: 349.8
click at [387, 133] on input "Search Form" at bounding box center [576, 132] width 518 height 22
paste input "QM42K2295612"
type input "QM42K2295612"
drag, startPoint x: 366, startPoint y: 185, endPoint x: 241, endPoint y: 247, distance: 139.8
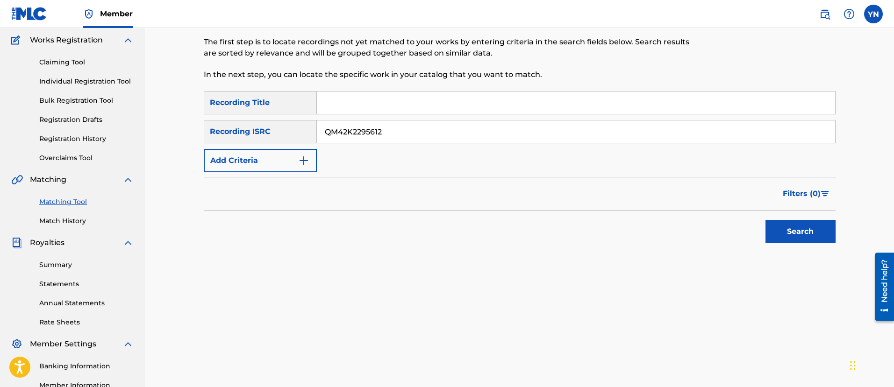
click at [410, 100] on input "Search Form" at bounding box center [576, 103] width 518 height 22
paste input "mind [PERSON_NAME]"
type input "mind [PERSON_NAME]"
click at [787, 221] on button "Search" at bounding box center [800, 231] width 70 height 23
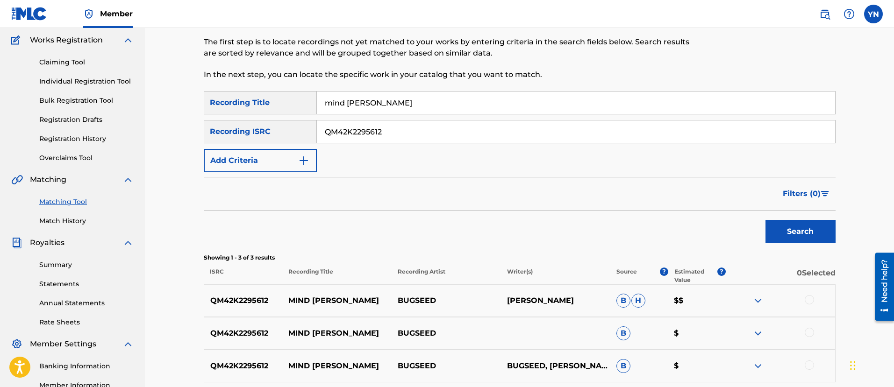
scroll to position [192, 0]
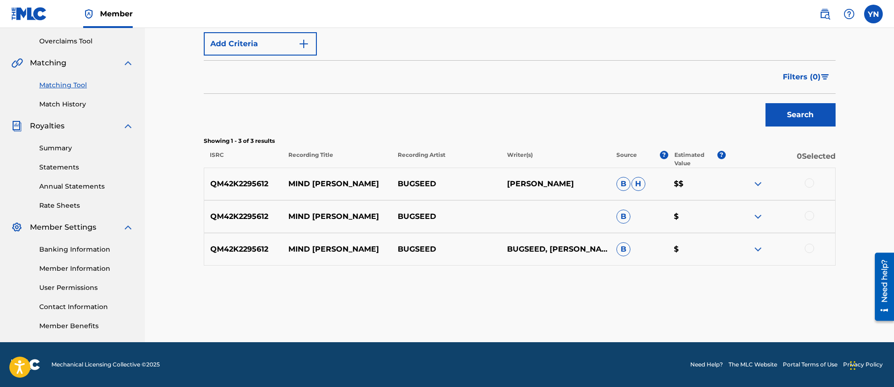
click at [809, 248] on div at bounding box center [809, 248] width 9 height 9
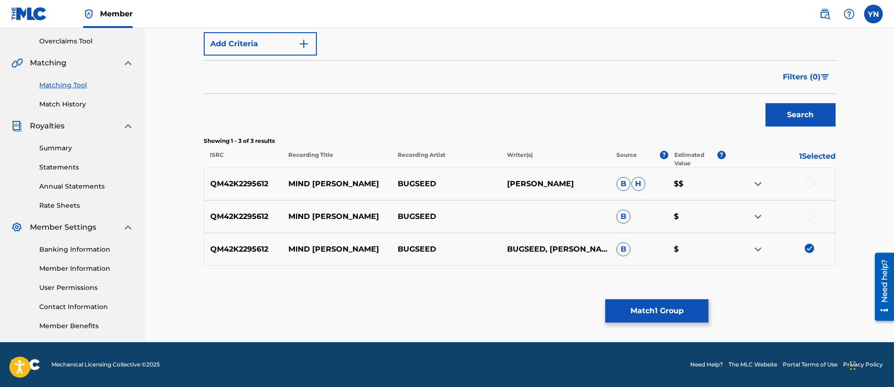
click at [812, 215] on div at bounding box center [809, 215] width 9 height 9
click at [808, 179] on div at bounding box center [809, 183] width 9 height 9
click at [667, 311] on button "Match 3 Groups" at bounding box center [656, 311] width 103 height 23
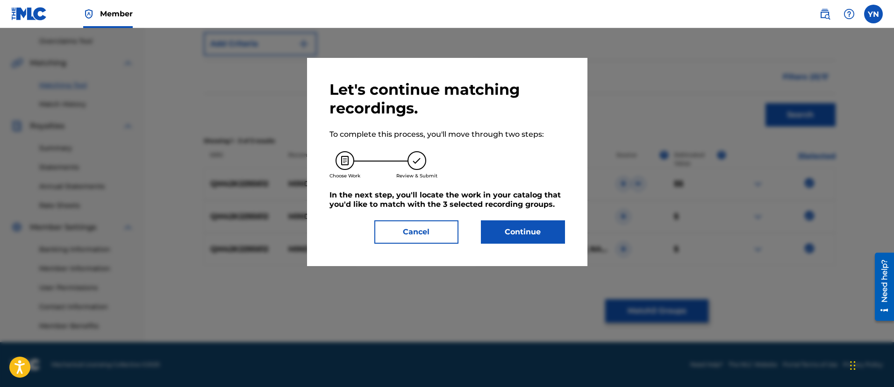
click at [556, 227] on button "Continue" at bounding box center [523, 232] width 84 height 23
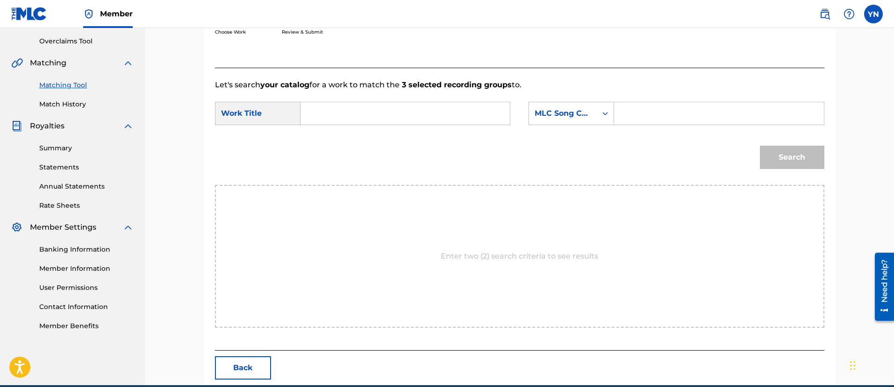
scroll to position [75, 0]
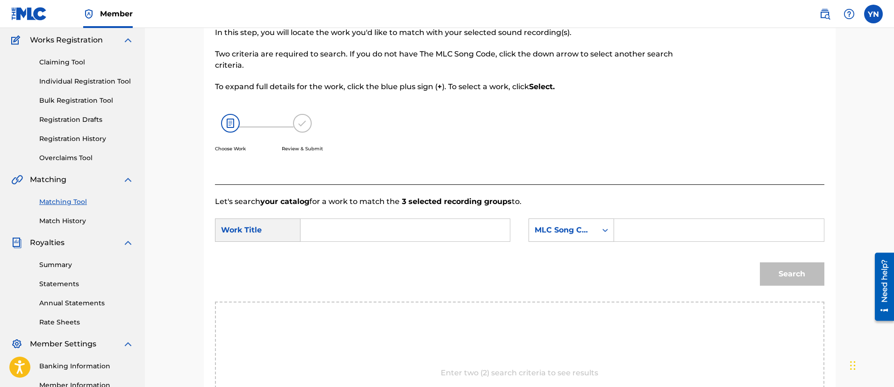
click at [471, 231] on input "Search Form" at bounding box center [404, 230] width 193 height 22
paste input "mind [PERSON_NAME]"
type input "mind [PERSON_NAME]"
click at [546, 230] on div "MLC Song Code" at bounding box center [563, 230] width 57 height 11
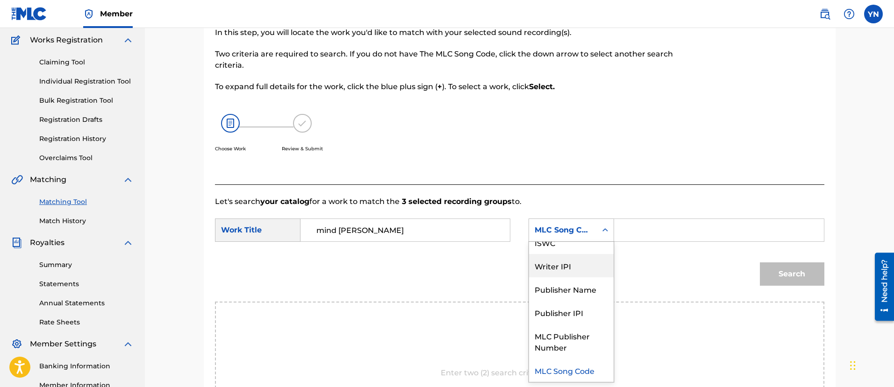
scroll to position [0, 0]
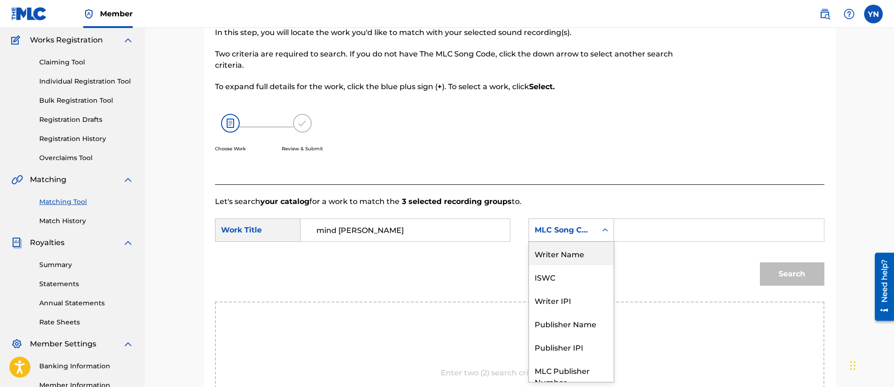
click at [568, 245] on div "Writer Name" at bounding box center [571, 253] width 85 height 23
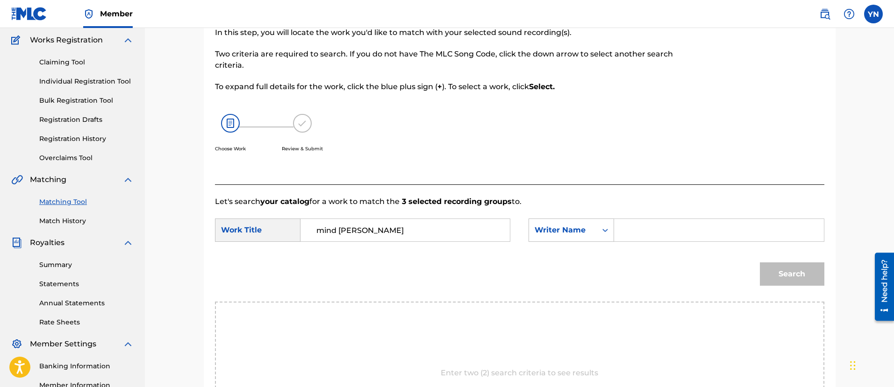
click at [647, 230] on input "Search Form" at bounding box center [718, 230] width 193 height 22
type input "[PERSON_NAME]"
click at [807, 271] on button "Search" at bounding box center [792, 274] width 64 height 23
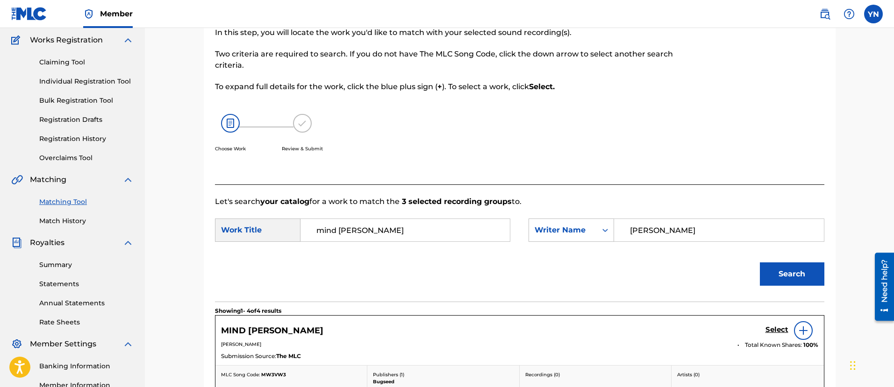
scroll to position [192, 0]
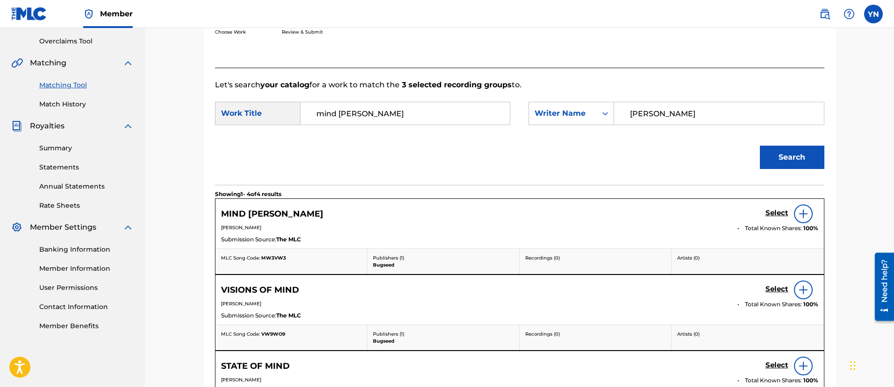
click at [774, 213] on h5 "Select" at bounding box center [776, 213] width 23 height 9
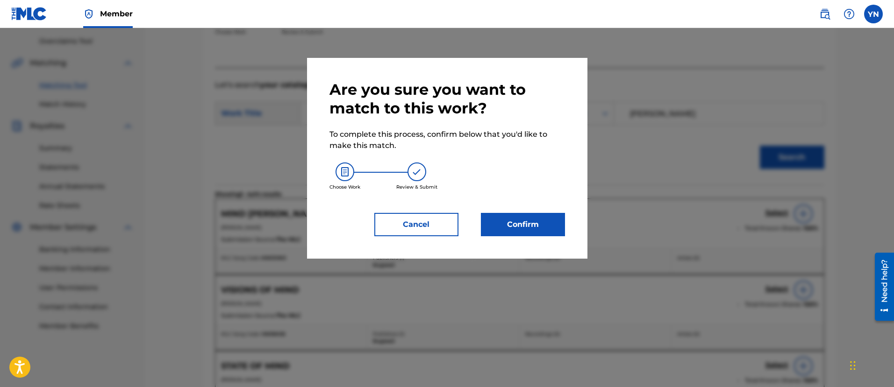
click at [543, 222] on button "Confirm" at bounding box center [523, 224] width 84 height 23
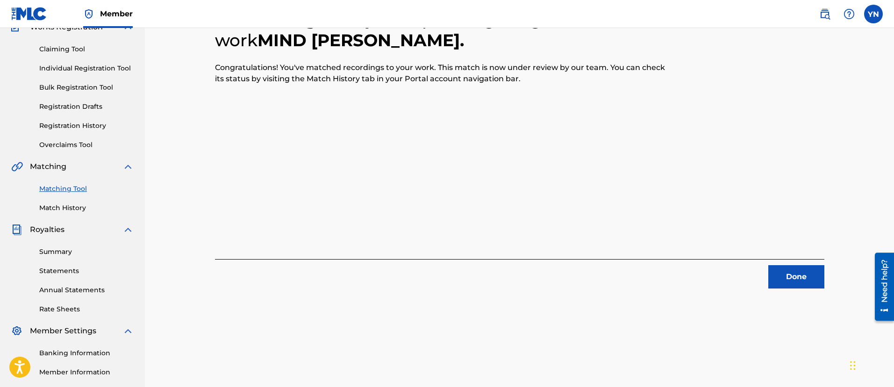
scroll to position [75, 0]
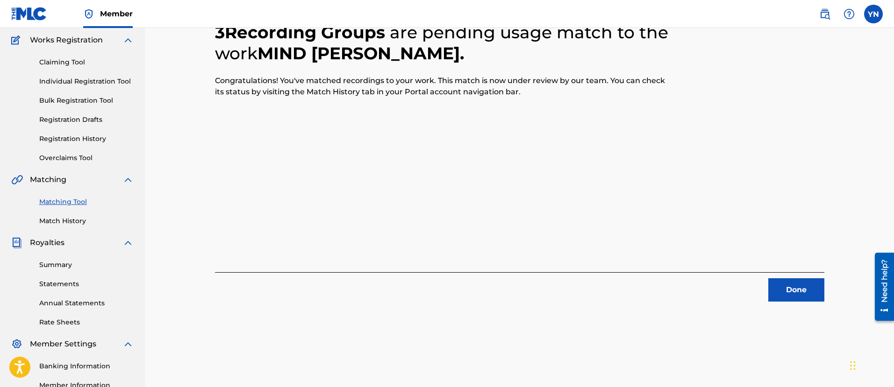
click at [798, 289] on button "Done" at bounding box center [796, 290] width 56 height 23
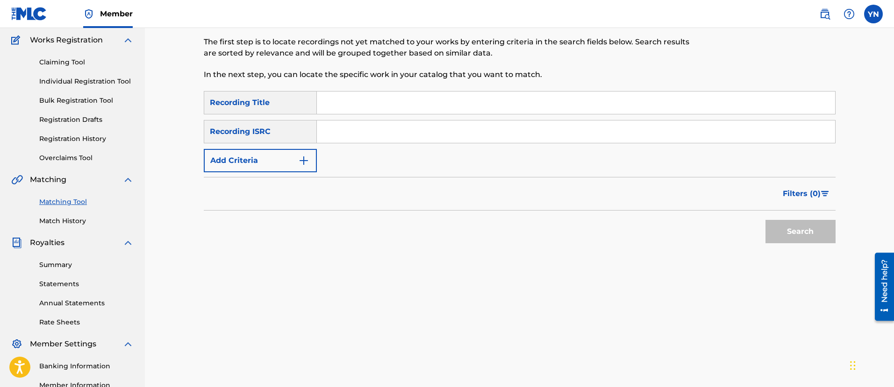
drag, startPoint x: 470, startPoint y: 315, endPoint x: 271, endPoint y: 218, distance: 222.0
click at [357, 140] on input "Search Form" at bounding box center [576, 132] width 518 height 22
paste input "QM42K2219190"
type input "QM42K2219190"
drag, startPoint x: 349, startPoint y: 188, endPoint x: 220, endPoint y: 203, distance: 129.9
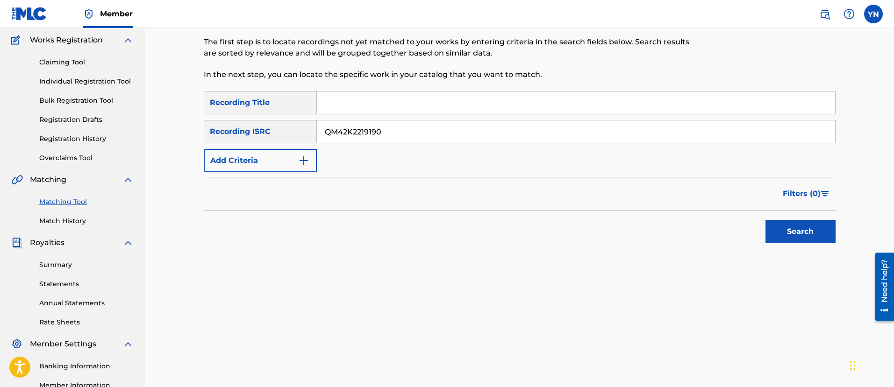
click at [362, 104] on input "Search Form" at bounding box center [576, 103] width 518 height 22
paste input "slipslop"
type input "slipslop"
click at [776, 232] on button "Search" at bounding box center [800, 231] width 70 height 23
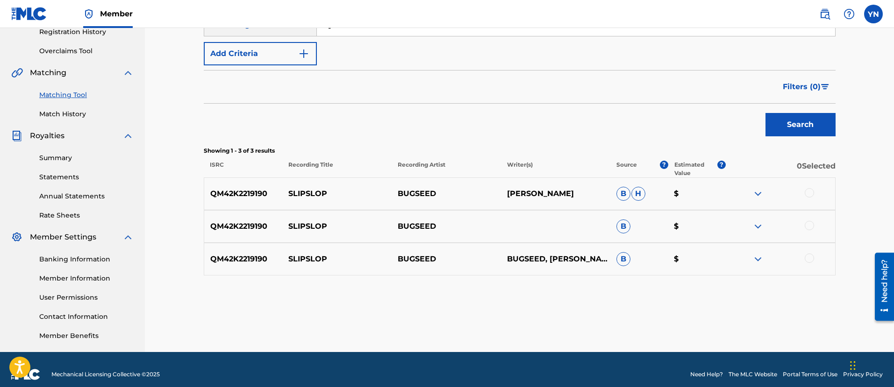
scroll to position [192, 0]
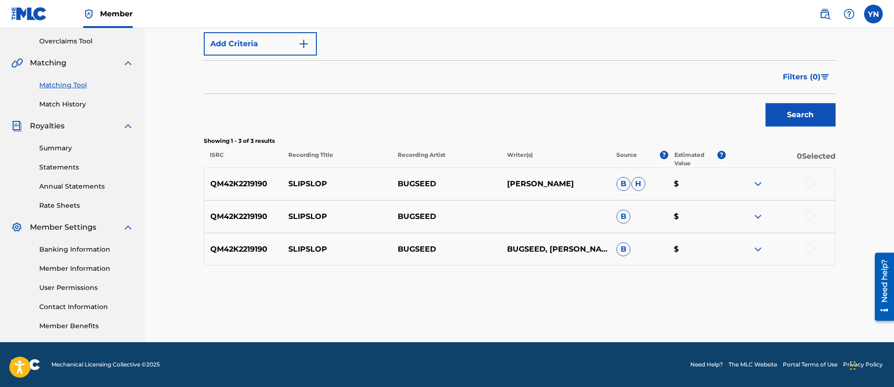
click at [810, 246] on div at bounding box center [809, 248] width 9 height 9
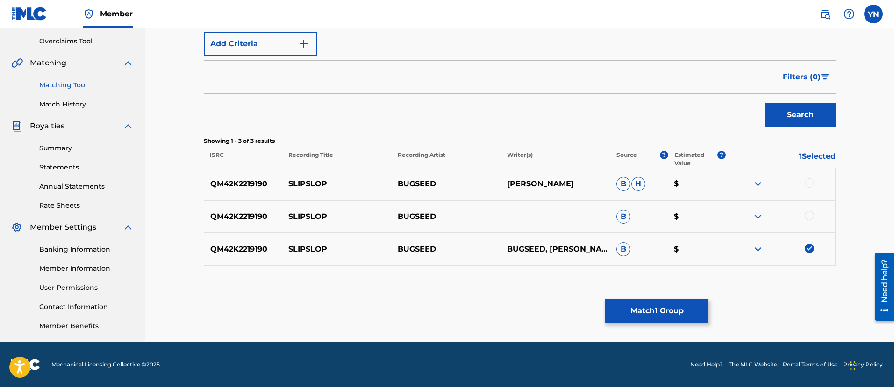
click at [812, 217] on div at bounding box center [809, 215] width 9 height 9
click at [809, 183] on div at bounding box center [809, 183] width 9 height 9
click at [679, 307] on button "Match 3 Groups" at bounding box center [656, 311] width 103 height 23
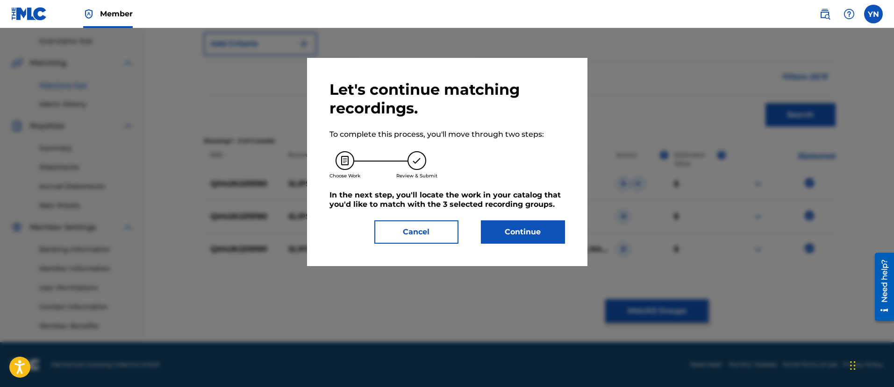
click at [529, 232] on button "Continue" at bounding box center [523, 232] width 84 height 23
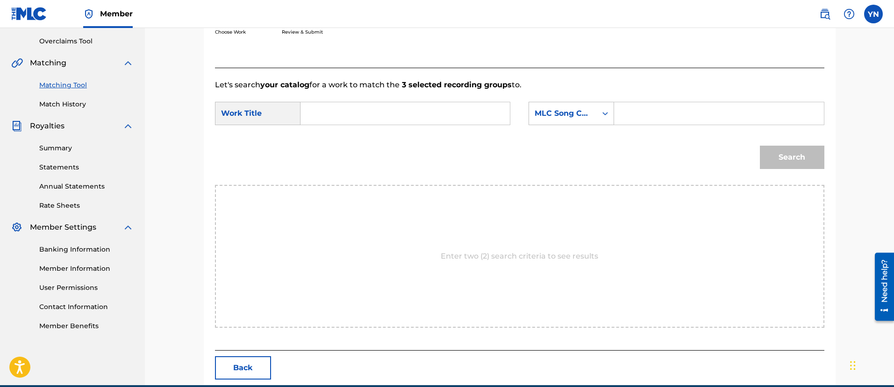
click at [428, 115] on input "Search Form" at bounding box center [404, 113] width 193 height 22
paste input "slipslop"
type input "slipslop"
click at [573, 122] on div "MLC Song Code" at bounding box center [572, 113] width 86 height 23
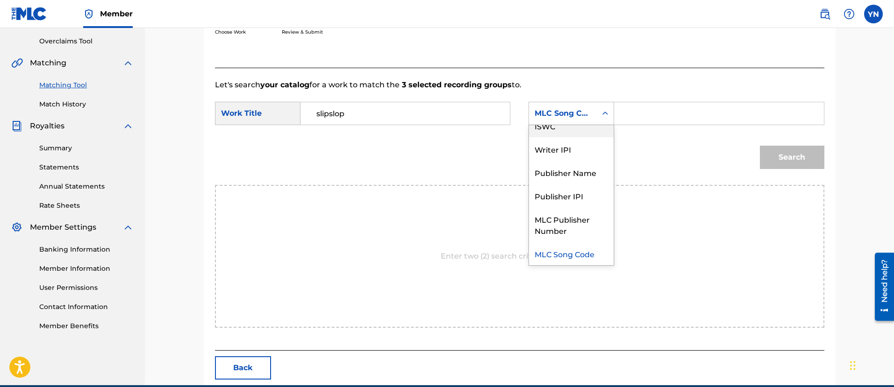
scroll to position [0, 0]
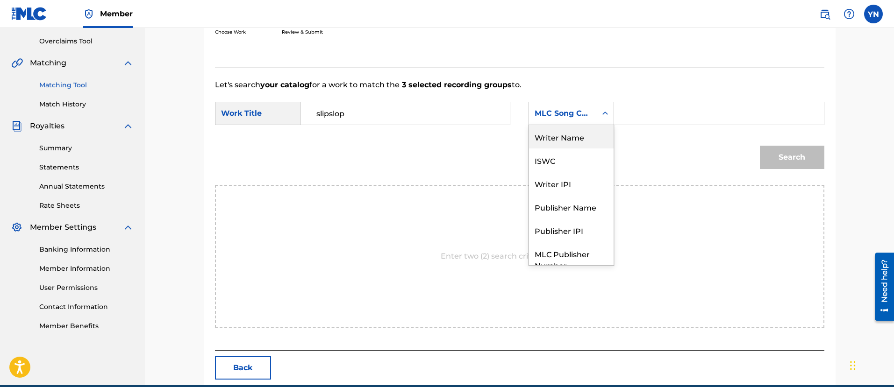
click at [584, 145] on div "Writer Name" at bounding box center [571, 136] width 85 height 23
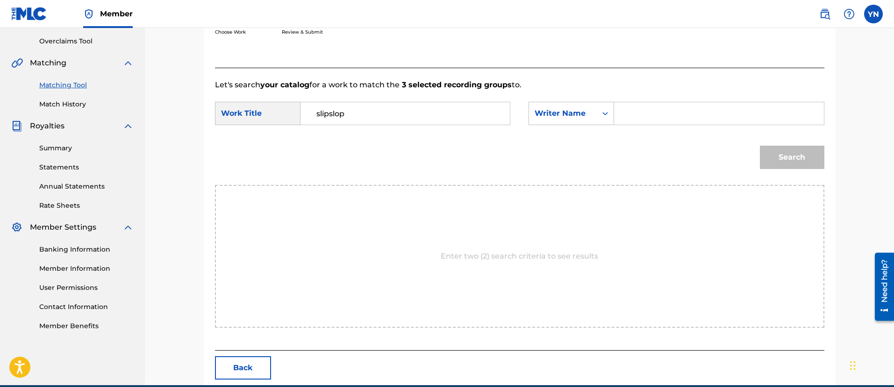
click at [625, 117] on input "Search Form" at bounding box center [718, 113] width 193 height 22
type input "[PERSON_NAME]"
click at [774, 171] on div "Search" at bounding box center [789, 154] width 69 height 37
click at [774, 160] on button "Search" at bounding box center [792, 157] width 64 height 23
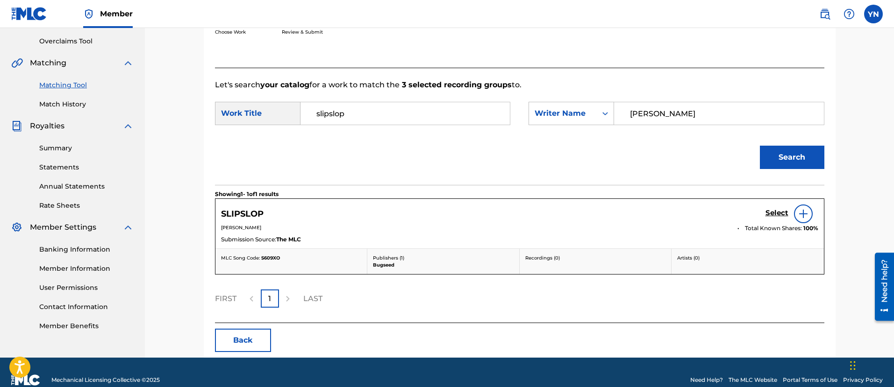
click at [784, 213] on h5 "Select" at bounding box center [776, 213] width 23 height 9
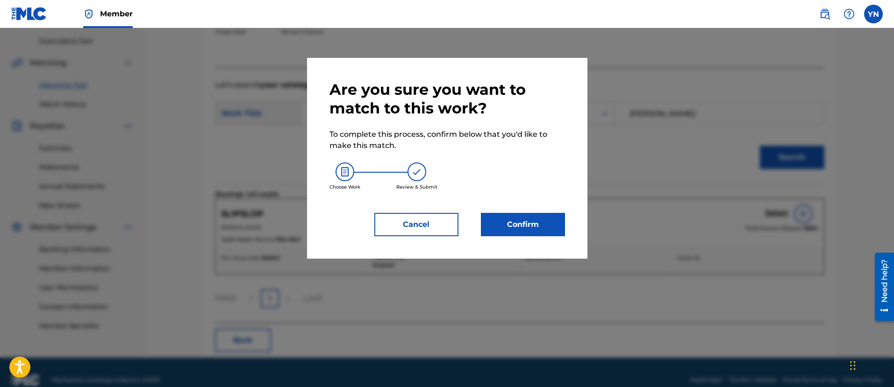
click at [539, 220] on button "Confirm" at bounding box center [523, 224] width 84 height 23
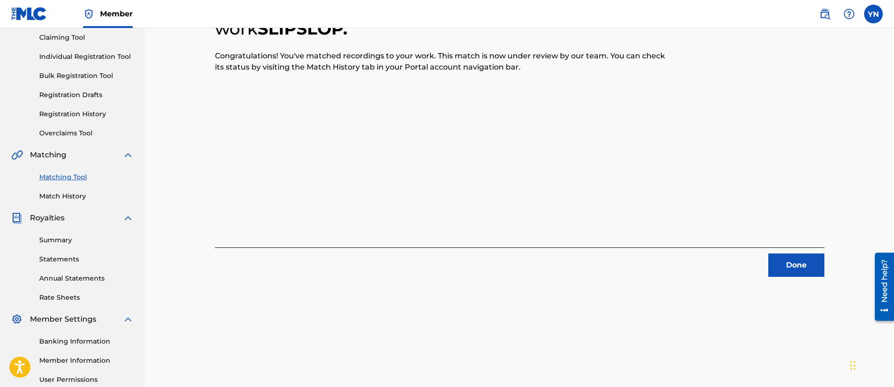
scroll to position [75, 0]
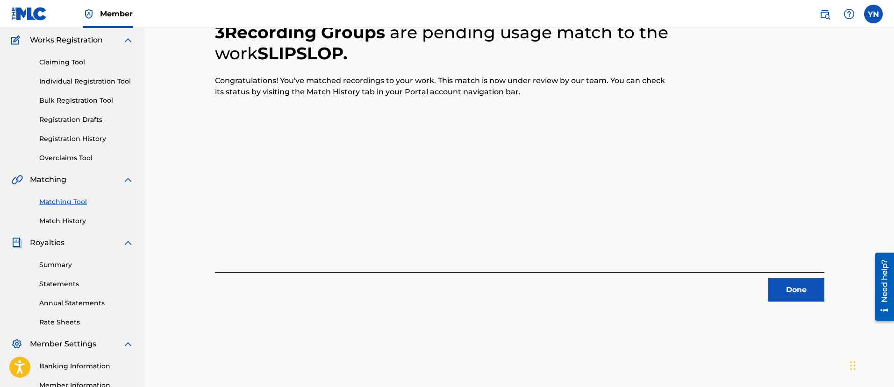
click at [804, 293] on button "Done" at bounding box center [796, 290] width 56 height 23
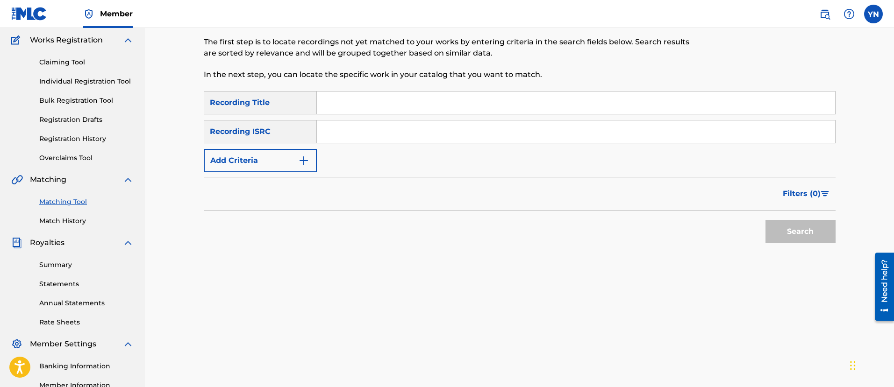
drag, startPoint x: 608, startPoint y: 319, endPoint x: 282, endPoint y: 296, distance: 326.5
click at [393, 138] on input "Search Form" at bounding box center [576, 132] width 518 height 22
paste input "QZKDK2212638"
type input "QZKDK2212638"
drag, startPoint x: 460, startPoint y: 209, endPoint x: 304, endPoint y: 95, distance: 193.4
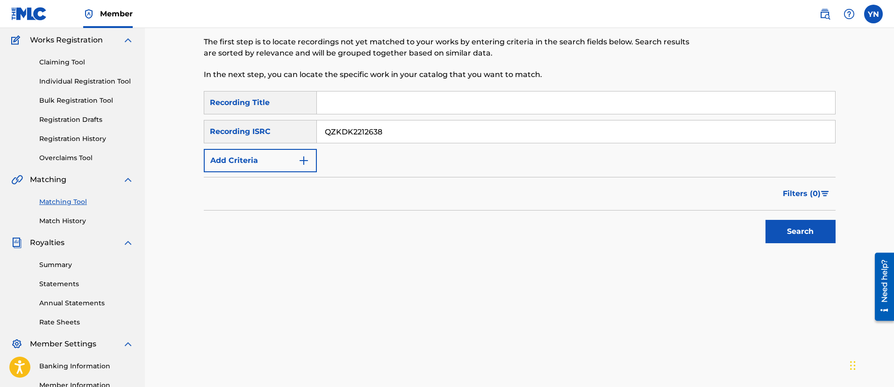
paste input "crystal vision"
type input "crystal vision"
click at [813, 236] on button "Search" at bounding box center [800, 231] width 70 height 23
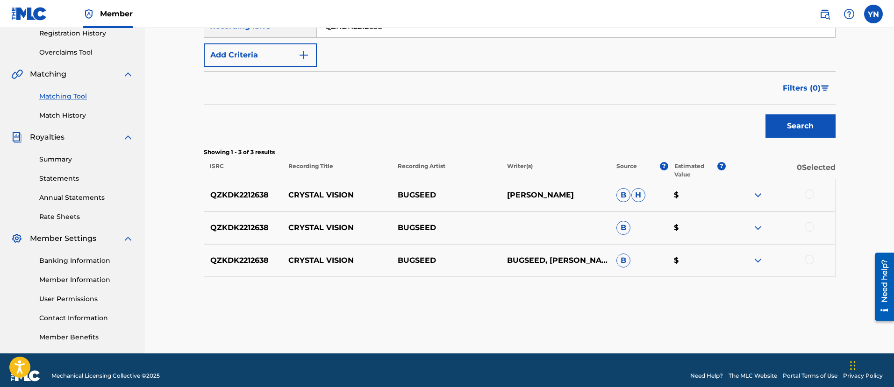
scroll to position [192, 0]
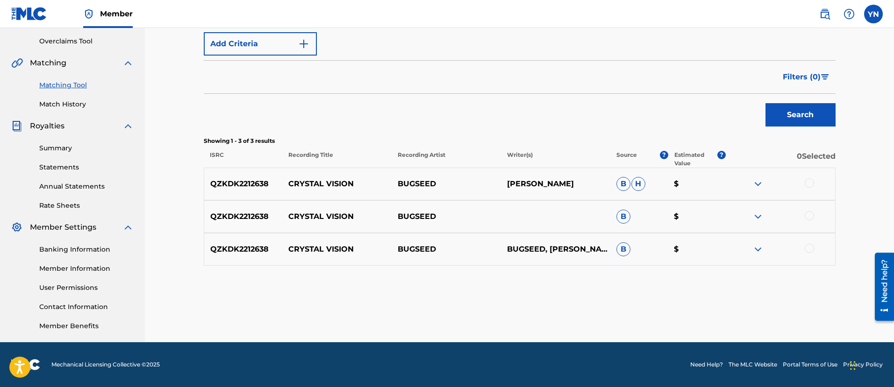
click at [811, 250] on div at bounding box center [809, 248] width 9 height 9
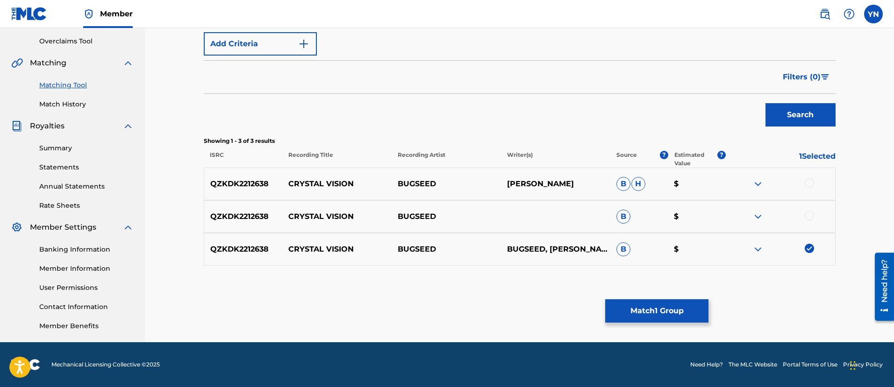
click at [811, 216] on div at bounding box center [809, 215] width 9 height 9
click at [813, 180] on div at bounding box center [809, 183] width 9 height 9
click at [671, 298] on div "Matching Tool The Matching Tool allows Members to match sound recordings to wor…" at bounding box center [520, 100] width 632 height 483
click at [671, 305] on button "Match 3 Groups" at bounding box center [656, 311] width 103 height 23
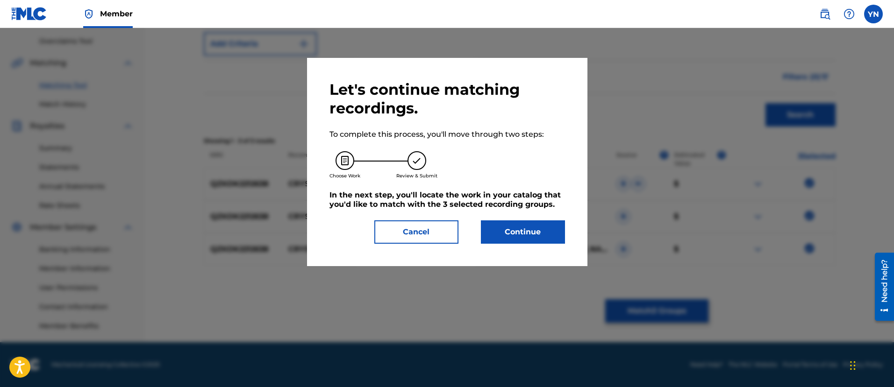
click at [548, 239] on button "Continue" at bounding box center [523, 232] width 84 height 23
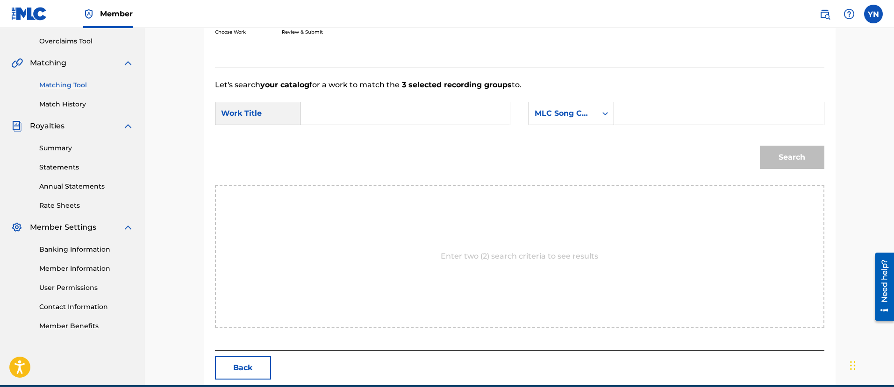
click at [419, 97] on form "SearchWithCriteria842bc3b5-9266-45cf-bb45-655cea9acd4d Work Title SearchWithCri…" at bounding box center [519, 138] width 609 height 94
drag, startPoint x: 418, startPoint y: 103, endPoint x: 418, endPoint y: 109, distance: 5.6
click at [418, 109] on input "Search Form" at bounding box center [404, 113] width 193 height 22
paste input "crystal vision"
type input "crystal vision"
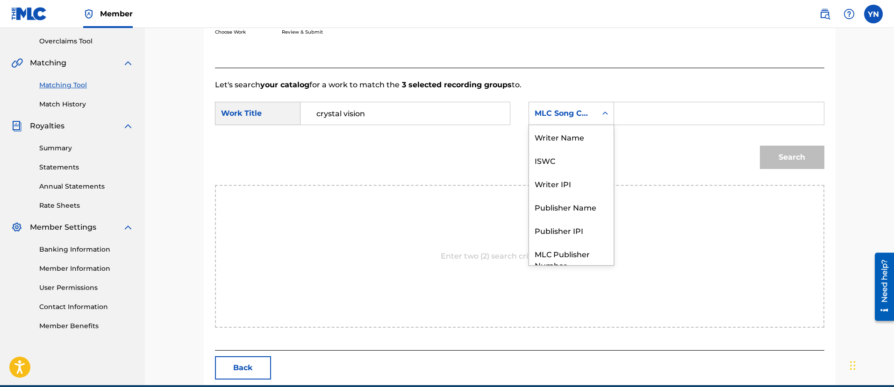
click at [575, 106] on div "MLC Song Code" at bounding box center [563, 114] width 68 height 18
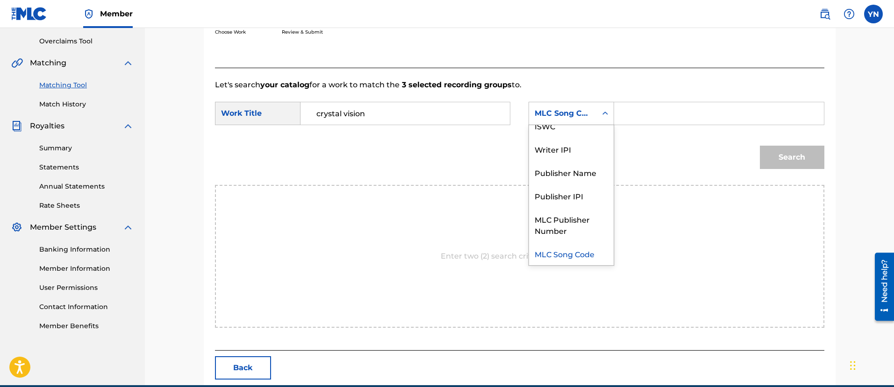
scroll to position [0, 0]
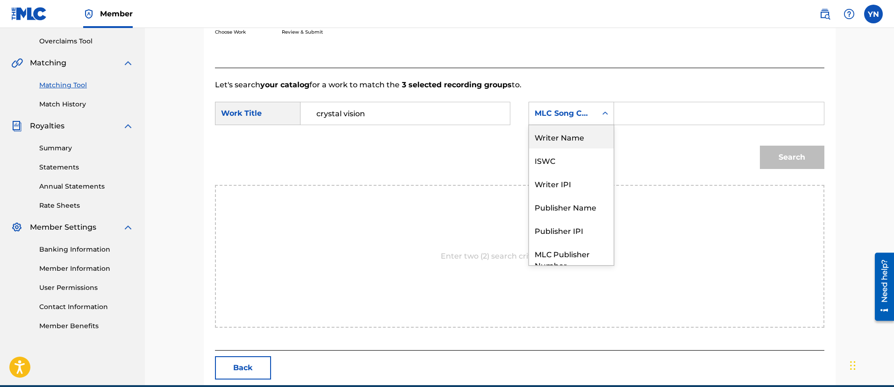
click at [576, 126] on div "Writer Name" at bounding box center [571, 136] width 85 height 23
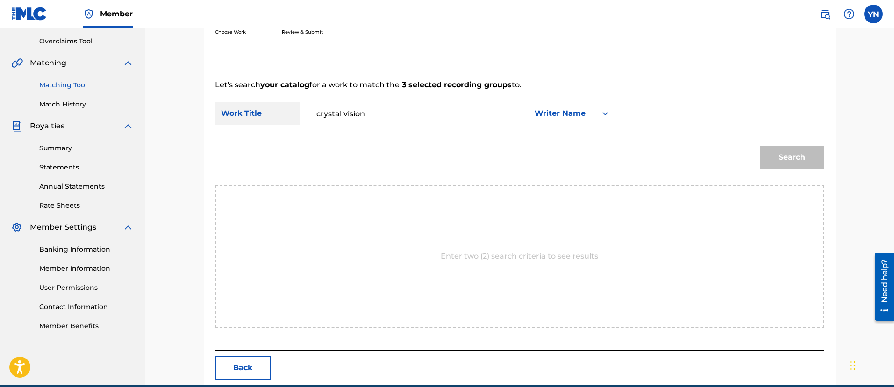
click at [641, 113] on input "Search Form" at bounding box center [718, 113] width 193 height 22
type input "[PERSON_NAME]"
drag, startPoint x: 791, startPoint y: 144, endPoint x: 791, endPoint y: 154, distance: 9.8
click at [791, 154] on div "Search" at bounding box center [789, 154] width 69 height 37
click at [791, 156] on button "Search" at bounding box center [792, 157] width 64 height 23
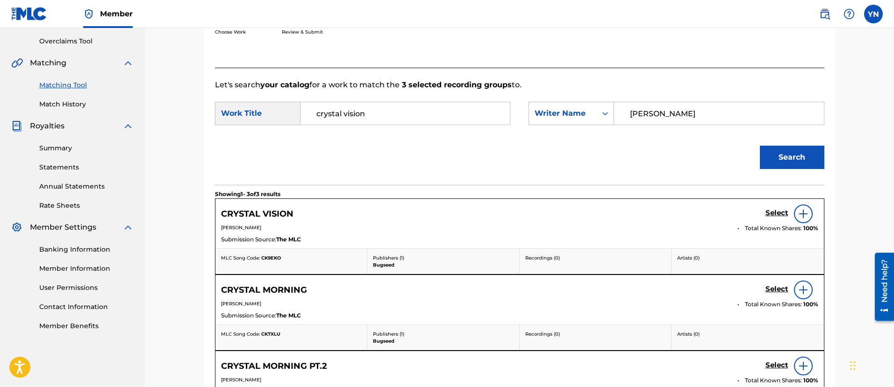
click at [765, 210] on div "CRYSTAL VISION Select" at bounding box center [519, 214] width 597 height 19
click at [767, 212] on h5 "Select" at bounding box center [776, 213] width 23 height 9
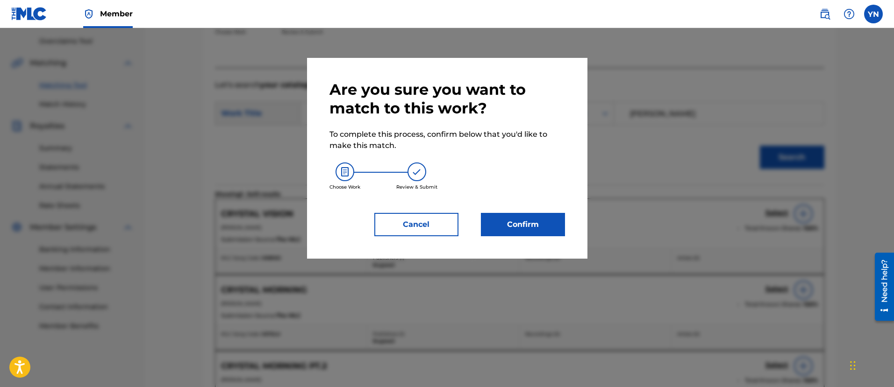
click at [492, 223] on button "Confirm" at bounding box center [523, 224] width 84 height 23
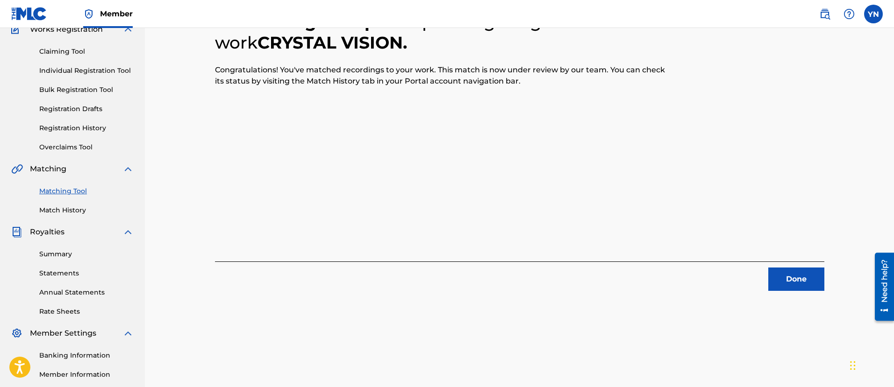
scroll to position [75, 0]
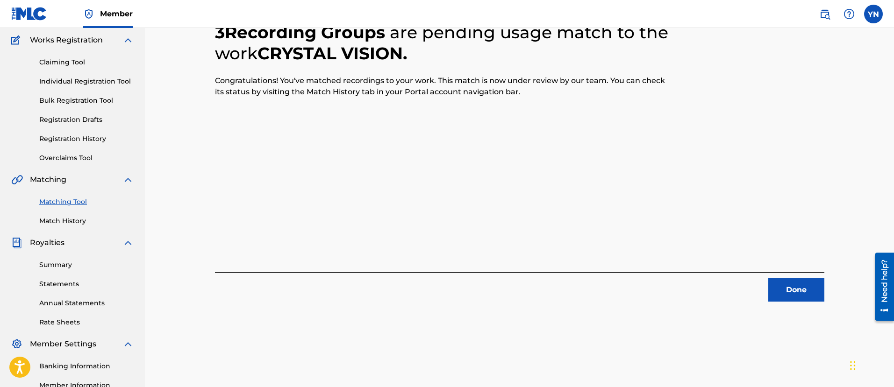
click at [784, 279] on button "Done" at bounding box center [796, 290] width 56 height 23
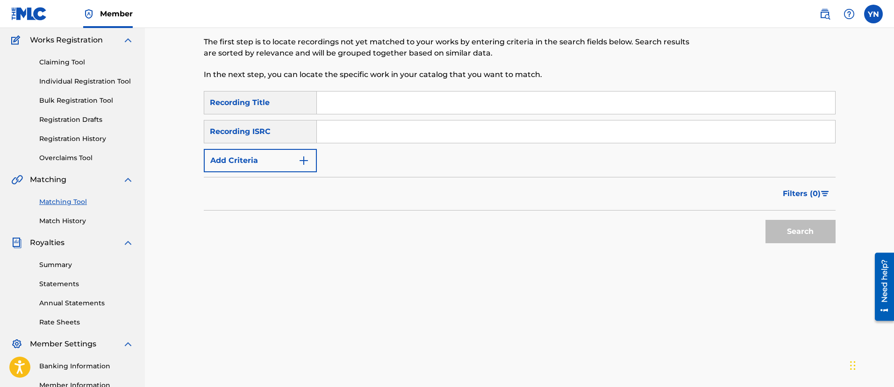
click at [67, 220] on link "Match History" at bounding box center [86, 221] width 94 height 10
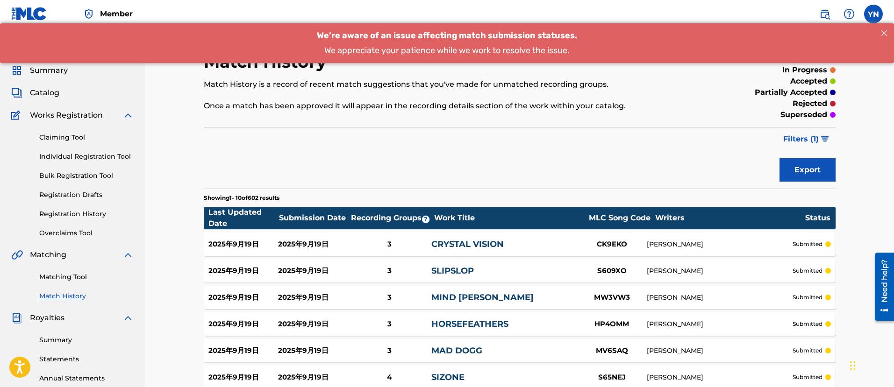
click at [49, 66] on span "Summary" at bounding box center [49, 70] width 38 height 11
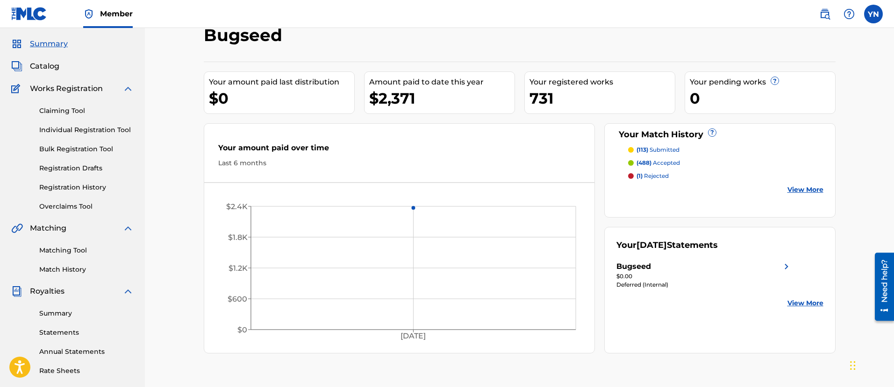
drag, startPoint x: 599, startPoint y: 240, endPoint x: 598, endPoint y: 259, distance: 18.7
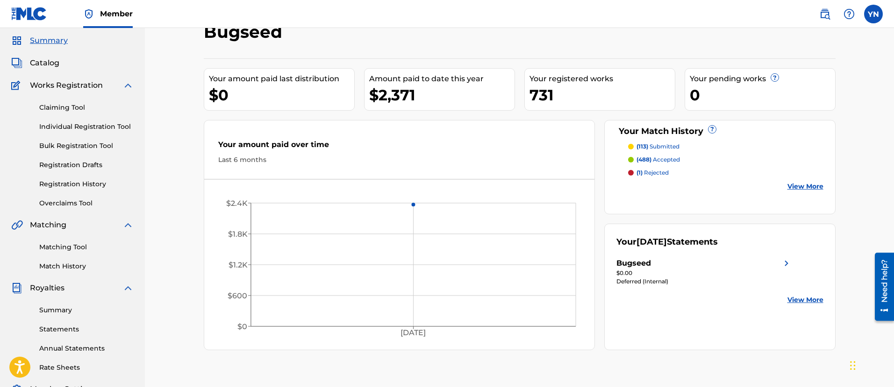
click at [653, 175] on p "(1) rejected" at bounding box center [652, 173] width 32 height 8
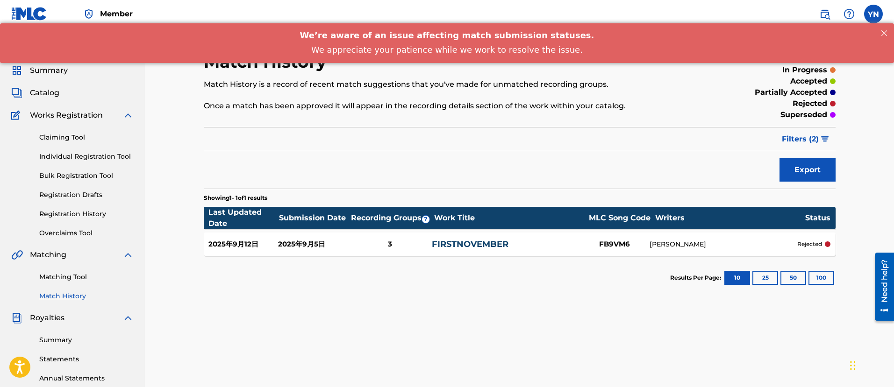
drag, startPoint x: 600, startPoint y: 257, endPoint x: 605, endPoint y: 262, distance: 7.6
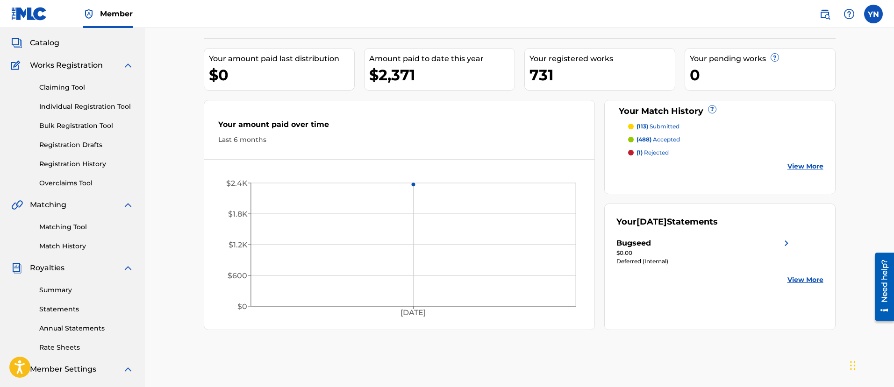
scroll to position [30, 0]
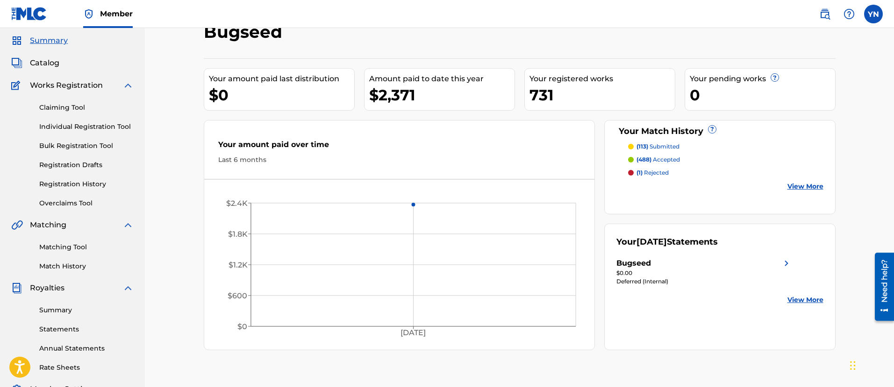
click at [630, 251] on div "Your [DATE] Statements Bugseed $0.00 Deferred (Internal) View More" at bounding box center [719, 287] width 231 height 127
click at [638, 263] on div "Bugseed" at bounding box center [633, 263] width 35 height 11
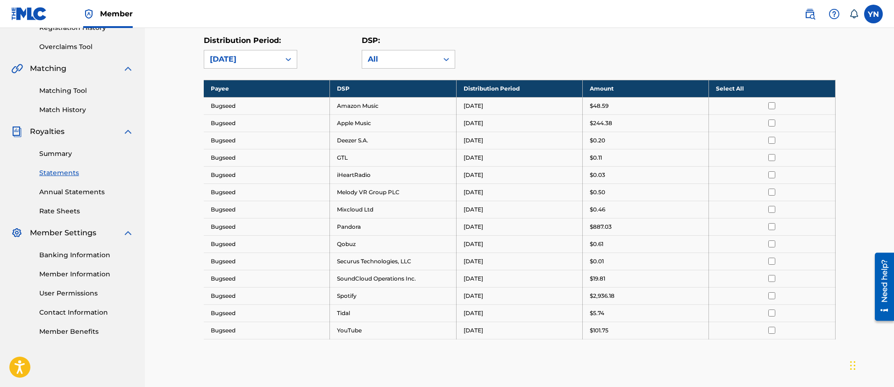
scroll to position [221, 0]
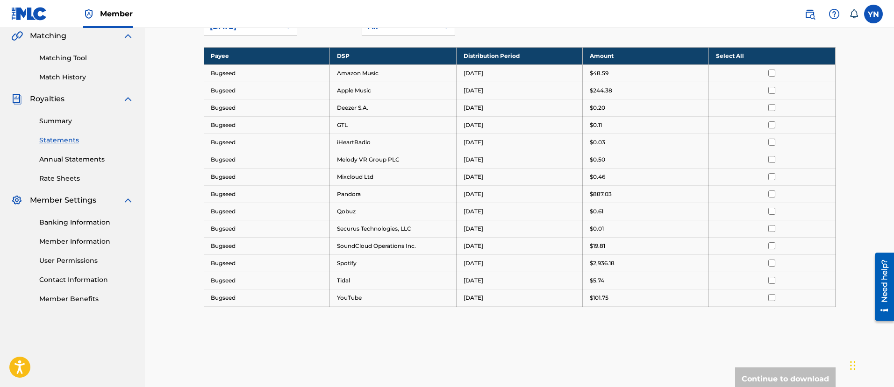
drag, startPoint x: 573, startPoint y: 253, endPoint x: 582, endPoint y: 285, distance: 33.4
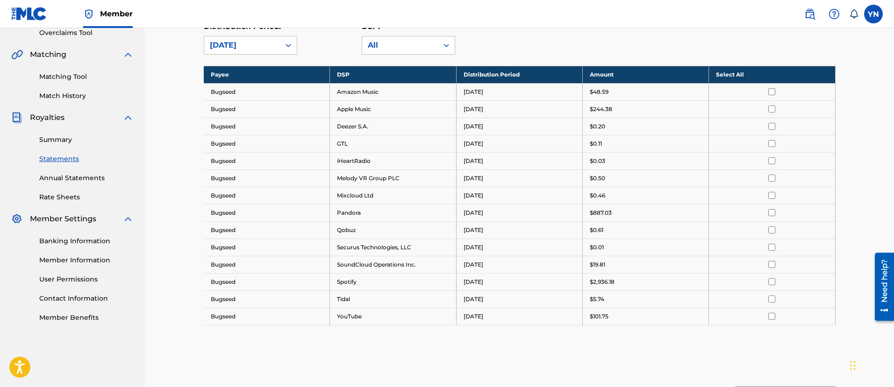
scroll to position [198, 0]
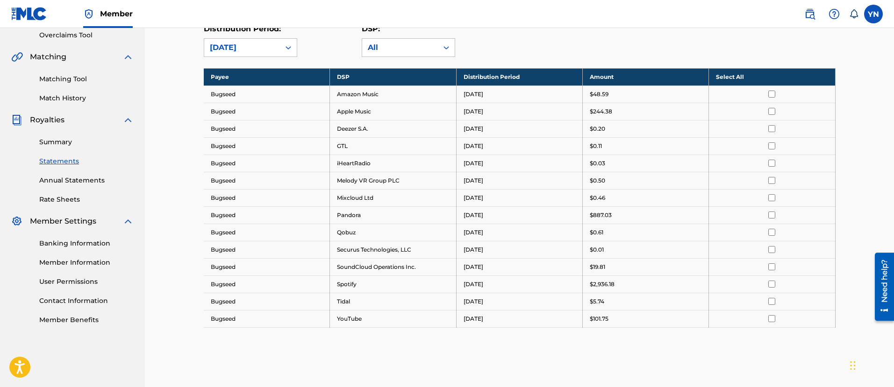
drag, startPoint x: 582, startPoint y: 302, endPoint x: 570, endPoint y: 290, distance: 16.9
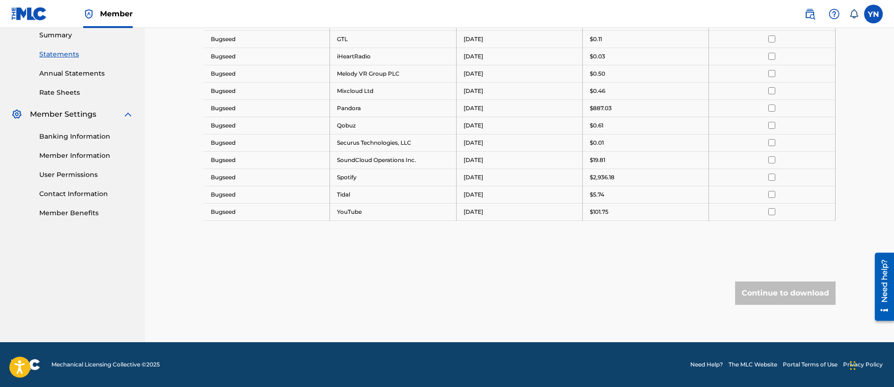
scroll to position [188, 0]
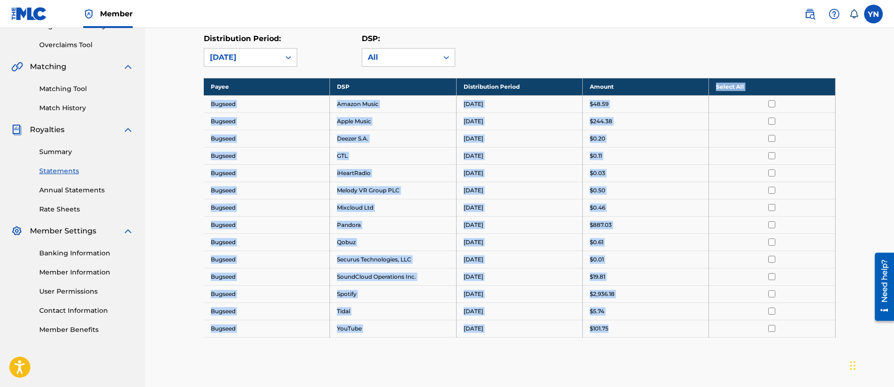
drag, startPoint x: 631, startPoint y: 335, endPoint x: 625, endPoint y: 83, distance: 252.0
click at [626, 83] on tbody "Payee DSP Distribution Period Amount Select All Bugseed Amazon Music September …" at bounding box center [520, 207] width 632 height 259
copy tbody "Select All Bugseed Amazon Music September 2025 $48.59 Bugseed Apple Music Septe…"
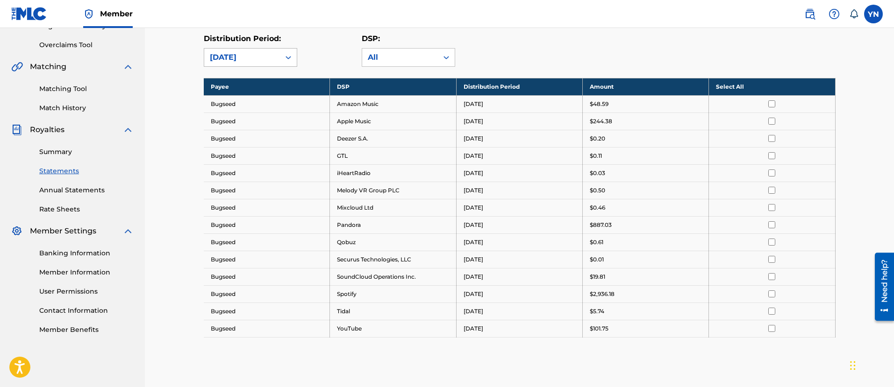
click at [261, 56] on div "[DATE]" at bounding box center [242, 57] width 64 height 11
click at [257, 97] on div "August 2025" at bounding box center [250, 101] width 93 height 23
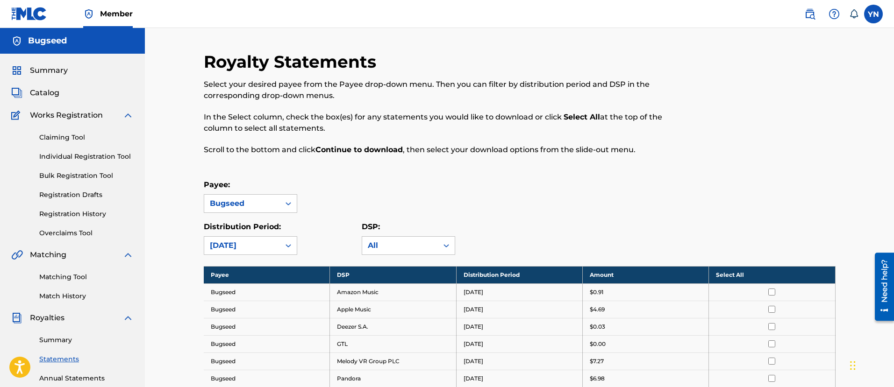
scroll to position [117, 0]
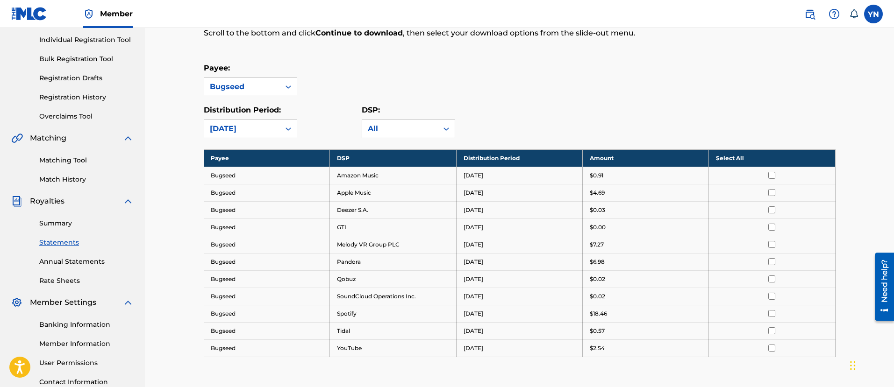
click at [61, 225] on link "Summary" at bounding box center [86, 224] width 94 height 10
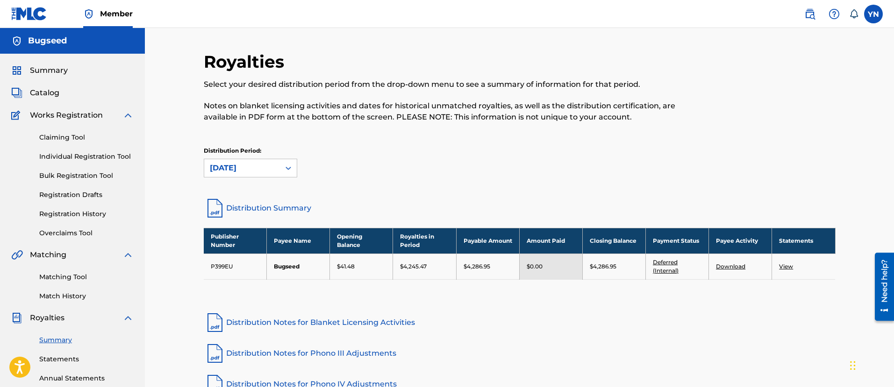
click at [520, 338] on div "Royalties Select your desired distribution period from the drop-down menu to se…" at bounding box center [520, 254] width 632 height 406
click at [598, 266] on p "$4,286.95" at bounding box center [603, 267] width 27 height 8
drag, startPoint x: 624, startPoint y: 269, endPoint x: 584, endPoint y: 272, distance: 40.3
click at [584, 272] on td "$4,286.95" at bounding box center [613, 267] width 63 height 26
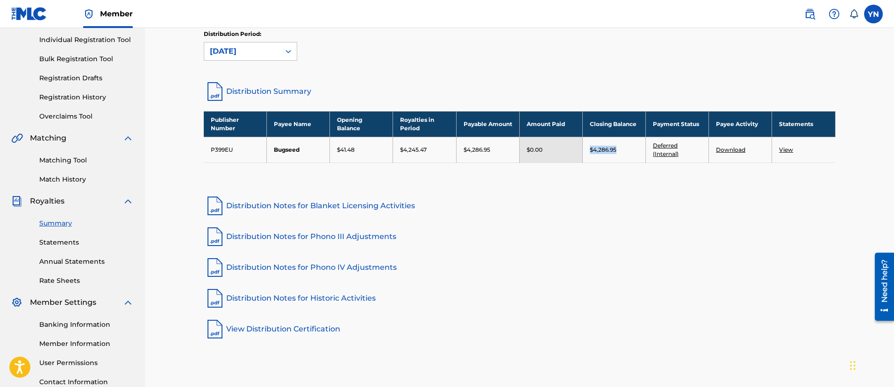
scroll to position [192, 0]
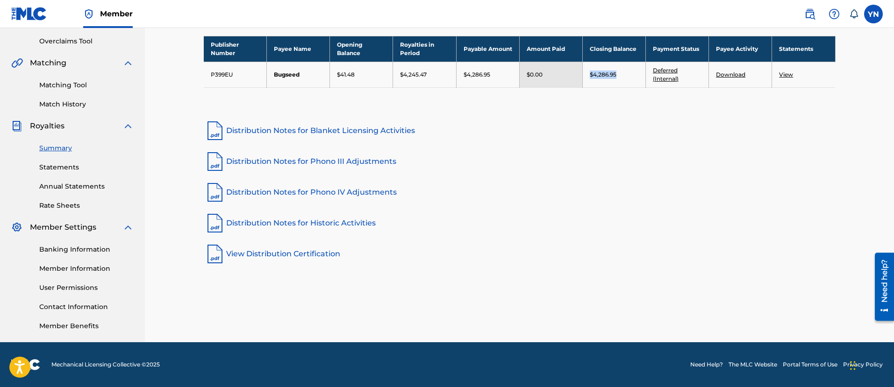
click at [612, 82] on td "$4,286.95" at bounding box center [613, 75] width 63 height 26
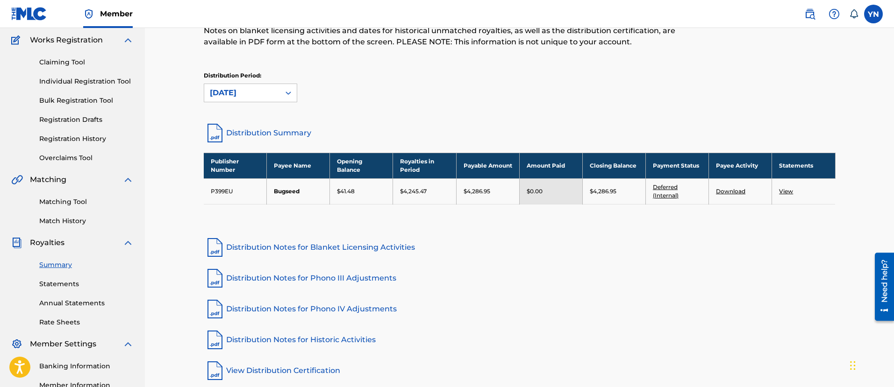
click at [343, 191] on p "$41.48" at bounding box center [346, 191] width 18 height 8
drag, startPoint x: 585, startPoint y: 192, endPoint x: 621, endPoint y: 196, distance: 36.2
click at [621, 196] on td "$4,286.95" at bounding box center [613, 192] width 63 height 26
click at [626, 223] on div "Publisher Number Payee Name Opening Balance Royalties in Period Payable Amount …" at bounding box center [520, 190] width 632 height 75
